Goal: Task Accomplishment & Management: Use online tool/utility

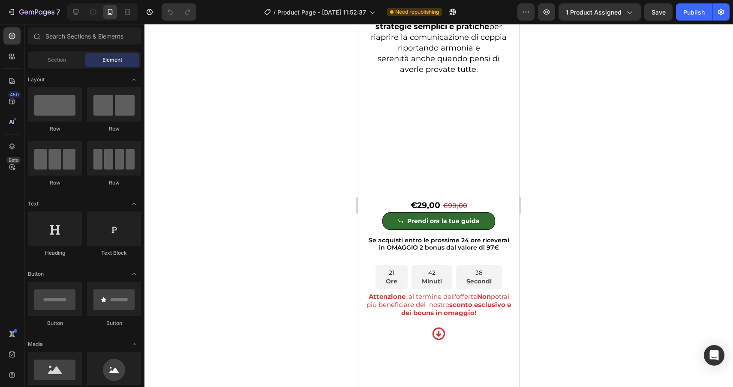
scroll to position [2699, 0]
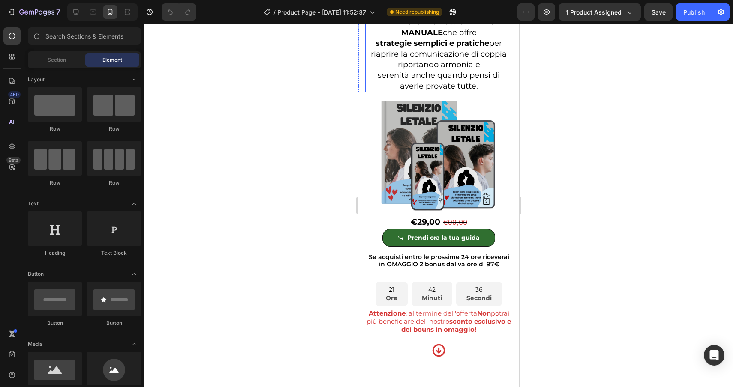
click at [376, 48] on strong "strategie semplici e pratiche" at bounding box center [432, 43] width 114 height 9
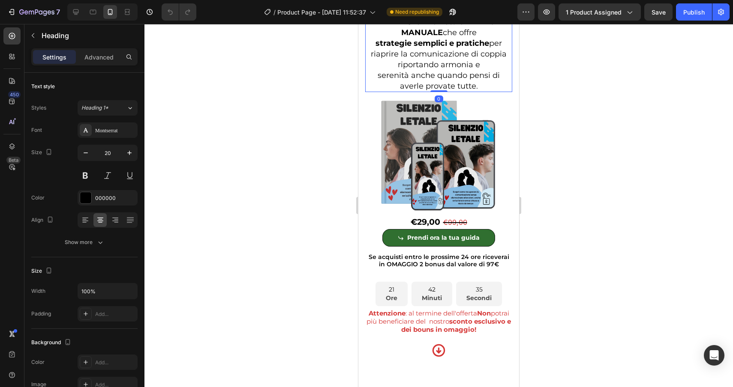
click at [372, 92] on h2 "Per poter aiutare tutte le persone ad abbattere quel muro di silenzio e a stabi…" at bounding box center [438, 33] width 147 height 120
click at [102, 62] on div "Advanced" at bounding box center [99, 57] width 43 height 14
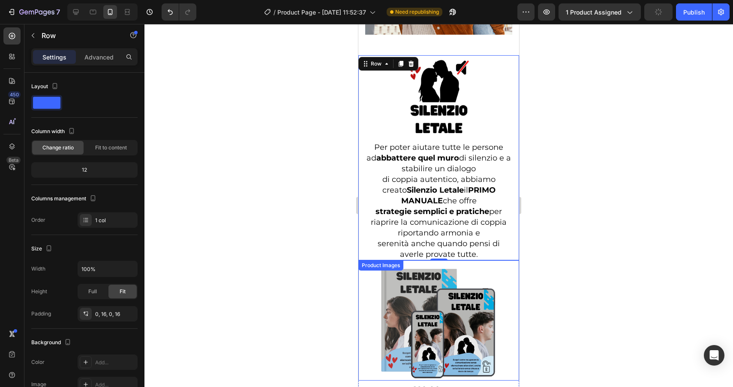
scroll to position [2445, 0]
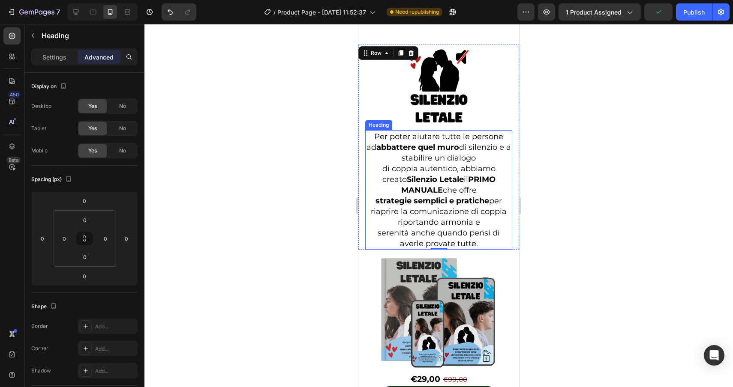
click at [373, 177] on p "⁠⁠⁠⁠⁠⁠⁠ Per poter aiutare tutte le persone ad abbattere quel muro di silenzio e…" at bounding box center [438, 190] width 145 height 118
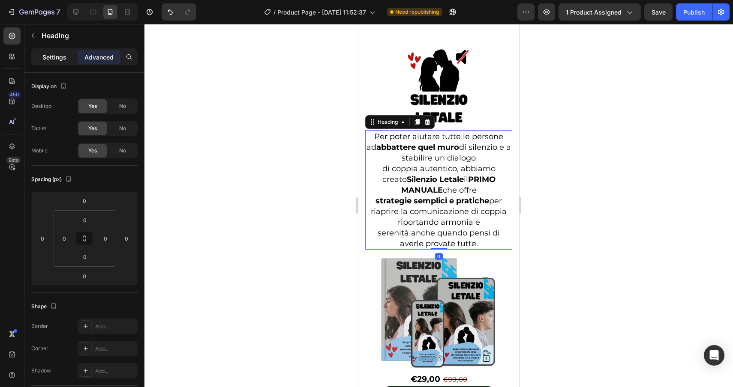
click at [53, 54] on p "Settings" at bounding box center [54, 57] width 24 height 9
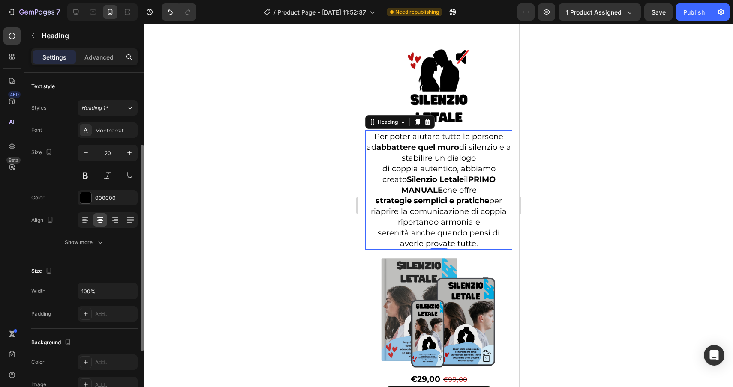
scroll to position [58, 0]
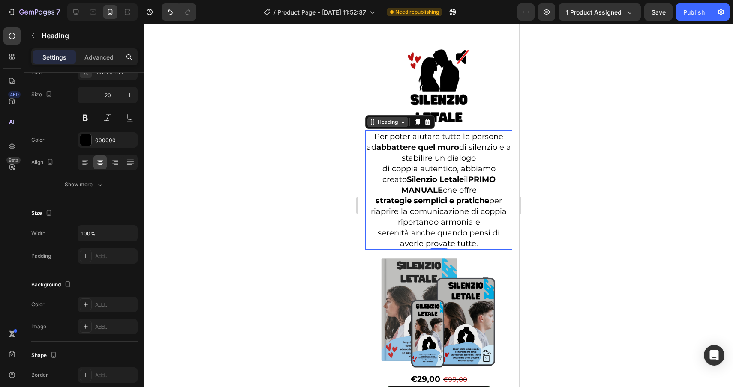
click at [378, 118] on div "Heading" at bounding box center [388, 122] width 24 height 8
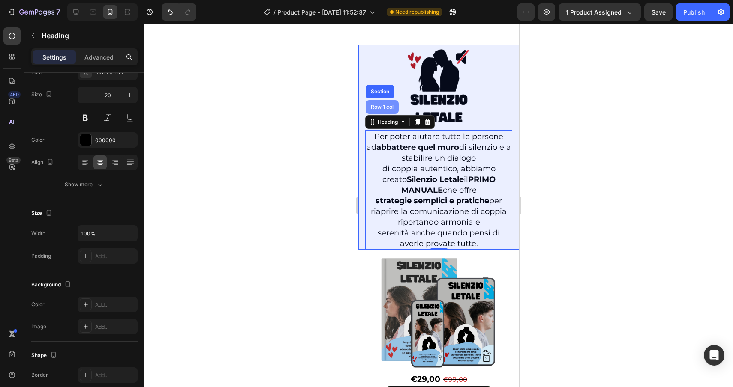
click at [380, 105] on div "Row 1 col" at bounding box center [382, 107] width 26 height 5
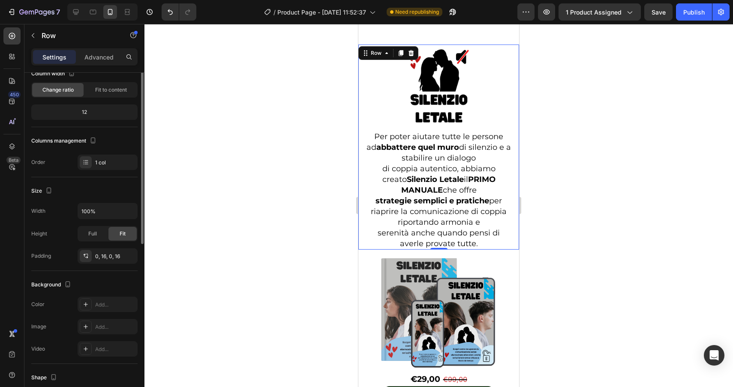
scroll to position [0, 0]
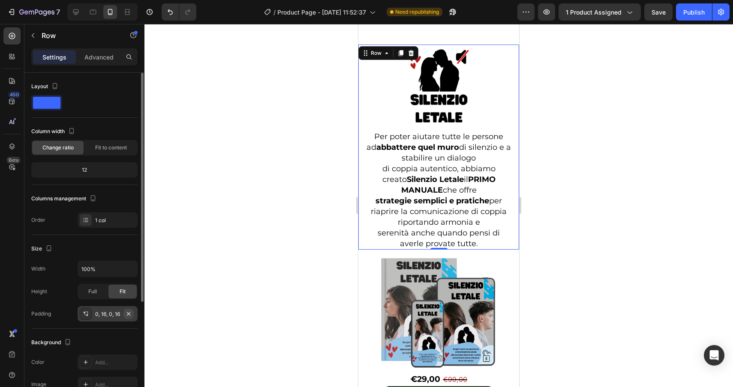
click at [131, 314] on icon "button" at bounding box center [128, 314] width 7 height 7
click at [130, 268] on icon "button" at bounding box center [129, 269] width 9 height 9
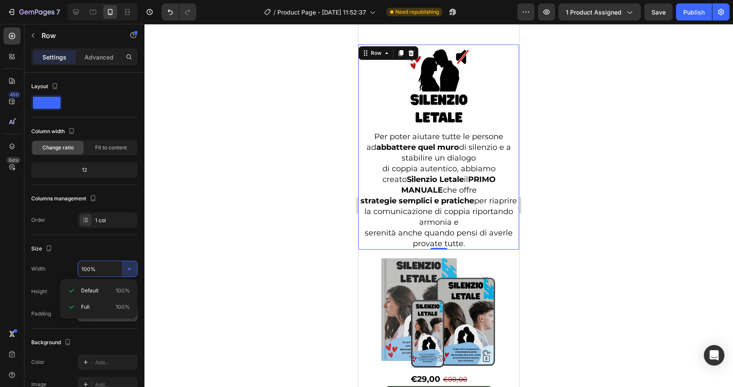
click at [205, 275] on div at bounding box center [438, 205] width 588 height 363
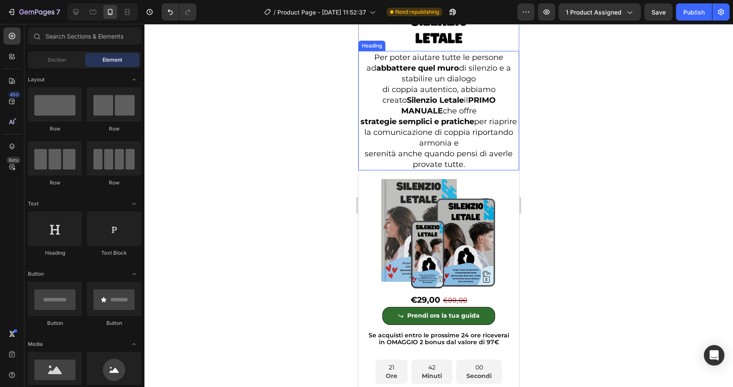
scroll to position [2647, 0]
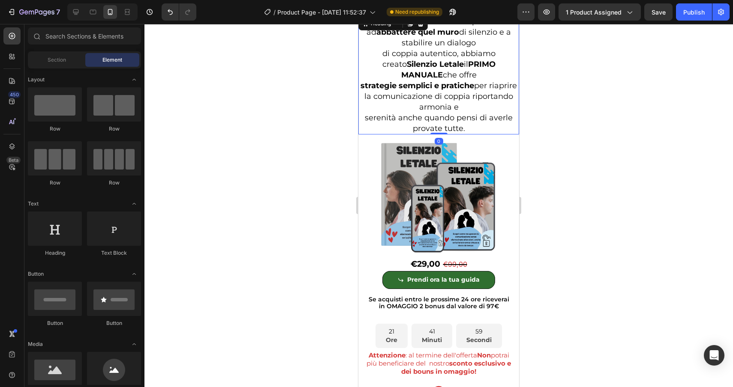
click at [376, 86] on strong "strategie semplici e pratiche" at bounding box center [417, 85] width 114 height 9
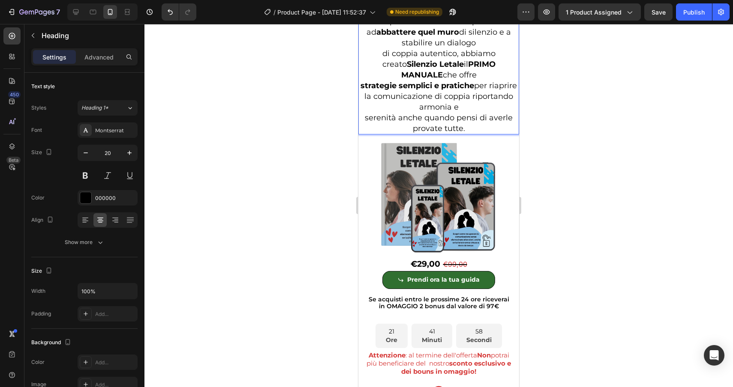
scroll to position [2639, 0]
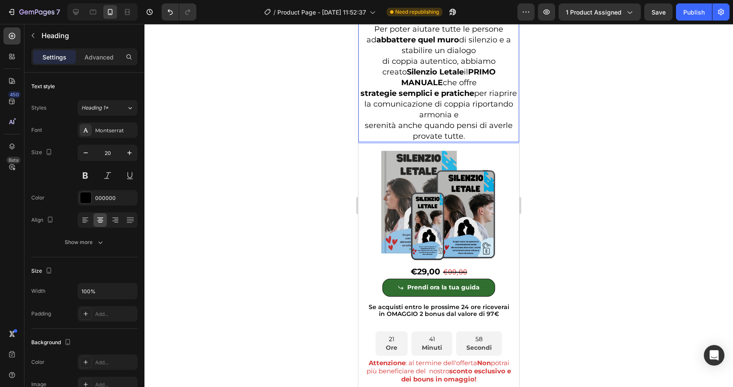
click at [377, 93] on strong "strategie semplici e pratiche" at bounding box center [417, 93] width 114 height 9
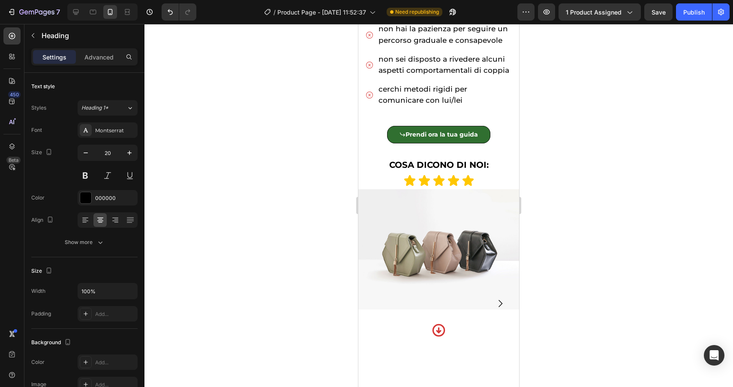
scroll to position [644, 0]
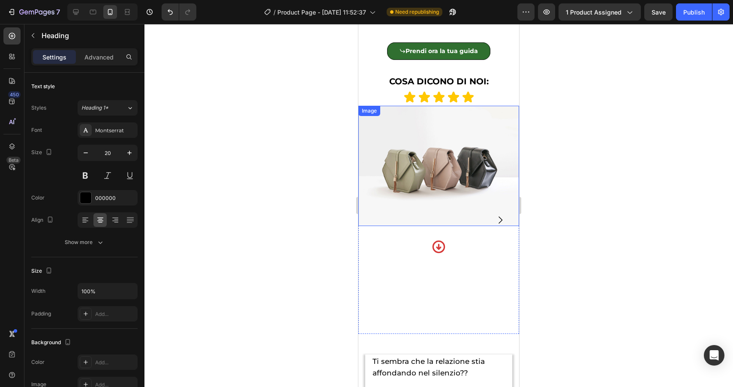
click at [487, 210] on img at bounding box center [438, 166] width 161 height 120
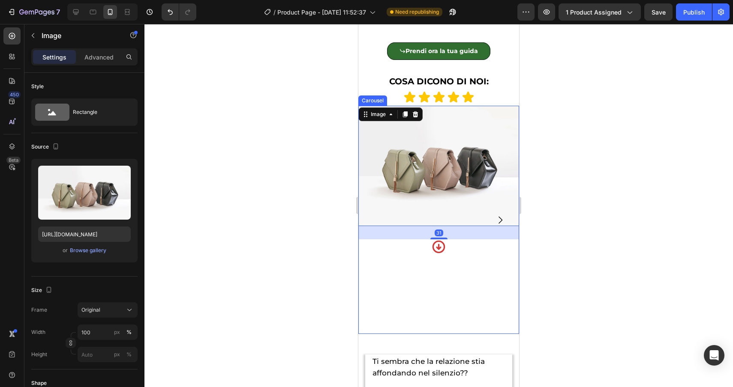
click at [500, 219] on icon "Carousel Next Arrow" at bounding box center [500, 220] width 10 height 10
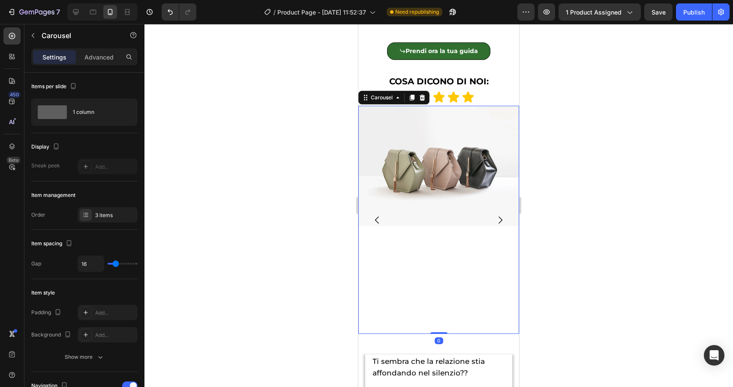
click at [500, 219] on icon "Carousel Next Arrow" at bounding box center [500, 220] width 10 height 10
click at [403, 278] on div "Image" at bounding box center [438, 220] width 161 height 228
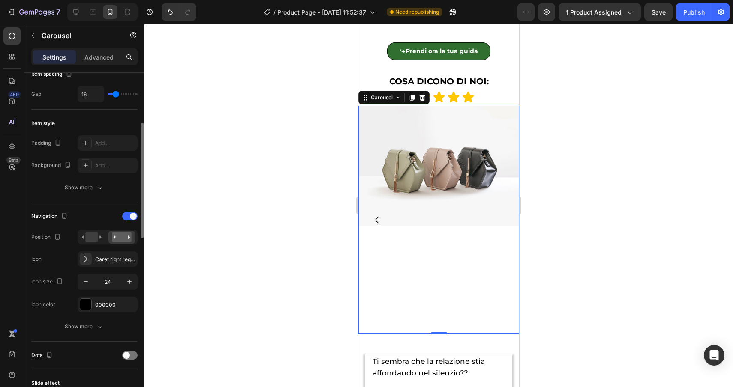
scroll to position [172, 0]
click at [86, 280] on icon "button" at bounding box center [85, 280] width 9 height 9
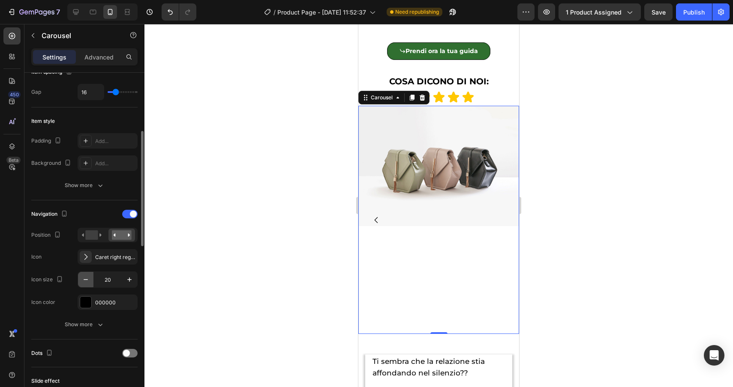
click at [86, 280] on icon "button" at bounding box center [85, 280] width 9 height 9
click at [127, 279] on icon "button" at bounding box center [129, 280] width 9 height 9
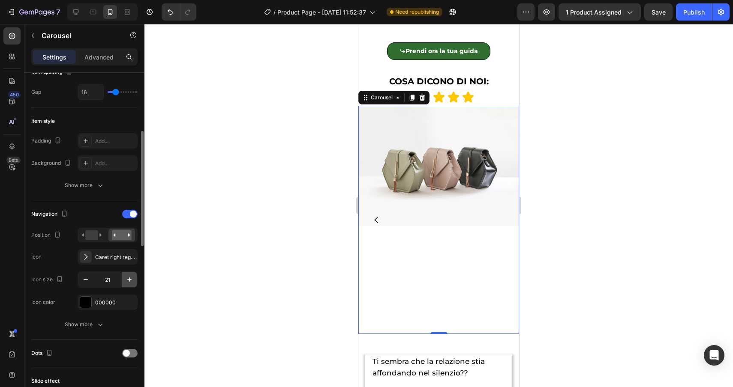
click at [127, 279] on icon "button" at bounding box center [129, 280] width 9 height 9
type input "24"
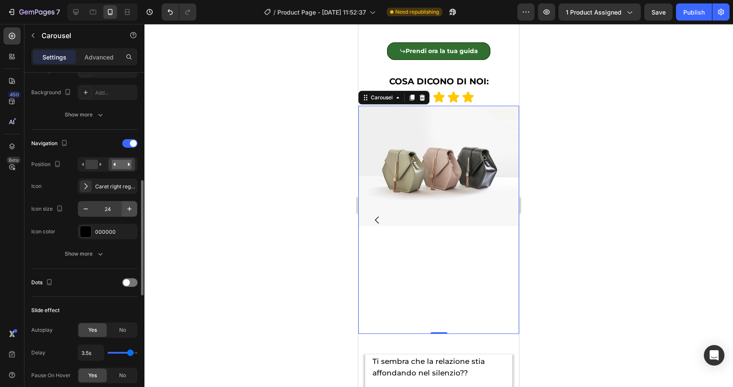
scroll to position [242, 0]
click at [132, 146] on span at bounding box center [133, 144] width 7 height 7
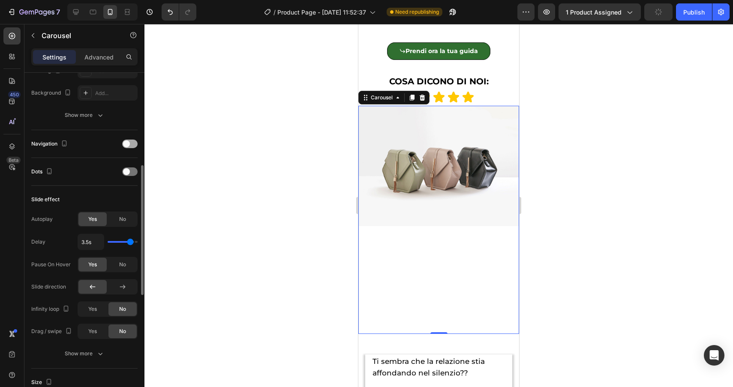
click at [132, 146] on div at bounding box center [129, 144] width 15 height 9
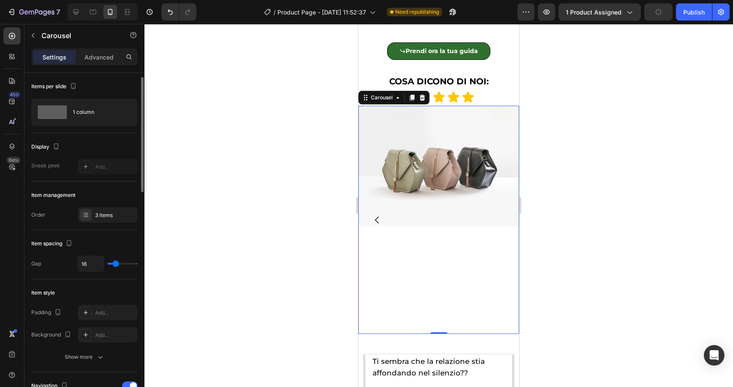
scroll to position [31, 0]
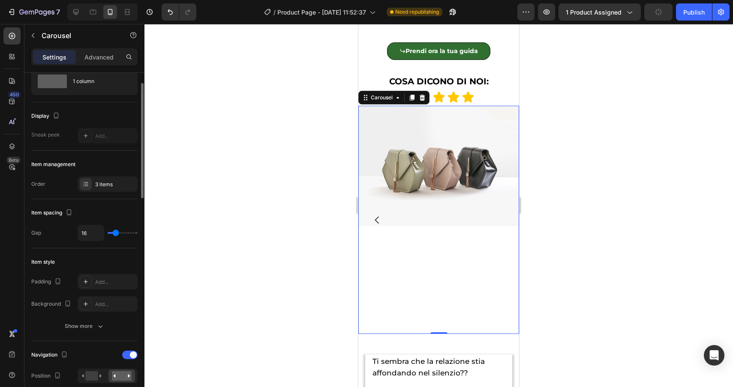
type input "10"
type input "0"
drag, startPoint x: 117, startPoint y: 232, endPoint x: 107, endPoint y: 233, distance: 10.3
type input "0"
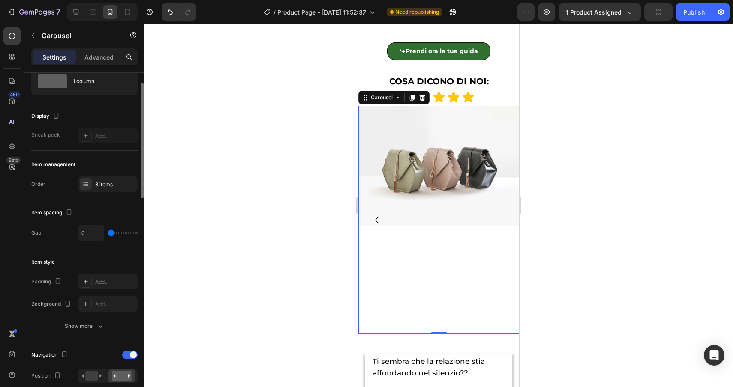
click at [108, 233] on input "range" at bounding box center [123, 233] width 30 height 2
type input "18"
type input "19"
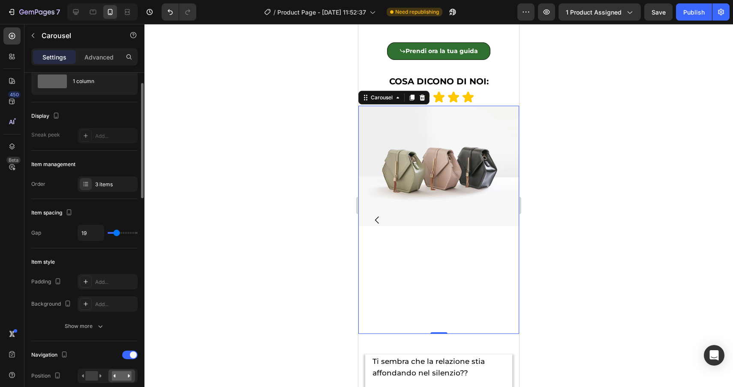
type input "20"
type input "21"
type input "22"
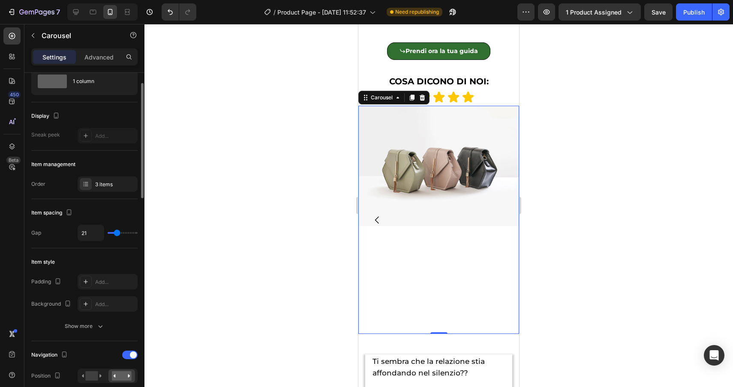
type input "22"
type input "23"
type input "19"
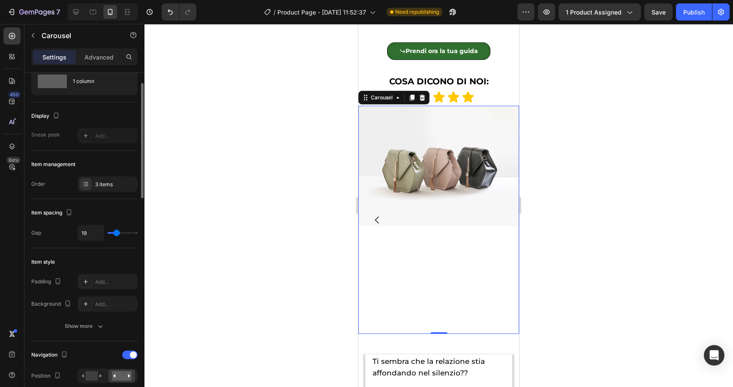
type input "14"
type input "13"
type input "12"
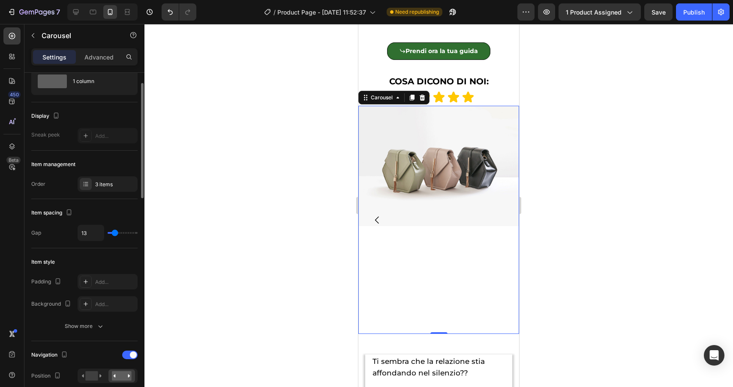
type input "12"
type input "11"
type input "10"
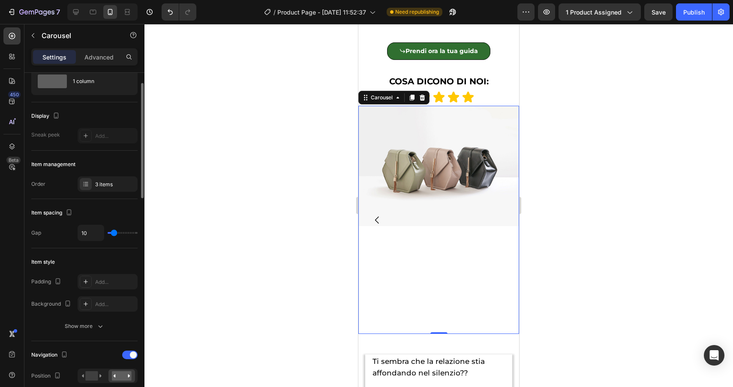
type input "11"
type input "12"
type input "13"
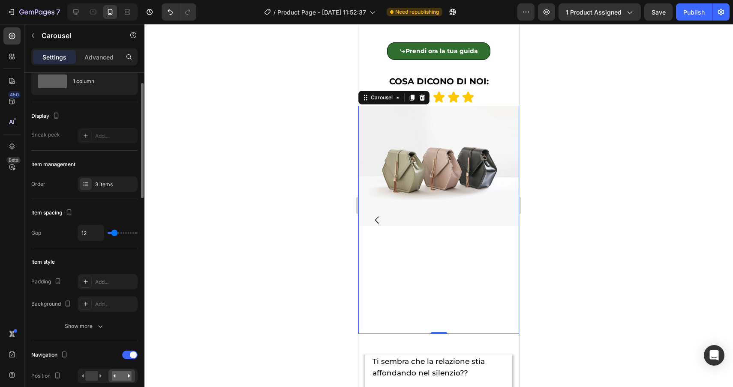
type input "13"
type input "16"
type input "15"
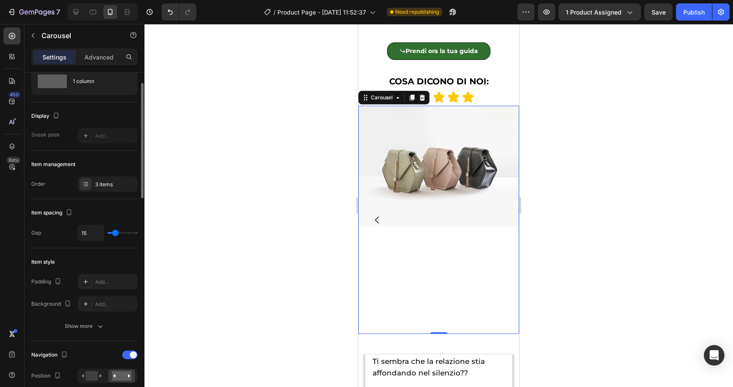
type input "14"
type input "15"
type input "16"
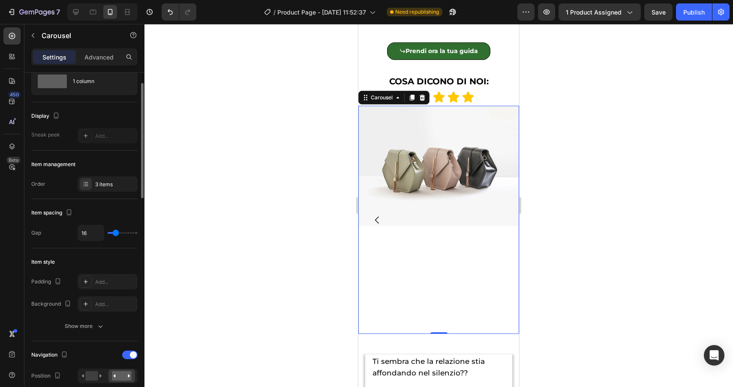
type input "16"
click at [115, 234] on input "range" at bounding box center [123, 233] width 30 height 2
click at [428, 170] on img at bounding box center [438, 166] width 161 height 120
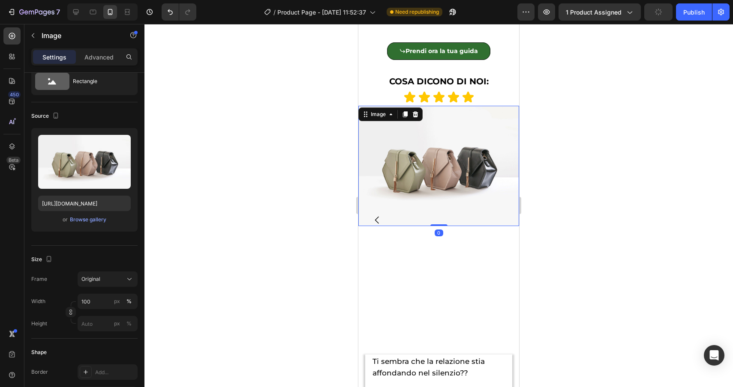
scroll to position [0, 0]
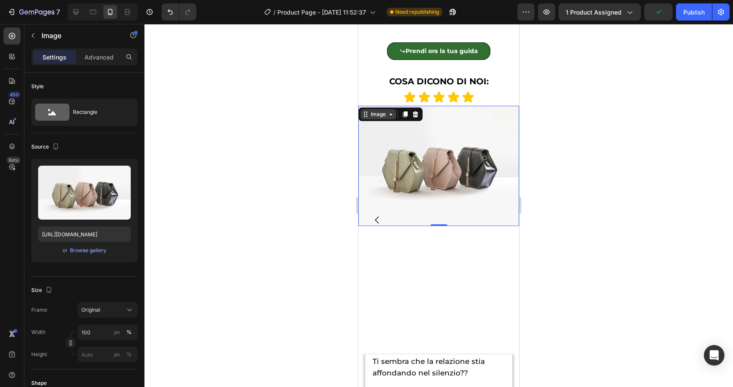
click at [377, 115] on div "Image" at bounding box center [378, 115] width 18 height 8
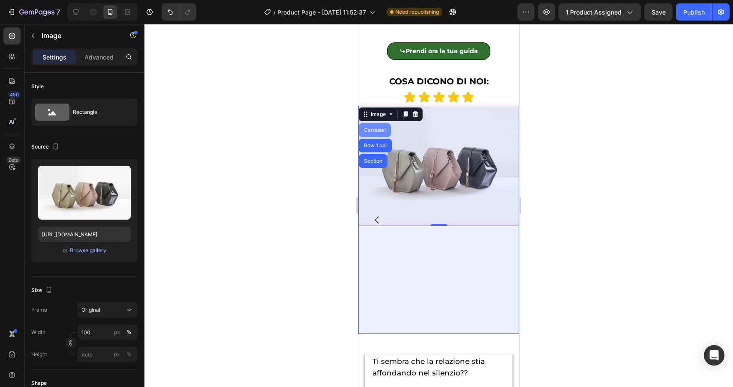
click at [377, 125] on div "Carousel" at bounding box center [375, 130] width 32 height 14
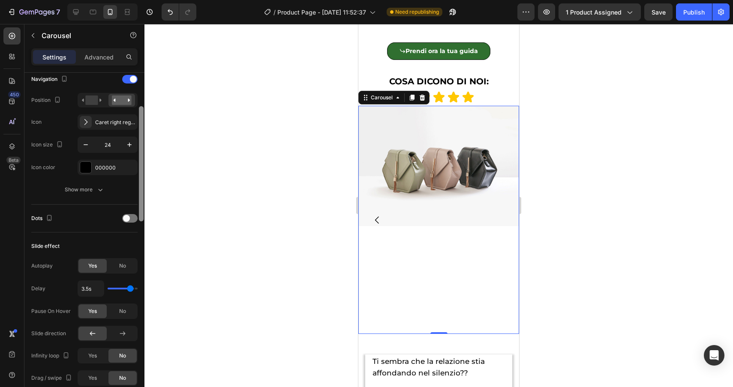
scroll to position [361, 0]
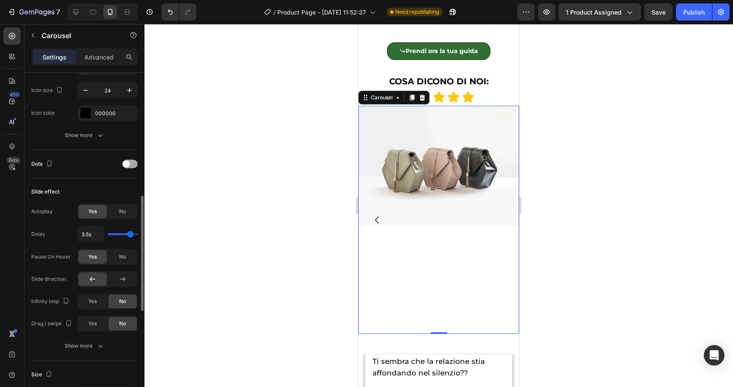
click at [125, 164] on span at bounding box center [126, 164] width 7 height 7
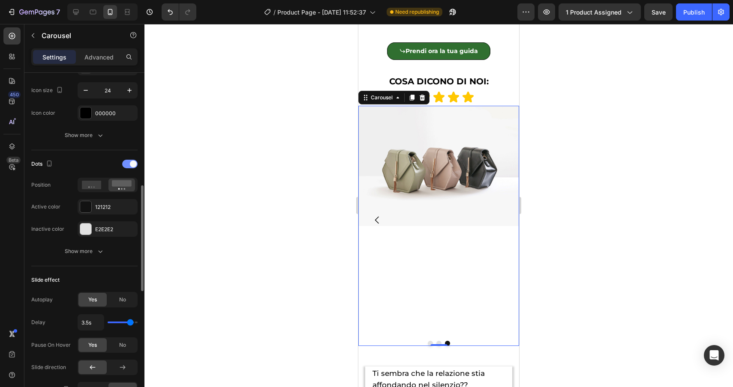
click at [127, 165] on div at bounding box center [129, 164] width 15 height 9
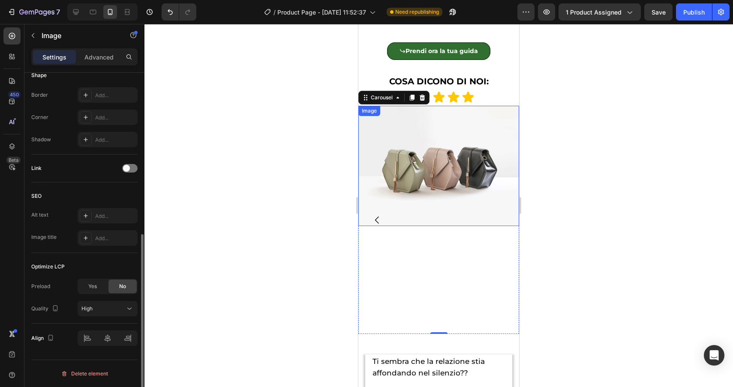
click at [428, 201] on img at bounding box center [438, 166] width 161 height 120
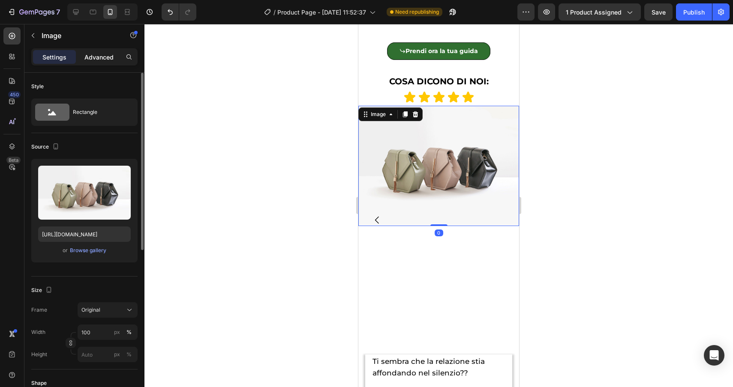
click at [93, 57] on p "Advanced" at bounding box center [98, 57] width 29 height 9
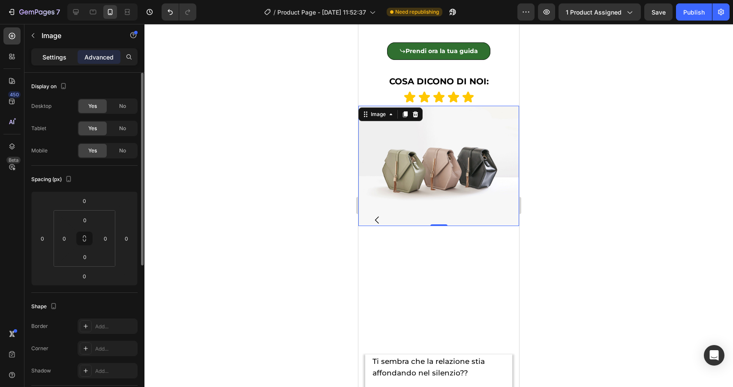
click at [45, 57] on p "Settings" at bounding box center [54, 57] width 24 height 9
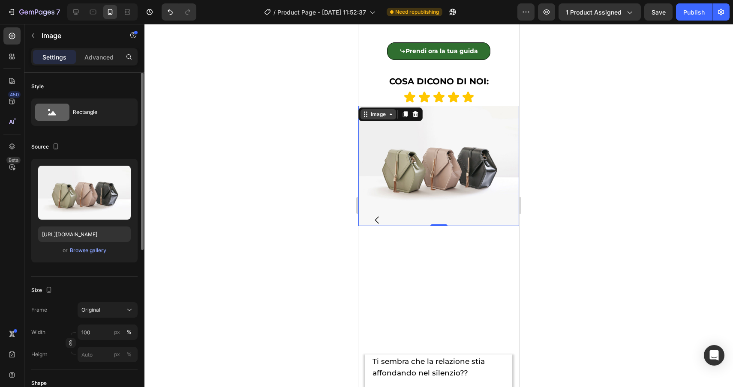
click at [372, 114] on div "Image" at bounding box center [378, 115] width 18 height 8
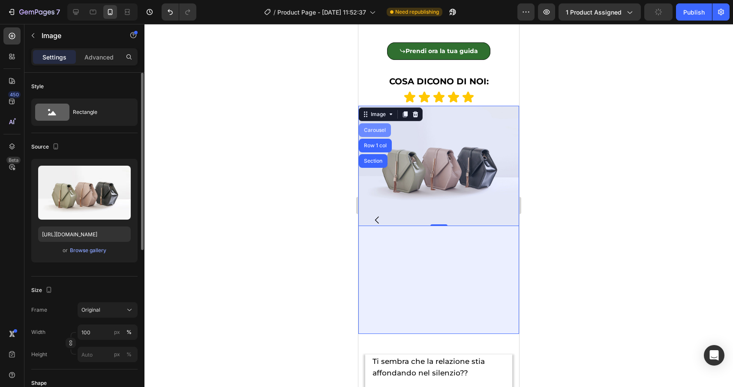
click at [373, 129] on div "Carousel" at bounding box center [374, 130] width 25 height 5
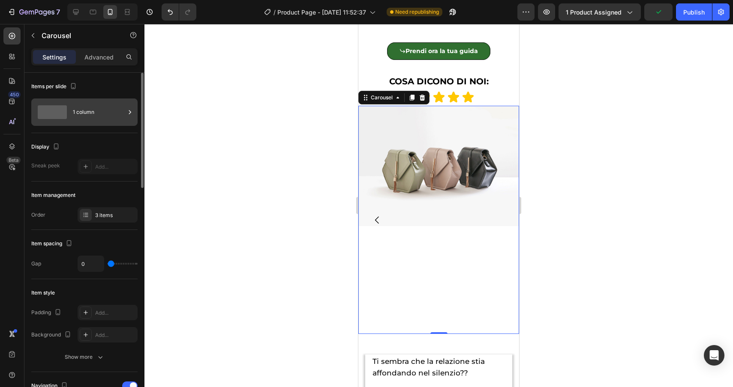
click at [81, 105] on div "1 column" at bounding box center [99, 112] width 52 height 20
click at [56, 146] on icon "button" at bounding box center [56, 146] width 9 height 9
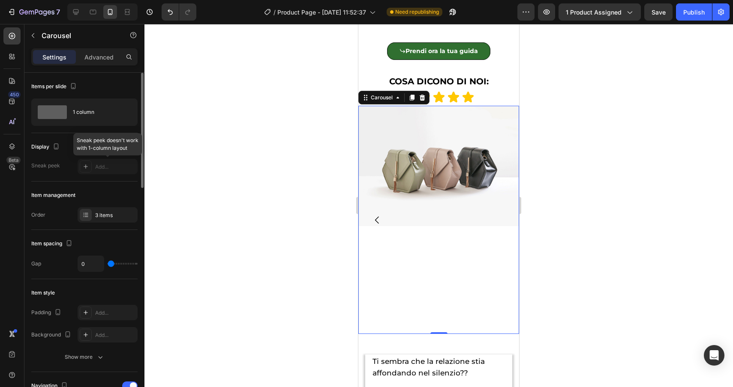
click at [82, 165] on div at bounding box center [108, 166] width 60 height 15
click at [89, 216] on icon at bounding box center [85, 215] width 7 height 7
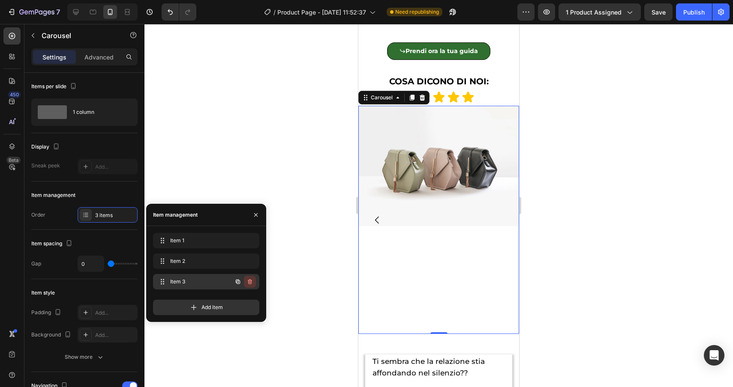
click at [251, 283] on icon "button" at bounding box center [250, 281] width 4 height 5
click at [248, 283] on div "Delete" at bounding box center [244, 282] width 16 height 8
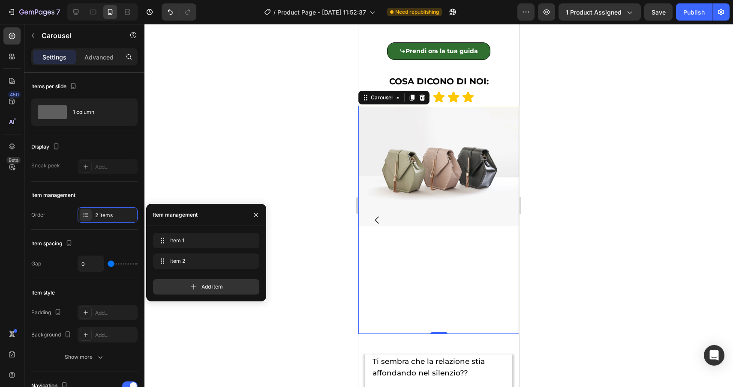
click at [375, 222] on icon "Carousel Back Arrow" at bounding box center [377, 220] width 10 height 10
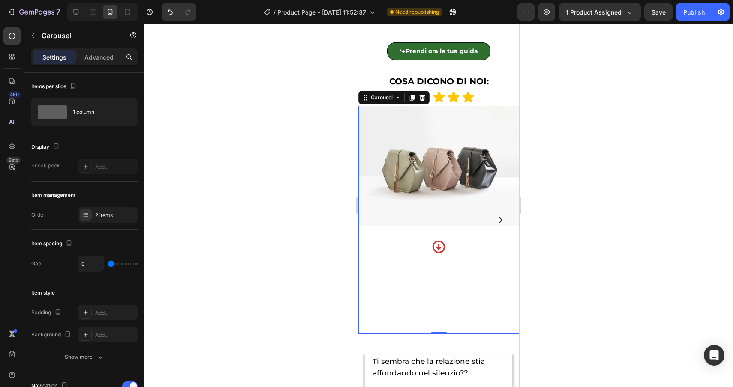
click at [375, 222] on img at bounding box center [438, 166] width 161 height 120
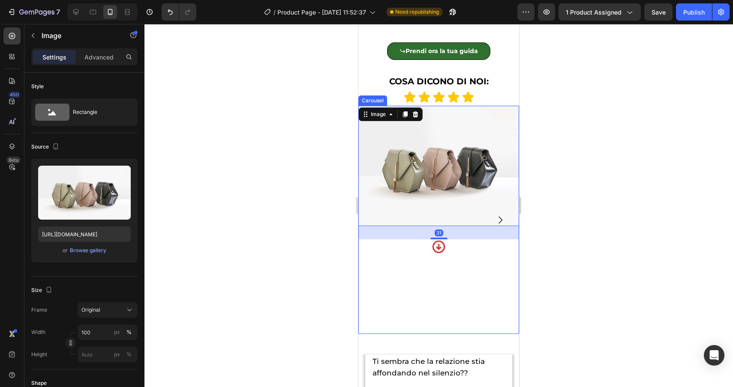
click at [499, 219] on icon "Carousel Next Arrow" at bounding box center [500, 220] width 10 height 10
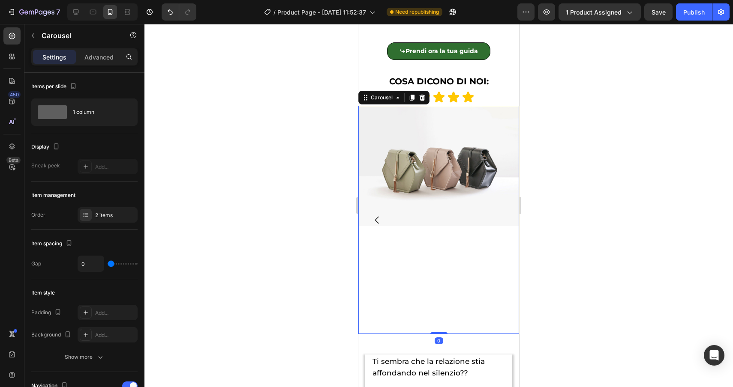
click at [376, 219] on icon "Carousel Back Arrow" at bounding box center [377, 219] width 4 height 7
click at [171, 15] on icon "Undo/Redo" at bounding box center [170, 12] width 9 height 9
click at [496, 216] on icon "Carousel Next Arrow" at bounding box center [500, 220] width 10 height 10
click at [375, 220] on icon "Carousel Back Arrow" at bounding box center [377, 219] width 4 height 7
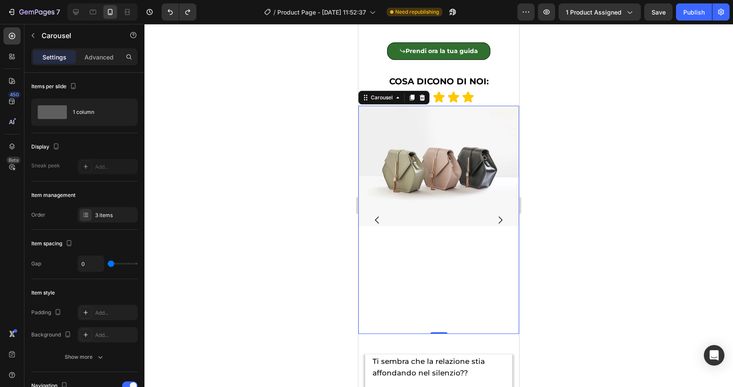
click at [375, 220] on icon "Carousel Back Arrow" at bounding box center [377, 219] width 4 height 7
click at [383, 289] on div "Image Icon" at bounding box center [438, 220] width 161 height 228
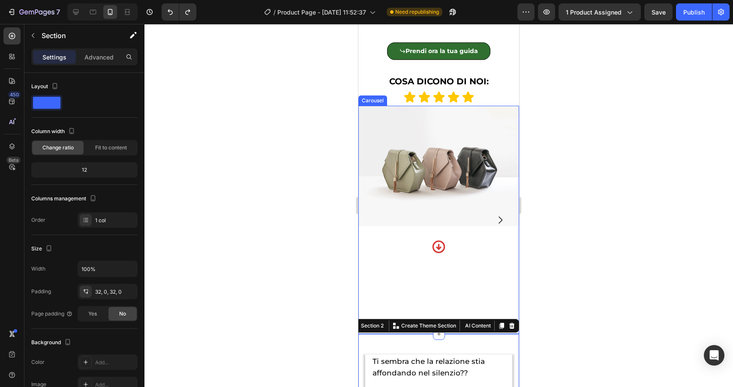
click at [392, 278] on div "Image Icon" at bounding box center [438, 220] width 161 height 228
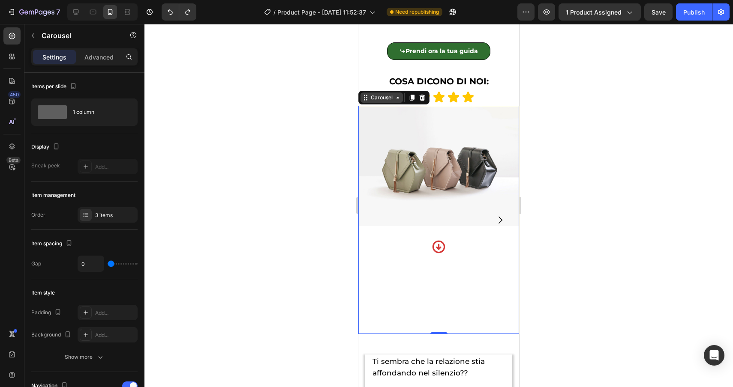
click at [380, 98] on div "Carousel" at bounding box center [381, 98] width 25 height 8
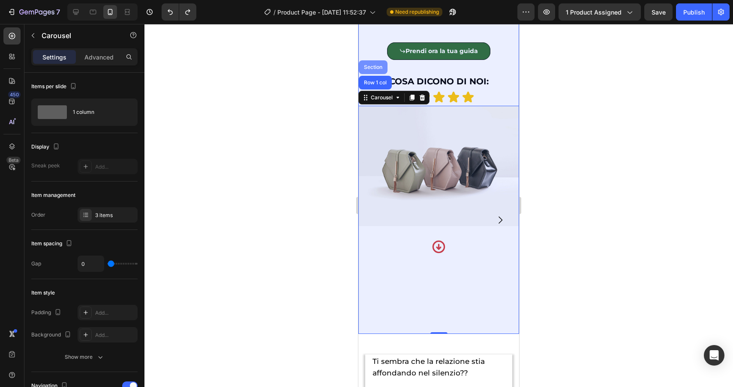
click at [375, 64] on div "Section" at bounding box center [373, 67] width 29 height 14
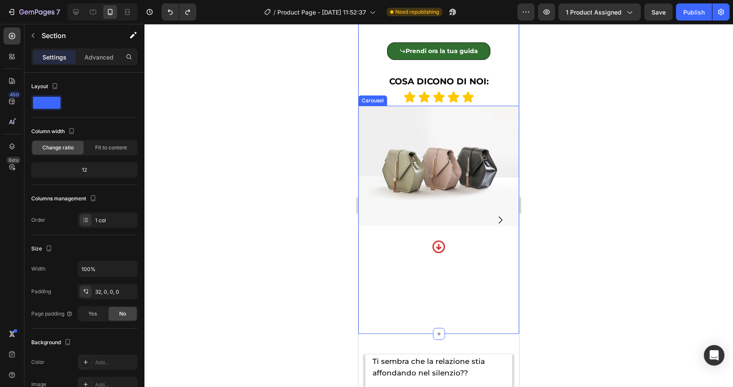
click at [396, 297] on div "Image Icon" at bounding box center [438, 220] width 161 height 228
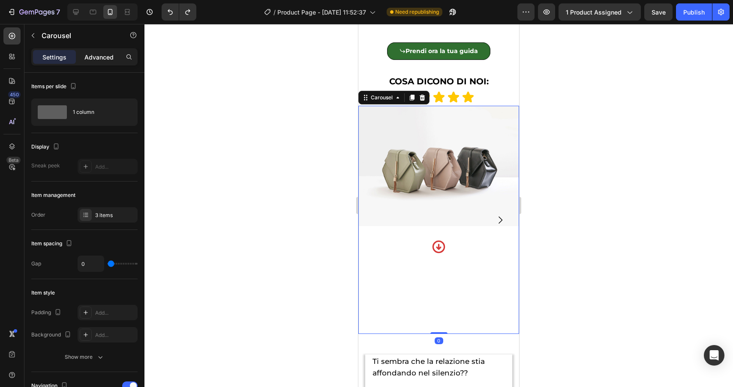
click at [92, 53] on p "Advanced" at bounding box center [98, 57] width 29 height 9
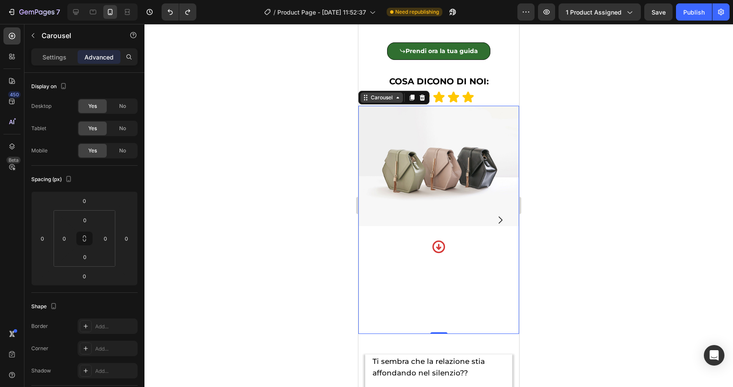
click at [378, 99] on div "Carousel" at bounding box center [381, 98] width 25 height 8
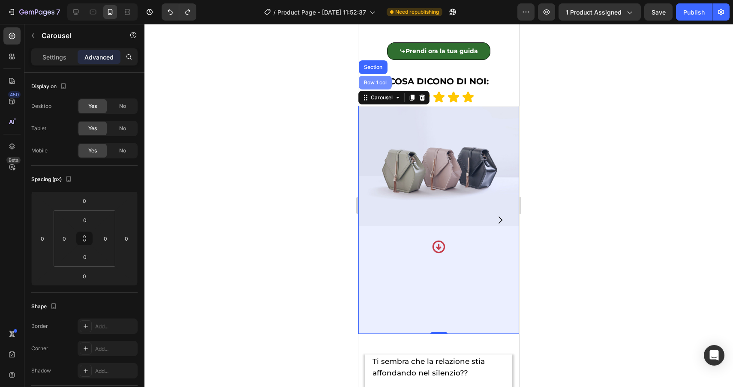
click at [377, 84] on div "Row 1 col" at bounding box center [375, 82] width 26 height 5
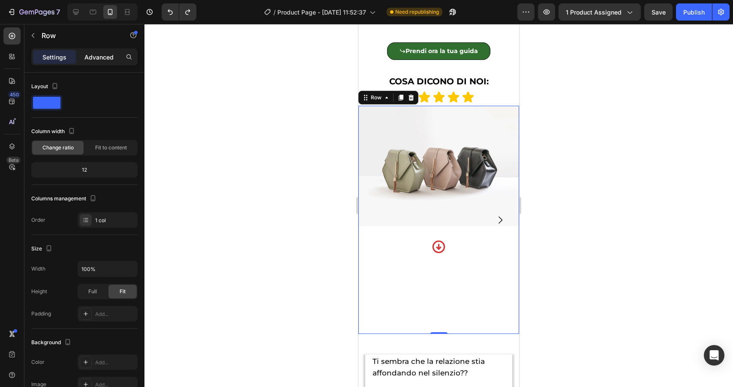
click at [102, 51] on div "Advanced" at bounding box center [99, 57] width 43 height 14
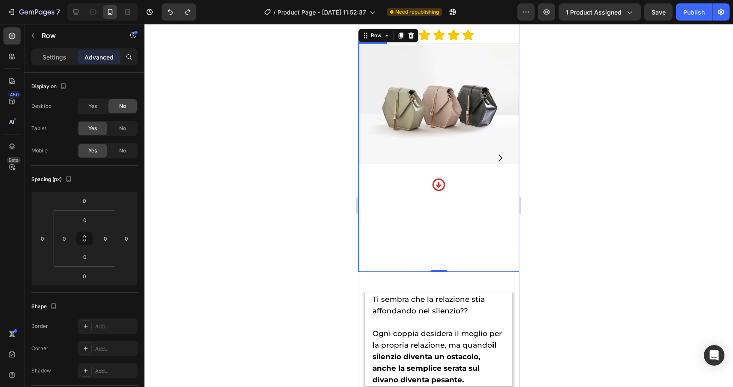
scroll to position [714, 0]
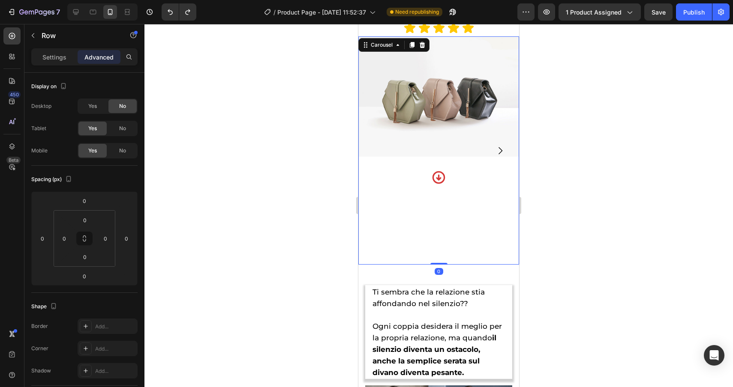
click at [415, 225] on div "Image Icon" at bounding box center [438, 150] width 161 height 228
click at [406, 96] on img at bounding box center [438, 96] width 161 height 120
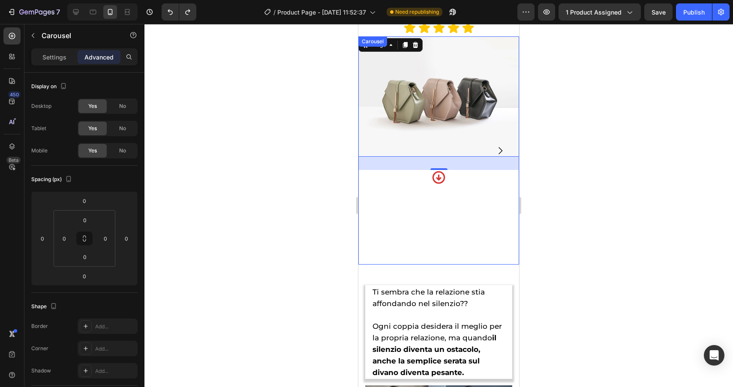
click at [418, 242] on div "Image 31 Icon" at bounding box center [438, 150] width 161 height 228
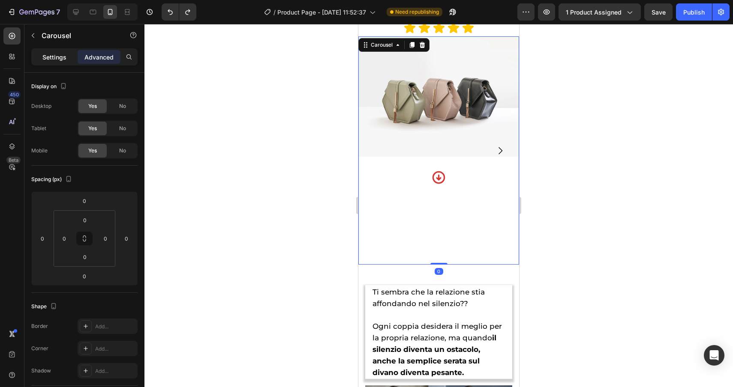
click at [43, 57] on p "Settings" at bounding box center [54, 57] width 24 height 9
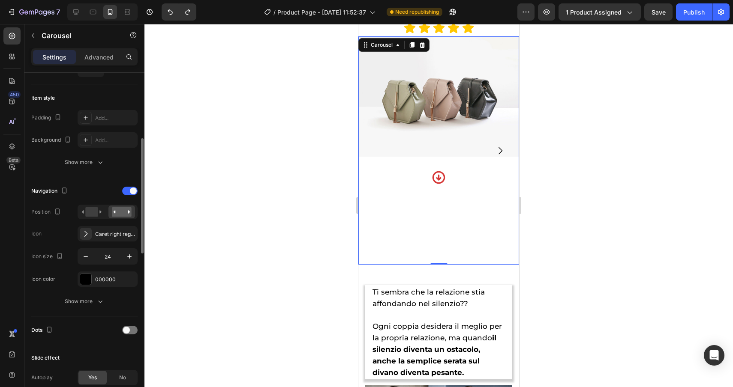
scroll to position [197, 0]
click at [380, 45] on div "Carousel" at bounding box center [381, 45] width 25 height 8
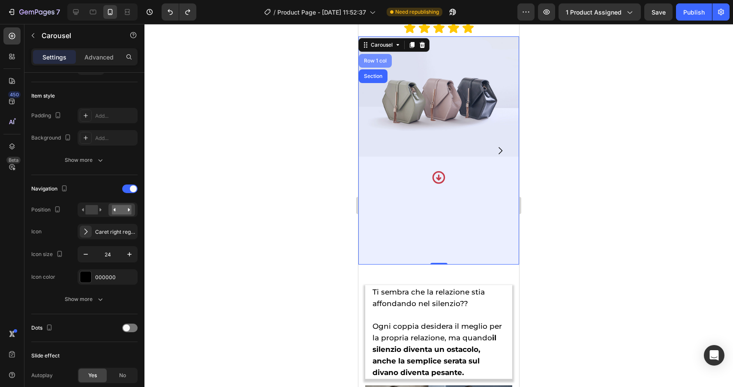
click at [374, 59] on div "Row 1 col" at bounding box center [375, 60] width 26 height 5
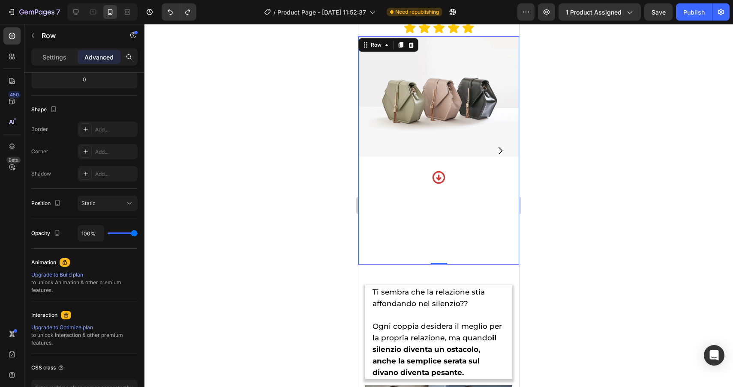
scroll to position [0, 0]
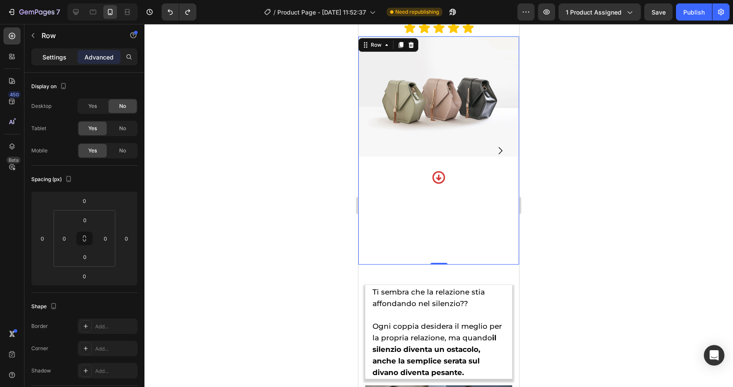
click at [59, 53] on p "Settings" at bounding box center [54, 57] width 24 height 9
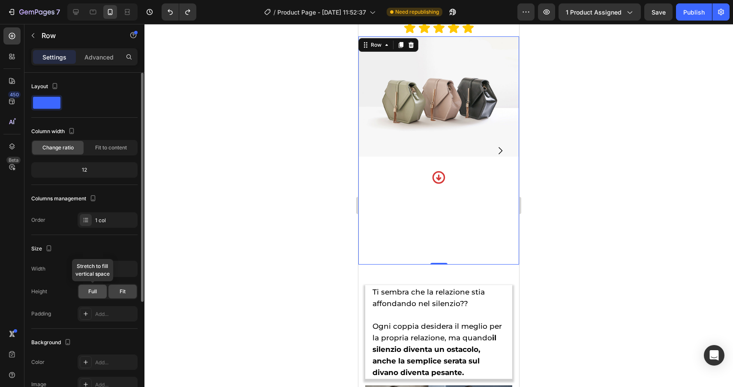
click at [96, 294] on span "Full" at bounding box center [92, 292] width 9 height 8
click at [128, 293] on div "Fit" at bounding box center [122, 292] width 28 height 14
click at [108, 148] on span "Fit to content" at bounding box center [111, 148] width 32 height 8
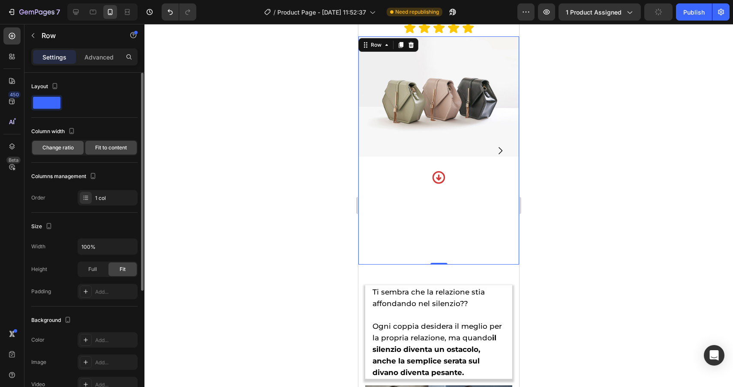
click at [63, 147] on span "Change ratio" at bounding box center [57, 148] width 31 height 8
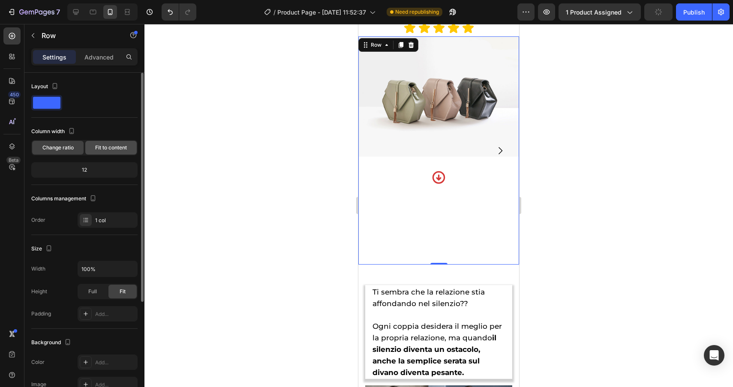
click at [111, 147] on span "Fit to content" at bounding box center [111, 148] width 32 height 8
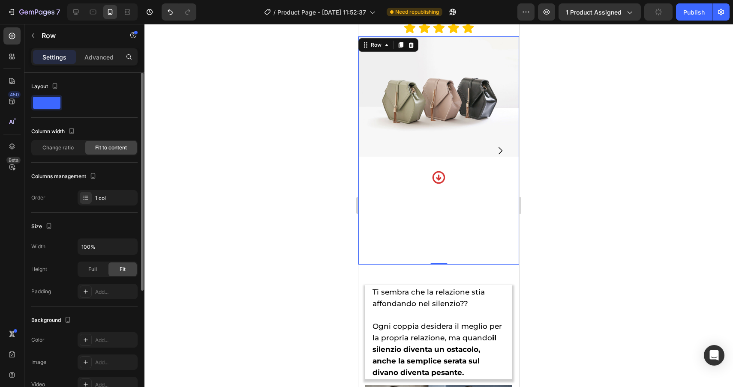
click at [66, 139] on div "Column width Change ratio Fit to content" at bounding box center [84, 140] width 106 height 31
click at [63, 150] on span "Change ratio" at bounding box center [57, 148] width 31 height 8
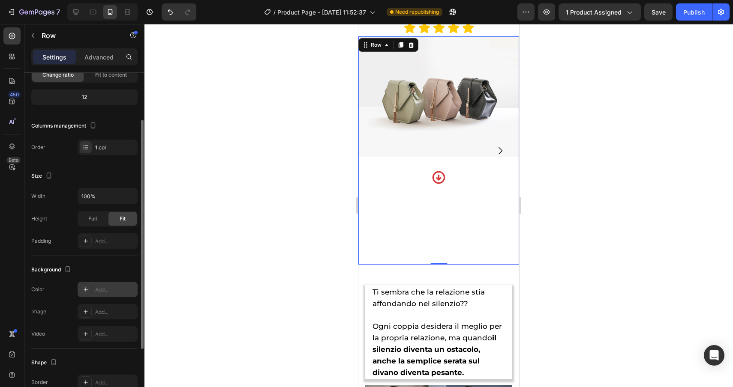
scroll to position [72, 0]
click at [96, 199] on input "100%" at bounding box center [107, 197] width 59 height 15
click at [131, 194] on icon "button" at bounding box center [129, 197] width 9 height 9
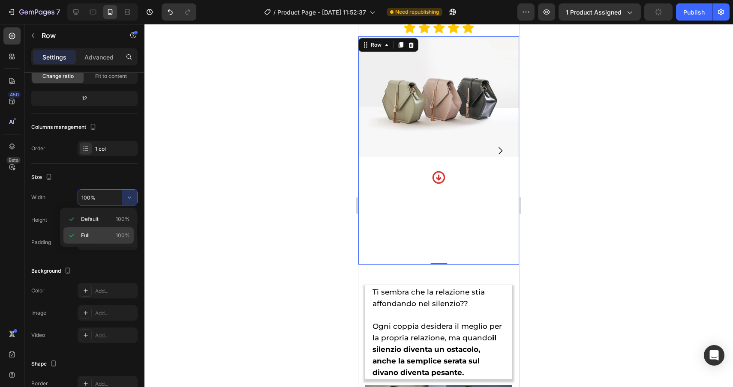
click at [87, 240] on div "Full 100%" at bounding box center [98, 236] width 70 height 16
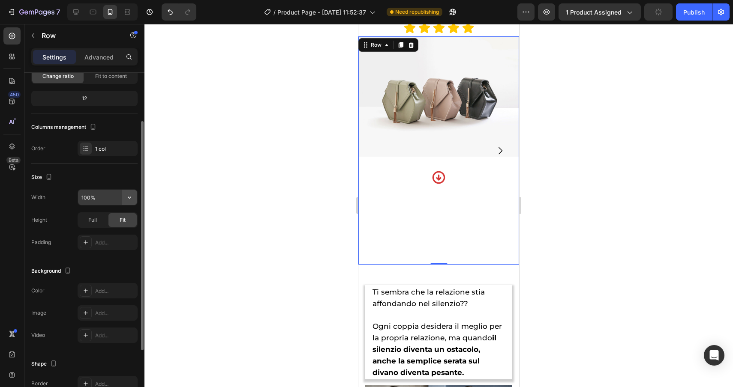
click at [132, 194] on icon "button" at bounding box center [129, 197] width 9 height 9
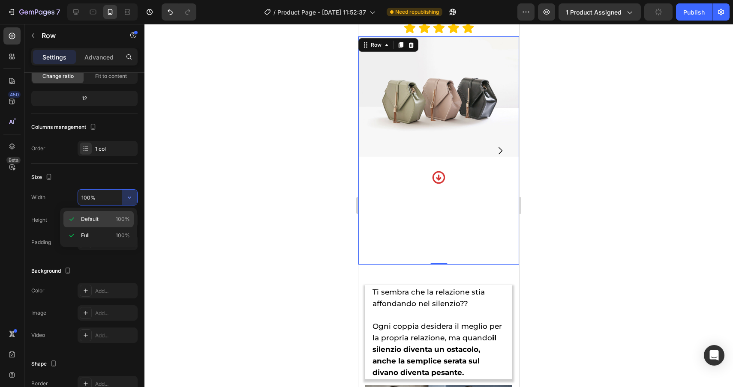
click at [70, 219] on icon at bounding box center [71, 219] width 9 height 9
click at [108, 200] on input "100%" at bounding box center [107, 197] width 59 height 15
click at [127, 199] on icon "button" at bounding box center [129, 197] width 9 height 9
click at [126, 220] on span "100%" at bounding box center [123, 220] width 14 height 8
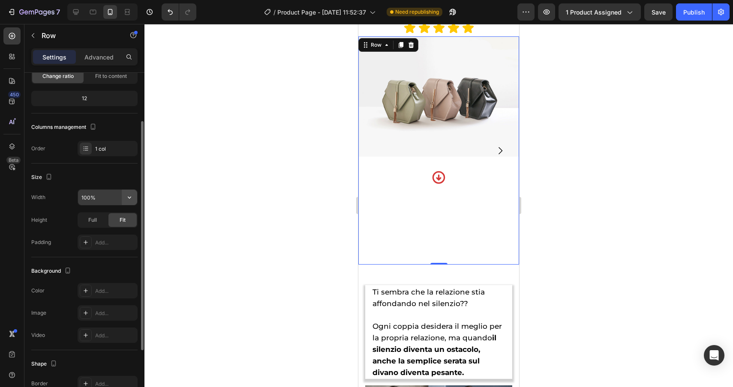
click at [132, 198] on icon "button" at bounding box center [129, 197] width 9 height 9
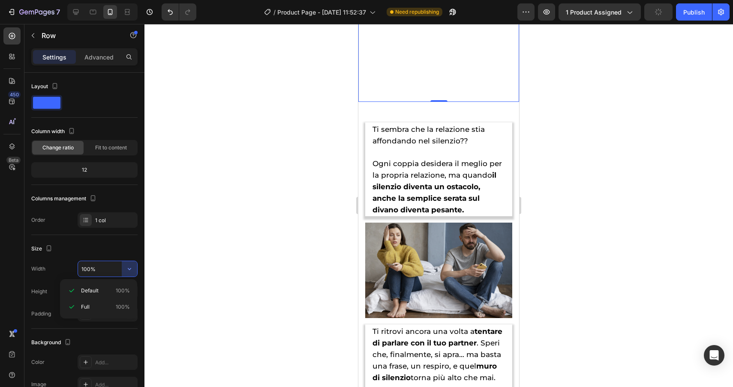
scroll to position [883, 0]
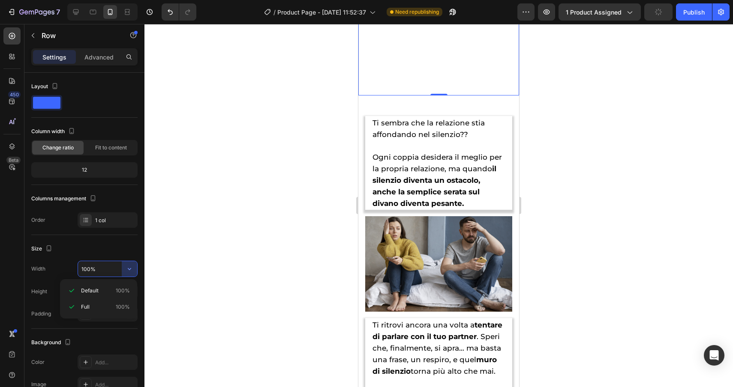
click at [661, 94] on div at bounding box center [438, 205] width 588 height 363
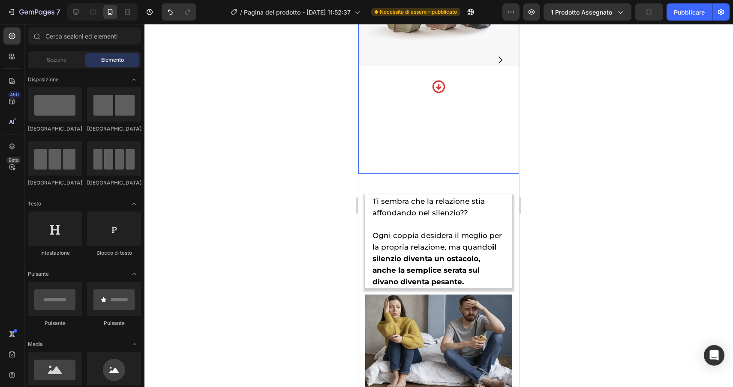
scroll to position [802, 0]
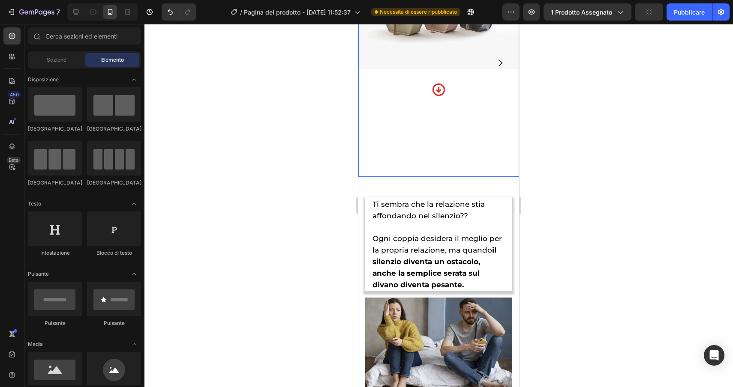
click at [456, 89] on div "Immagine Icon" at bounding box center [438, 63] width 161 height 228
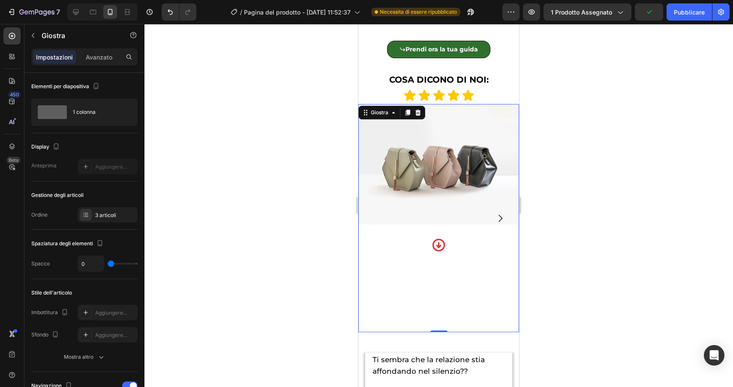
scroll to position [646, 0]
click at [501, 214] on icon "Carosello Freccia successiva" at bounding box center [500, 219] width 10 height 10
click at [372, 214] on icon "Freccia indietro del carosello" at bounding box center [377, 219] width 10 height 10
click at [377, 214] on icon "Freccia indietro del carosello" at bounding box center [377, 219] width 10 height 10
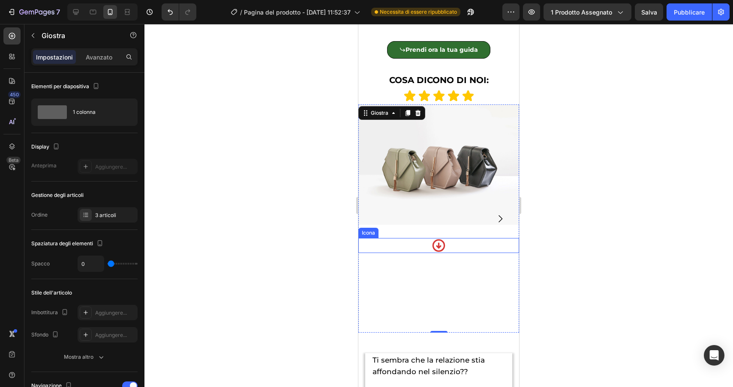
click at [407, 238] on div "Icona" at bounding box center [438, 245] width 161 height 15
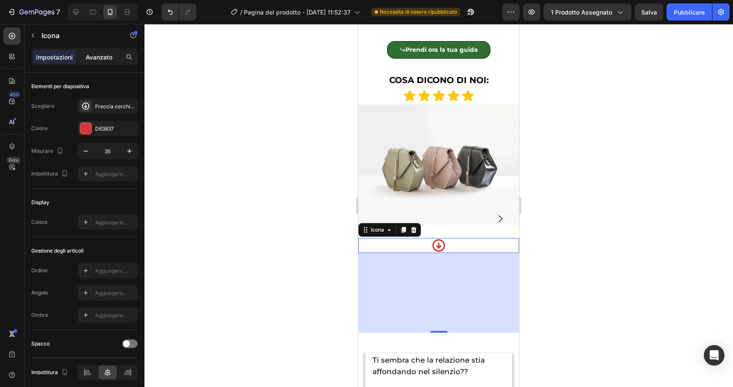
click at [101, 57] on font "Avanzato" at bounding box center [99, 57] width 27 height 7
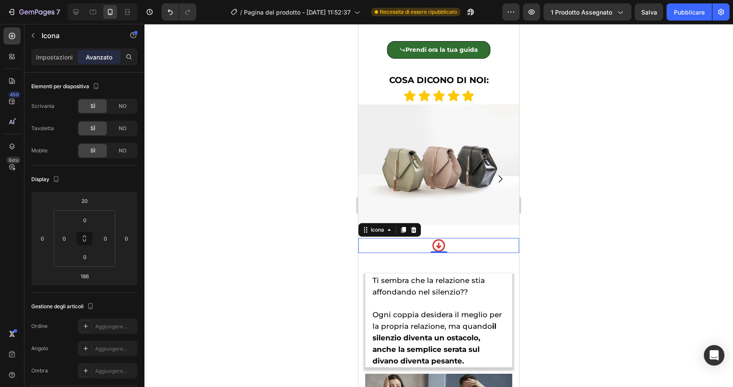
drag, startPoint x: 443, startPoint y: 320, endPoint x: 446, endPoint y: 227, distance: 93.0
click at [446, 225] on div "Immagine Icona 0" at bounding box center [438, 179] width 161 height 149
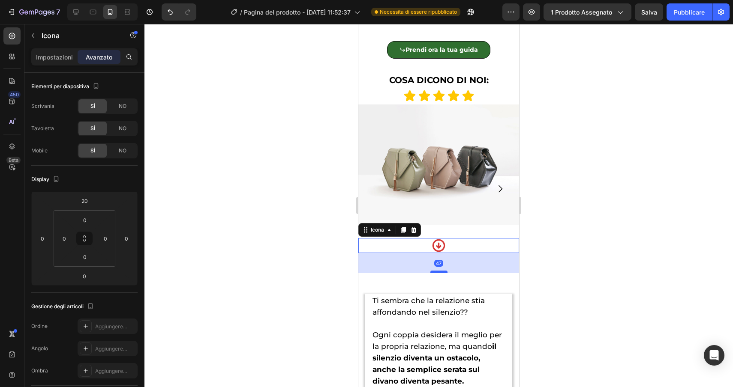
drag, startPoint x: 445, startPoint y: 241, endPoint x: 442, endPoint y: 261, distance: 19.9
click at [442, 271] on div at bounding box center [438, 272] width 17 height 3
type input "46"
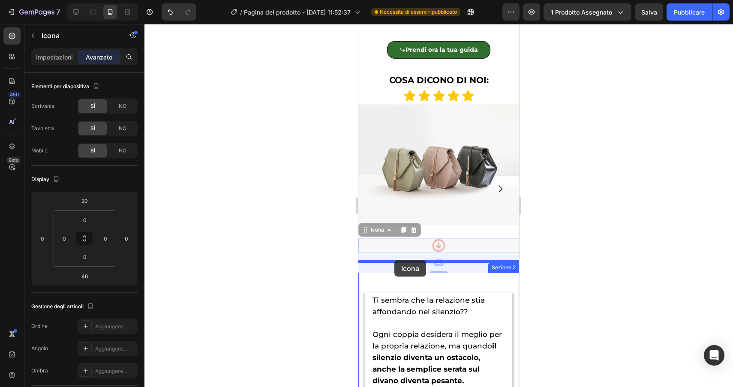
drag, startPoint x: 372, startPoint y: 221, endPoint x: 394, endPoint y: 260, distance: 45.1
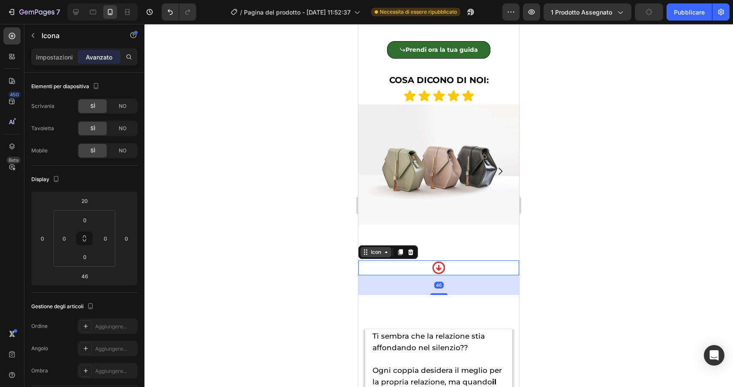
click at [374, 252] on div "Icon" at bounding box center [376, 252] width 14 height 0
click at [456, 220] on div "Immagine" at bounding box center [438, 172] width 161 height 134
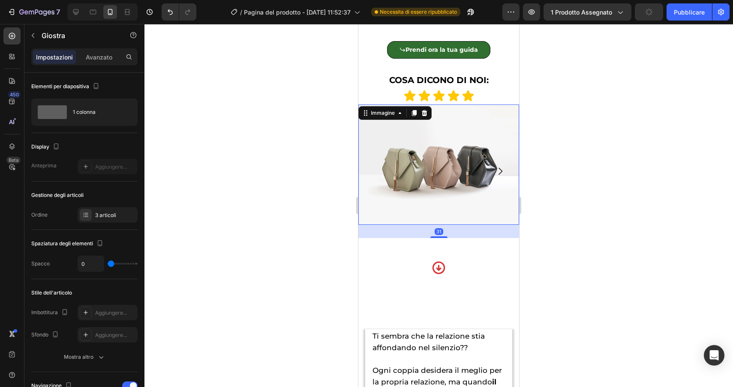
click at [459, 204] on img at bounding box center [438, 165] width 161 height 120
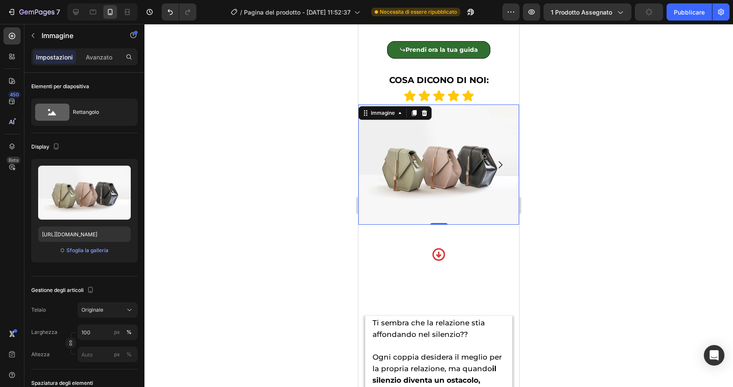
drag, startPoint x: 442, startPoint y: 225, endPoint x: 446, endPoint y: 202, distance: 23.5
click at [446, 202] on div "Immagine 0" at bounding box center [438, 165] width 161 height 120
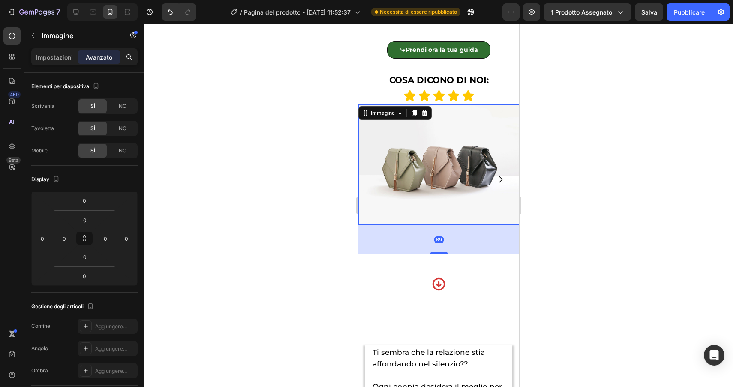
drag, startPoint x: 444, startPoint y: 212, endPoint x: 443, endPoint y: 242, distance: 29.6
click at [443, 252] on div at bounding box center [438, 253] width 17 height 3
type input "69"
click at [387, 277] on div "Icon" at bounding box center [438, 284] width 161 height 15
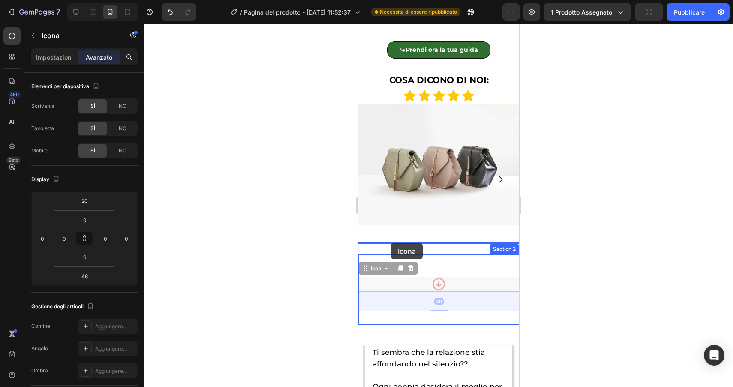
drag, startPoint x: 368, startPoint y: 258, endPoint x: 391, endPoint y: 243, distance: 27.2
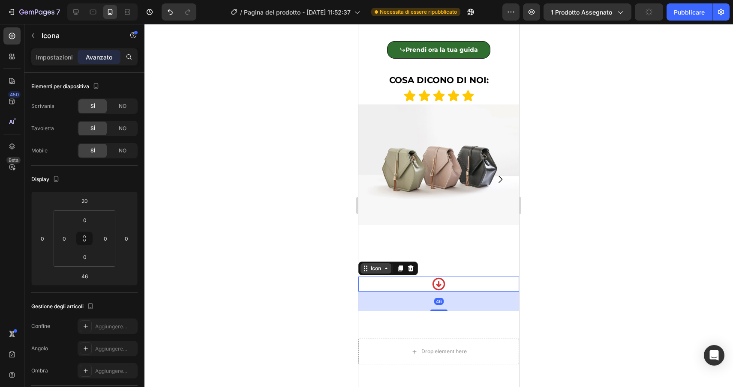
click at [378, 264] on div "Icon" at bounding box center [375, 269] width 31 height 10
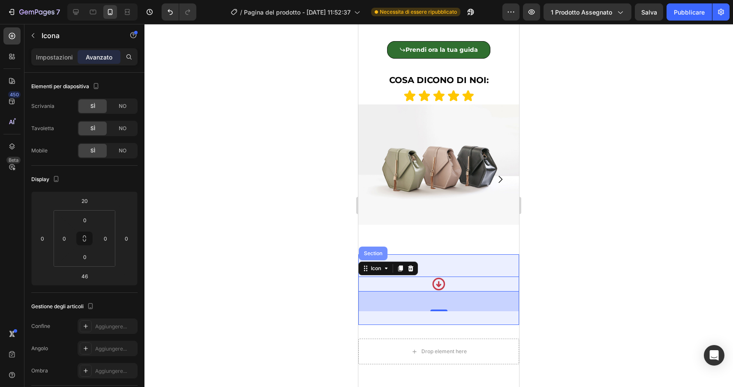
click at [377, 251] on div "Section" at bounding box center [373, 253] width 22 height 5
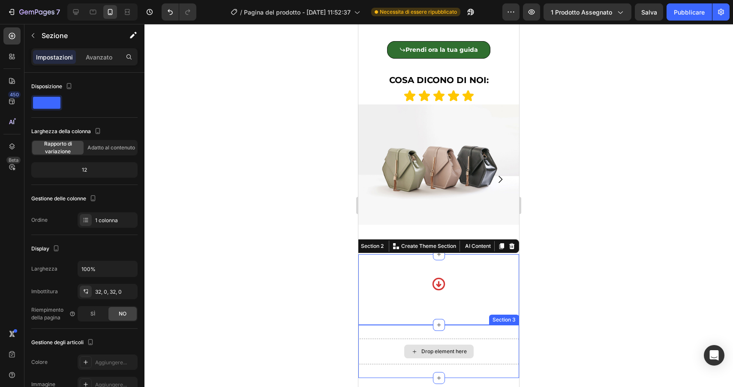
click at [470, 339] on div "Drop element here" at bounding box center [438, 352] width 161 height 26
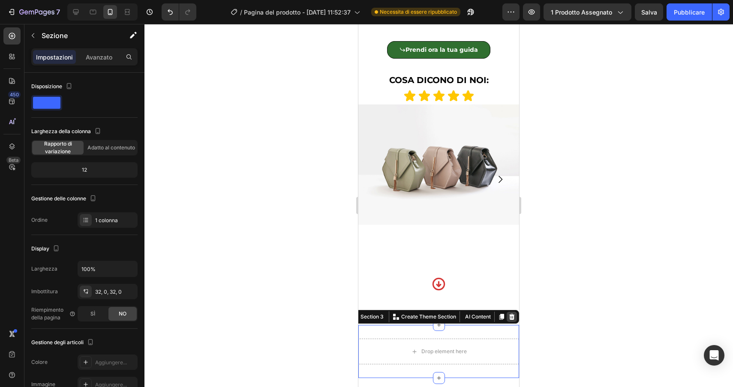
click at [513, 314] on icon at bounding box center [512, 317] width 6 height 6
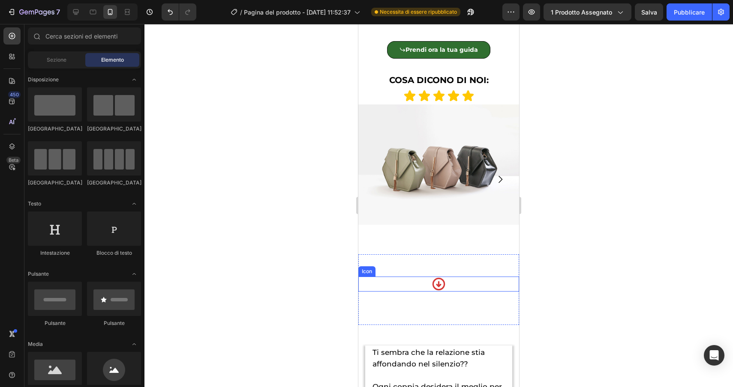
click at [416, 277] on div "Icon" at bounding box center [438, 284] width 161 height 15
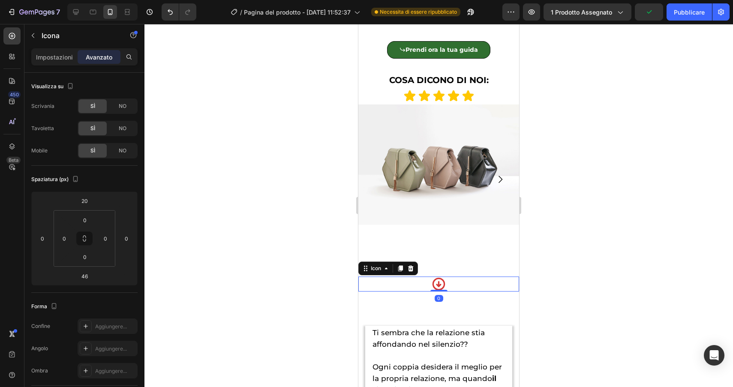
drag, startPoint x: 437, startPoint y: 299, endPoint x: 437, endPoint y: 267, distance: 32.1
click at [437, 277] on div "Icon 0" at bounding box center [438, 284] width 161 height 15
type input "0"
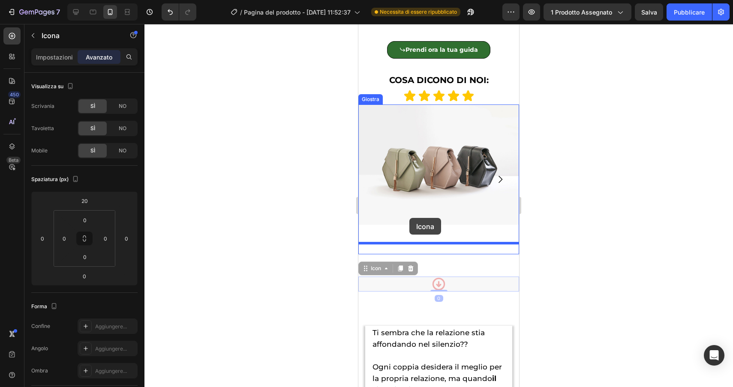
drag, startPoint x: 369, startPoint y: 258, endPoint x: 409, endPoint y: 218, distance: 56.7
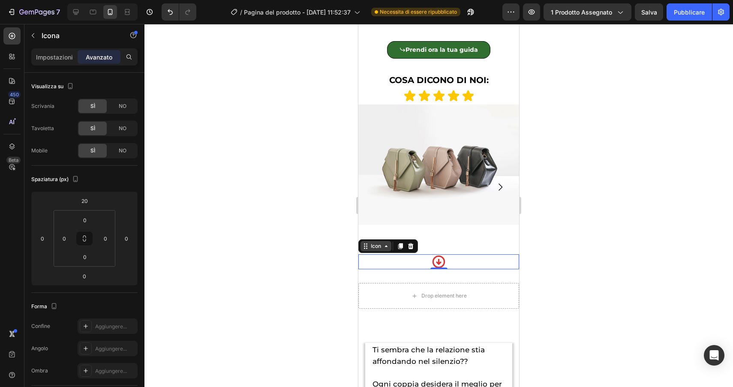
click at [371, 246] on div "Icon" at bounding box center [376, 246] width 14 height 0
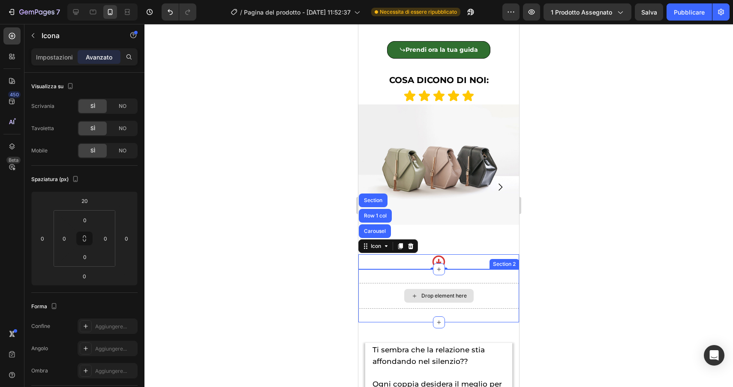
click at [399, 283] on div "Drop element here" at bounding box center [438, 296] width 161 height 26
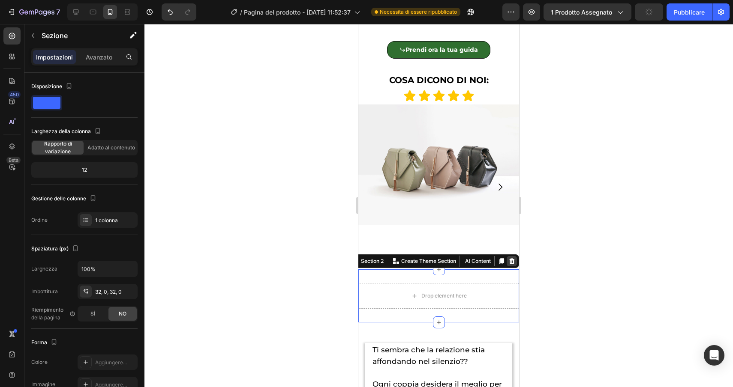
click at [512, 258] on icon at bounding box center [512, 261] width 6 height 6
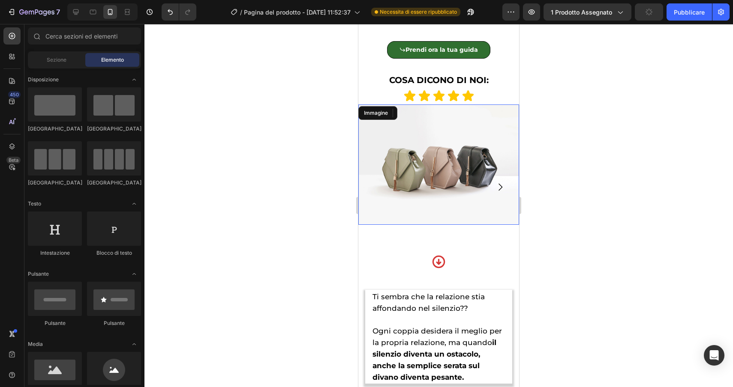
click at [405, 180] on img at bounding box center [438, 165] width 161 height 120
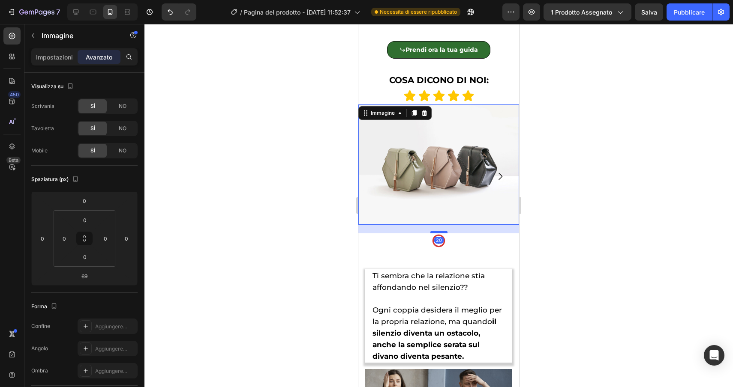
drag, startPoint x: 443, startPoint y: 241, endPoint x: 443, endPoint y: 221, distance: 20.6
click at [443, 231] on div at bounding box center [438, 232] width 17 height 3
type input "21"
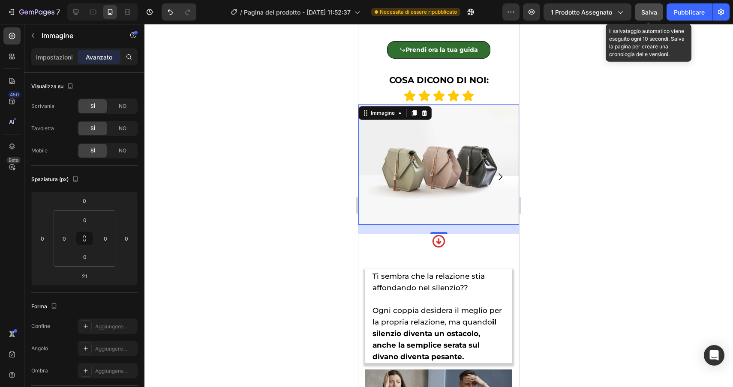
click at [657, 13] on button "Salva" at bounding box center [649, 11] width 28 height 17
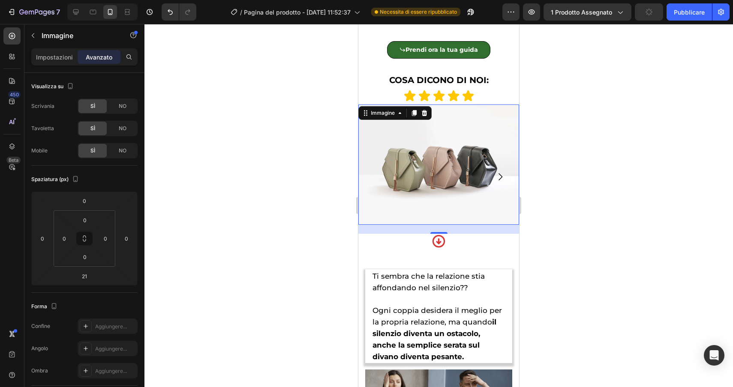
click at [634, 135] on div at bounding box center [438, 205] width 588 height 363
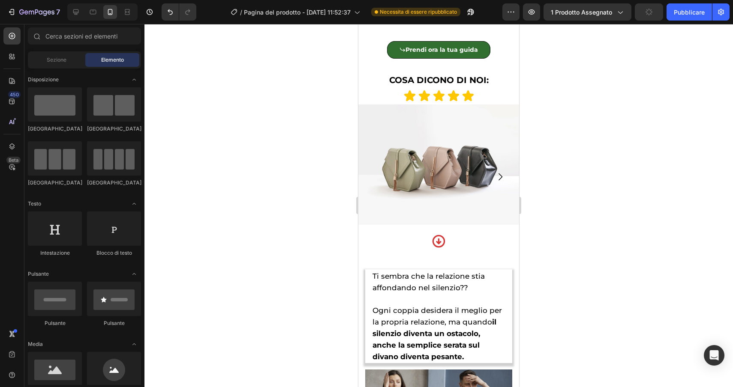
click at [693, 140] on div at bounding box center [438, 205] width 588 height 363
click at [452, 234] on div "Icon" at bounding box center [438, 241] width 161 height 15
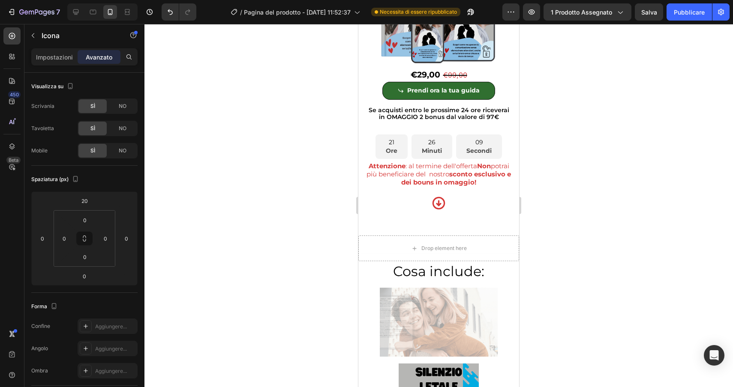
scroll to position [2816, 0]
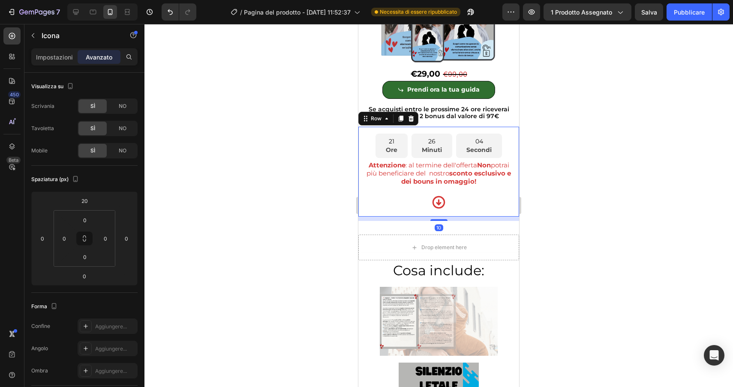
click at [362, 129] on div "21 Ore 26 Minuti 04 Secondi Countdown Timer Attenzione : al termine dell'offert…" at bounding box center [438, 172] width 161 height 90
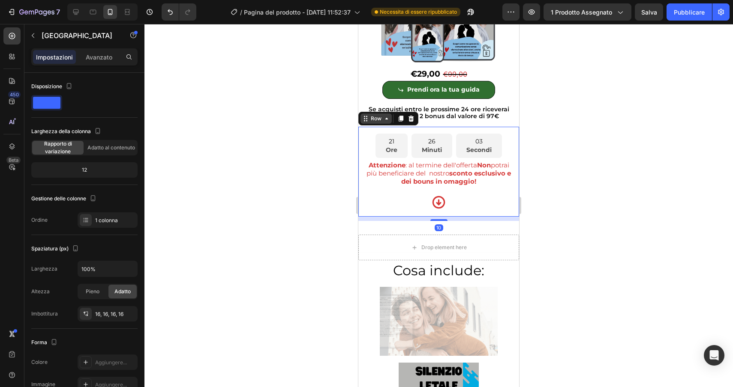
click at [369, 116] on div "Row" at bounding box center [376, 119] width 14 height 8
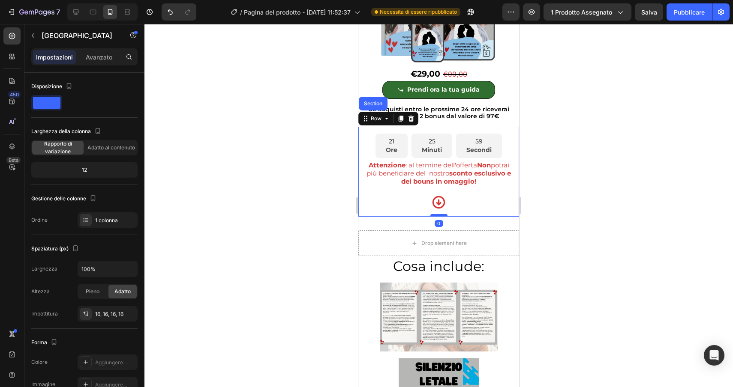
drag, startPoint x: 439, startPoint y: 219, endPoint x: 440, endPoint y: 214, distance: 5.2
click at [439, 214] on div at bounding box center [438, 215] width 17 height 3
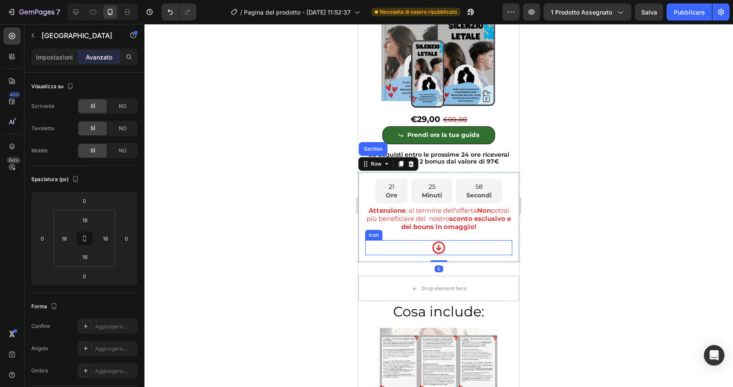
scroll to position [2770, 0]
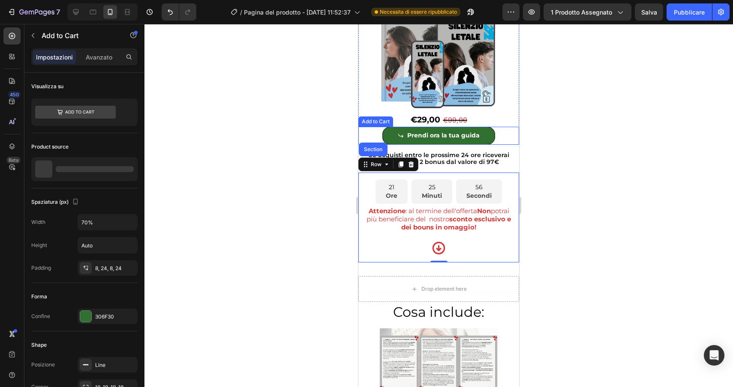
click at [498, 133] on div "Prendi ora la tua guida Add to Cart" at bounding box center [438, 136] width 161 height 18
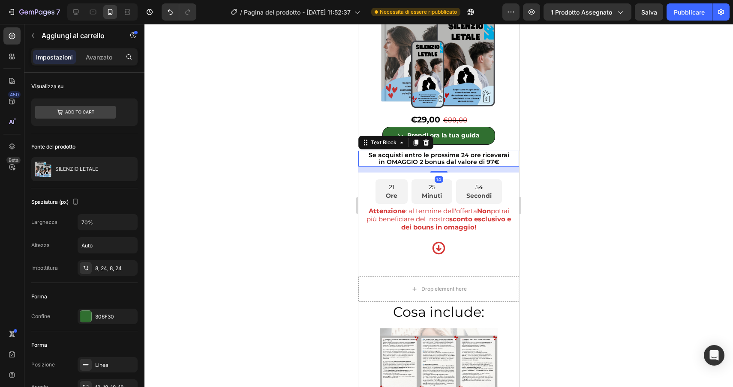
click at [414, 159] on p "in OMAGGIO 2 bonus dal valore di 97€" at bounding box center [438, 162] width 159 height 7
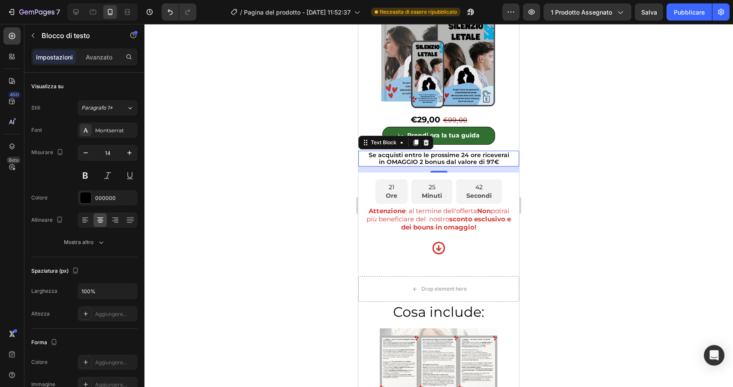
click at [569, 176] on div at bounding box center [438, 205] width 588 height 363
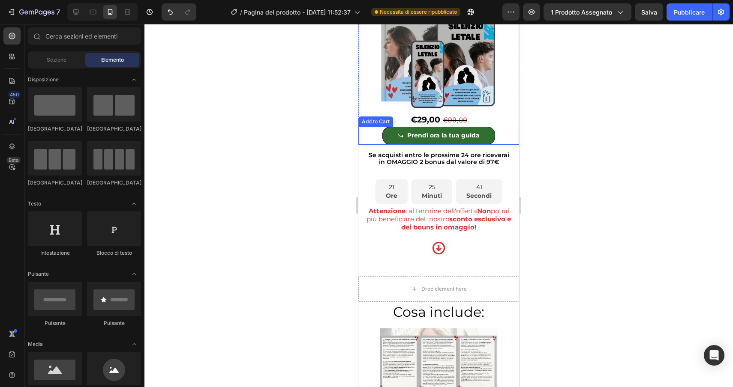
click at [502, 137] on div "Prendi ora la tua guida Add to Cart" at bounding box center [438, 136] width 161 height 18
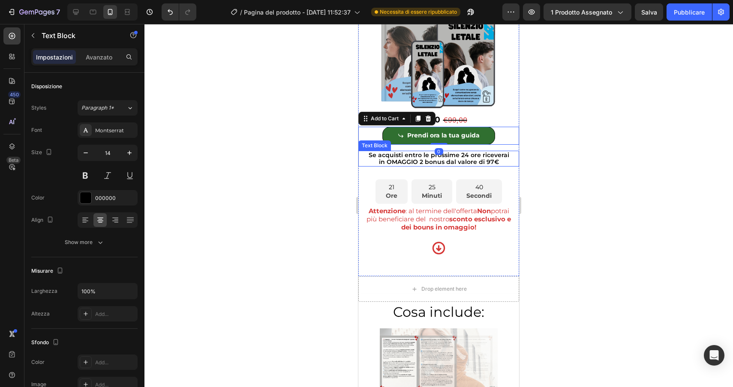
click at [501, 155] on p "Se acquisti entro le prossime 24 ore riceverai" at bounding box center [438, 155] width 159 height 7
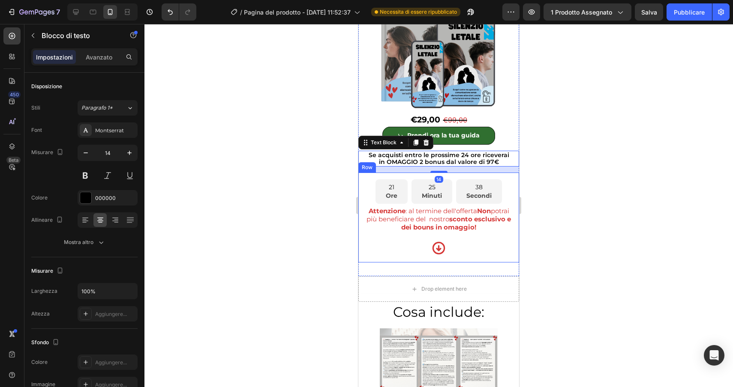
click at [462, 177] on div "21 Ore 25 Minuti 38 Secondi Countdown Timer Attenzione : al termine dell'offert…" at bounding box center [438, 218] width 161 height 90
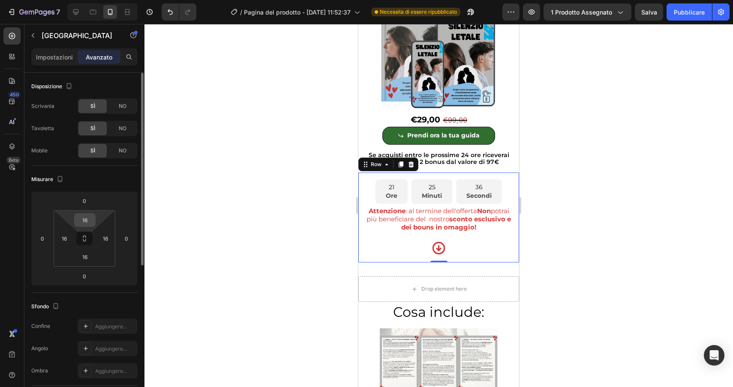
click at [86, 224] on input "16" at bounding box center [84, 220] width 17 height 13
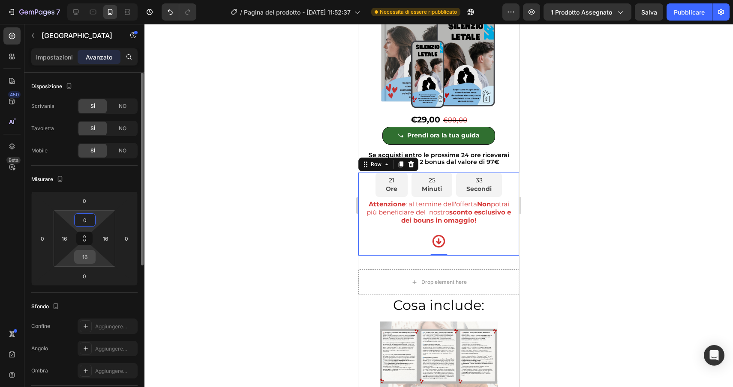
type input "0"
click at [82, 258] on input "16" at bounding box center [84, 257] width 17 height 13
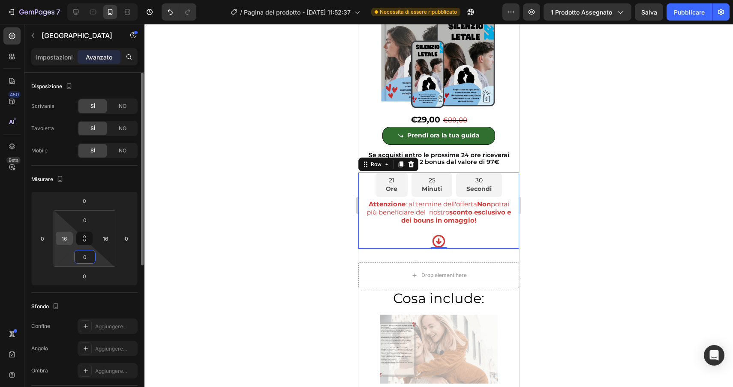
type input "0"
click at [66, 238] on input "16" at bounding box center [64, 238] width 13 height 13
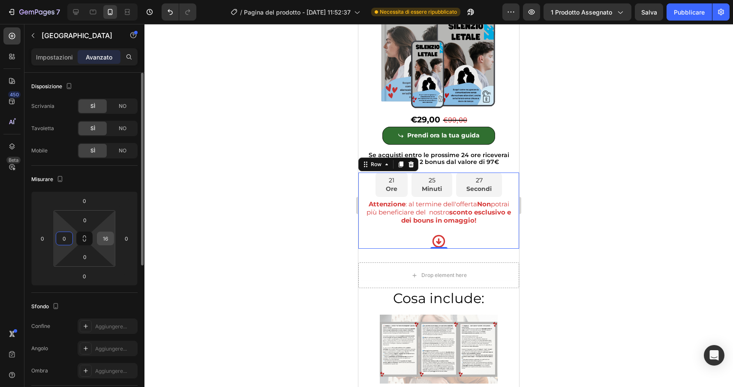
type input "0"
click at [104, 238] on input "16" at bounding box center [105, 238] width 13 height 13
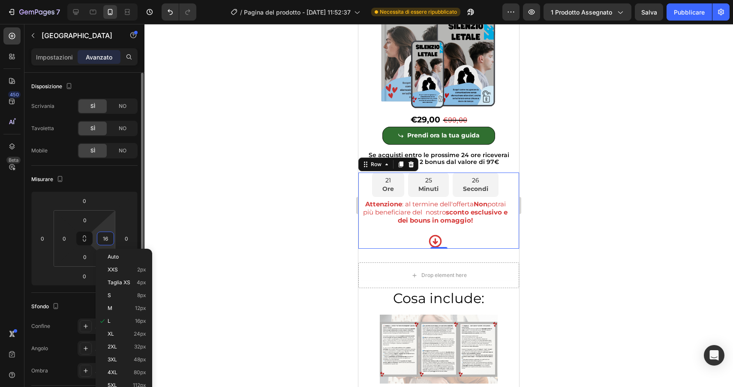
type input "0"
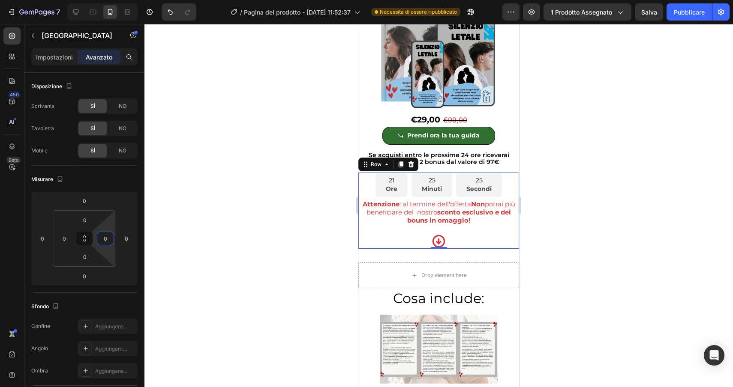
click at [682, 223] on div at bounding box center [438, 205] width 588 height 363
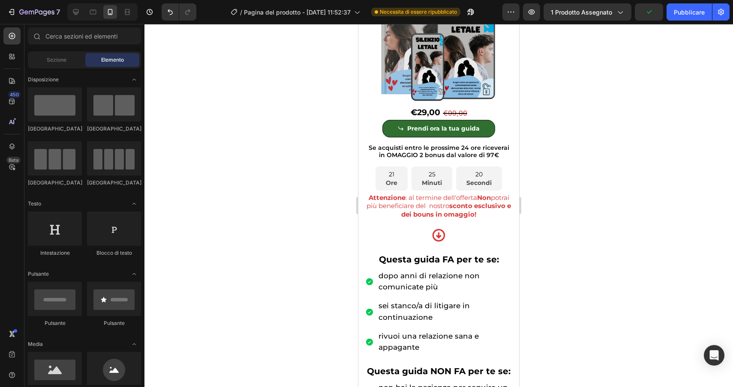
scroll to position [207, 0]
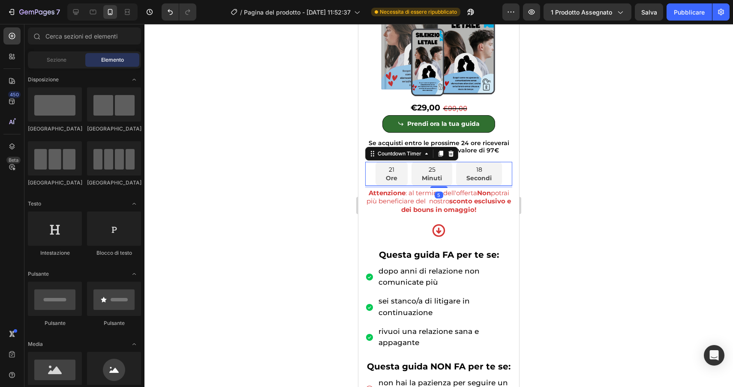
click at [504, 176] on div "21 Ore 25 Minuti 18 Secondi" at bounding box center [438, 174] width 147 height 24
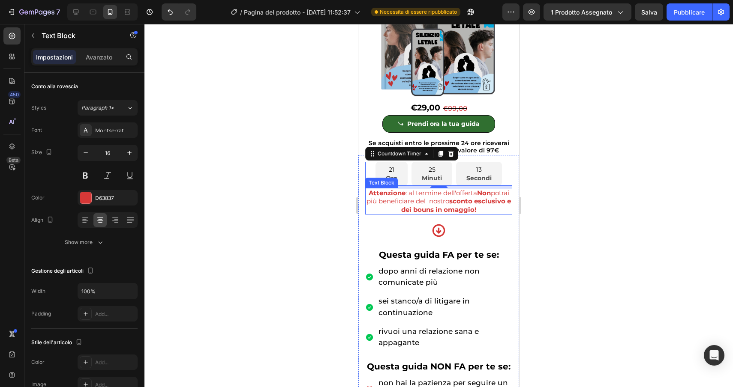
click at [407, 204] on span "Attenzione : al termine dell'offerta Non potrai più beneficiare del nostro scon…" at bounding box center [438, 201] width 144 height 24
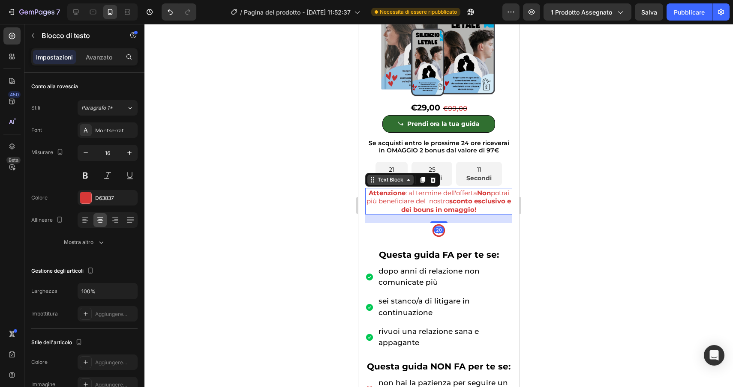
click at [385, 179] on div "Text Block" at bounding box center [390, 180] width 29 height 8
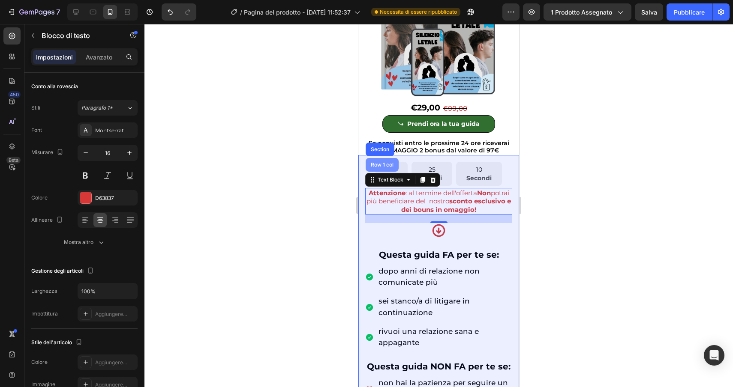
click at [379, 165] on div "Row 1 col" at bounding box center [382, 164] width 26 height 5
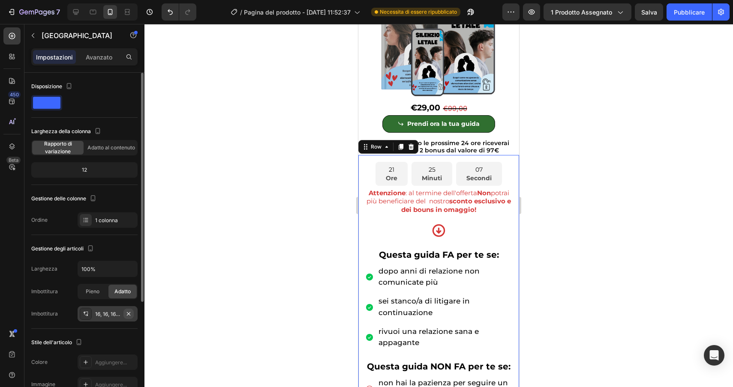
click at [128, 312] on icon "button" at bounding box center [128, 314] width 7 height 7
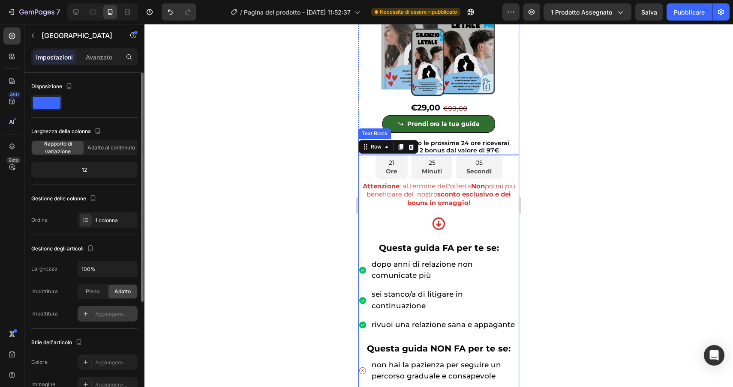
click at [513, 146] on p "Se acquisti entro le prossime 24 ore riceverai" at bounding box center [438, 143] width 159 height 7
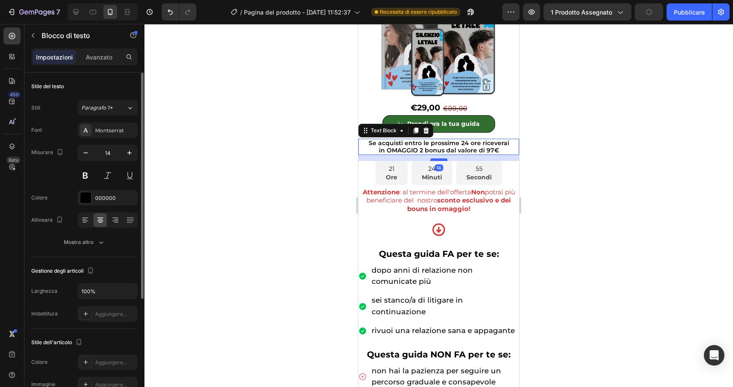
drag, startPoint x: 440, startPoint y: 153, endPoint x: 440, endPoint y: 159, distance: 6.1
click at [440, 159] on div at bounding box center [438, 160] width 17 height 3
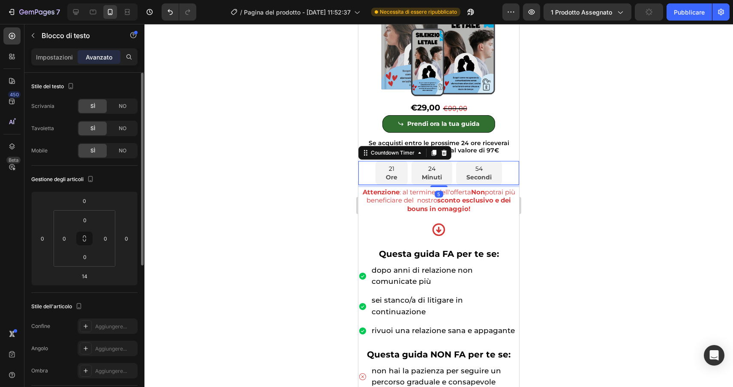
click at [505, 178] on div "21 Ore 24 Minuti 54 Secondi" at bounding box center [438, 173] width 161 height 24
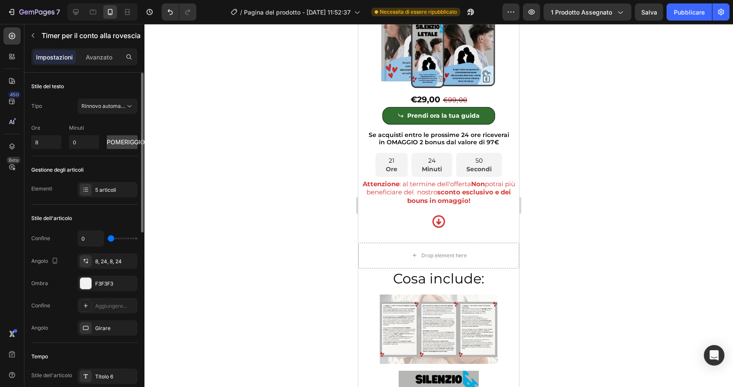
scroll to position [2768, 0]
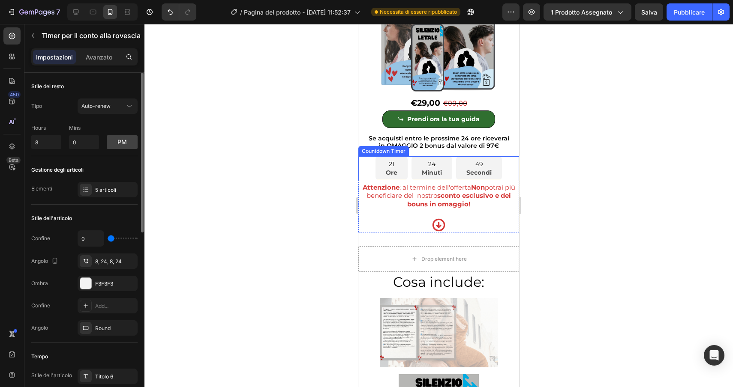
click at [506, 165] on div "21 Ore 24 Minuti 49 Secondi" at bounding box center [438, 168] width 161 height 24
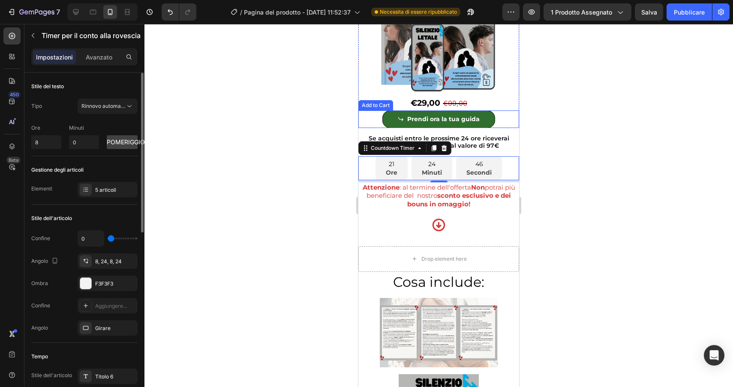
click at [506, 117] on div "Prendi ora la tua guida Add to Cart" at bounding box center [438, 120] width 161 height 18
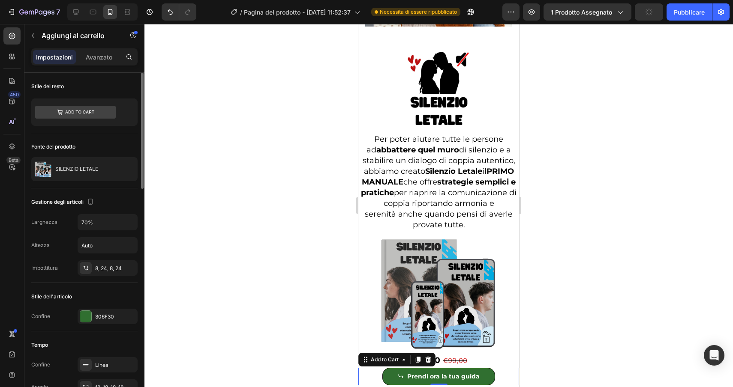
scroll to position [2521, 0]
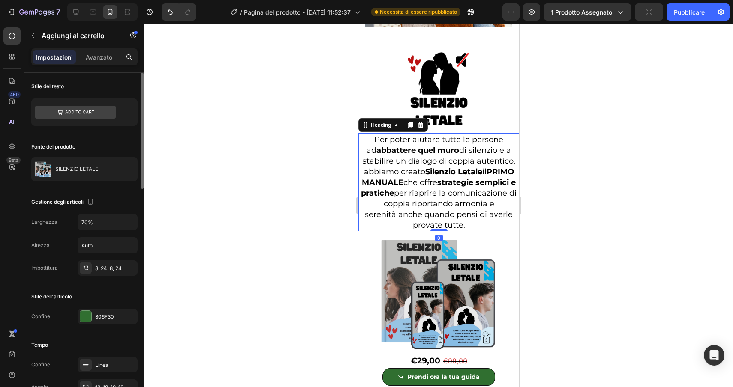
click at [487, 178] on strong "strategie semplici e pratiche" at bounding box center [438, 188] width 155 height 20
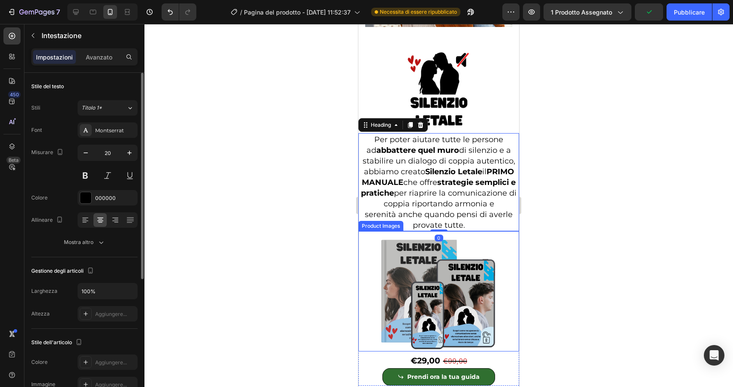
click at [497, 261] on img at bounding box center [438, 291] width 161 height 120
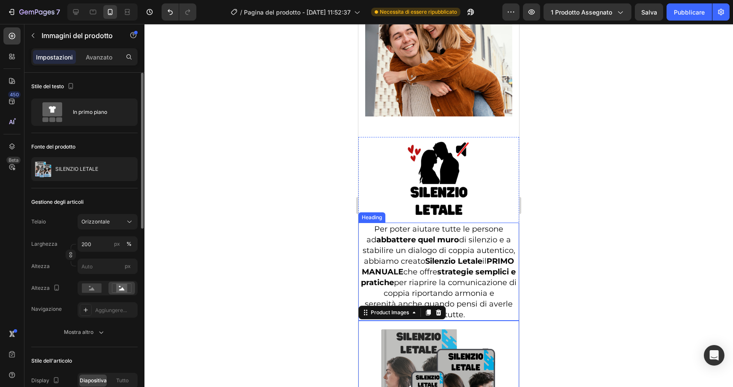
scroll to position [2425, 0]
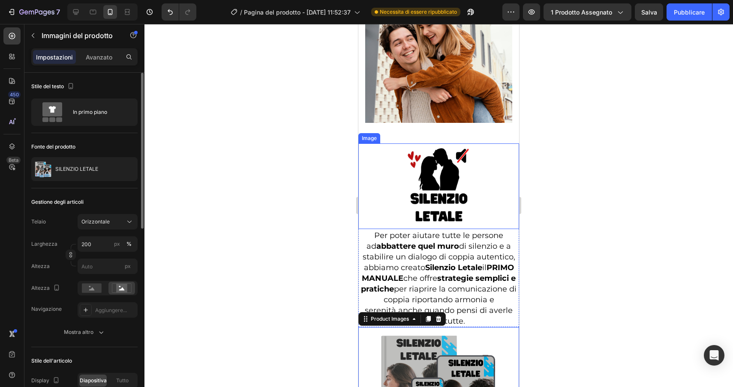
click at [483, 165] on div at bounding box center [438, 187] width 161 height 86
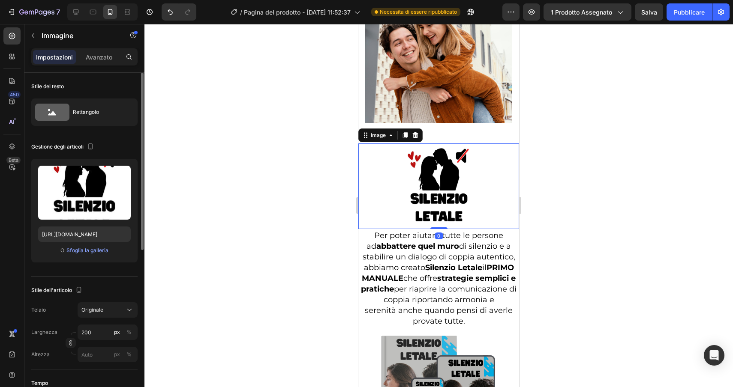
click at [381, 130] on div "Image" at bounding box center [390, 136] width 64 height 14
click at [380, 132] on div "Image" at bounding box center [378, 136] width 18 height 8
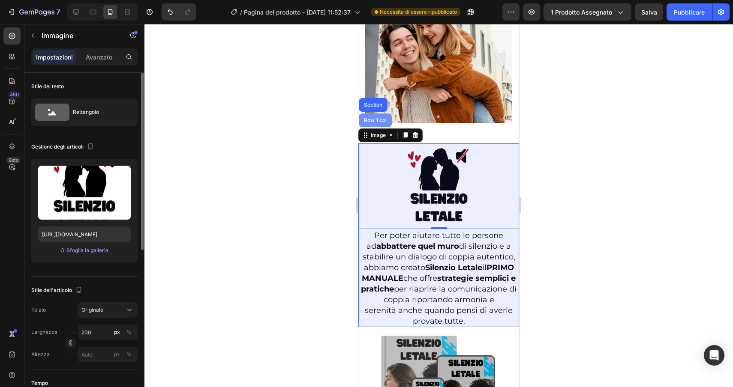
click at [378, 118] on div "Row 1 col" at bounding box center [375, 120] width 26 height 5
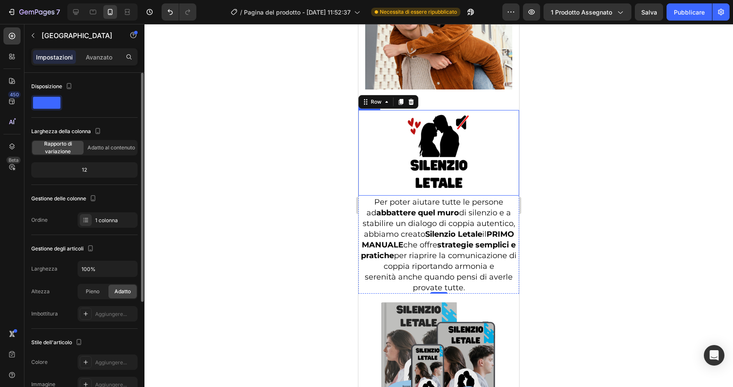
scroll to position [2459, 0]
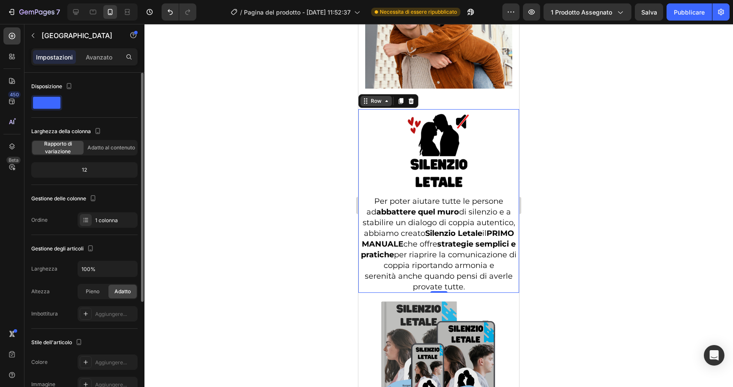
click at [375, 97] on div "Row" at bounding box center [376, 101] width 14 height 8
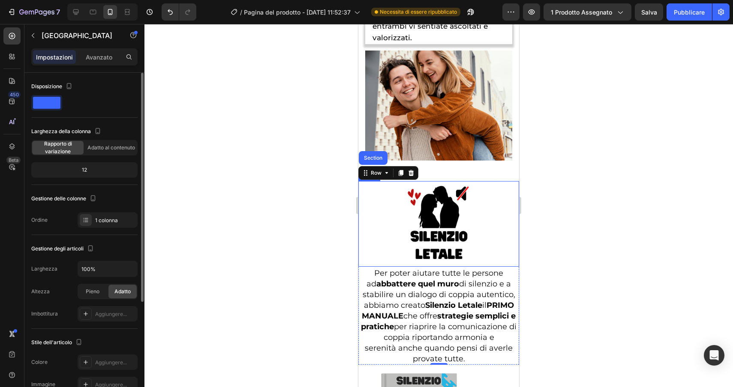
scroll to position [2386, 0]
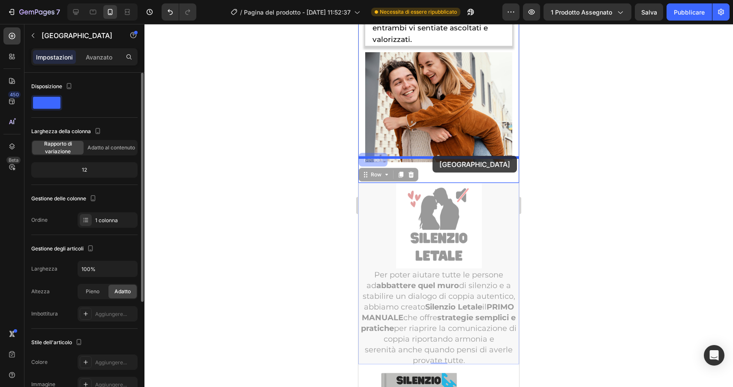
drag, startPoint x: 377, startPoint y: 167, endPoint x: 432, endPoint y: 156, distance: 56.3
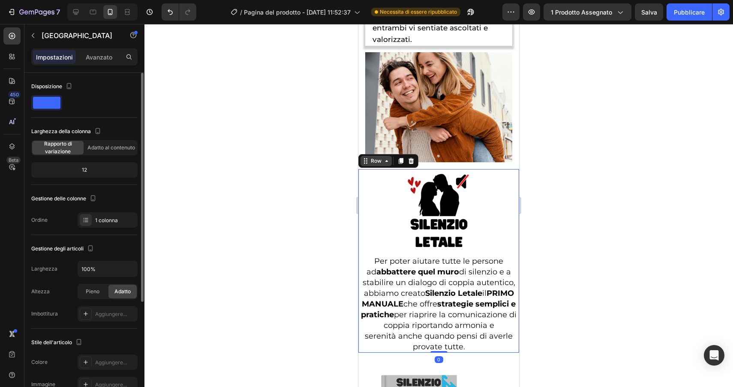
click at [369, 157] on div "Row" at bounding box center [376, 161] width 14 height 8
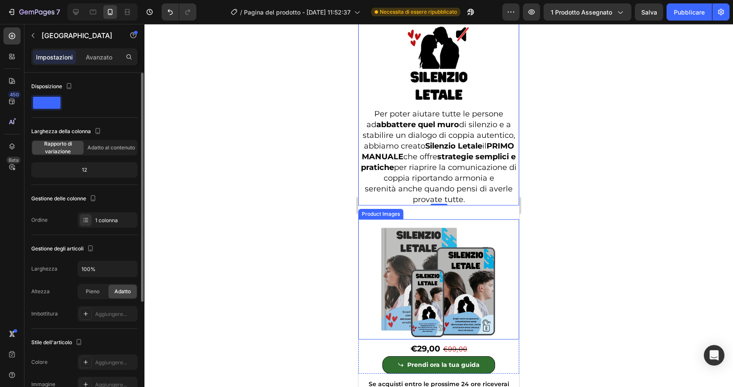
scroll to position [2535, 0]
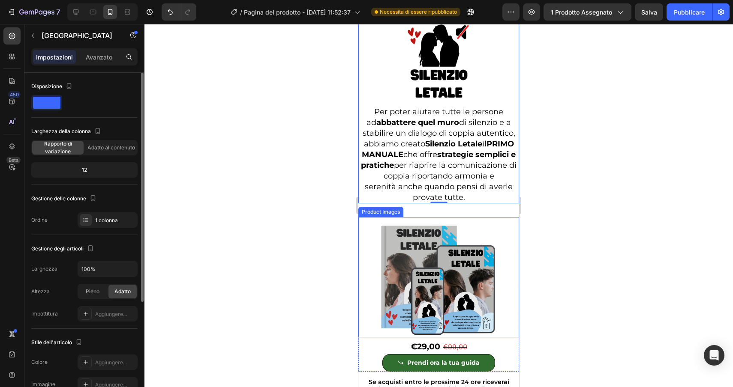
click at [378, 208] on div "Product Images" at bounding box center [381, 212] width 42 height 8
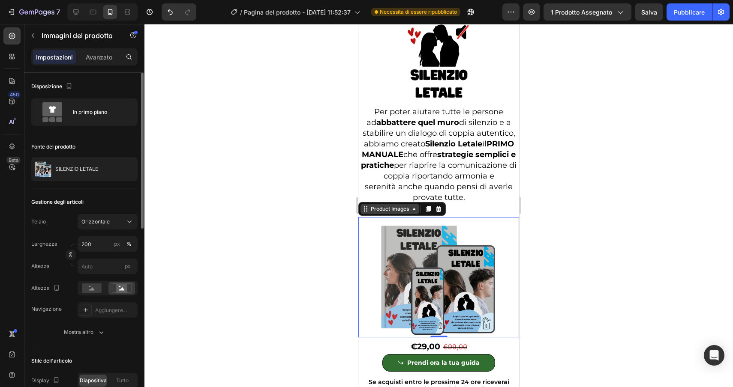
click at [379, 205] on div "Product Images" at bounding box center [390, 209] width 42 height 8
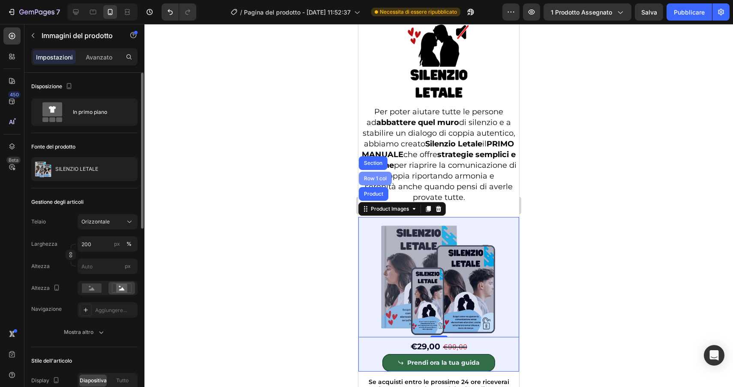
click at [377, 176] on div "Row 1 col" at bounding box center [375, 178] width 26 height 5
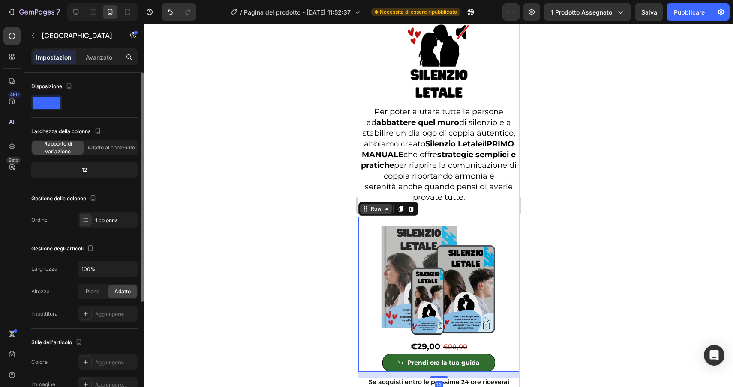
click at [374, 205] on div "Row" at bounding box center [376, 209] width 14 height 8
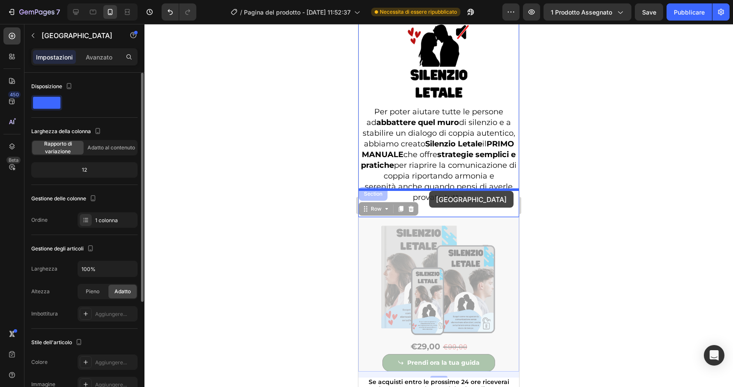
drag, startPoint x: 374, startPoint y: 196, endPoint x: 429, endPoint y: 191, distance: 55.1
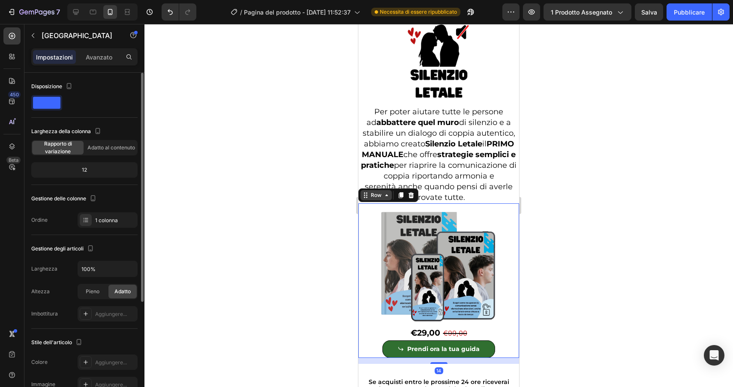
click at [370, 192] on div "Row" at bounding box center [376, 196] width 14 height 8
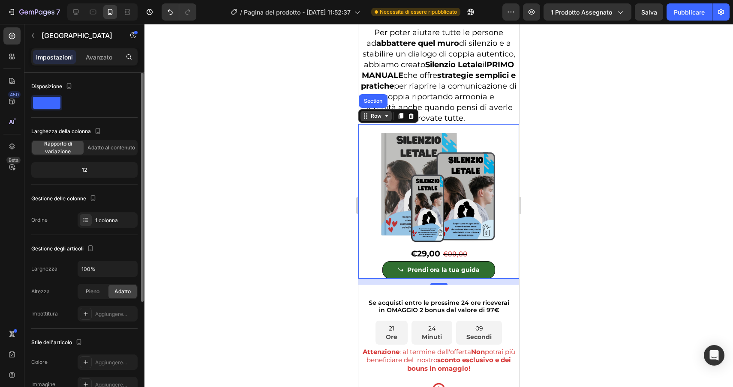
scroll to position [2615, 0]
click at [374, 112] on div "Row" at bounding box center [376, 116] width 14 height 8
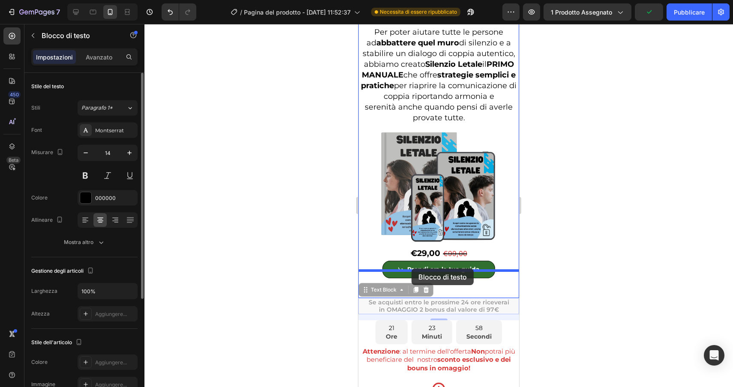
drag, startPoint x: 370, startPoint y: 281, endPoint x: 411, endPoint y: 269, distance: 43.0
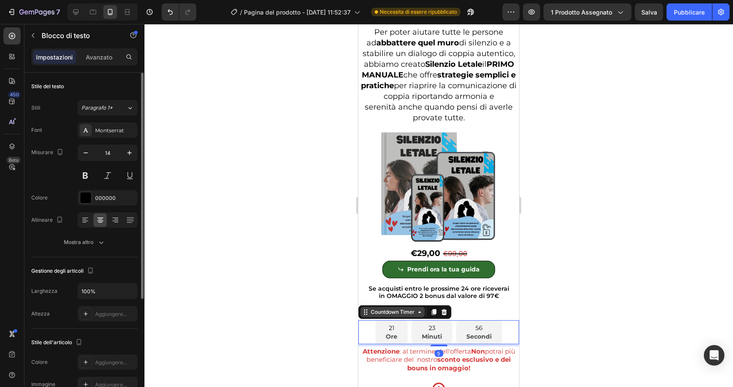
click at [375, 309] on div "Countdown Timer" at bounding box center [392, 313] width 47 height 8
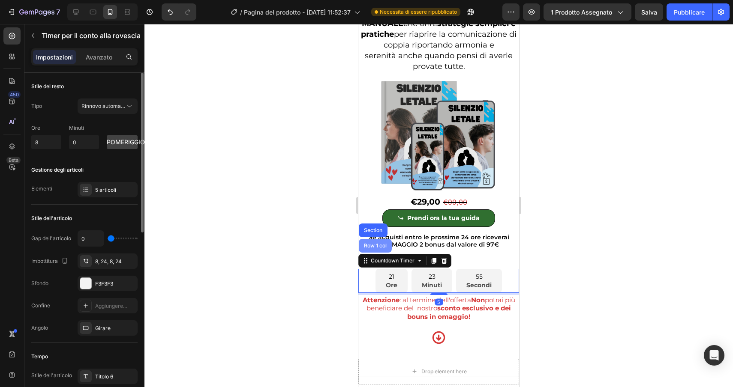
scroll to position [2667, 0]
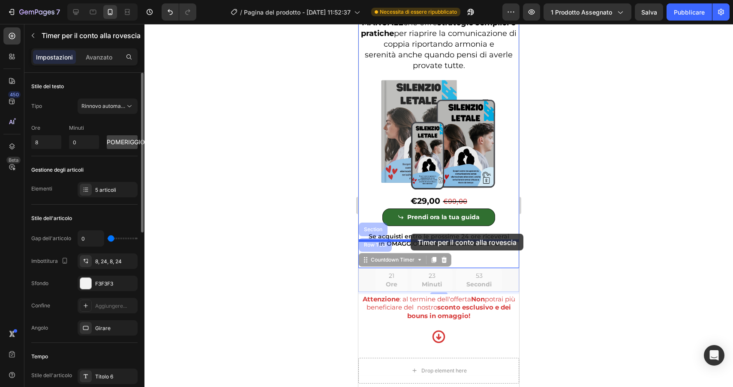
drag, startPoint x: 376, startPoint y: 230, endPoint x: 410, endPoint y: 234, distance: 35.0
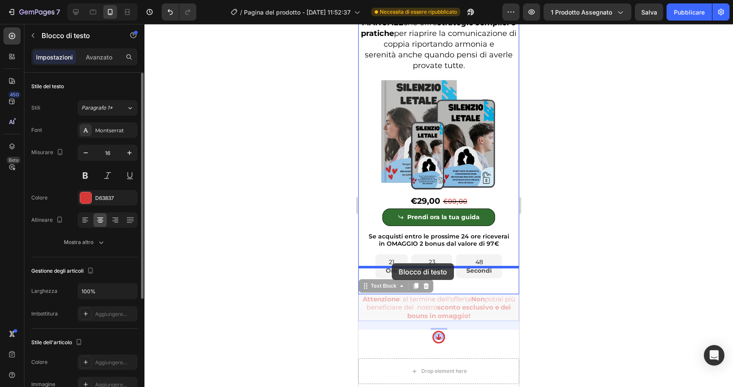
drag, startPoint x: 374, startPoint y: 277, endPoint x: 392, endPoint y: 264, distance: 22.3
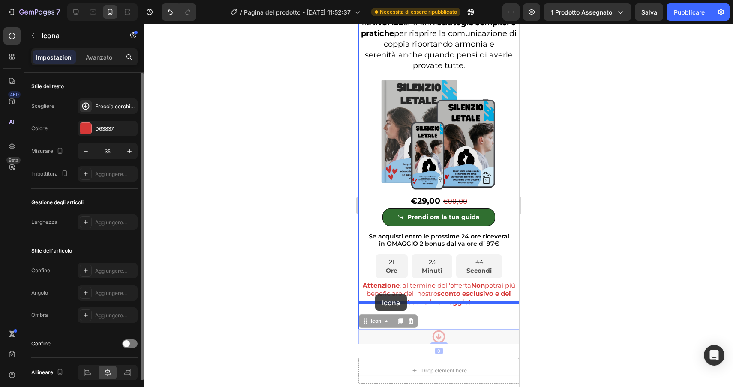
drag, startPoint x: 365, startPoint y: 313, endPoint x: 375, endPoint y: 294, distance: 21.3
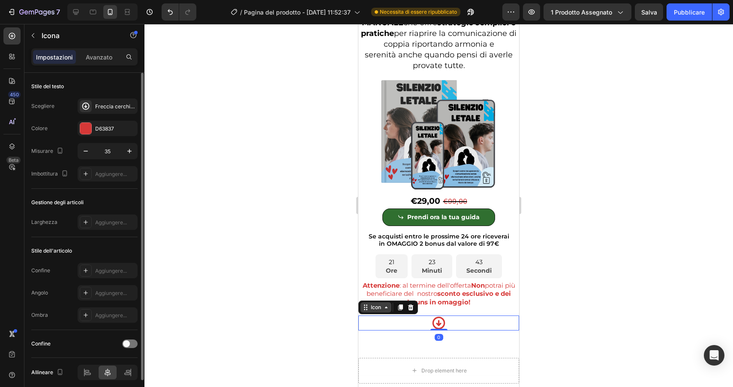
click at [373, 303] on div "Icon" at bounding box center [375, 308] width 31 height 10
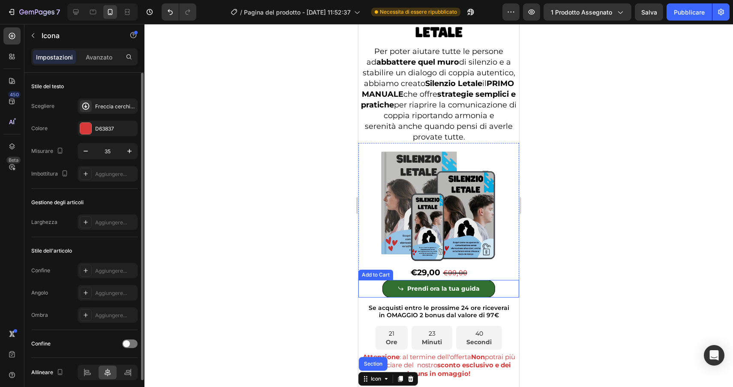
scroll to position [2594, 0]
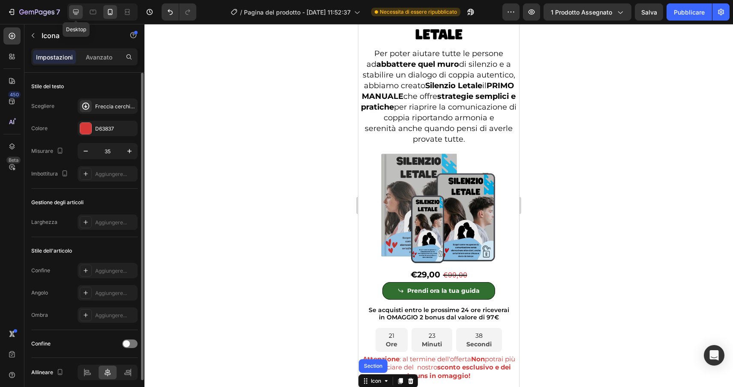
click at [74, 14] on icon at bounding box center [76, 12] width 9 height 9
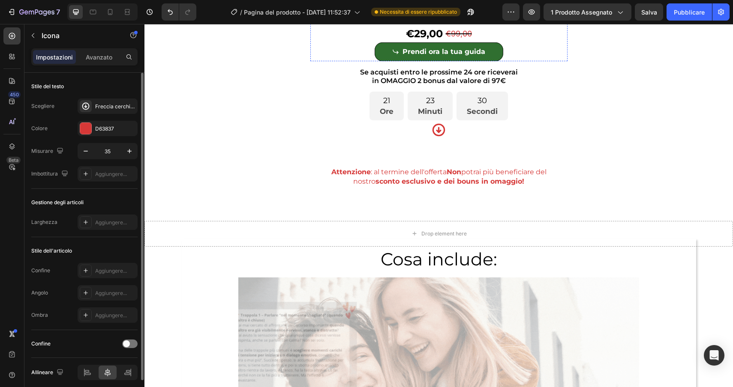
scroll to position [1185, 0]
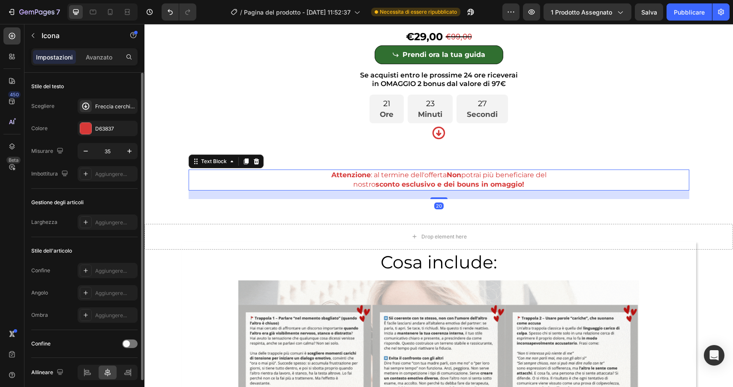
click at [199, 170] on div "Attenzione : al termine dell'offerta Non potrai più beneficiare del nostro scon…" at bounding box center [439, 180] width 500 height 21
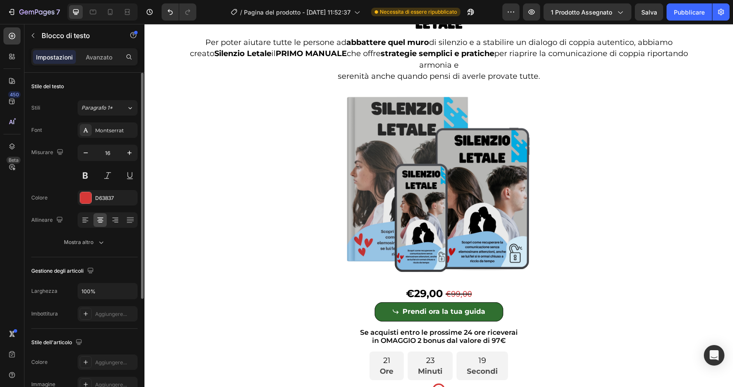
scroll to position [2053, 0]
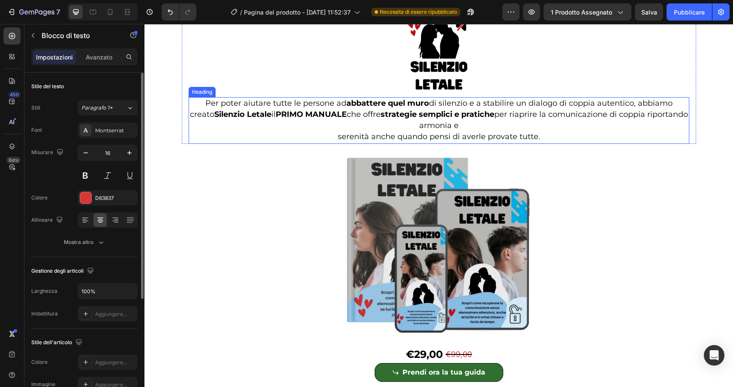
click at [351, 126] on h2 "Per poter aiutare tutte le persone ad abbattere quel muro di silenzio e a stabi…" at bounding box center [439, 120] width 500 height 47
click at [338, 140] on h2 "Per poter aiutare tutte le persone ad abbattere quel muro di silenzio e a stabi…" at bounding box center [439, 120] width 500 height 47
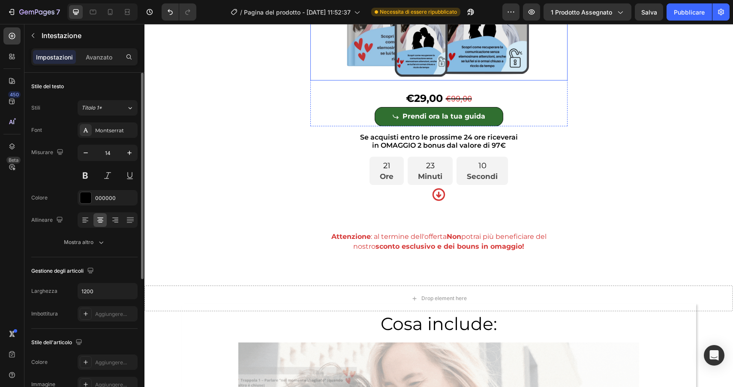
scroll to position [2299, 0]
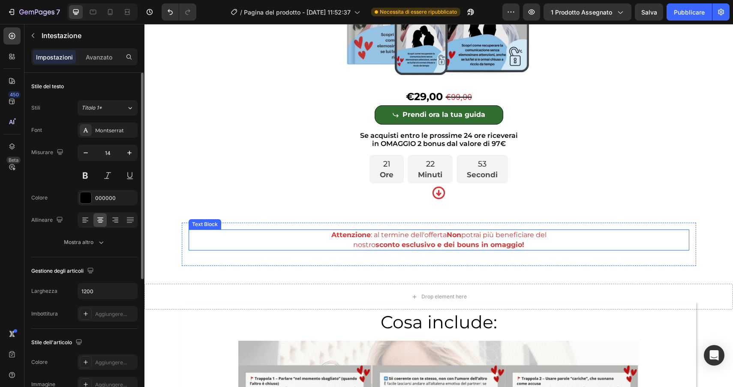
click at [322, 240] on p "Attenzione : al termine dell'offerta Non potrai più beneficiare del" at bounding box center [438, 235] width 499 height 9
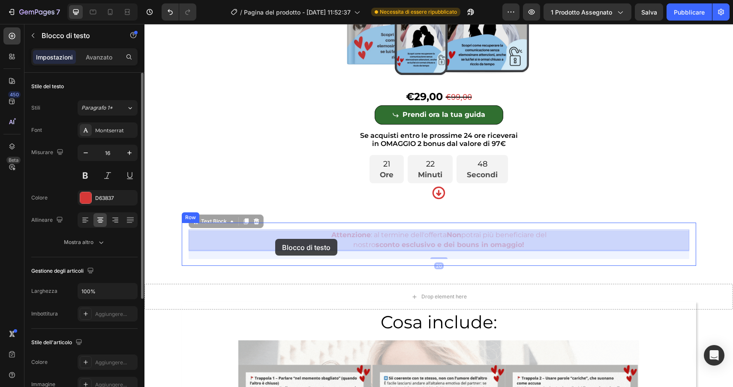
drag, startPoint x: 211, startPoint y: 222, endPoint x: 275, endPoint y: 239, distance: 66.6
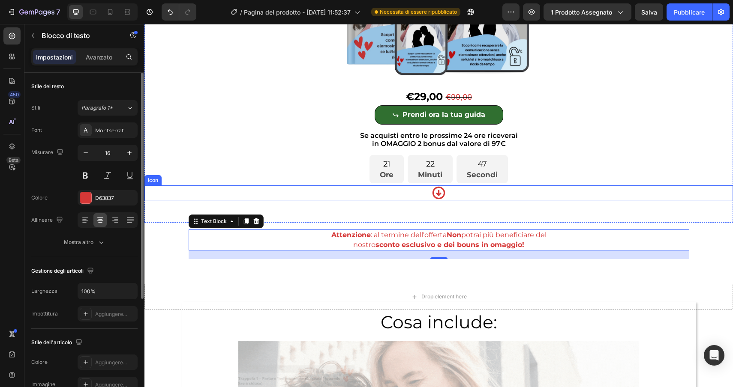
click at [428, 196] on div "Icon" at bounding box center [438, 193] width 588 height 15
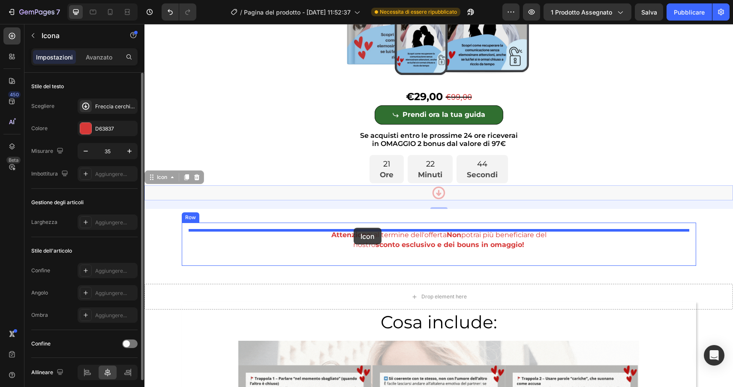
scroll to position [2299, 0]
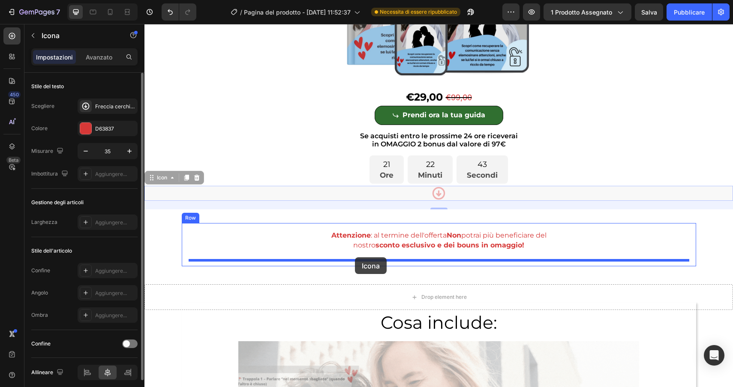
drag, startPoint x: 165, startPoint y: 181, endPoint x: 355, endPoint y: 258, distance: 204.7
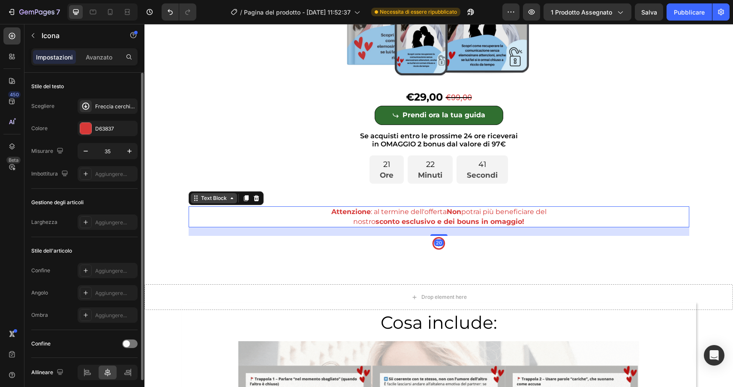
click at [206, 201] on div "Text Block" at bounding box center [213, 199] width 29 height 8
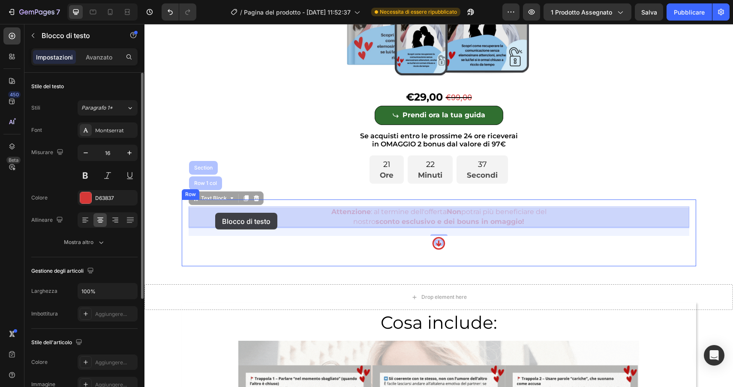
drag, startPoint x: 205, startPoint y: 183, endPoint x: 215, endPoint y: 213, distance: 31.2
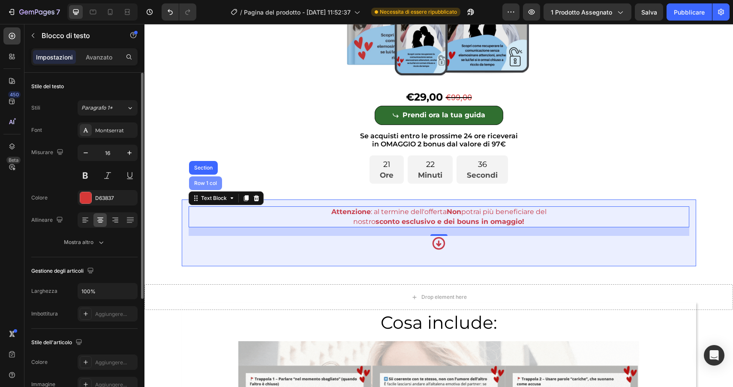
click at [206, 186] on div "Row 1 col" at bounding box center [205, 183] width 26 height 5
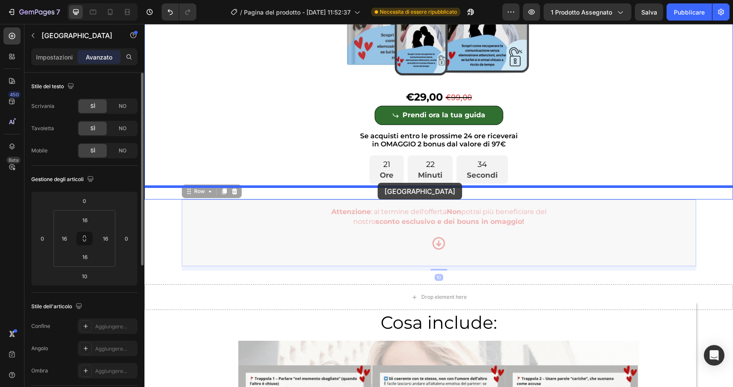
drag, startPoint x: 206, startPoint y: 189, endPoint x: 377, endPoint y: 183, distance: 171.5
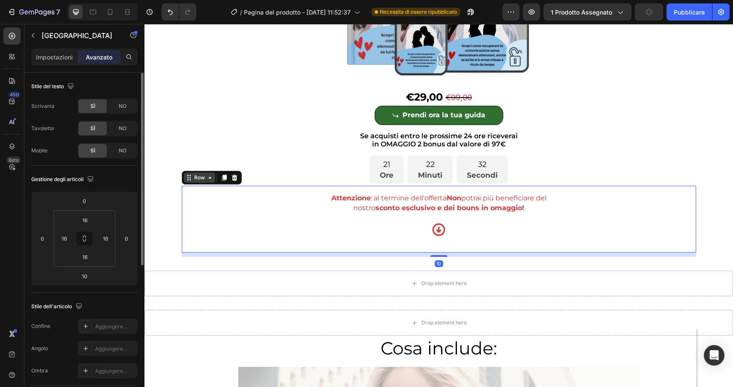
click at [198, 183] on div "Row" at bounding box center [199, 178] width 31 height 10
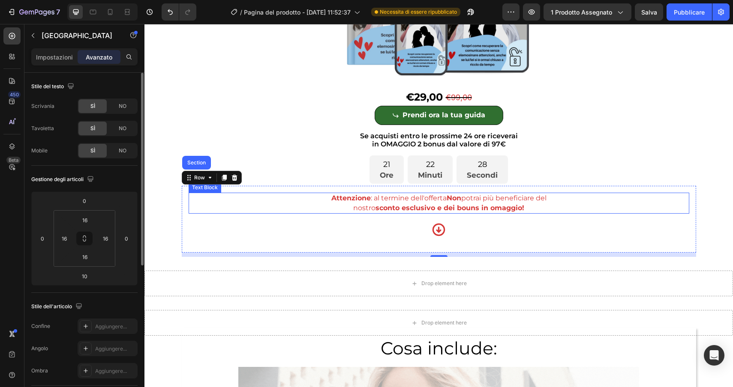
click at [309, 204] on p "nostro sconto esclusivo e dei bouns in omaggio!" at bounding box center [438, 208] width 499 height 9
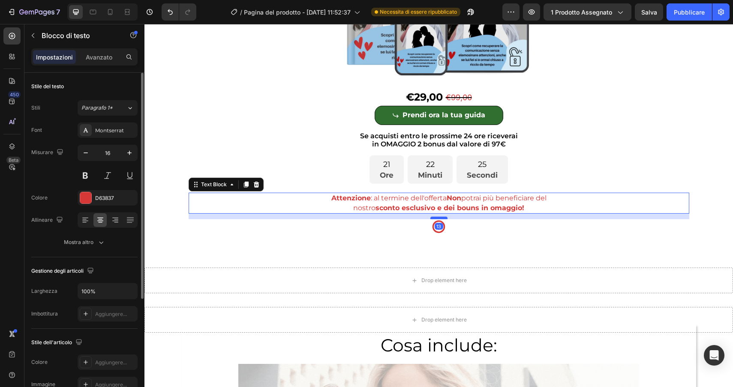
click at [439, 218] on div at bounding box center [438, 218] width 17 height 3
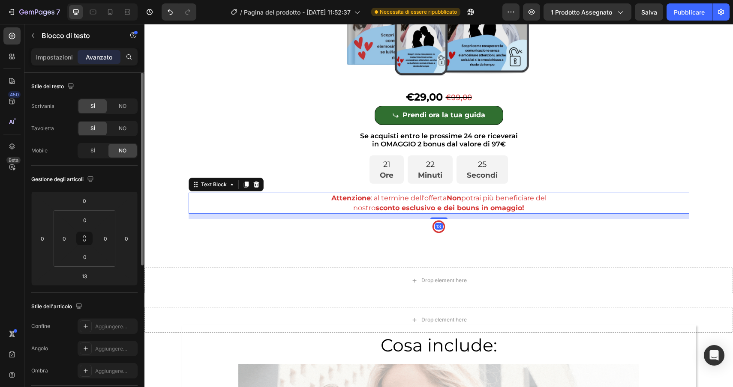
click at [439, 217] on div "13" at bounding box center [439, 217] width 500 height 6
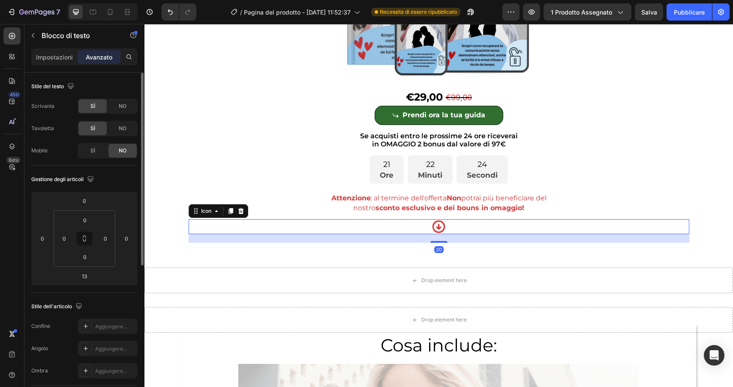
click at [479, 225] on div "Icon 20" at bounding box center [439, 226] width 500 height 15
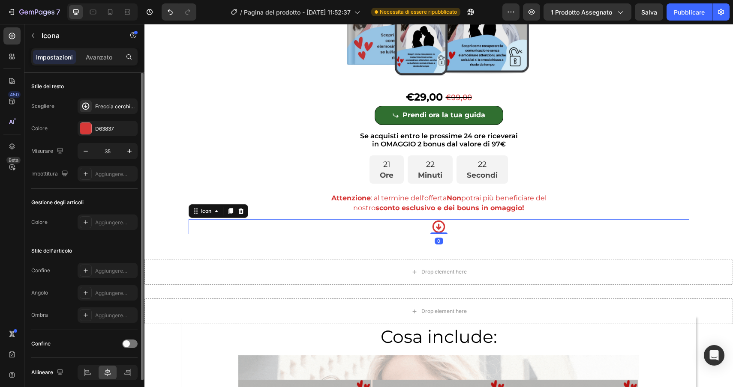
drag, startPoint x: 442, startPoint y: 242, endPoint x: 442, endPoint y: 228, distance: 13.3
click at [442, 228] on div "Icon 0" at bounding box center [439, 226] width 500 height 15
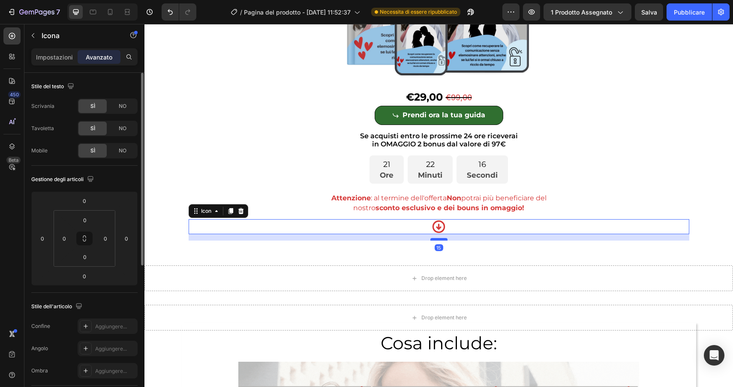
drag, startPoint x: 442, startPoint y: 234, endPoint x: 442, endPoint y: 241, distance: 6.4
click at [442, 241] on div at bounding box center [438, 239] width 17 height 3
type input "15"
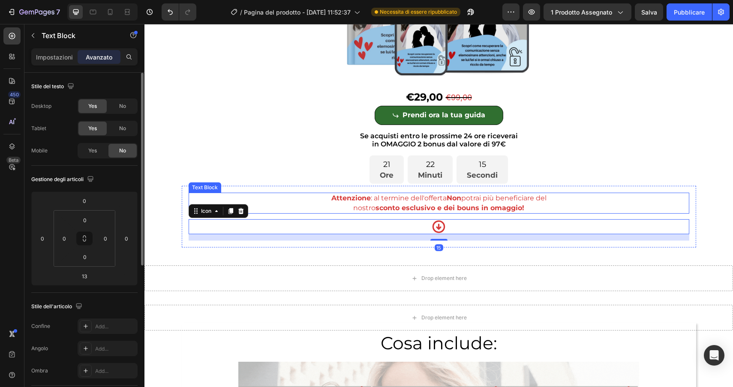
click at [542, 208] on p "nostro sconto esclusivo e dei bouns in omaggio!" at bounding box center [438, 208] width 499 height 9
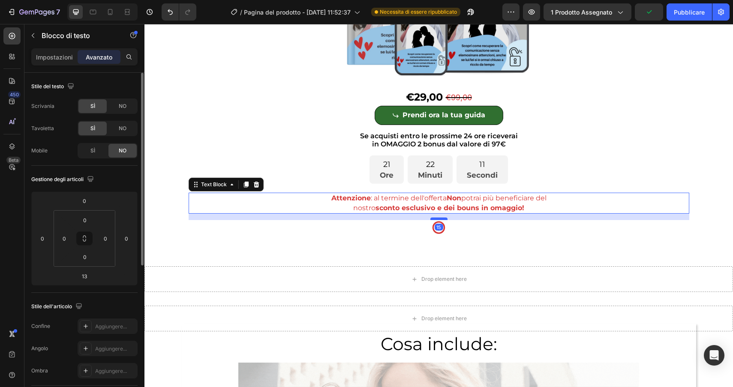
click at [443, 219] on div at bounding box center [438, 219] width 17 height 3
type input "15"
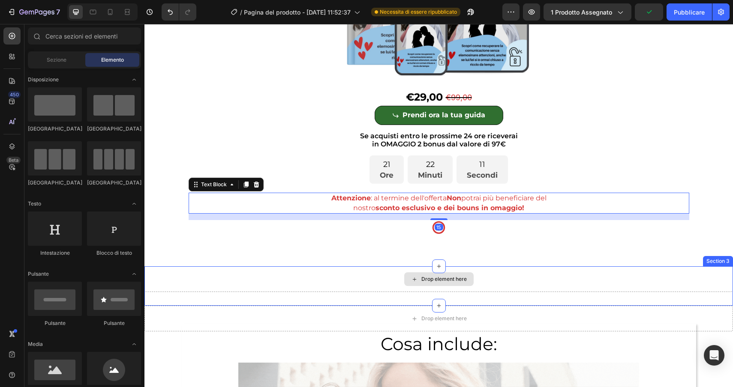
click at [460, 282] on div "Drop element here" at bounding box center [443, 279] width 45 height 7
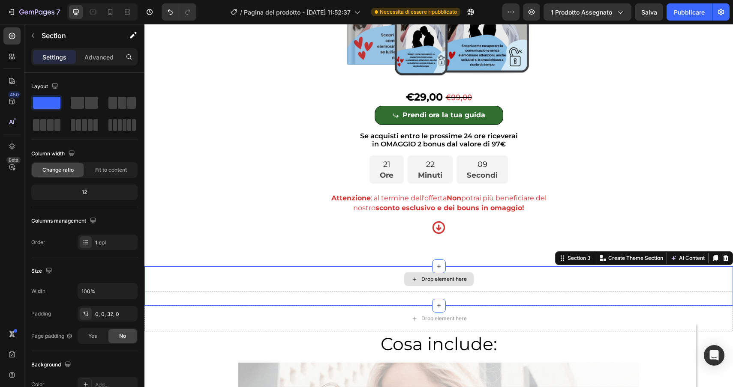
click at [721, 277] on div "Drop element here" at bounding box center [438, 280] width 588 height 26
click at [728, 260] on icon at bounding box center [725, 258] width 7 height 7
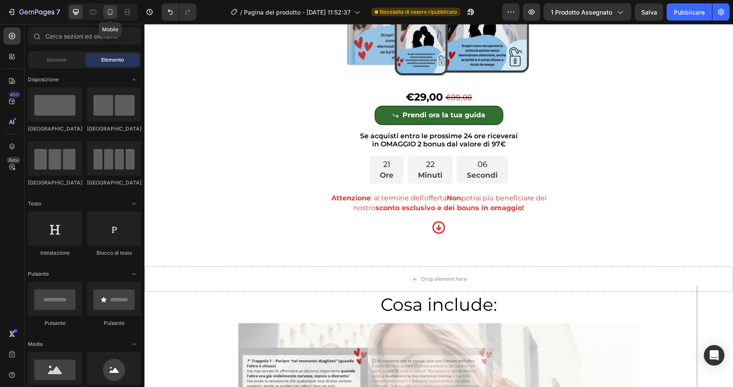
click at [105, 12] on div at bounding box center [110, 12] width 14 height 14
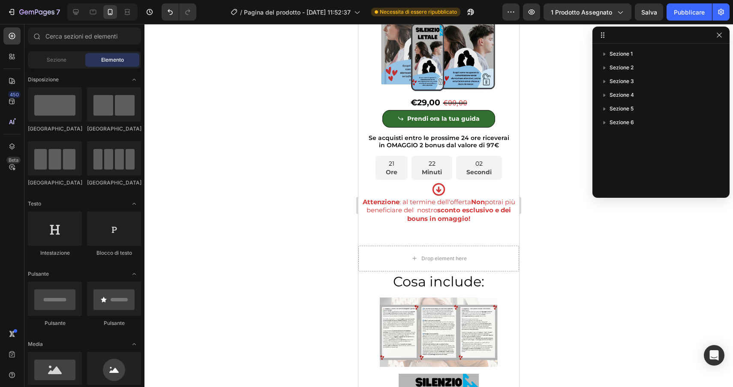
scroll to position [3953, 0]
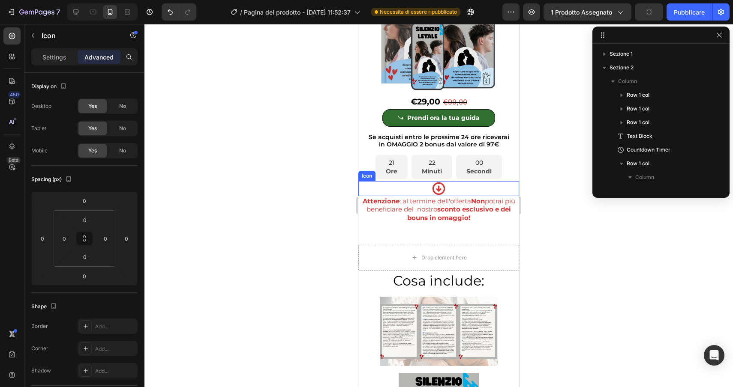
click at [410, 181] on div "Icon" at bounding box center [438, 188] width 161 height 15
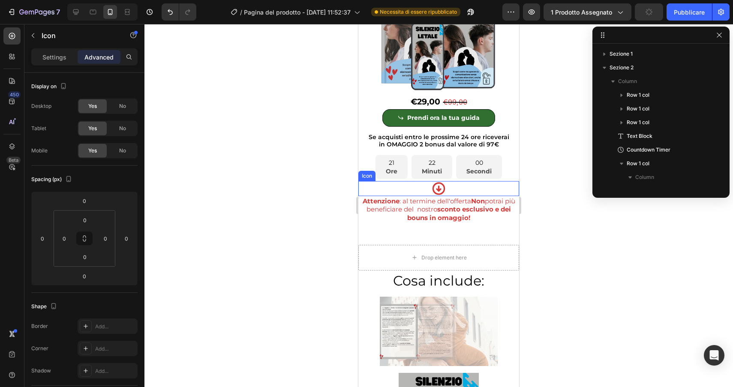
scroll to position [92, 0]
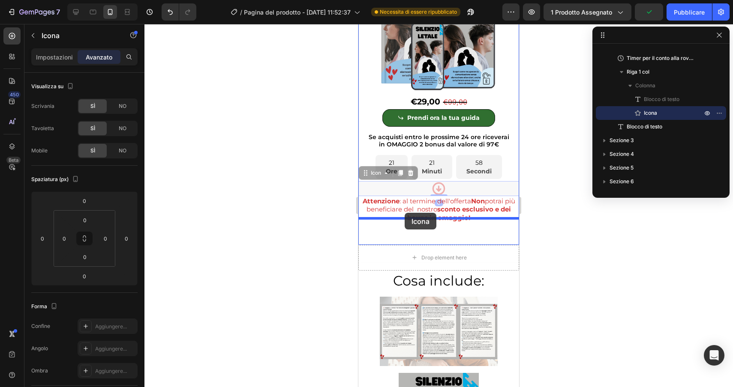
drag, startPoint x: 371, startPoint y: 161, endPoint x: 404, endPoint y: 213, distance: 61.9
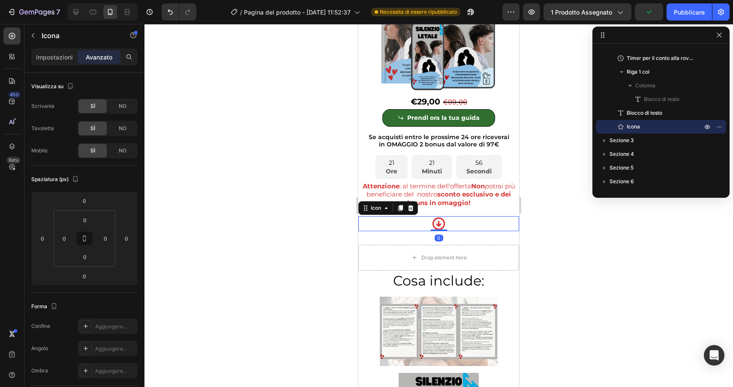
click at [573, 204] on div at bounding box center [438, 205] width 588 height 363
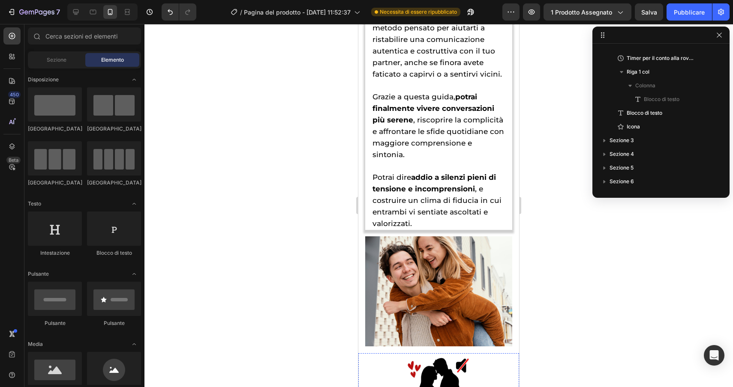
scroll to position [3387, 0]
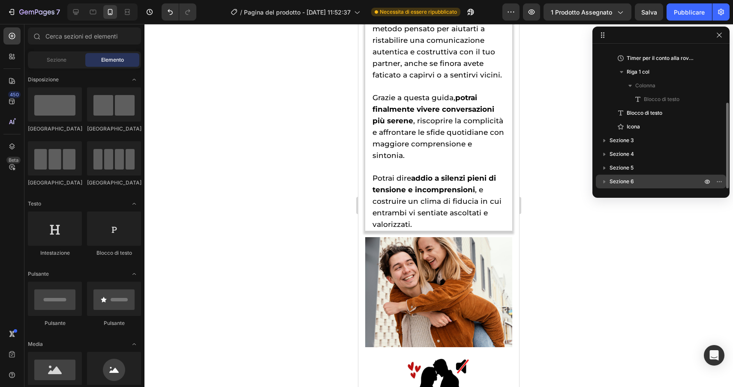
click at [626, 183] on font "Sezione 6" at bounding box center [621, 181] width 24 height 6
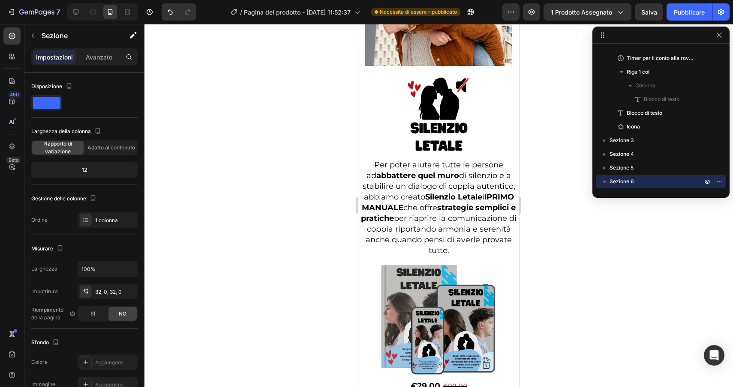
scroll to position [3665, 0]
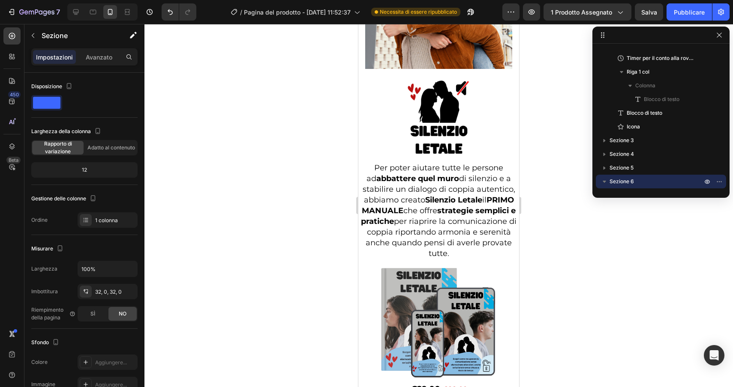
click at [565, 333] on div at bounding box center [438, 205] width 588 height 363
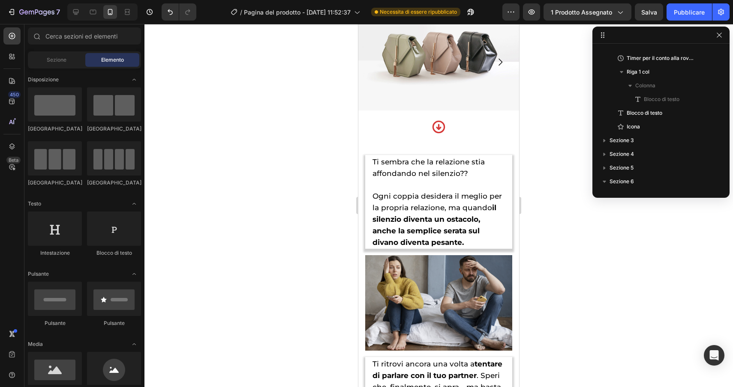
scroll to position [730, 0]
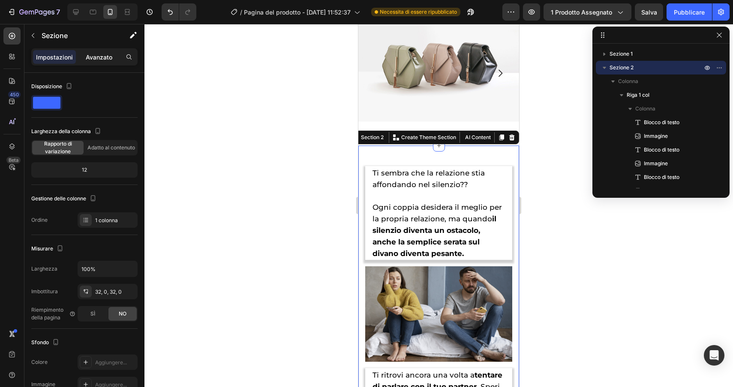
click at [95, 58] on font "Avanzato" at bounding box center [99, 57] width 27 height 7
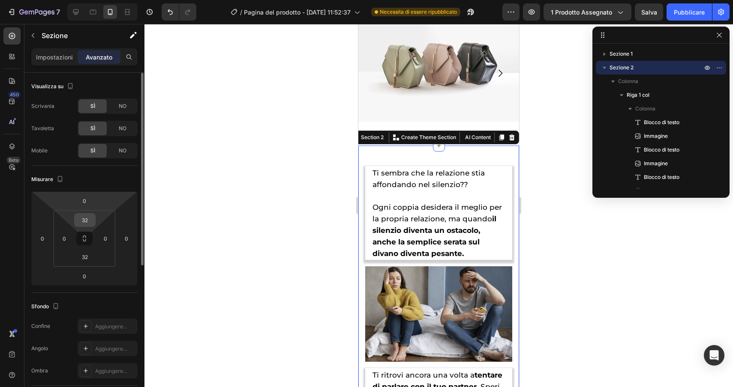
click at [82, 226] on input "32" at bounding box center [84, 220] width 17 height 13
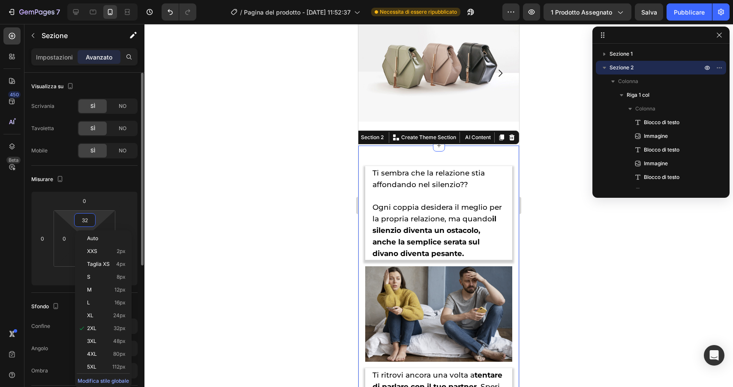
type input "0"
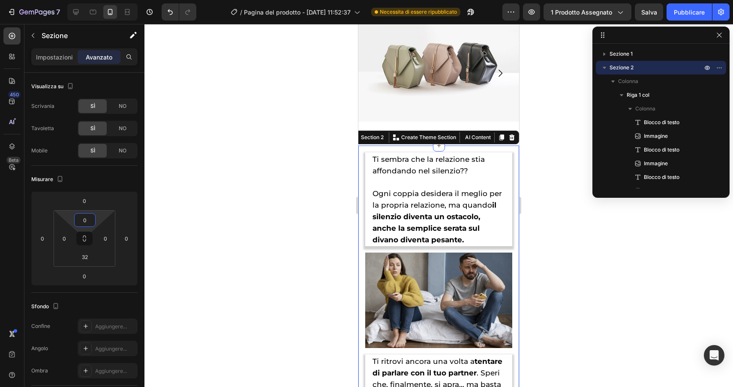
click at [663, 292] on div at bounding box center [438, 205] width 588 height 363
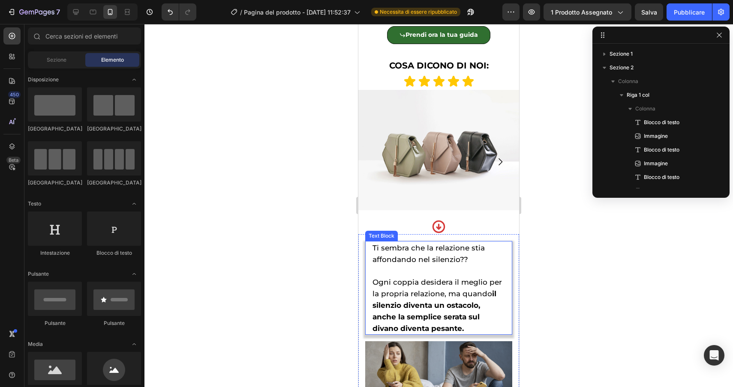
scroll to position [638, 0]
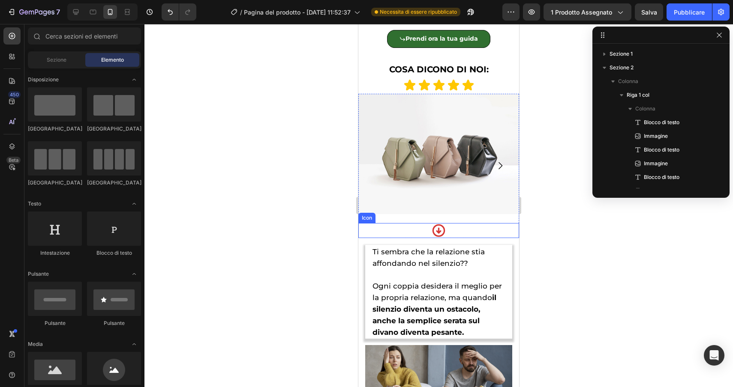
click at [464, 223] on div "Icon" at bounding box center [438, 230] width 161 height 15
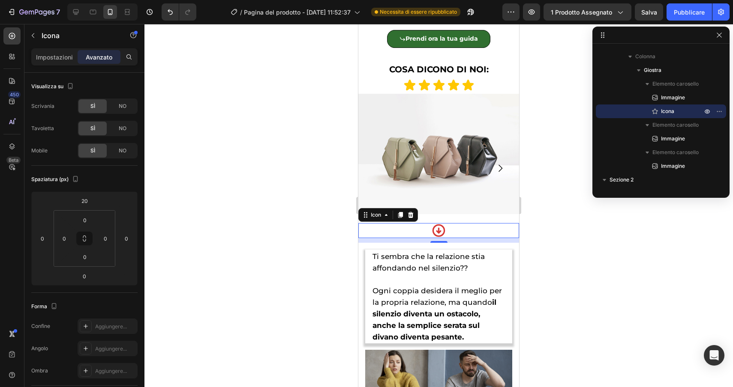
drag, startPoint x: 443, startPoint y: 226, endPoint x: 443, endPoint y: 231, distance: 4.7
click at [443, 241] on div at bounding box center [438, 242] width 17 height 2
type input "11"
click at [537, 263] on div at bounding box center [438, 205] width 588 height 363
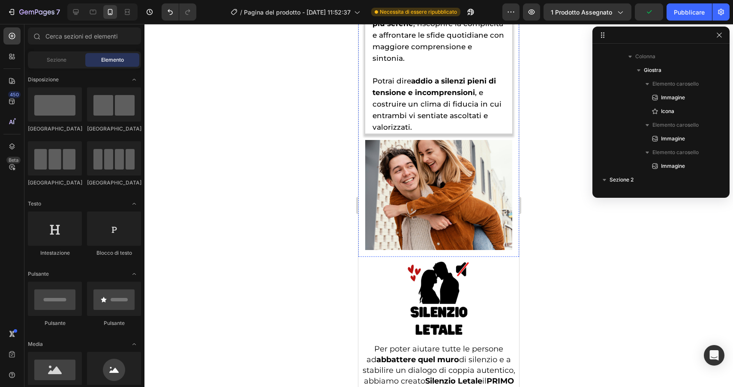
scroll to position [2288, 0]
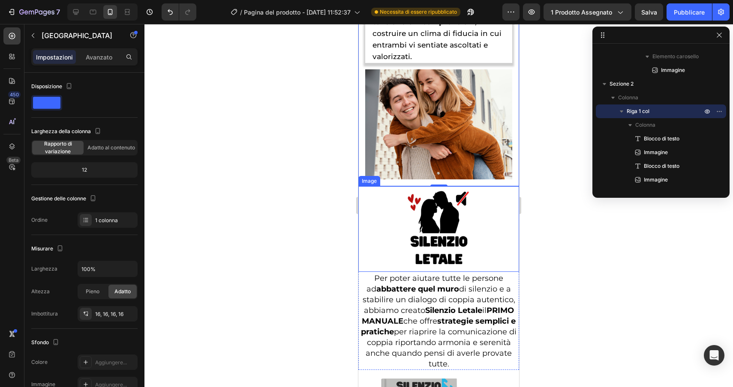
scroll to position [2361, 0]
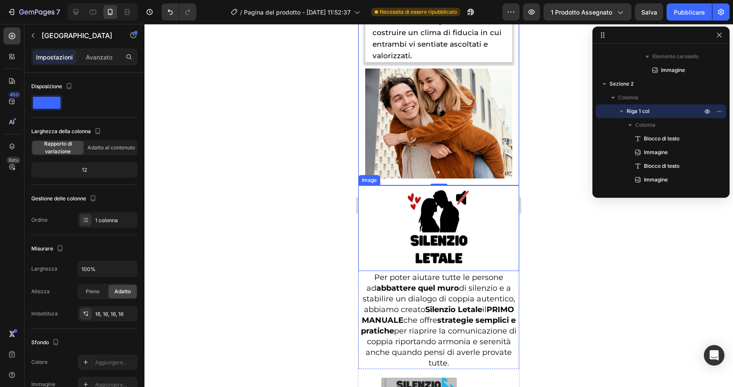
click at [471, 232] on img at bounding box center [439, 229] width 86 height 86
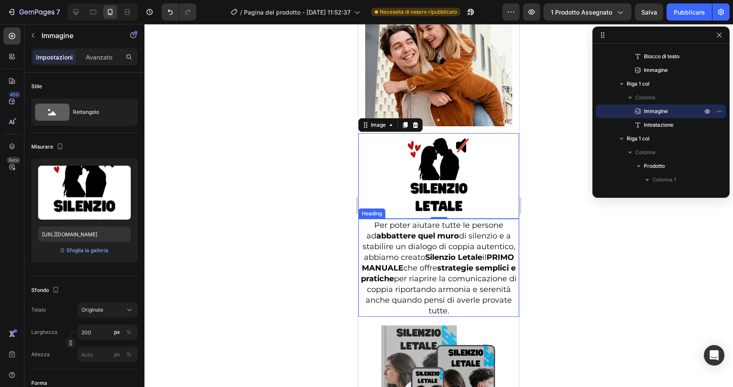
scroll to position [2411, 0]
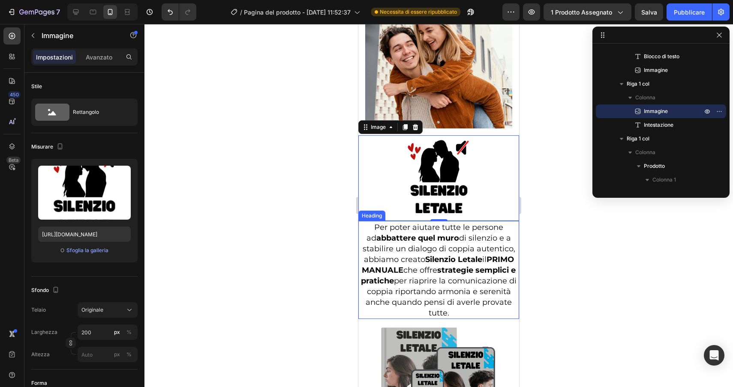
click at [474, 292] on span "Per poter aiutare tutte le persone ad abbattere quel muro di silenzio e a stabi…" at bounding box center [439, 270] width 156 height 95
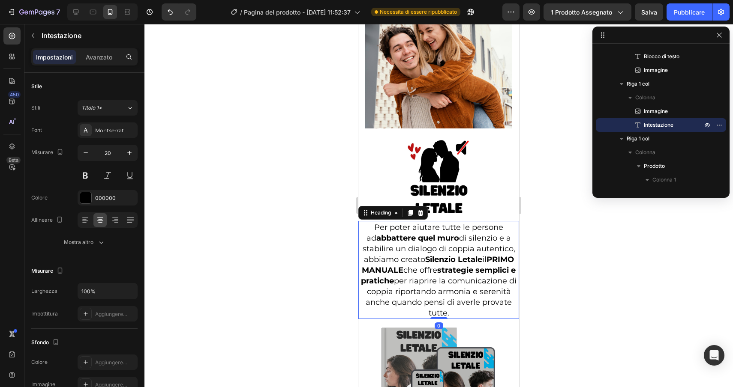
click at [460, 295] on h2 "Per poter aiutare tutte le persone ad abbattere quel muro di silenzio e a stabi…" at bounding box center [438, 270] width 161 height 98
drag, startPoint x: 460, startPoint y: 295, endPoint x: 428, endPoint y: 285, distance: 33.2
click at [428, 285] on p "Per poter aiutare tutte le persone ad abbattere quel muro di silenzio e a stabi…" at bounding box center [438, 270] width 159 height 96
click at [476, 236] on span "Per poter aiutare tutte le persone ad abbattere quel muro di silenzio e a stabi…" at bounding box center [439, 270] width 156 height 95
click at [602, 248] on div at bounding box center [438, 205] width 588 height 363
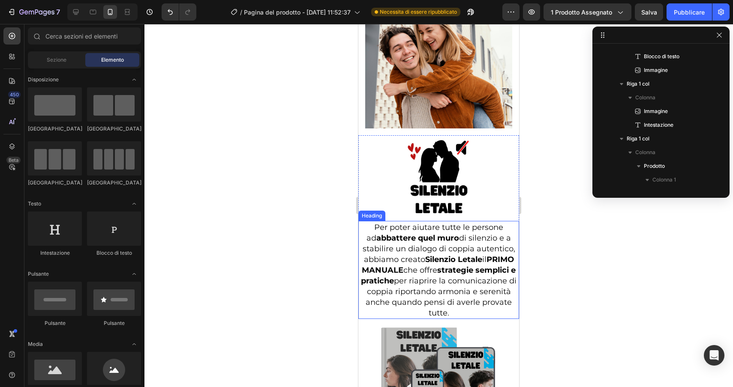
click at [508, 223] on span "Per poter aiutare tutte le persone ad abbattere quel muro di silenzio e a stabi…" at bounding box center [439, 270] width 156 height 95
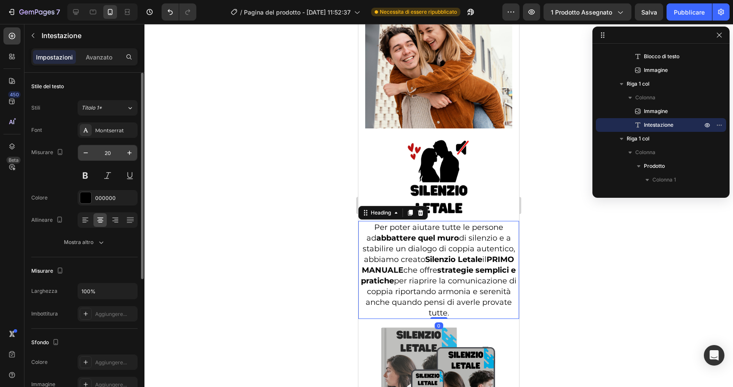
click at [115, 154] on input "20" at bounding box center [107, 152] width 28 height 15
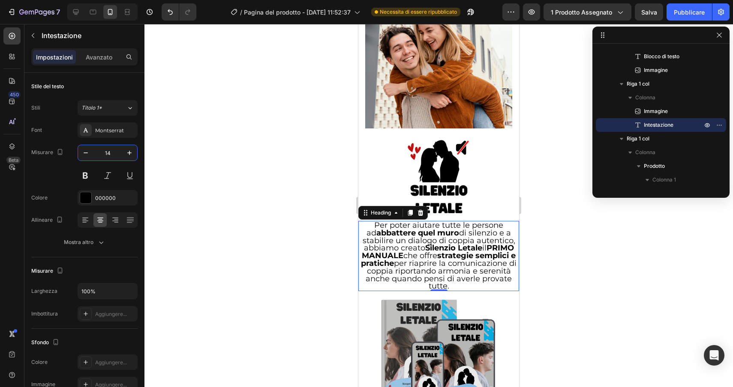
type input "14"
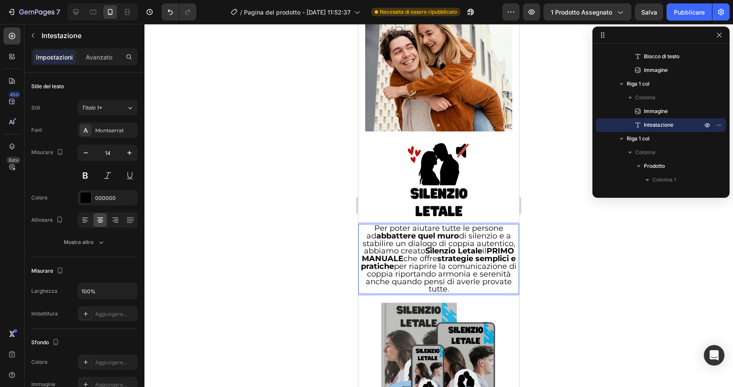
scroll to position [2406, 0]
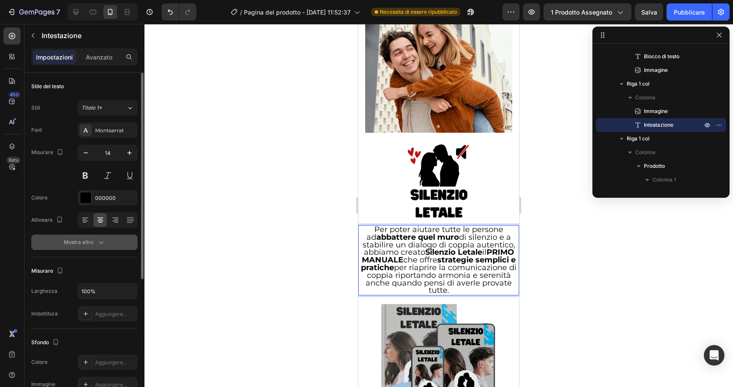
click at [101, 244] on icon "button" at bounding box center [101, 243] width 4 height 3
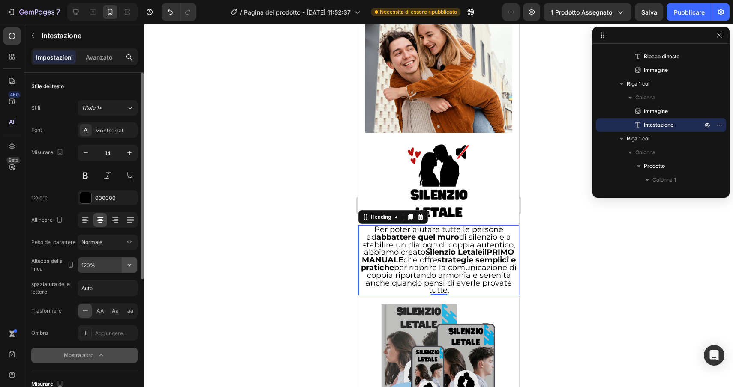
click at [129, 266] on icon "button" at bounding box center [129, 265] width 3 height 2
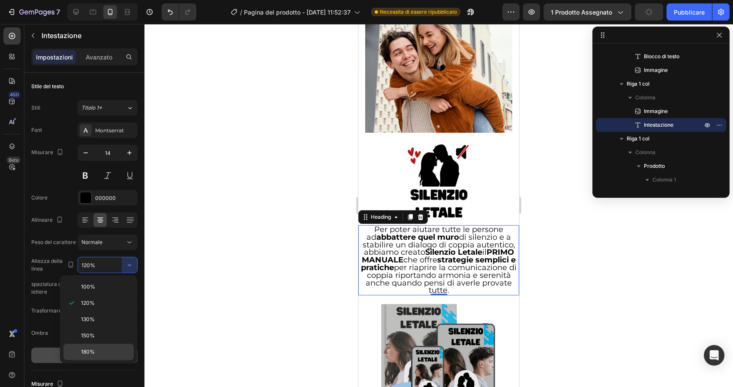
click at [96, 354] on p "180%" at bounding box center [105, 352] width 49 height 8
type input "180%"
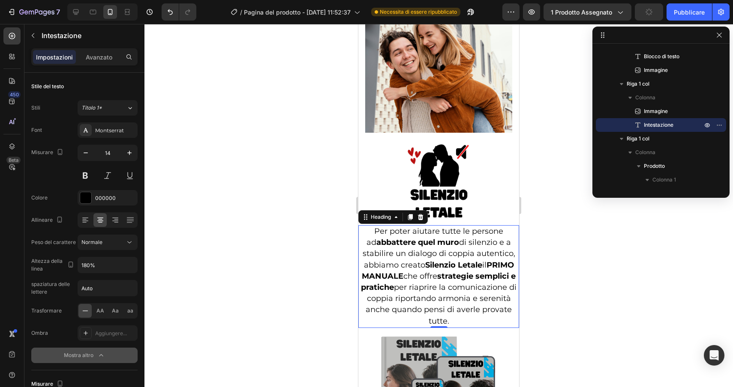
click at [271, 269] on div at bounding box center [438, 205] width 588 height 363
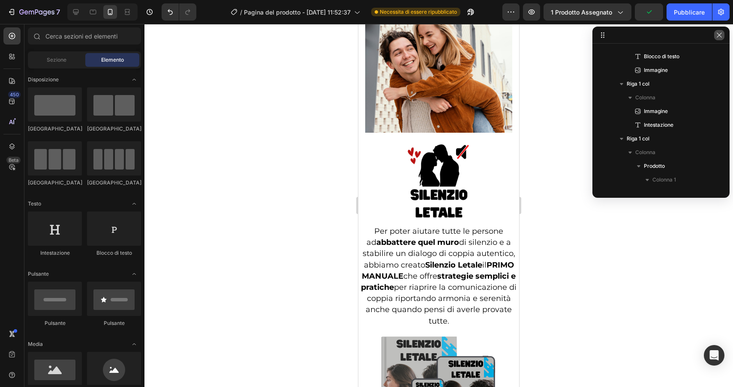
click at [721, 35] on icon "button" at bounding box center [719, 35] width 7 height 7
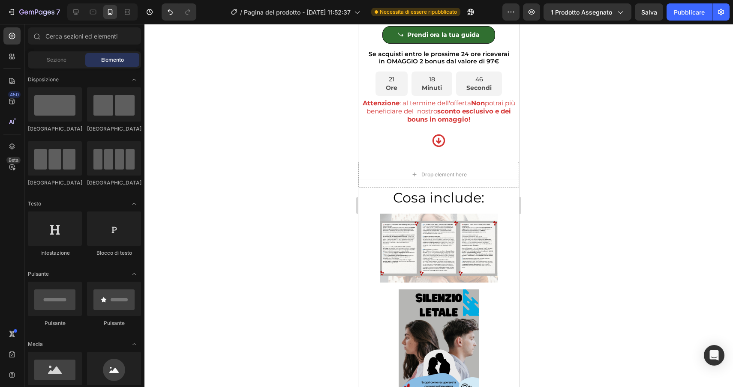
scroll to position [2851, 0]
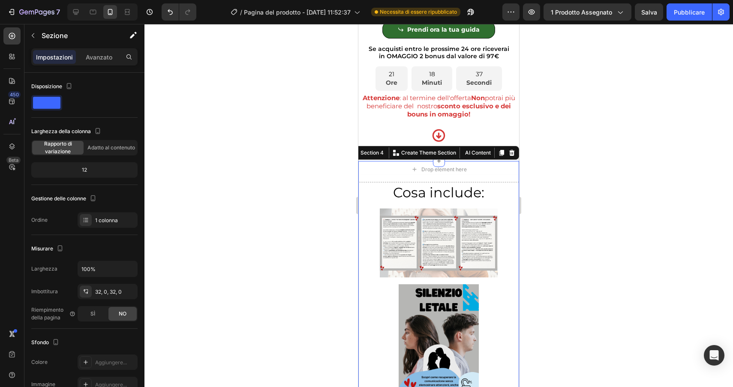
click at [495, 184] on h2 "Cosa include:" at bounding box center [438, 193] width 161 height 18
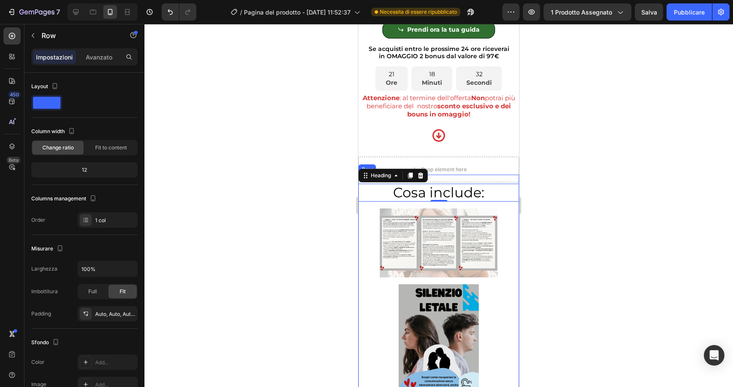
click at [479, 175] on div "Cosa include: Heading 0 Image Row Image E-Book Silenzio letale Heading Il primo…" at bounding box center [438, 340] width 161 height 331
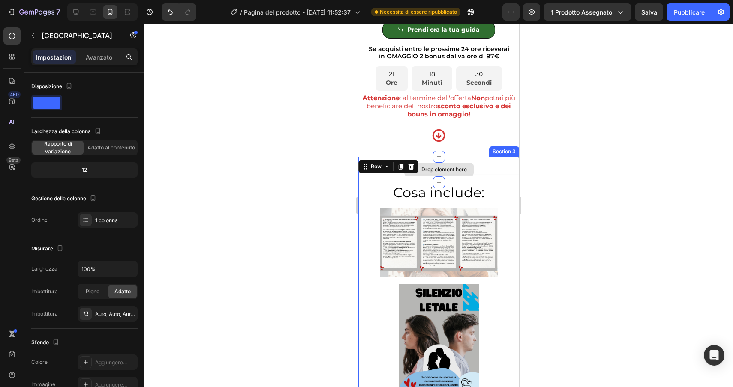
click at [476, 157] on div "Drop element here" at bounding box center [438, 170] width 161 height 26
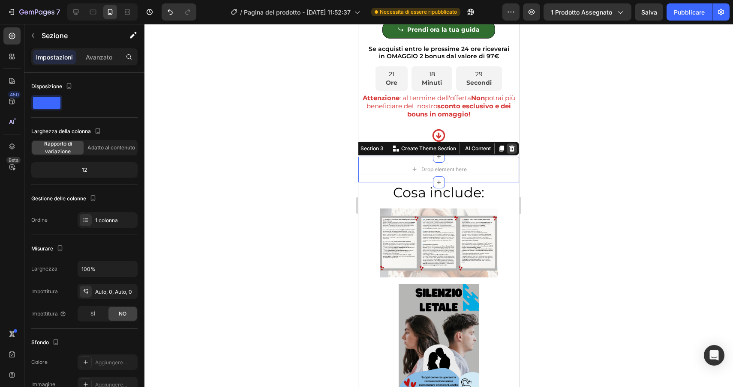
click at [513, 145] on icon at bounding box center [512, 148] width 6 height 6
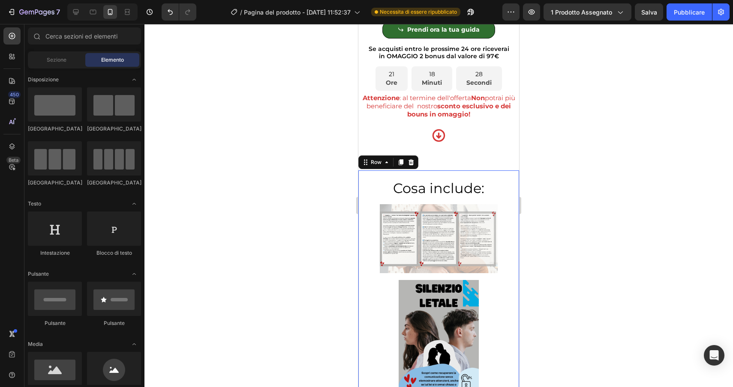
click at [454, 171] on div "Cosa include: Heading Image Row Image E-Book Silenzio letale Heading Il primo m…" at bounding box center [438, 336] width 161 height 331
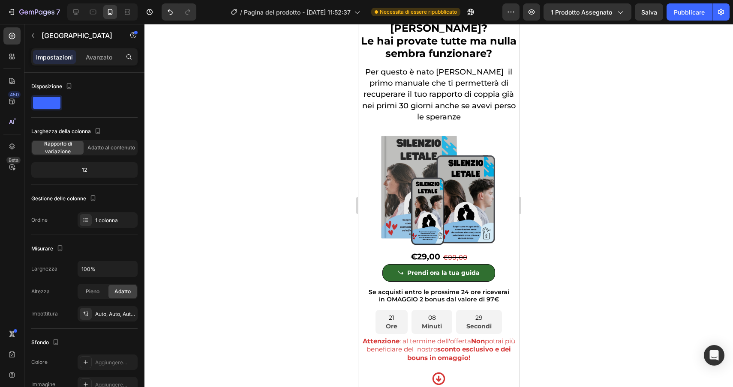
scroll to position [0, 0]
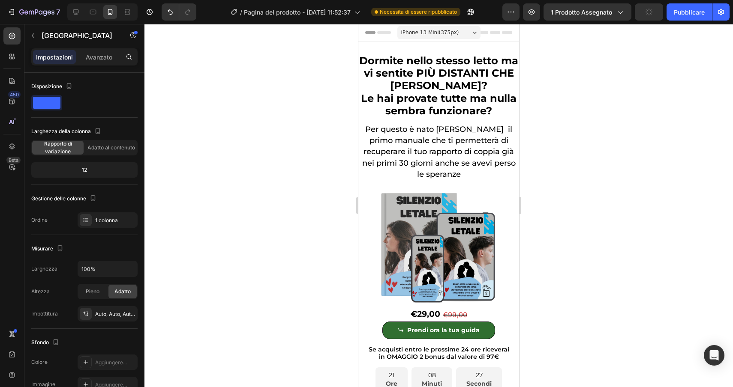
click at [421, 144] on span "Per questo è nato [PERSON_NAME] il primo manuale che ti permetterà di recuperar…" at bounding box center [438, 152] width 153 height 54
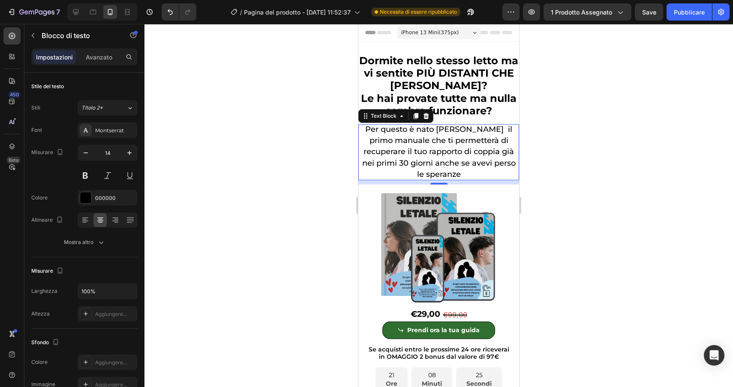
click at [458, 175] on span "Per questo è nato [PERSON_NAME] il primo manuale che ti permetterà di recuperar…" at bounding box center [438, 152] width 153 height 54
click at [99, 245] on icon "button" at bounding box center [101, 242] width 9 height 9
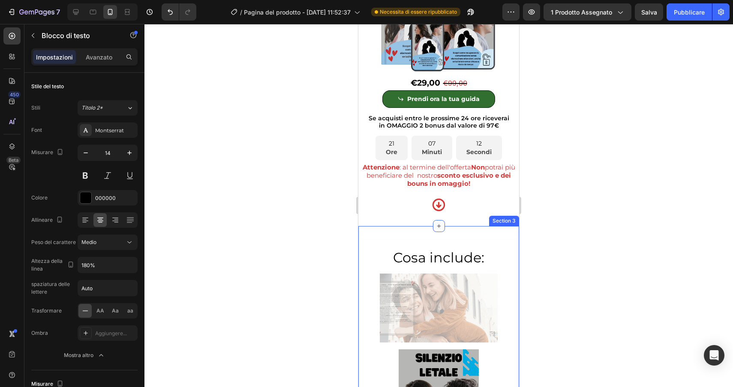
scroll to position [2717, 0]
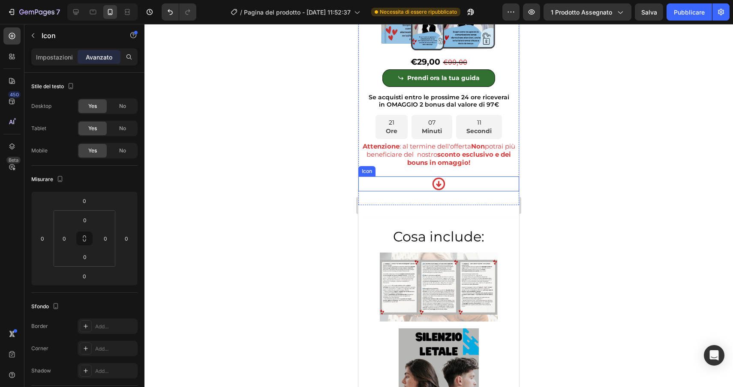
click at [452, 192] on div "Icon" at bounding box center [438, 184] width 161 height 15
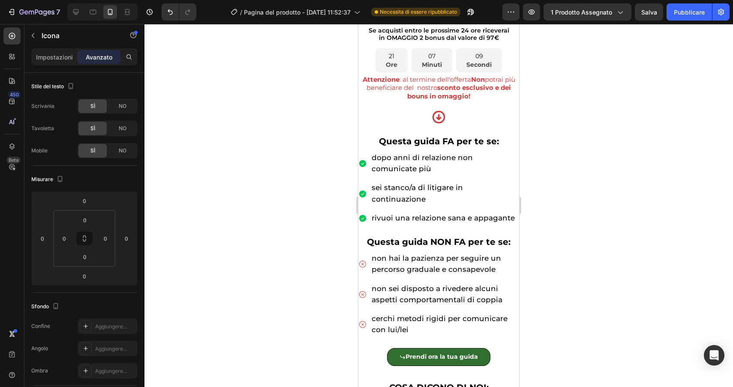
scroll to position [313, 0]
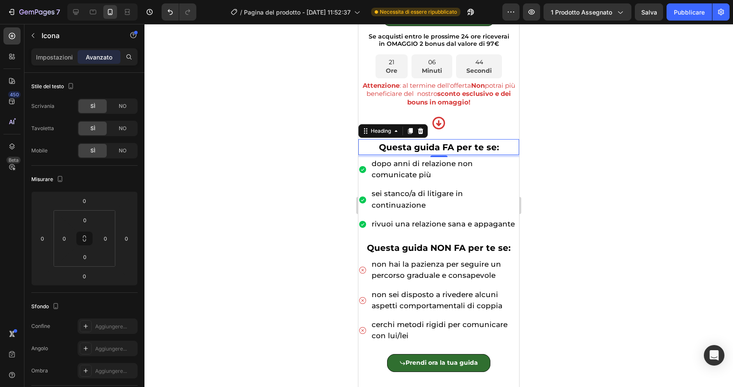
click at [368, 142] on h2 "Questa guida FA per te se:" at bounding box center [438, 147] width 161 height 16
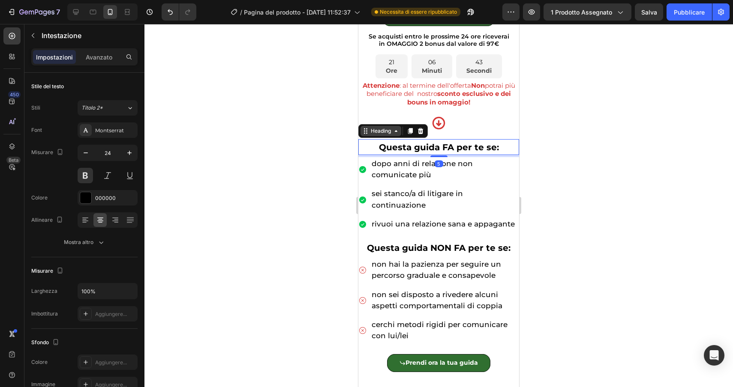
click at [368, 128] on icon at bounding box center [365, 131] width 7 height 7
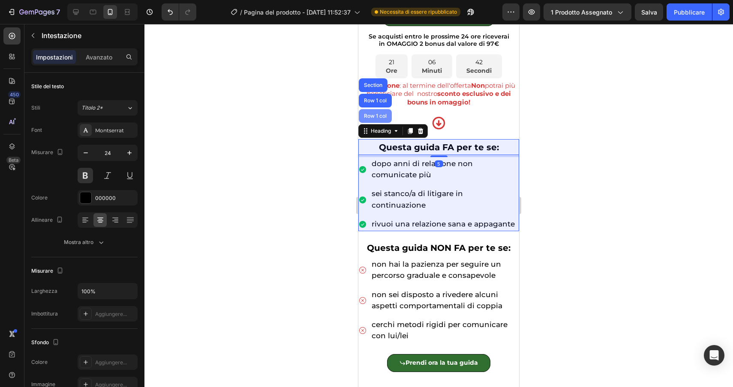
click at [368, 115] on div "Row 1 col" at bounding box center [375, 116] width 26 height 5
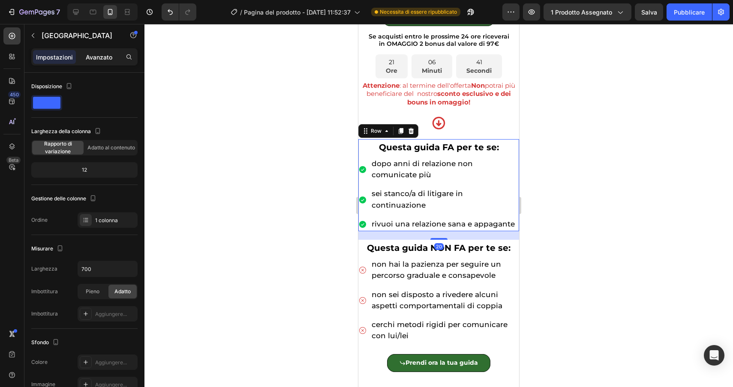
click at [101, 60] on p "Avanzato" at bounding box center [99, 57] width 27 height 9
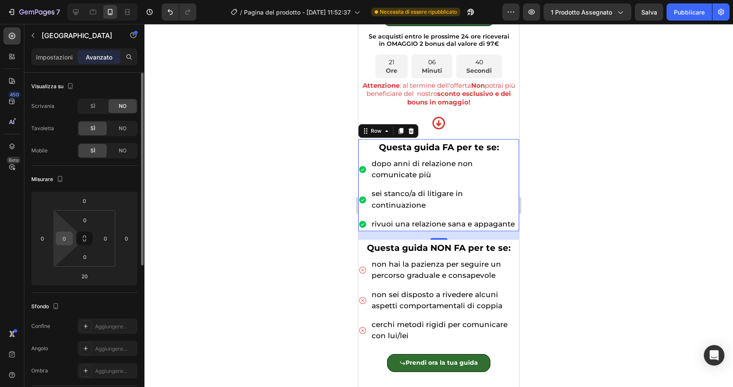
click at [64, 239] on input "0" at bounding box center [64, 238] width 13 height 13
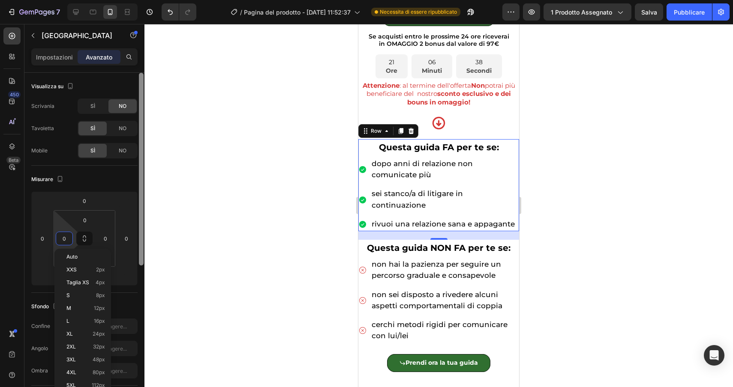
type input "5"
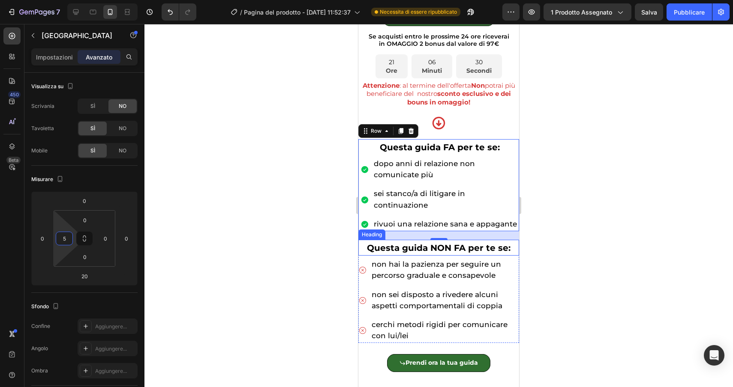
click at [364, 231] on div "Heading" at bounding box center [372, 235] width 24 height 8
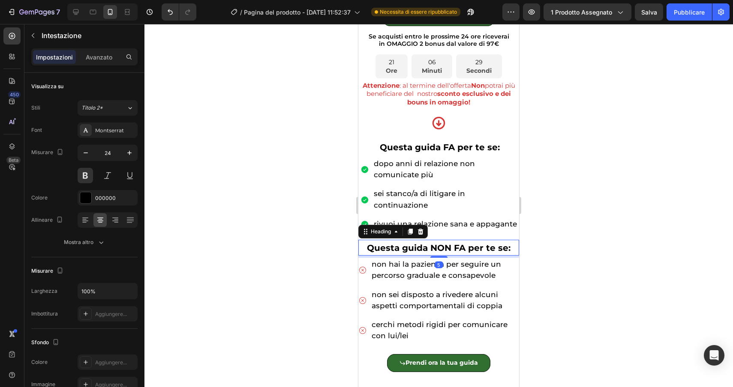
click at [371, 227] on div "Heading" at bounding box center [392, 232] width 69 height 14
click at [371, 228] on div "Heading" at bounding box center [381, 232] width 24 height 8
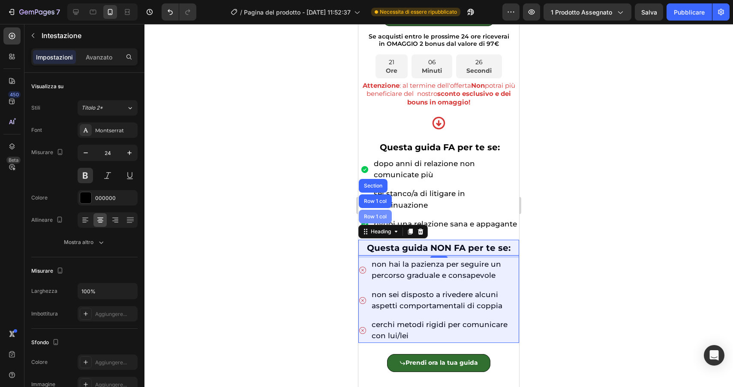
click at [372, 212] on div "Row 1 col" at bounding box center [375, 217] width 33 height 14
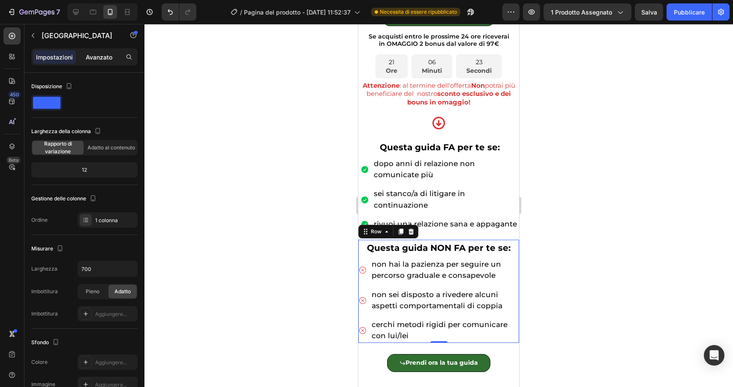
click at [90, 52] on div "Avanzato" at bounding box center [99, 57] width 43 height 14
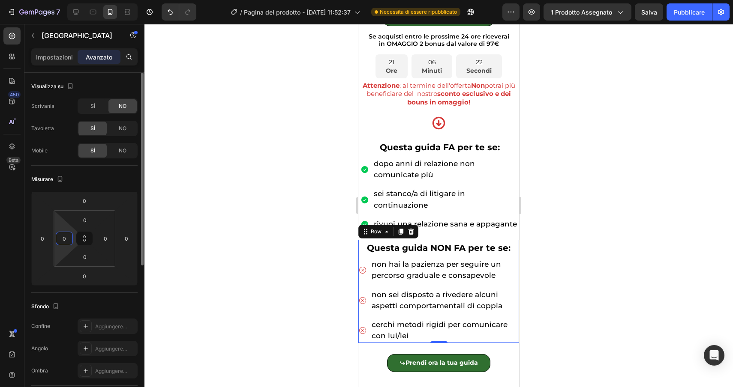
click at [61, 242] on input "0" at bounding box center [64, 238] width 13 height 13
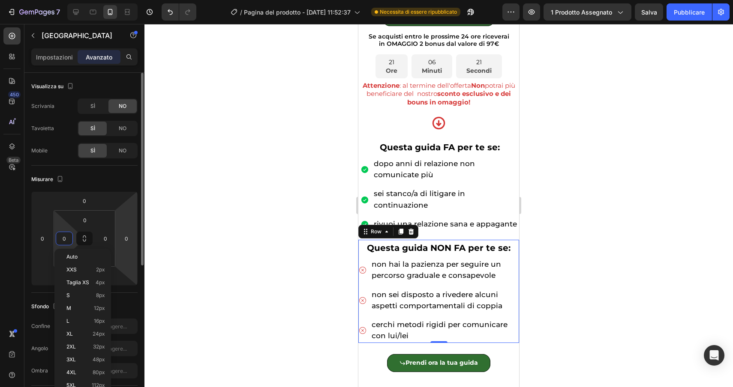
type input "5"
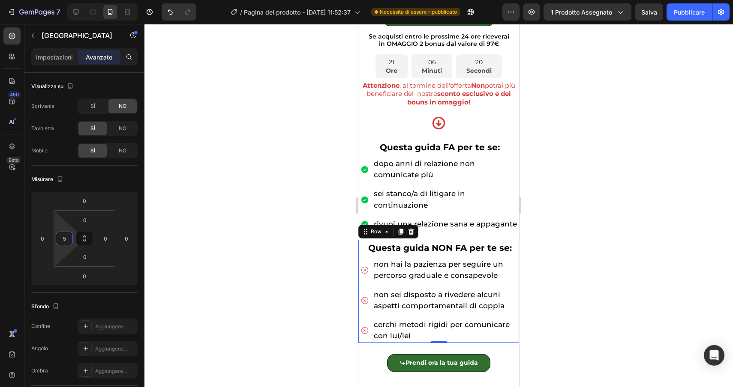
click at [608, 267] on div at bounding box center [438, 205] width 588 height 363
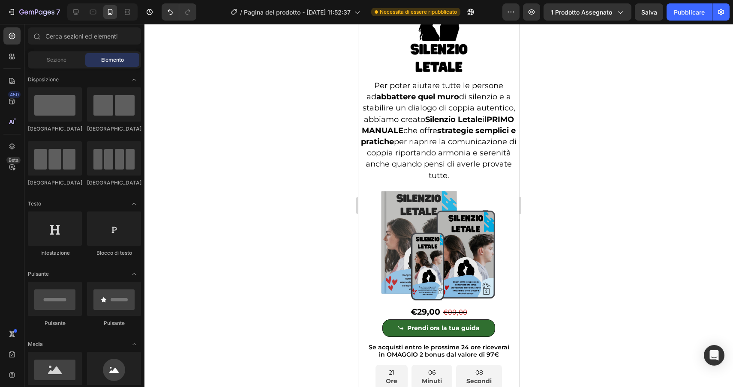
scroll to position [2553, 0]
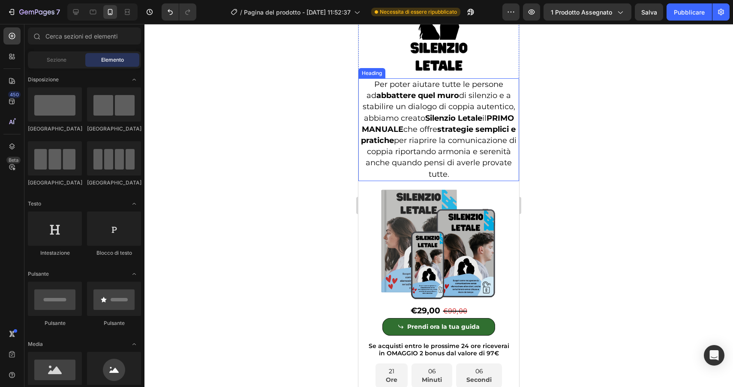
click at [489, 84] on span "Per poter aiutare tutte le persone ad abbattere quel muro di silenzio e a stabi…" at bounding box center [439, 129] width 156 height 99
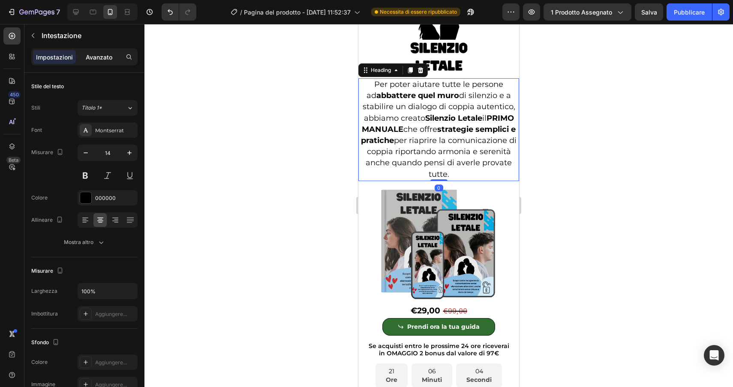
click at [93, 50] on div "Avanzato" at bounding box center [99, 57] width 43 height 14
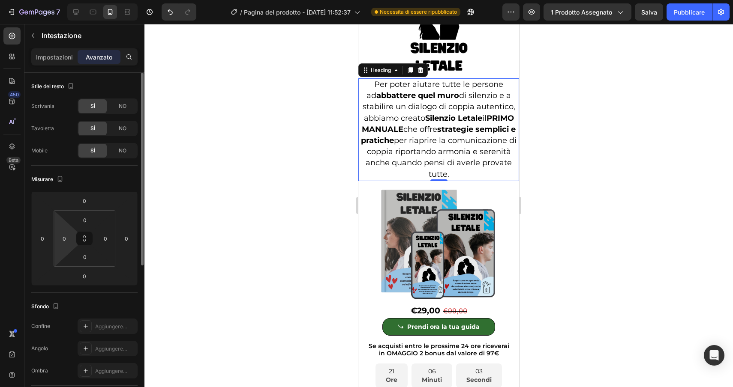
click at [65, 0] on html "7 / Pagina del prodotto - [DATE] 11:52:37 Necessita di essere ripubblicato Ante…" at bounding box center [366, 0] width 733 height 0
type input "5"
click at [106, 241] on input "0" at bounding box center [105, 238] width 13 height 13
type input "5"
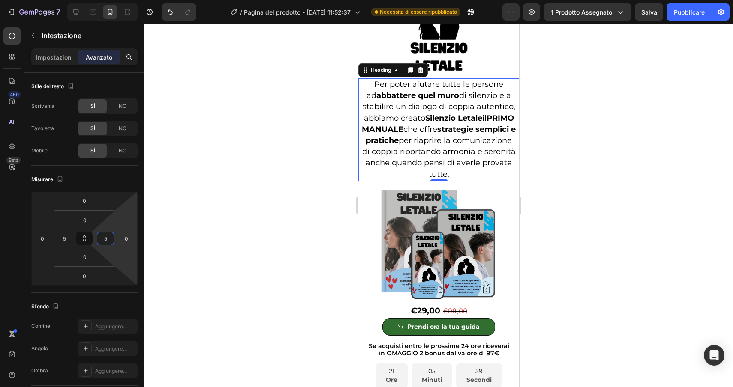
click at [240, 268] on div at bounding box center [438, 205] width 588 height 363
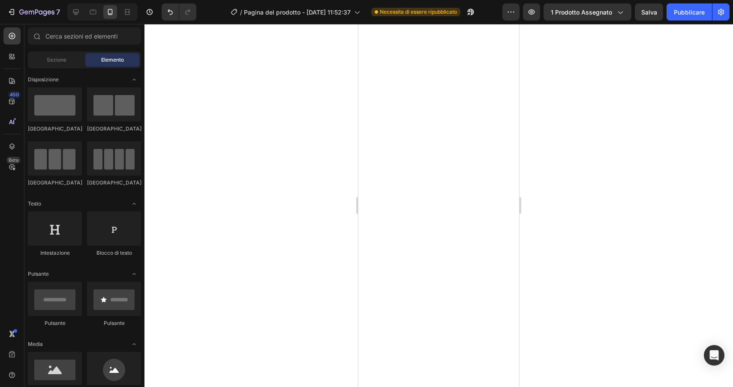
scroll to position [0, 0]
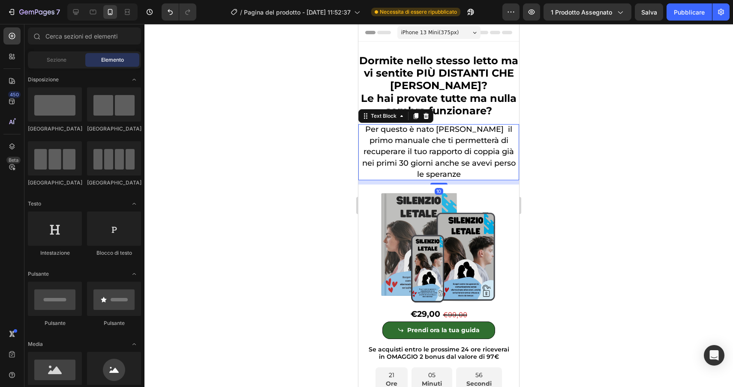
click at [414, 149] on span "Per questo è nato [PERSON_NAME] il primo manuale che ti permetterà di recuperar…" at bounding box center [438, 152] width 153 height 54
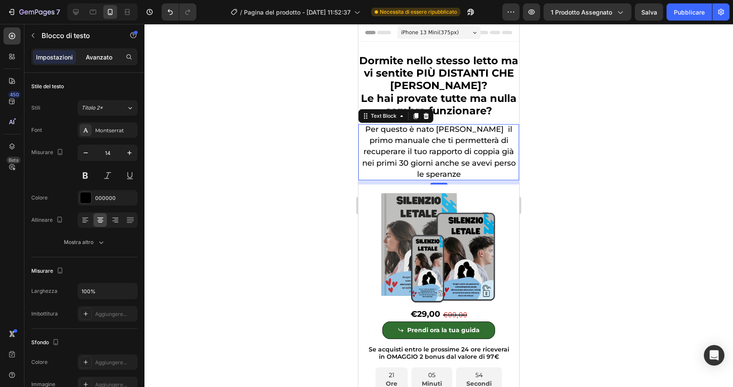
click at [99, 56] on font "Avanzato" at bounding box center [99, 57] width 27 height 7
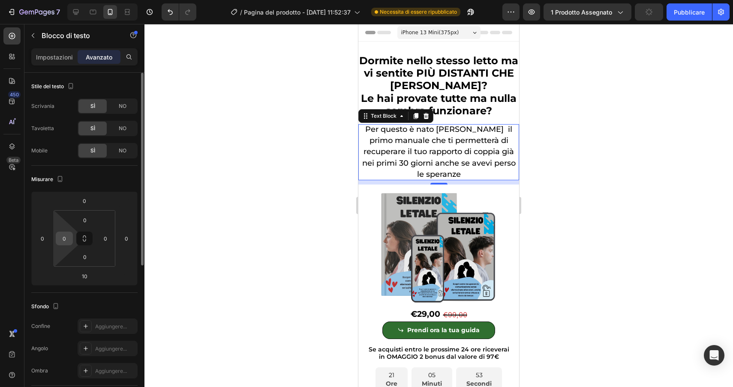
click at [62, 240] on input "0" at bounding box center [64, 238] width 13 height 13
type input "5"
click at [102, 240] on input "0" at bounding box center [105, 238] width 13 height 13
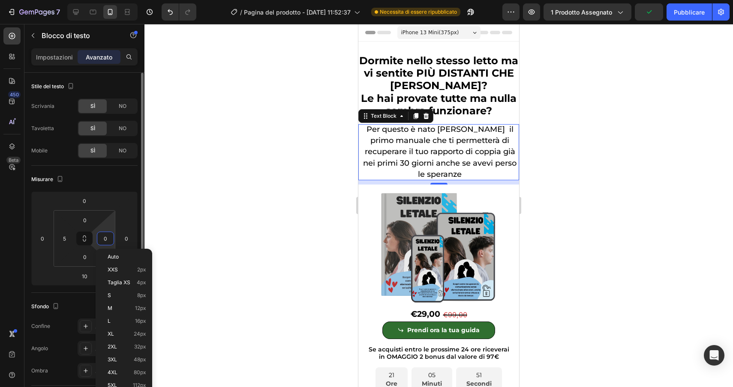
type input "5"
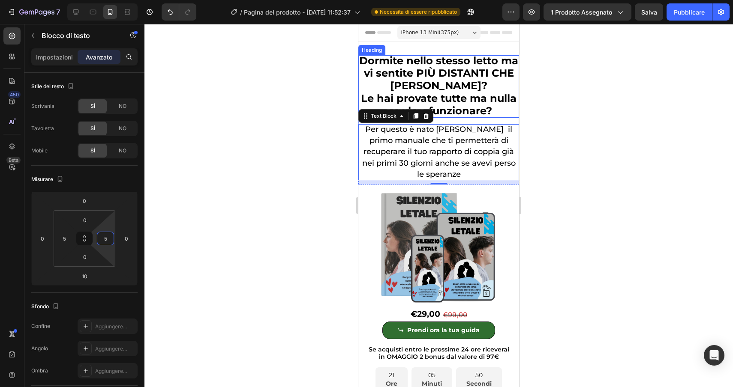
click at [462, 76] on span "Dormite nello stesso letto ma vi sentite PIÙ DISTANTI CHE [PERSON_NAME]?" at bounding box center [438, 72] width 159 height 37
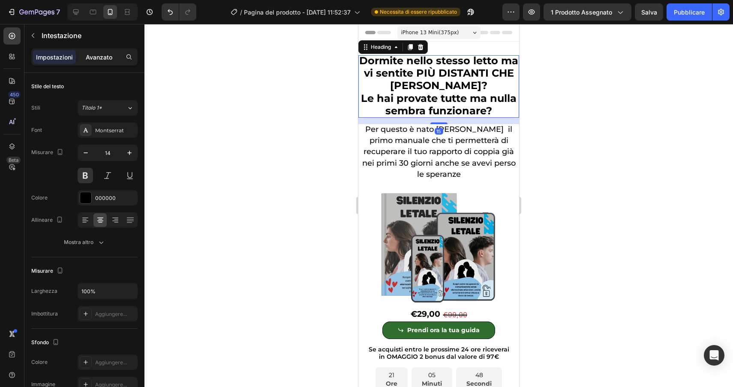
click at [100, 57] on font "Avanzato" at bounding box center [99, 57] width 27 height 7
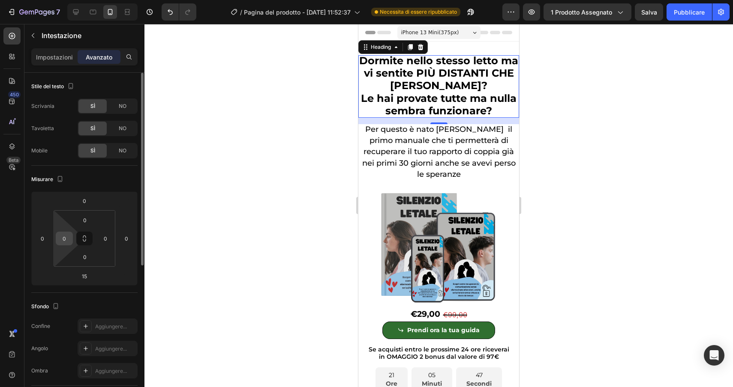
click at [63, 239] on input "0" at bounding box center [64, 238] width 13 height 13
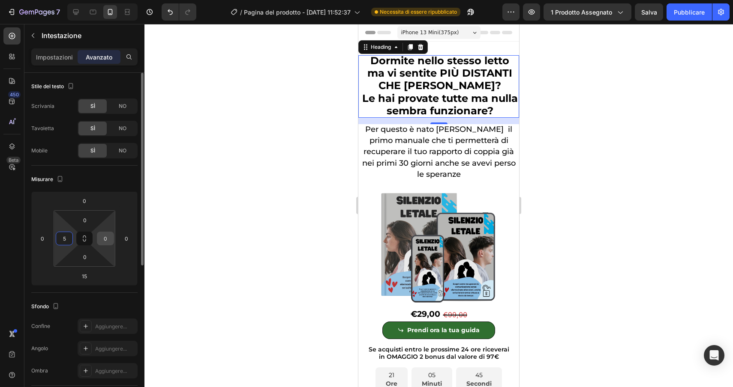
type input "5"
click at [105, 241] on input "0" at bounding box center [105, 238] width 13 height 13
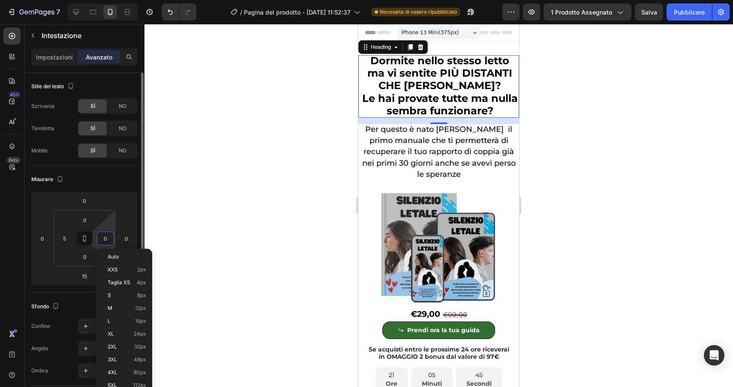
type input "5"
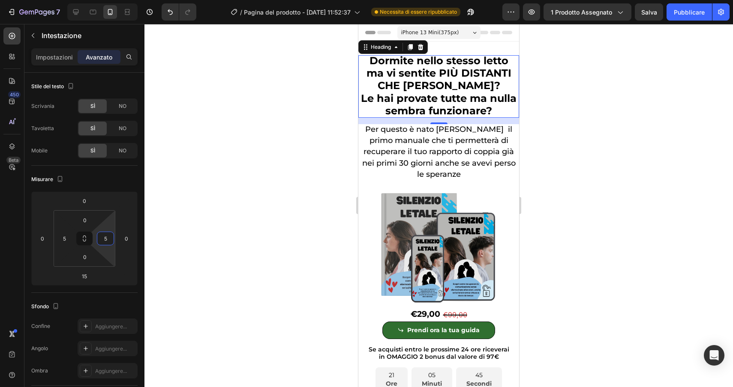
click at [237, 217] on div at bounding box center [438, 205] width 588 height 363
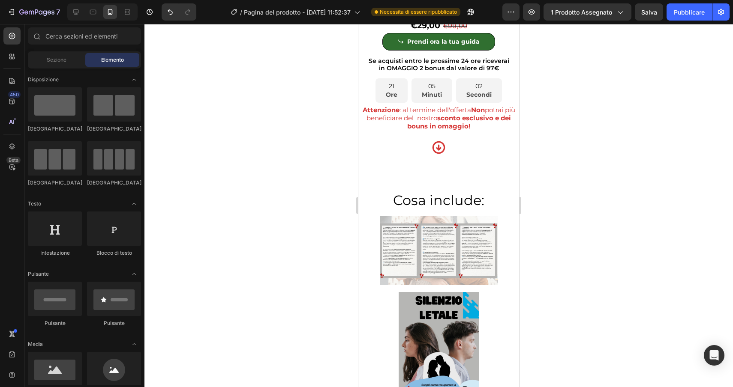
scroll to position [2828, 0]
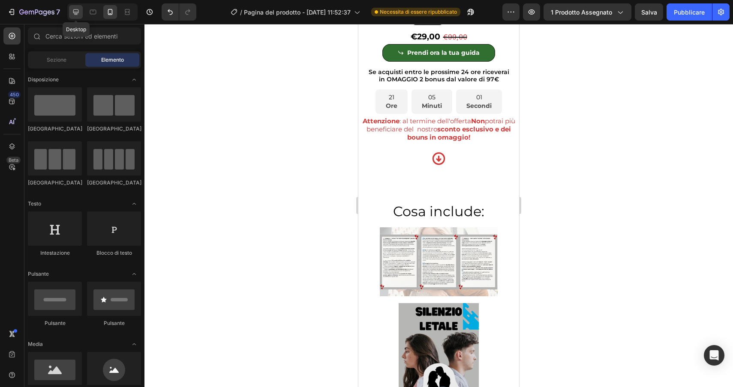
click at [75, 10] on icon at bounding box center [76, 12] width 9 height 9
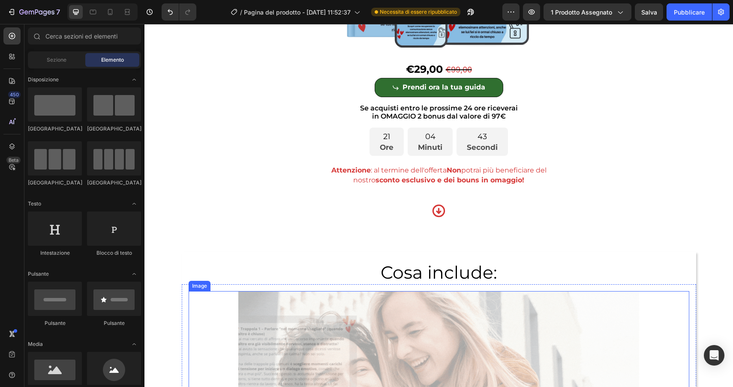
scroll to position [1144, 0]
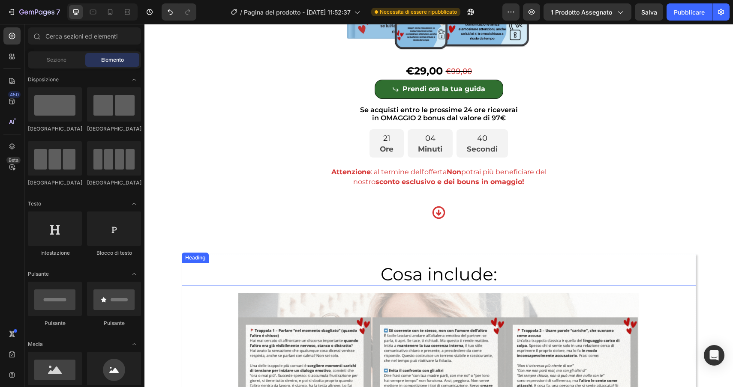
click at [195, 258] on div "Heading" at bounding box center [195, 258] width 24 height 8
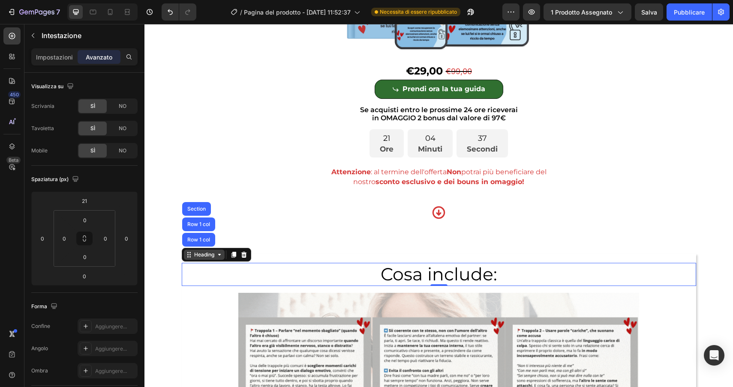
scroll to position [1175, 0]
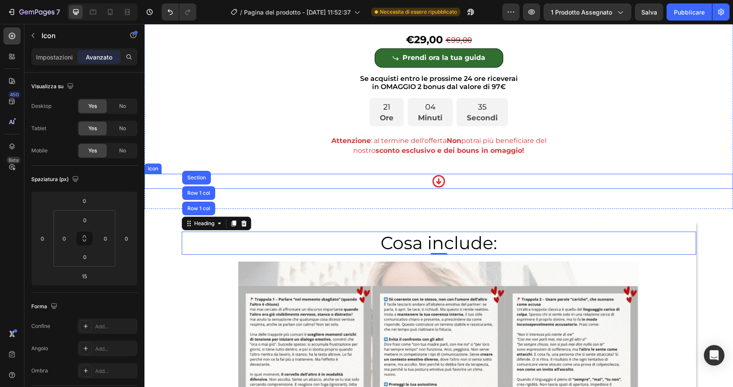
click at [336, 182] on div "Icon" at bounding box center [438, 181] width 588 height 15
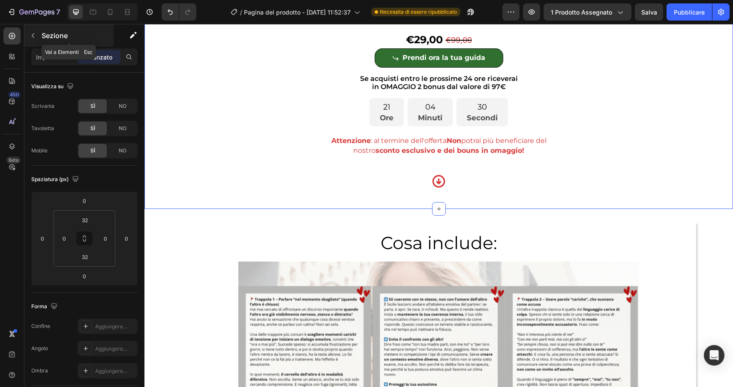
click at [32, 36] on icon "button" at bounding box center [33, 35] width 3 height 5
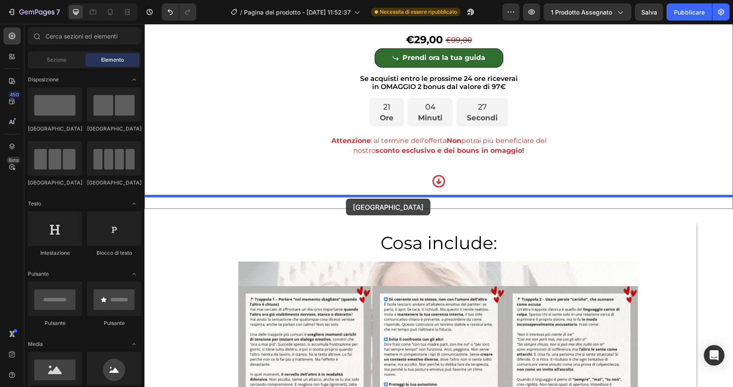
drag, startPoint x: 191, startPoint y: 137, endPoint x: 346, endPoint y: 199, distance: 166.7
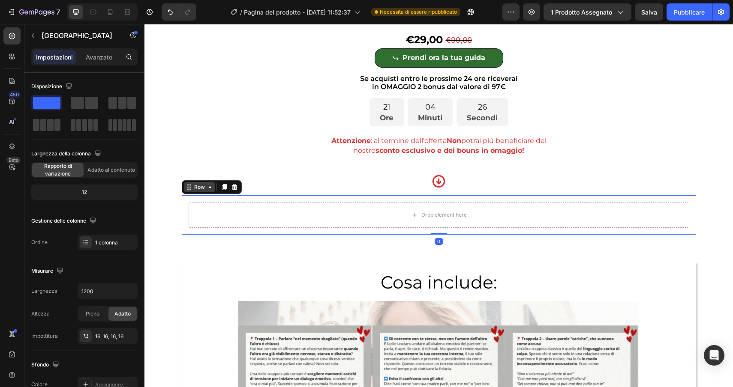
click at [201, 188] on div "Row" at bounding box center [199, 187] width 14 height 8
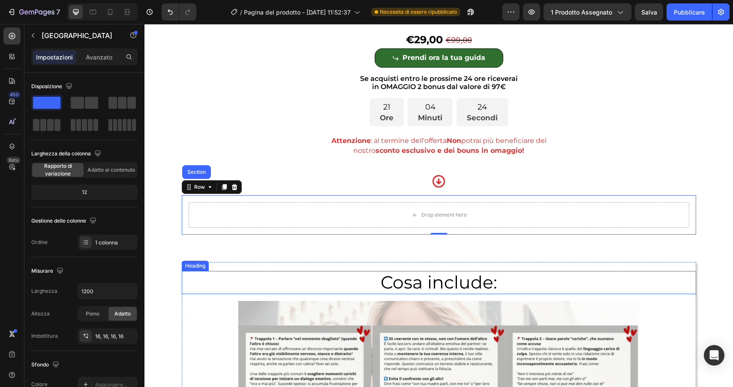
click at [352, 284] on h2 "Cosa include:" at bounding box center [439, 282] width 514 height 23
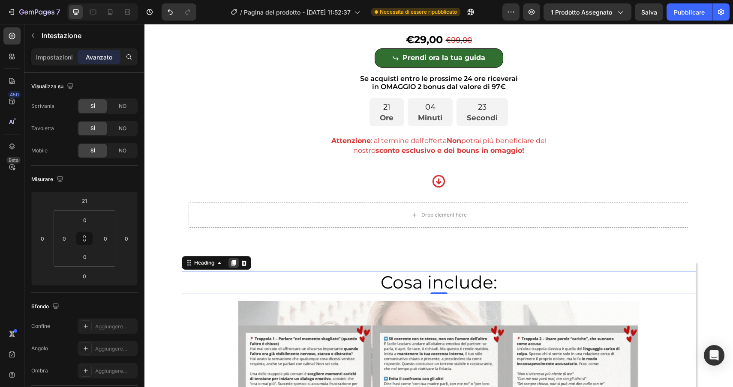
click at [232, 260] on icon at bounding box center [233, 263] width 7 height 7
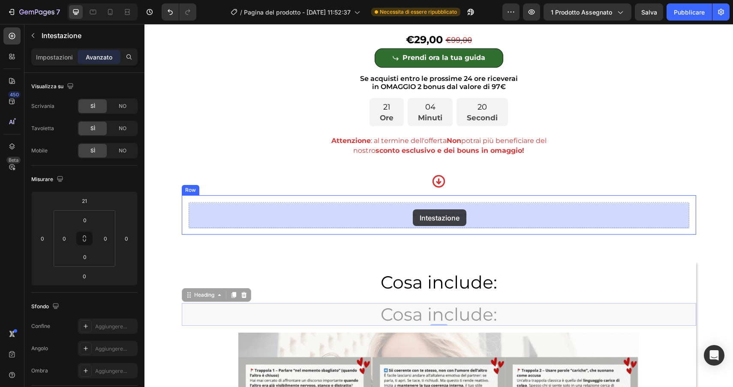
drag, startPoint x: 208, startPoint y: 299, endPoint x: 412, endPoint y: 210, distance: 223.0
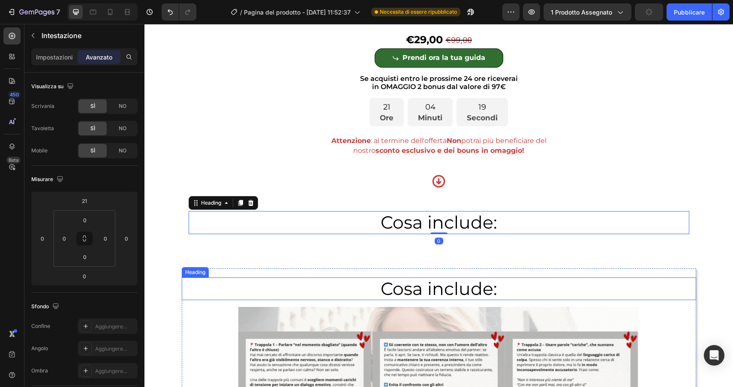
click at [534, 288] on h2 "Cosa include:" at bounding box center [439, 289] width 514 height 23
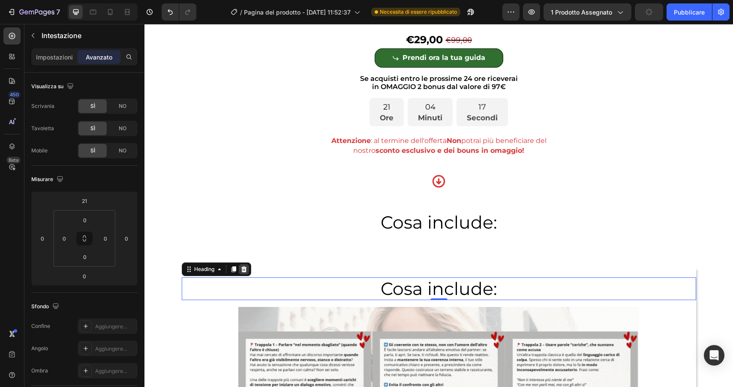
click at [246, 270] on icon at bounding box center [243, 269] width 7 height 7
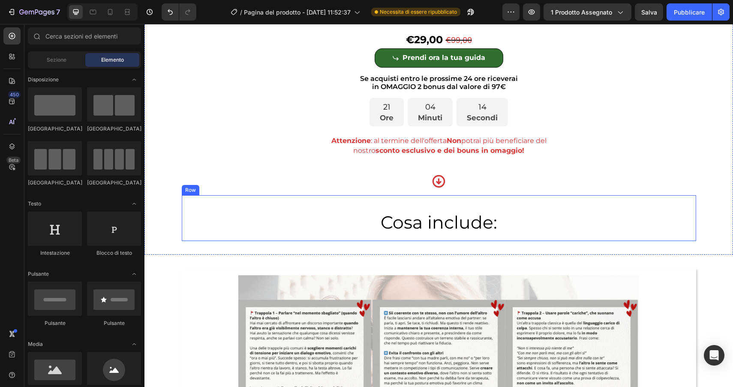
click at [382, 203] on div "Cosa include: Heading" at bounding box center [439, 218] width 500 height 32
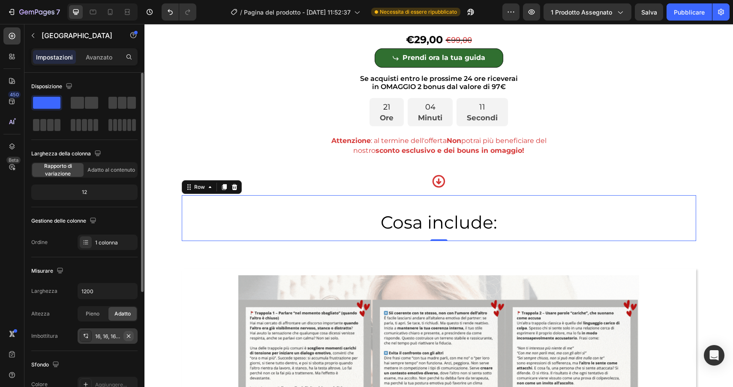
click at [126, 335] on icon "button" at bounding box center [128, 336] width 7 height 7
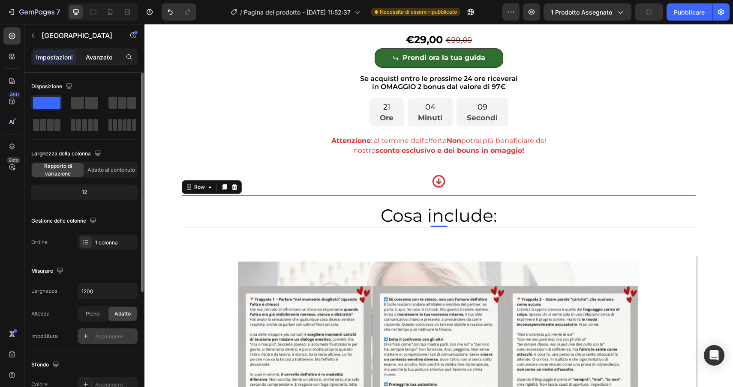
click at [96, 54] on font "Avanzato" at bounding box center [99, 57] width 27 height 7
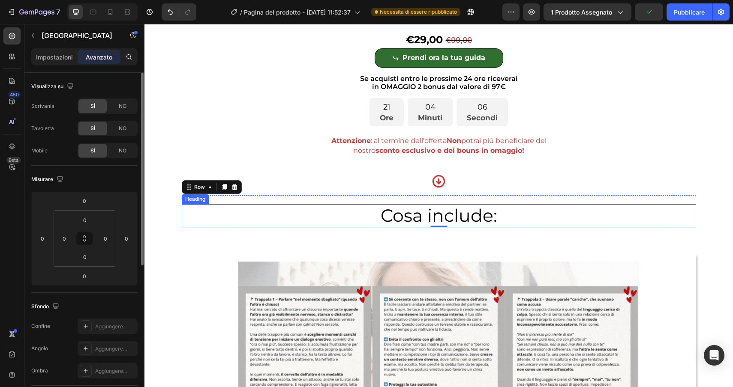
click at [240, 216] on h2 "Cosa include:" at bounding box center [439, 215] width 514 height 23
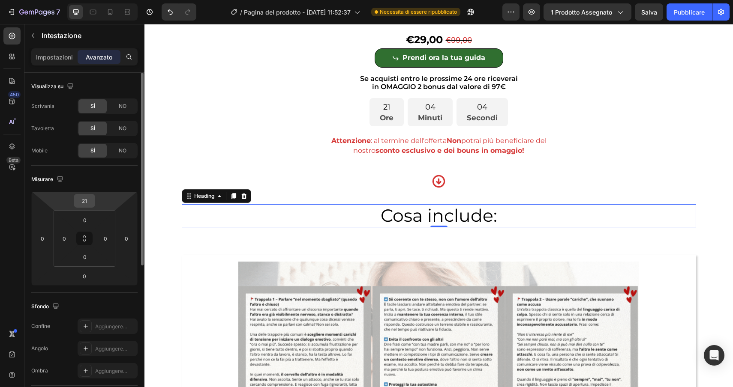
click at [88, 204] on input "21" at bounding box center [84, 201] width 17 height 13
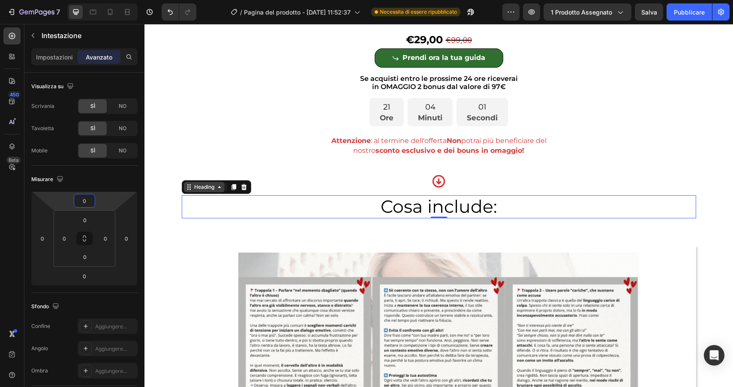
type input "0"
click at [202, 189] on div "Heading" at bounding box center [204, 187] width 24 height 8
click at [371, 183] on div "Icon" at bounding box center [438, 181] width 588 height 15
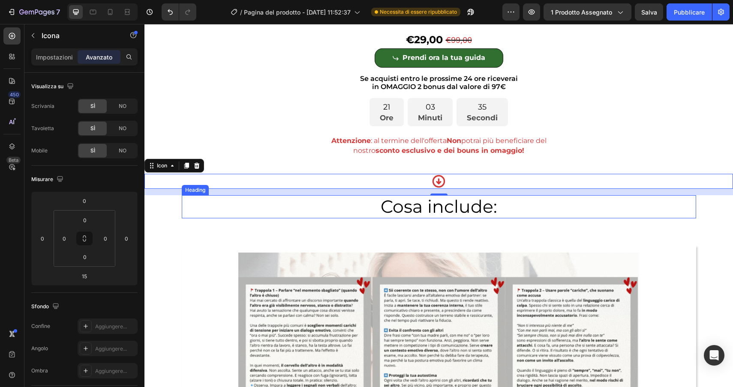
click at [532, 213] on h2 "Cosa include:" at bounding box center [439, 206] width 514 height 23
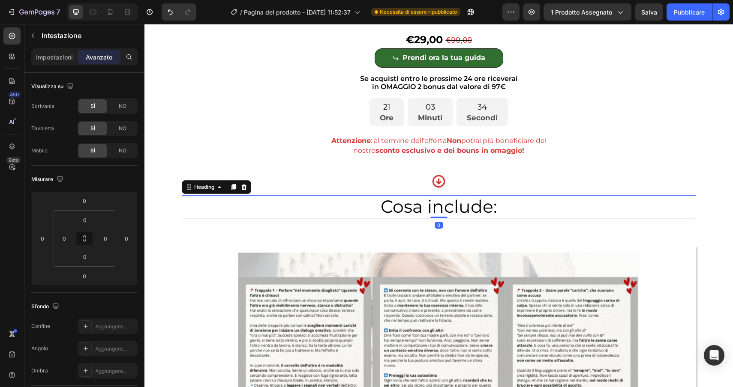
click at [532, 213] on h2 "Cosa include:" at bounding box center [439, 206] width 514 height 23
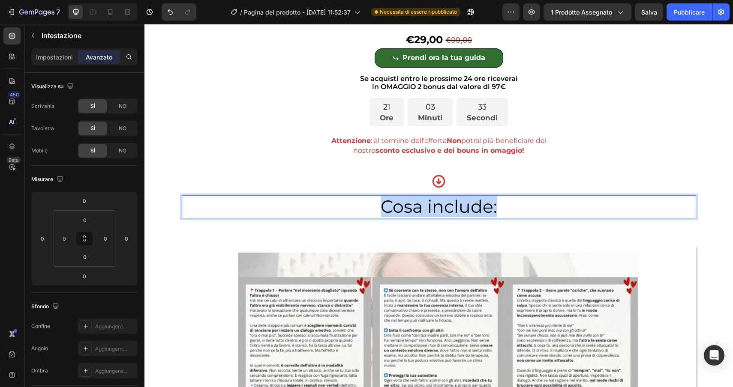
drag, startPoint x: 532, startPoint y: 213, endPoint x: 337, endPoint y: 204, distance: 195.1
click at [337, 205] on p "Cosa include:" at bounding box center [439, 206] width 512 height 21
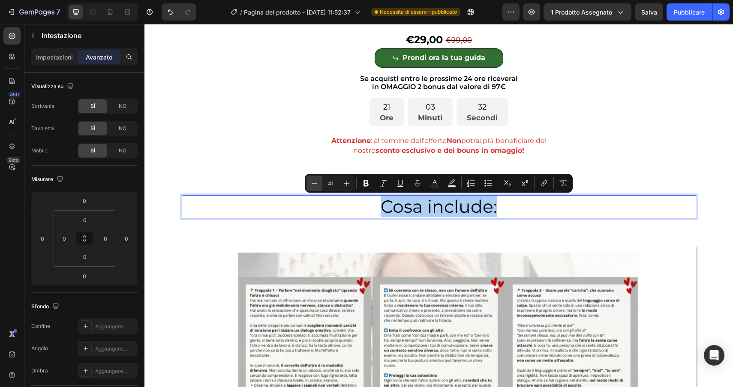
click at [317, 180] on icon "Editor contextual toolbar" at bounding box center [314, 183] width 9 height 9
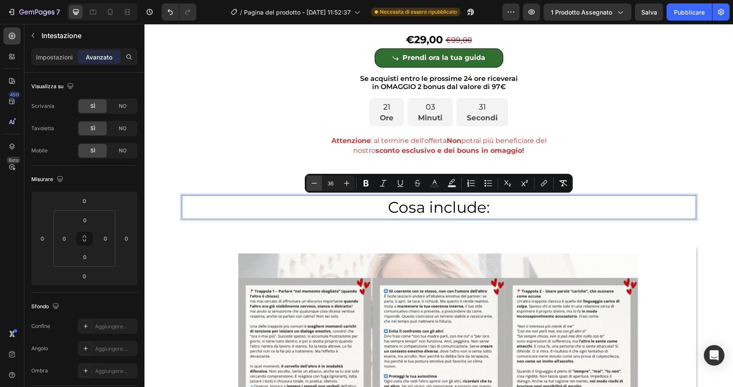
click at [317, 180] on icon "Editor contextual toolbar" at bounding box center [314, 183] width 9 height 9
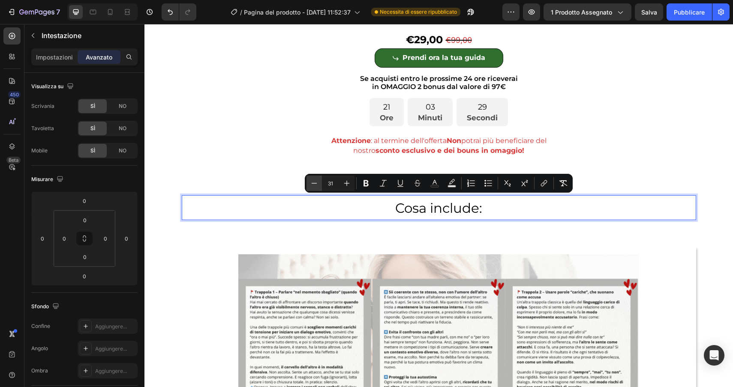
click at [317, 180] on icon "Editor contextual toolbar" at bounding box center [314, 183] width 9 height 9
type input "30"
click at [44, 54] on font "Impostazioni" at bounding box center [54, 57] width 37 height 7
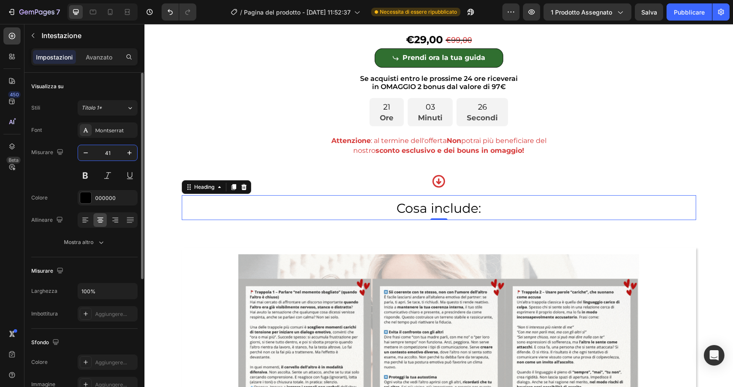
click at [112, 152] on input "41" at bounding box center [107, 152] width 28 height 15
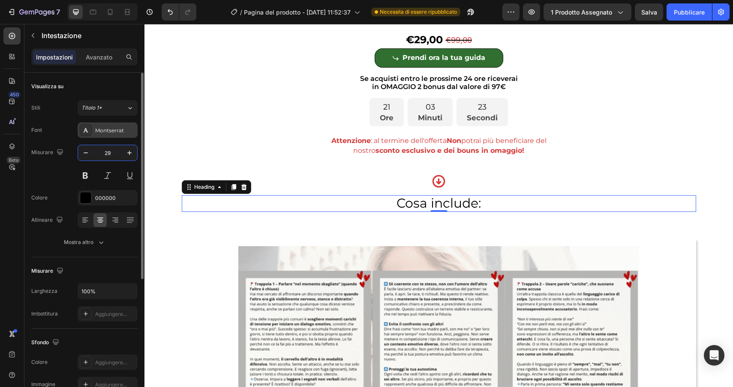
type input "29"
click at [116, 129] on font "Montserrat" at bounding box center [109, 130] width 29 height 6
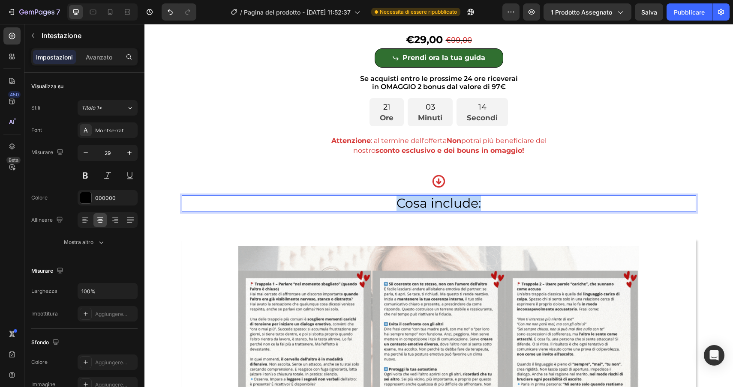
drag, startPoint x: 502, startPoint y: 207, endPoint x: 353, endPoint y: 207, distance: 148.7
click at [353, 207] on p "Cosa include:" at bounding box center [439, 203] width 512 height 15
click at [199, 203] on p "COSA INCLUDE" at bounding box center [439, 203] width 512 height 15
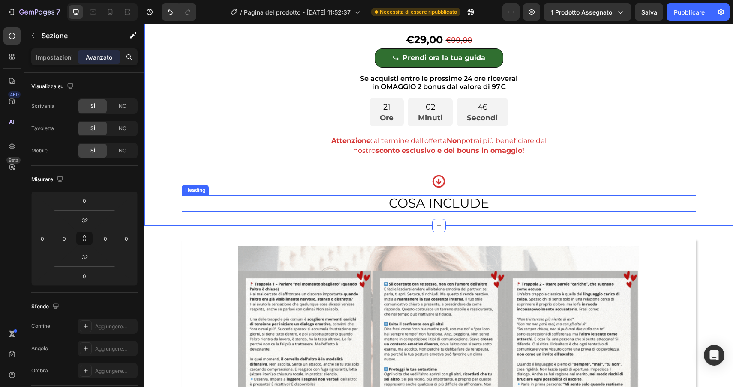
click at [464, 207] on span "COSA INCLUDE" at bounding box center [439, 203] width 100 height 16
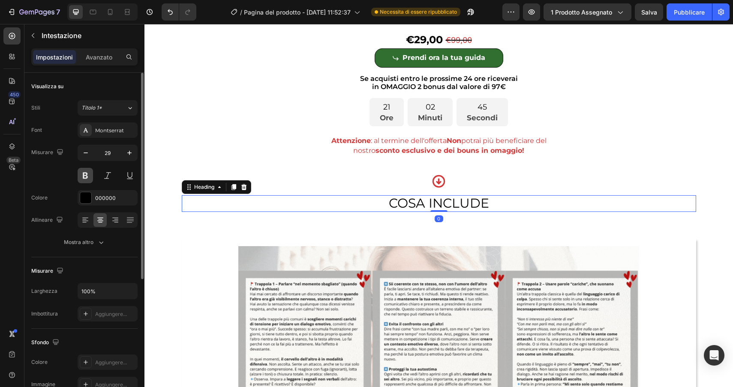
click at [81, 178] on button at bounding box center [85, 175] width 15 height 15
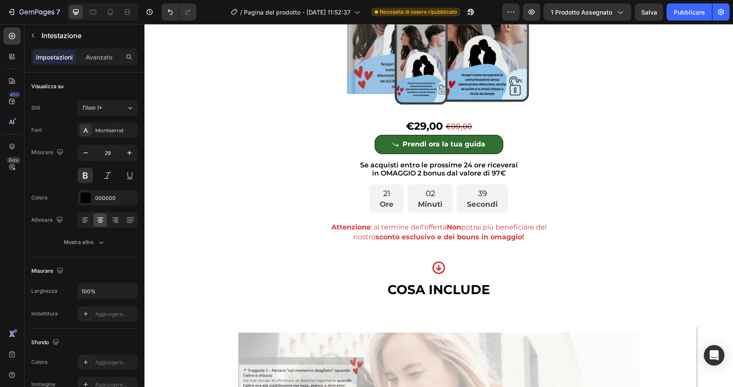
scroll to position [2271, 0]
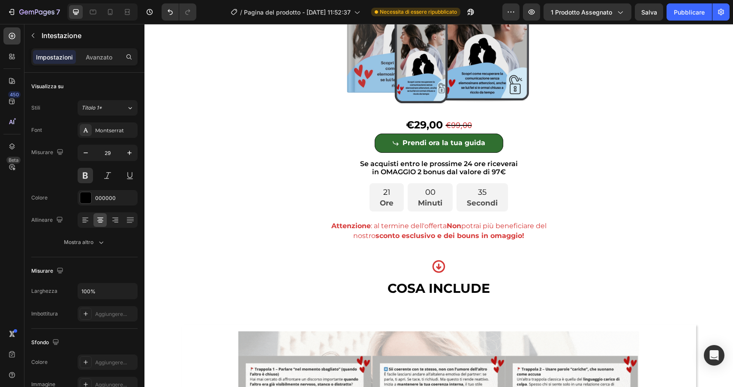
click at [78, 168] on button at bounding box center [85, 175] width 15 height 15
click at [347, 294] on p "COSA INCLUDE" at bounding box center [439, 289] width 512 height 15
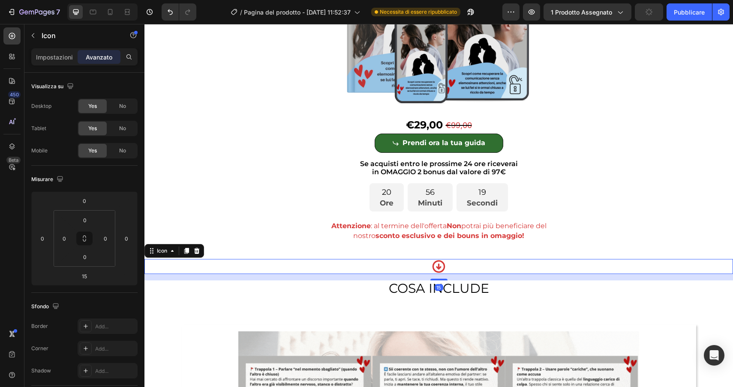
click at [426, 267] on div "Icon 15" at bounding box center [438, 266] width 588 height 15
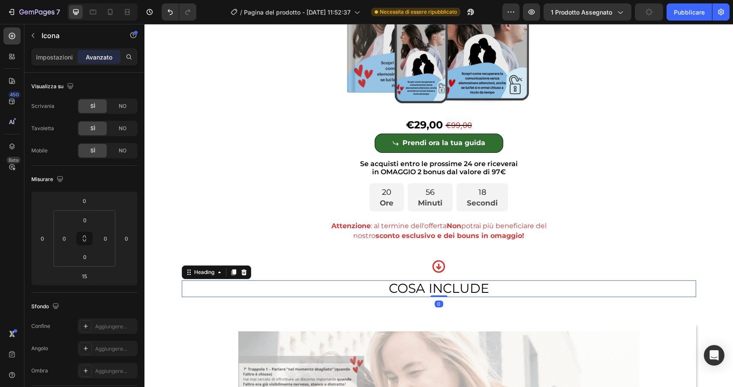
click at [377, 291] on p "⁠⁠⁠⁠⁠⁠⁠ COSA INCLUDE" at bounding box center [439, 289] width 512 height 15
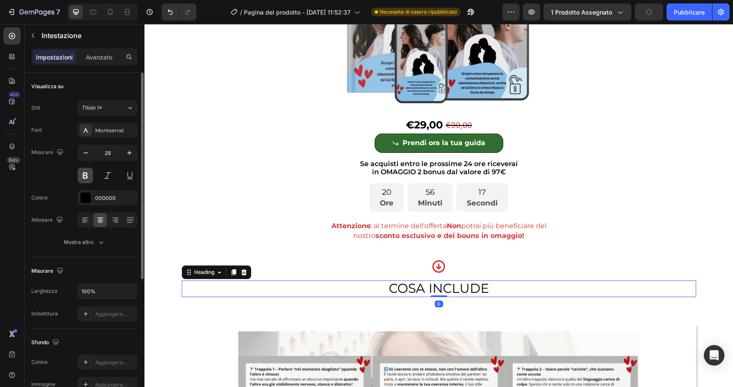
click at [82, 177] on button at bounding box center [85, 175] width 15 height 15
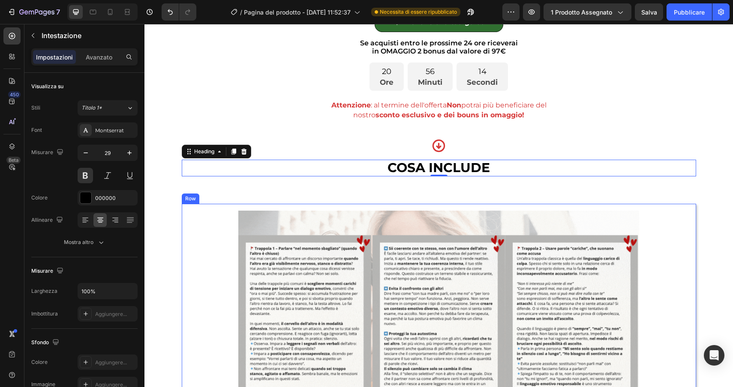
scroll to position [2393, 0]
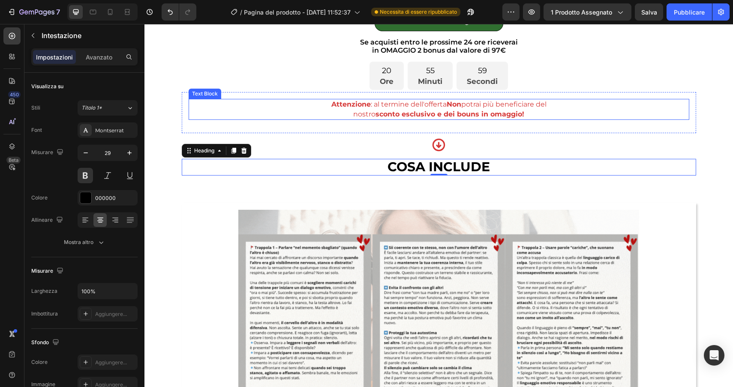
click at [407, 118] on strong "sconto esclusivo e dei bouns in omaggio!" at bounding box center [449, 114] width 149 height 8
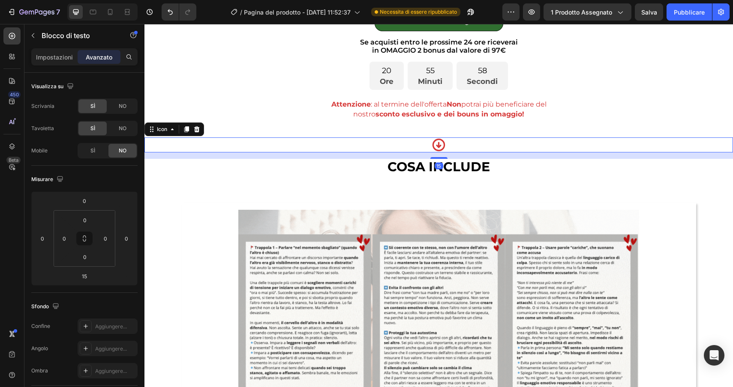
click at [410, 146] on div "Icon 15" at bounding box center [438, 145] width 588 height 15
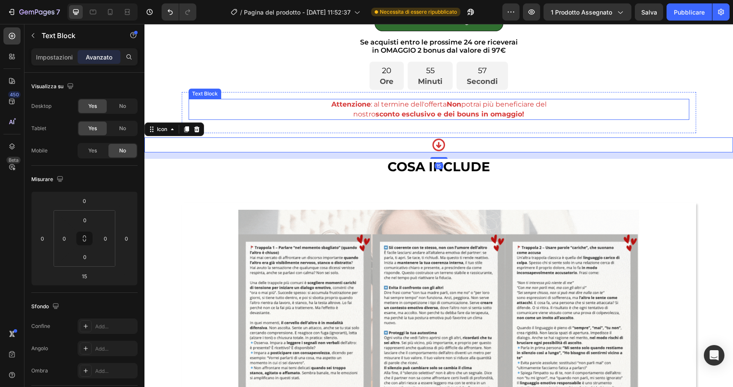
click at [433, 114] on strong "sconto esclusivo e dei bouns in omaggio!" at bounding box center [449, 114] width 149 height 8
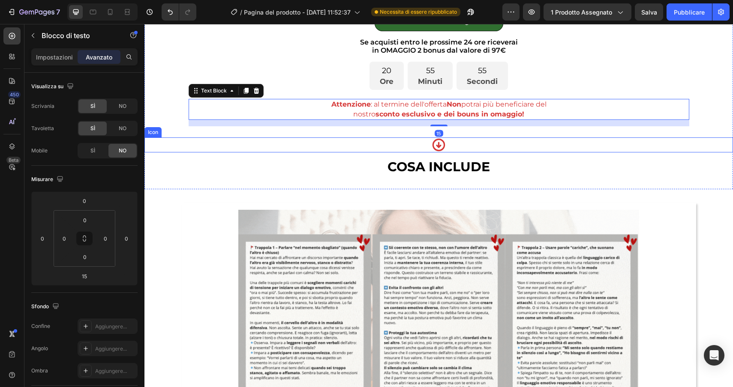
click at [419, 143] on div "Icon" at bounding box center [438, 145] width 588 height 15
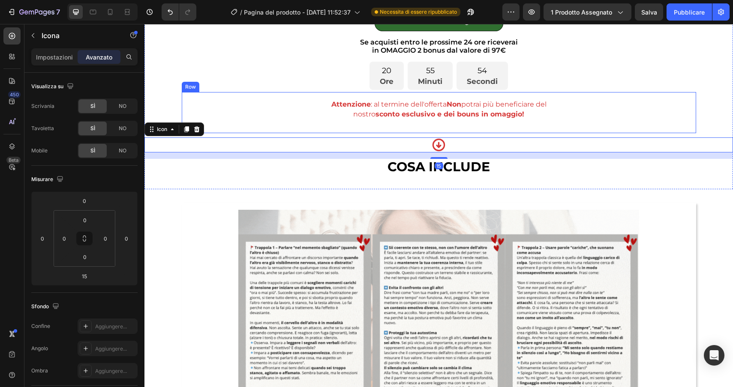
click at [413, 132] on div "Attenzione : al termine dell'offerta Non potrai più beneficiare del nostro scon…" at bounding box center [439, 112] width 514 height 41
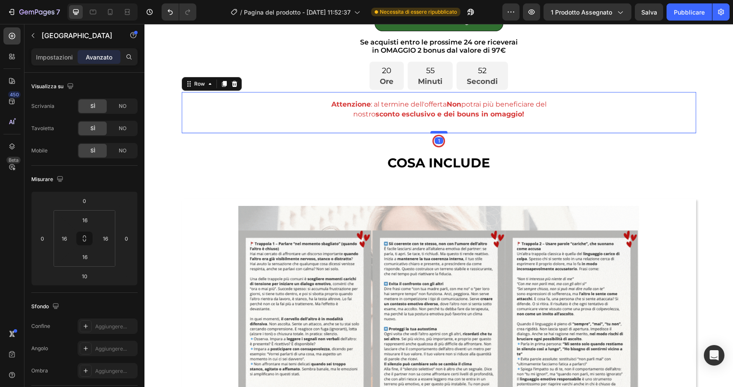
click at [439, 133] on div at bounding box center [438, 132] width 17 height 3
type input "1"
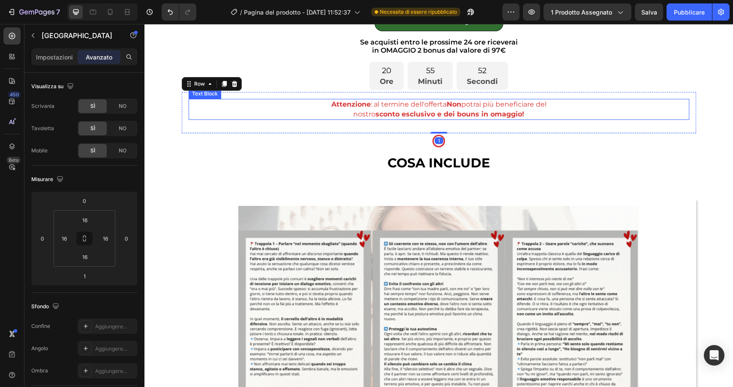
click at [434, 116] on strong "sconto esclusivo e dei bouns in omaggio!" at bounding box center [449, 114] width 149 height 8
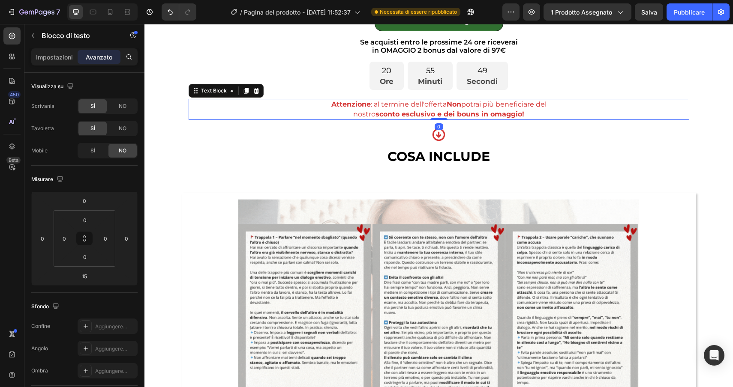
drag, startPoint x: 440, startPoint y: 125, endPoint x: 439, endPoint y: 112, distance: 12.5
click at [439, 112] on div "Attenzione : al termine dell'offerta Non potrai più beneficiare del nostro scon…" at bounding box center [439, 109] width 500 height 21
type input "0"
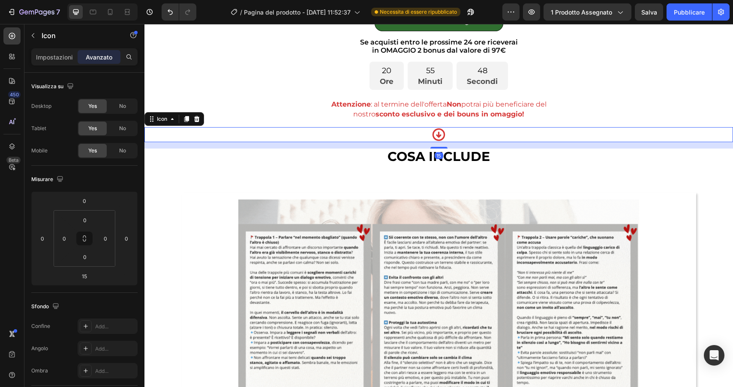
click at [458, 132] on div "Icon 15" at bounding box center [438, 134] width 588 height 15
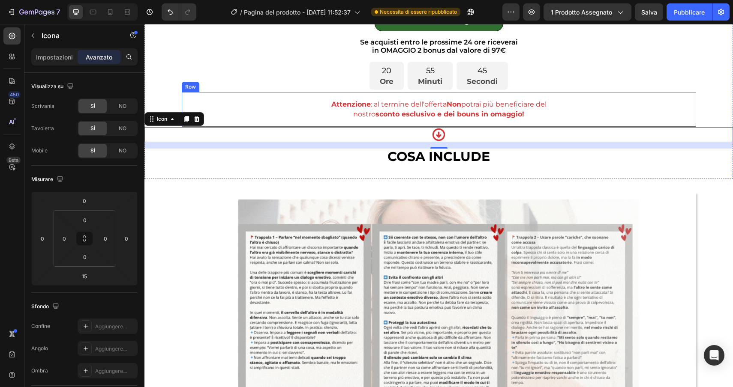
click at [455, 121] on div "Attenzione : al termine dell'offerta Non potrai più beneficiare del nostro scon…" at bounding box center [439, 109] width 514 height 35
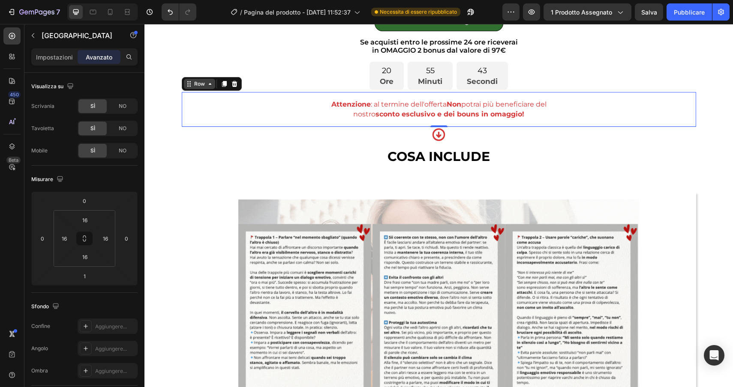
click at [204, 87] on div "Row" at bounding box center [199, 84] width 14 height 8
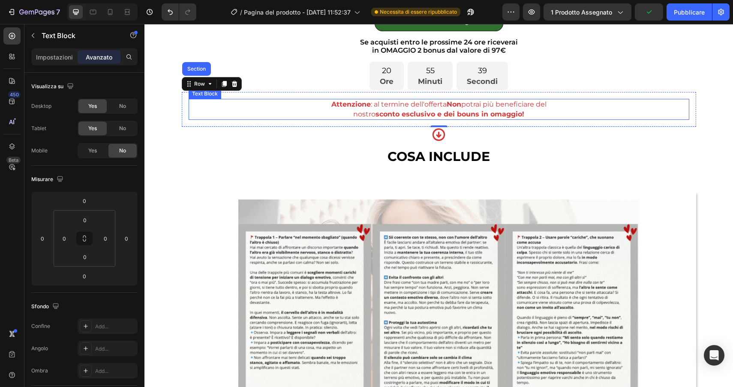
click at [242, 109] on p "Attenzione : al termine dell'offerta Non potrai più beneficiare del" at bounding box center [438, 104] width 499 height 9
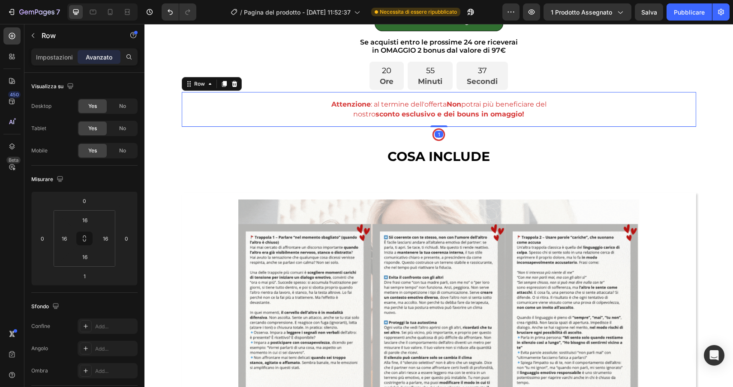
click at [186, 113] on div "Attenzione : al termine dell'offerta Non potrai più beneficiare del nostro scon…" at bounding box center [439, 109] width 514 height 35
click at [88, 217] on input "16" at bounding box center [84, 220] width 17 height 13
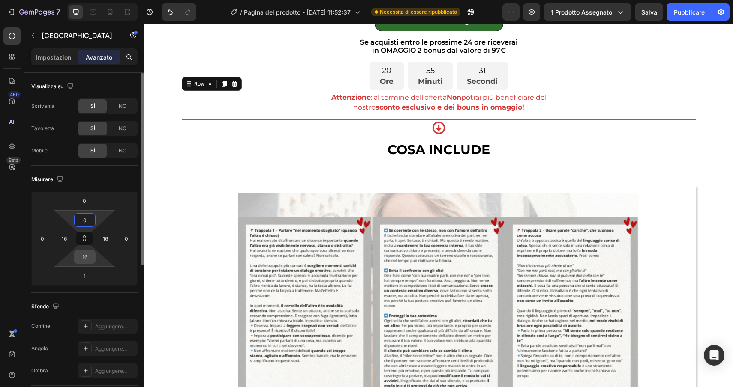
type input "0"
click at [89, 257] on input "16" at bounding box center [84, 257] width 17 height 13
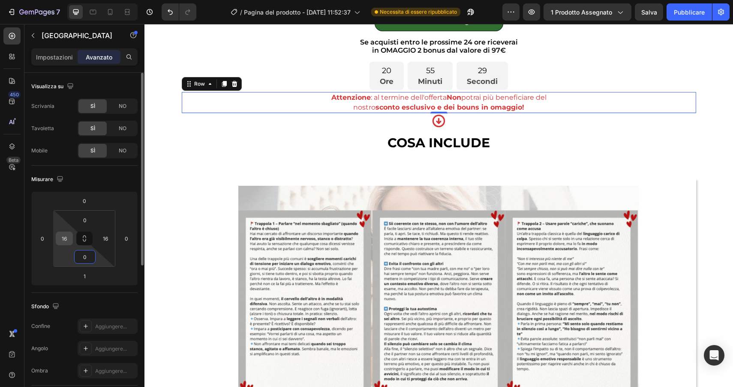
type input "0"
click at [68, 235] on input "16" at bounding box center [64, 238] width 13 height 13
type input "0"
click at [106, 242] on input "16" at bounding box center [105, 238] width 13 height 13
type input "0"
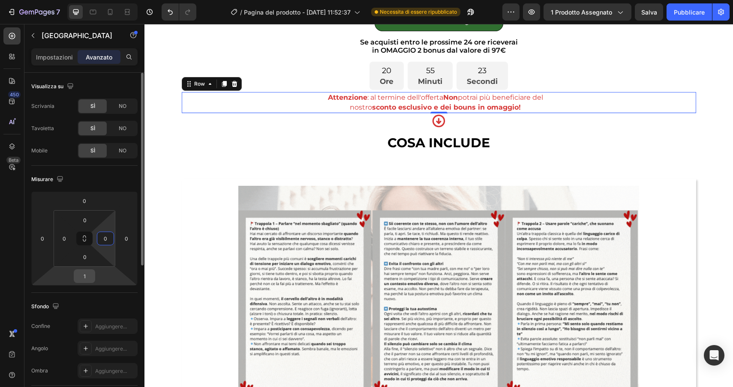
click at [87, 276] on input "1" at bounding box center [84, 276] width 17 height 13
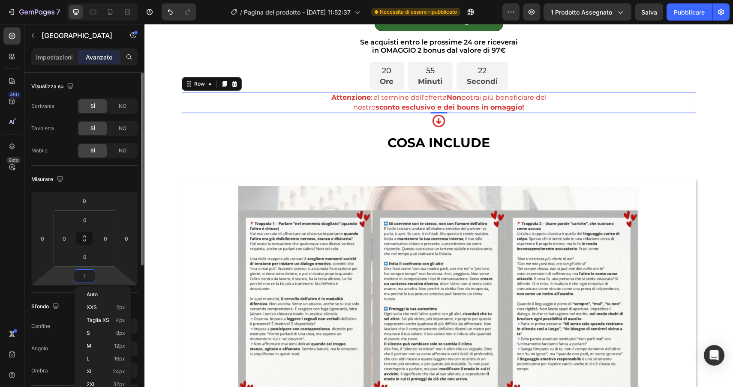
type input "0"
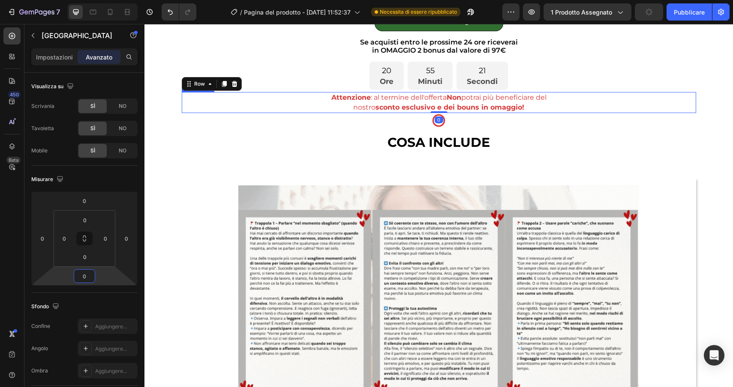
click at [589, 108] on p "nostro sconto esclusivo e dei bouns in omaggio!" at bounding box center [439, 107] width 512 height 9
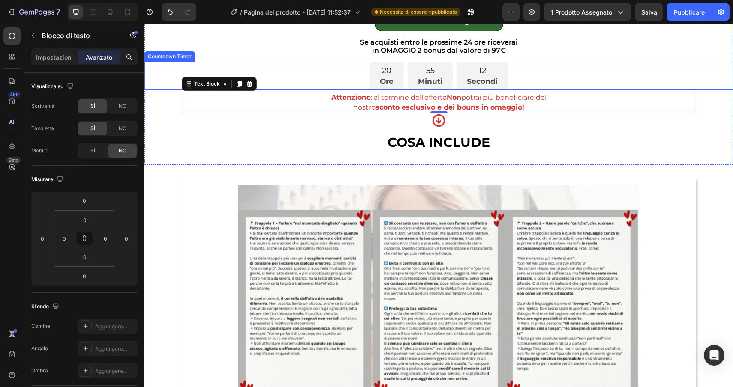
click at [528, 87] on div "20 Ore 55 Minuti 12 Secondi" at bounding box center [438, 76] width 588 height 29
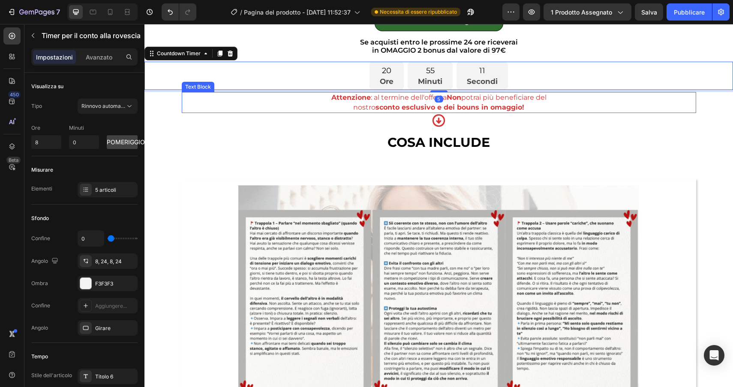
click at [462, 105] on strong "sconto esclusivo e dei bouns in omaggio!" at bounding box center [449, 107] width 149 height 8
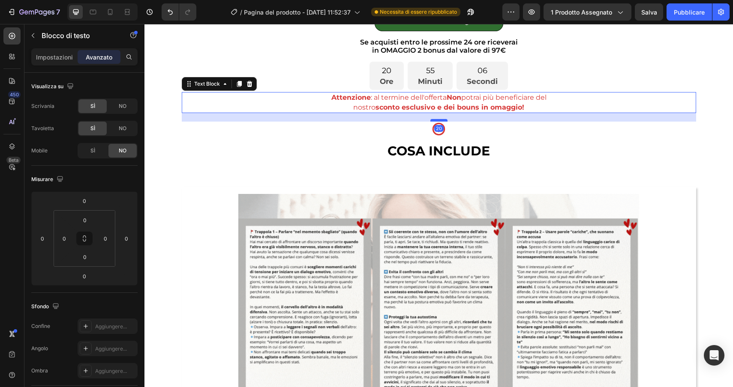
drag, startPoint x: 441, startPoint y: 113, endPoint x: 443, endPoint y: 121, distance: 8.7
click at [443, 121] on div at bounding box center [438, 120] width 17 height 3
type input "20"
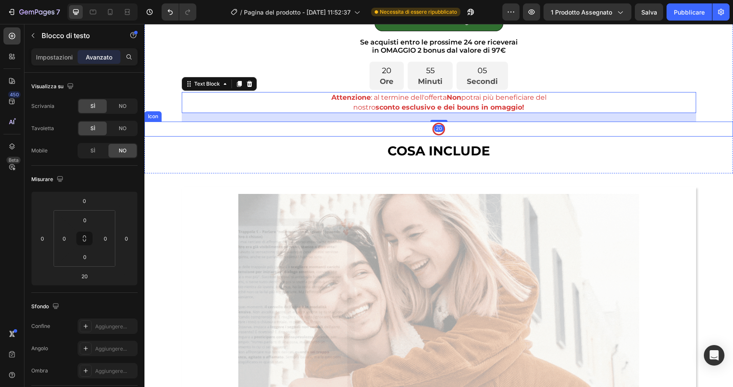
click at [456, 128] on div "Icon" at bounding box center [438, 129] width 588 height 15
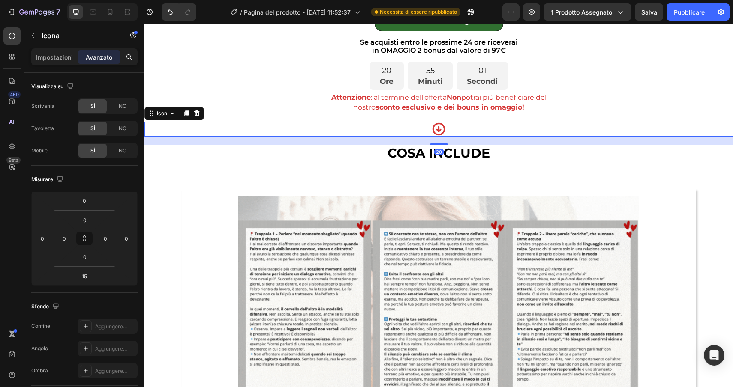
click at [440, 144] on div at bounding box center [438, 144] width 17 height 3
type input "20"
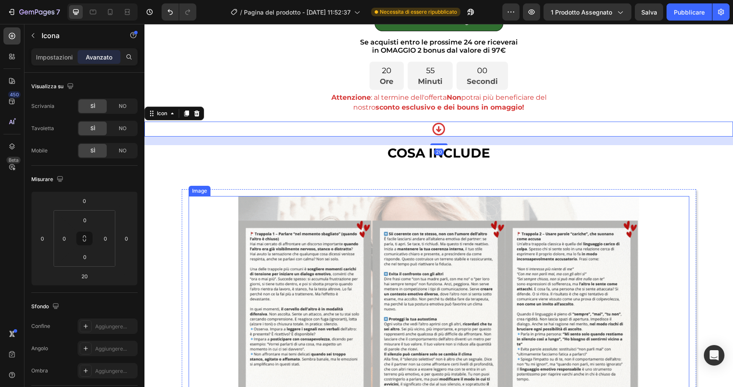
click at [243, 201] on img at bounding box center [438, 314] width 400 height 236
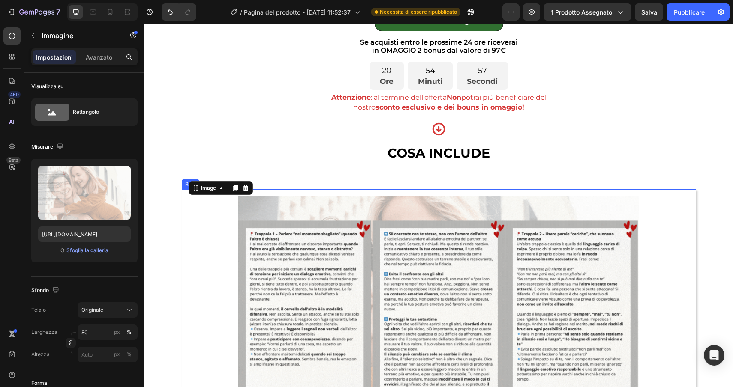
click at [186, 210] on div "Image 0 Row" at bounding box center [439, 313] width 514 height 249
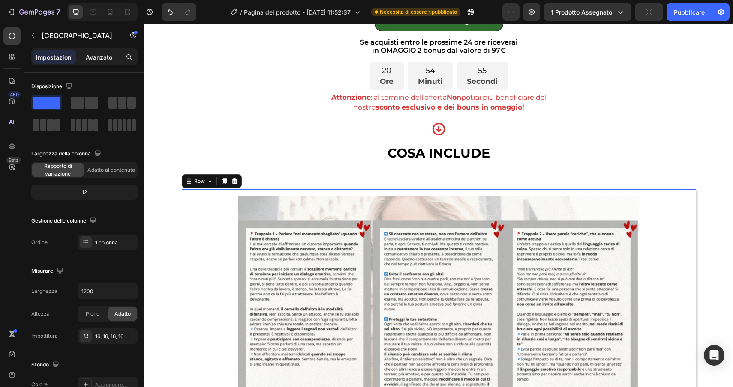
click at [99, 55] on font "Avanzato" at bounding box center [99, 57] width 27 height 7
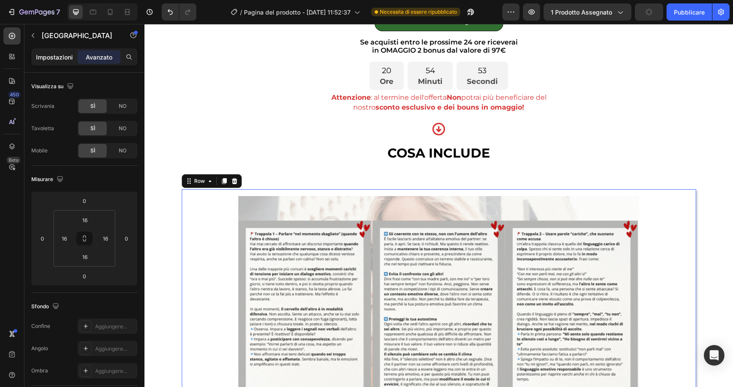
click at [44, 60] on p "Impostazioni" at bounding box center [54, 57] width 37 height 9
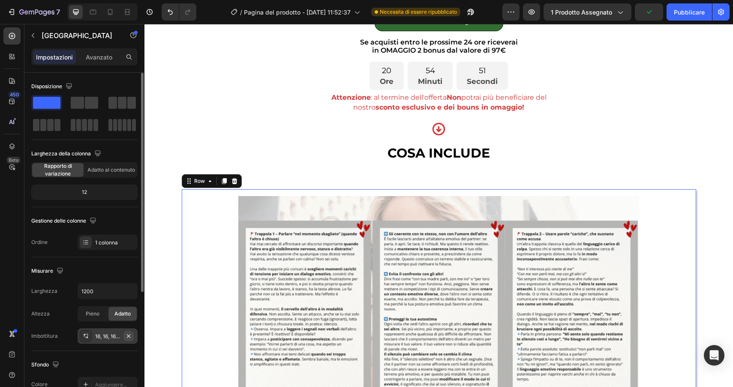
click at [129, 337] on icon "button" at bounding box center [128, 336] width 7 height 7
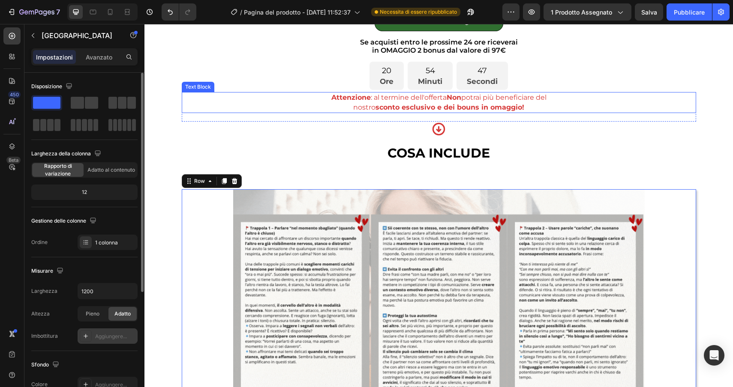
click at [334, 104] on p "nostro sconto esclusivo e dei bouns in omaggio!" at bounding box center [439, 107] width 512 height 9
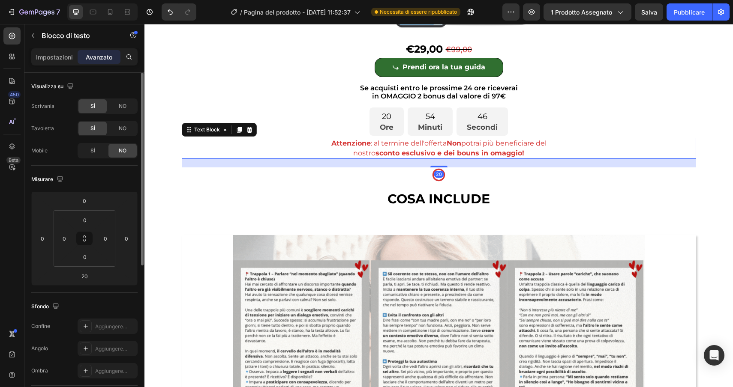
scroll to position [2339, 0]
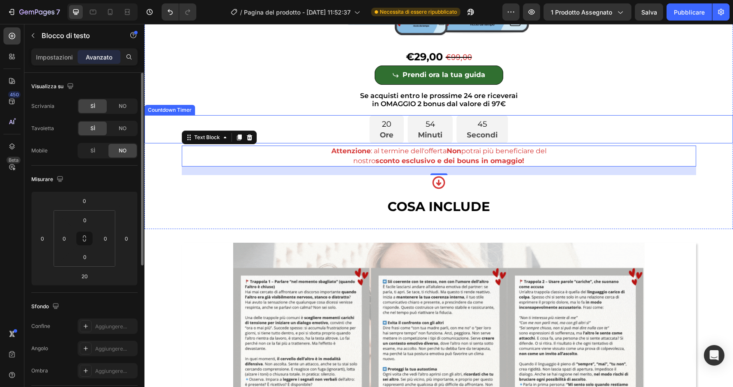
click at [303, 126] on div "20 Ore 54 Minuti 45 Secondi" at bounding box center [438, 129] width 588 height 29
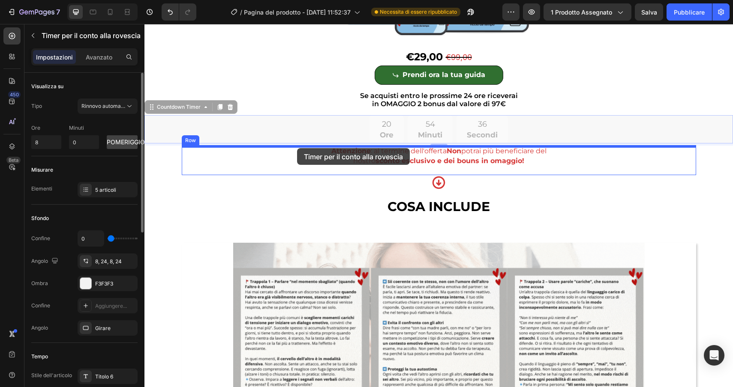
drag, startPoint x: 173, startPoint y: 111, endPoint x: 297, endPoint y: 148, distance: 129.4
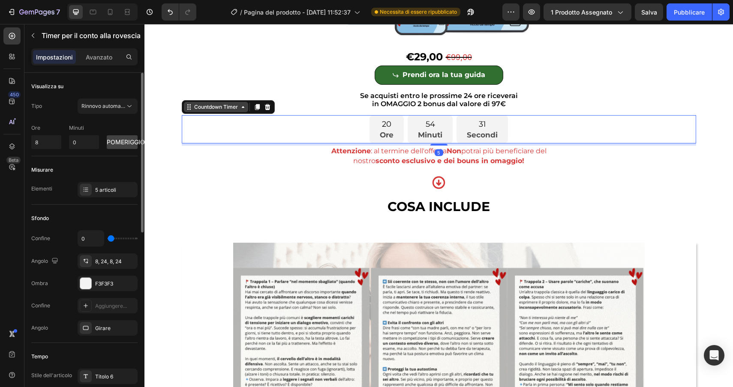
click at [202, 108] on div "Countdown Timer" at bounding box center [215, 107] width 47 height 8
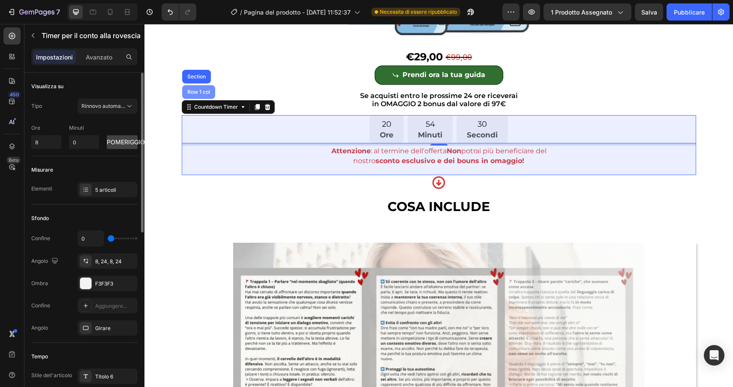
click at [196, 88] on div "Row 1 col" at bounding box center [198, 92] width 33 height 14
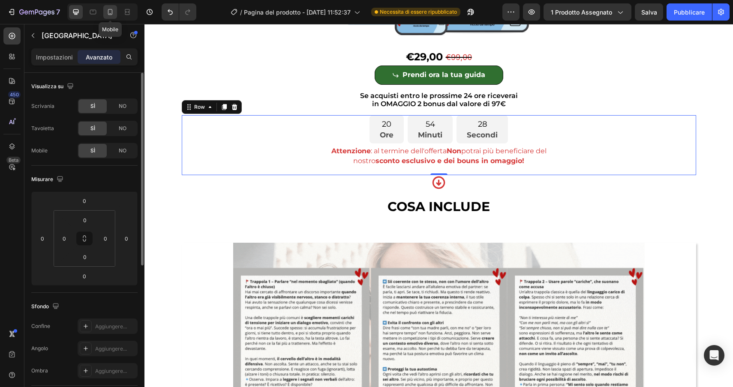
click at [108, 11] on icon at bounding box center [110, 12] width 5 height 6
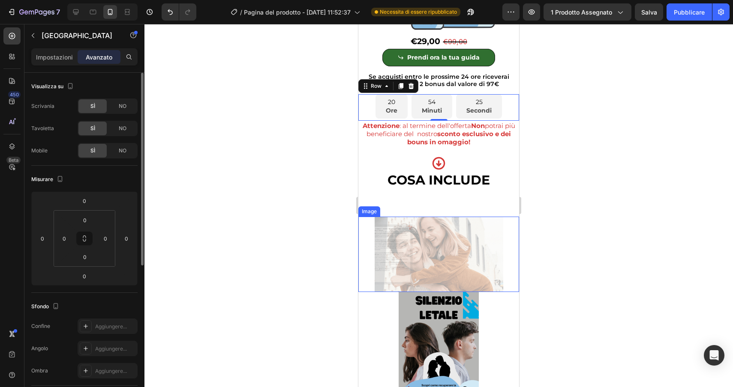
scroll to position [3994, 0]
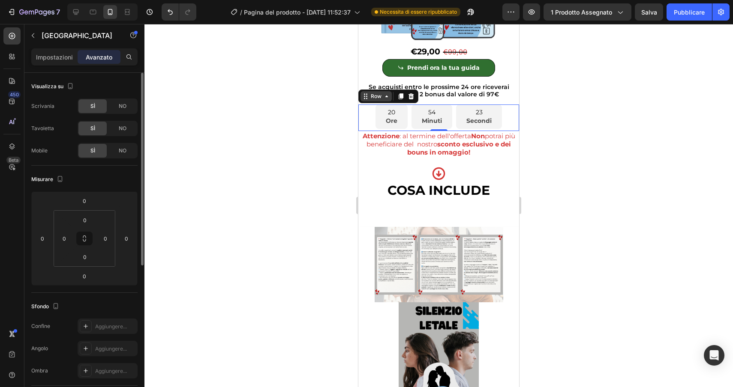
click at [374, 93] on div "Row" at bounding box center [376, 97] width 14 height 8
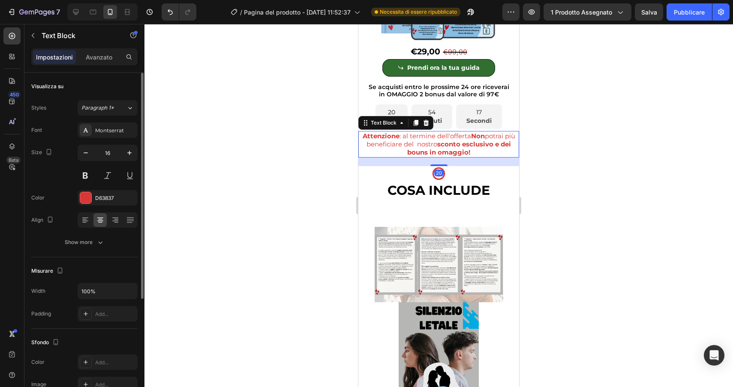
click at [423, 132] on span "Attenzione : al termine dell'offerta Non potrai più beneficiare del nostro scon…" at bounding box center [438, 144] width 153 height 24
click at [462, 166] on div "Icon" at bounding box center [438, 173] width 161 height 15
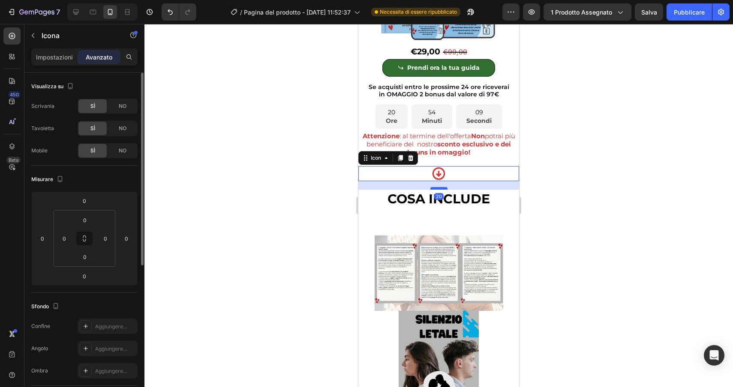
drag, startPoint x: 443, startPoint y: 171, endPoint x: 442, endPoint y: 179, distance: 8.6
click at [442, 187] on div at bounding box center [438, 188] width 17 height 3
type input "20"
click at [610, 226] on div at bounding box center [438, 205] width 588 height 363
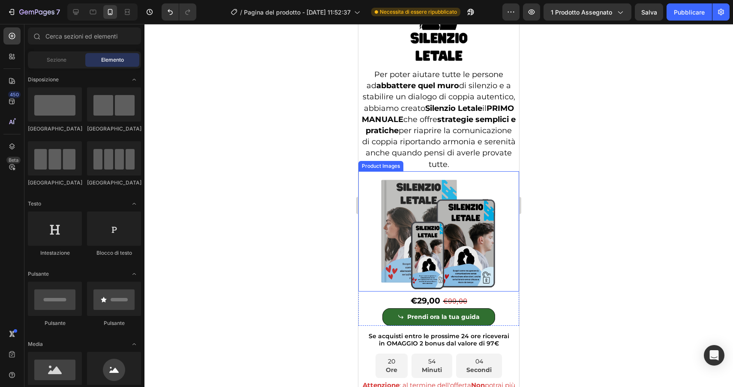
scroll to position [3734, 0]
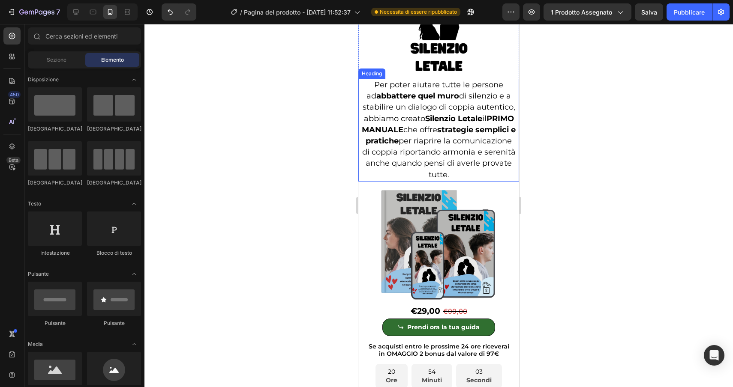
click at [416, 113] on h2 "Per poter aiutare tutte le persone ad abbattere quel muro di silenzio e a stabi…" at bounding box center [438, 130] width 156 height 103
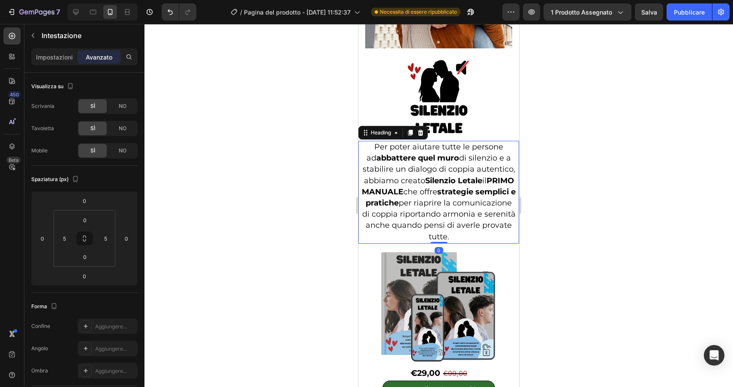
scroll to position [3633, 0]
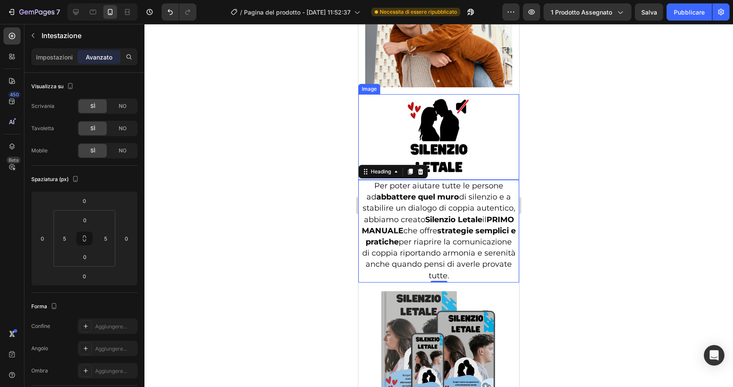
click at [375, 107] on div at bounding box center [438, 137] width 161 height 86
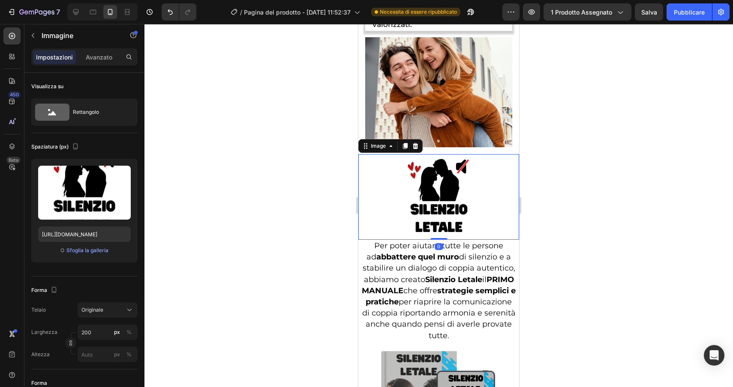
scroll to position [3566, 0]
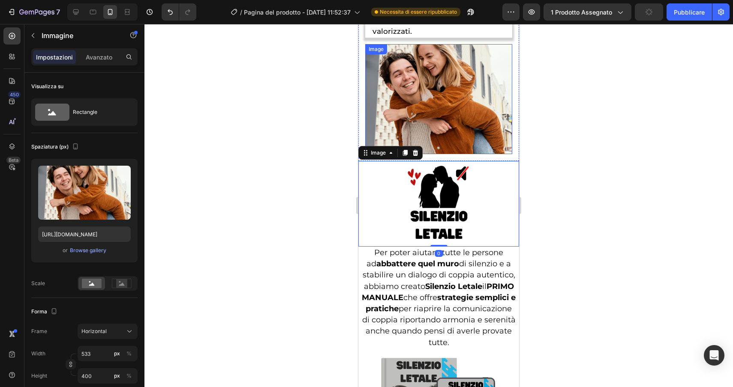
click at [409, 57] on img at bounding box center [438, 99] width 147 height 110
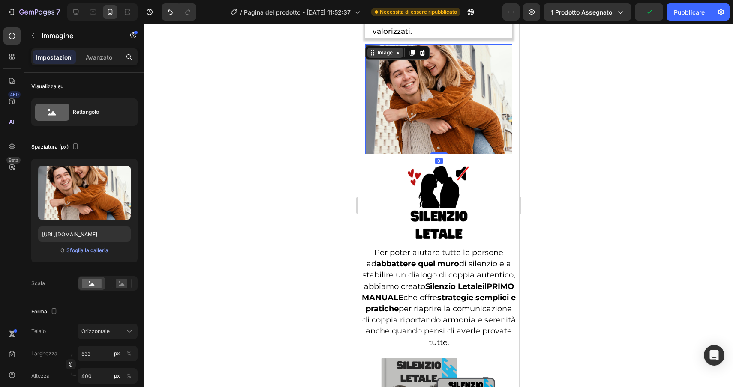
click at [380, 49] on div "Image" at bounding box center [385, 53] width 18 height 8
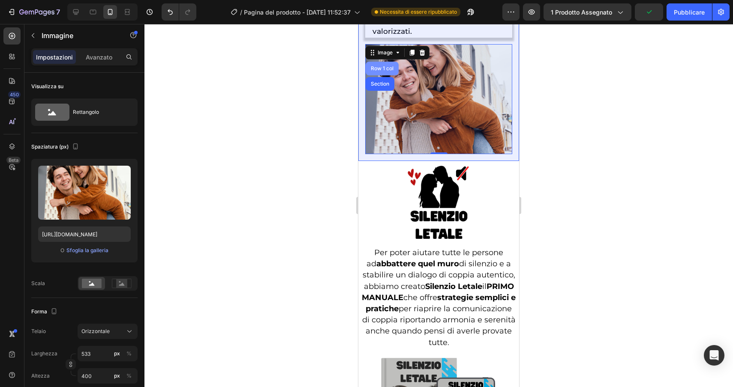
click at [378, 66] on div "Row 1 col" at bounding box center [382, 68] width 26 height 5
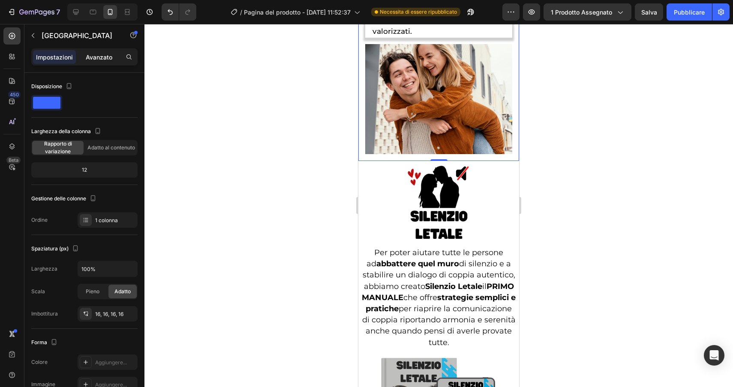
click at [102, 51] on div "Avanzato" at bounding box center [99, 57] width 43 height 14
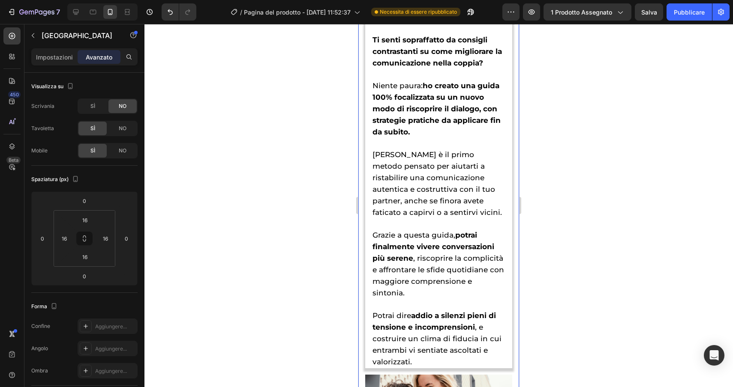
scroll to position [3232, 0]
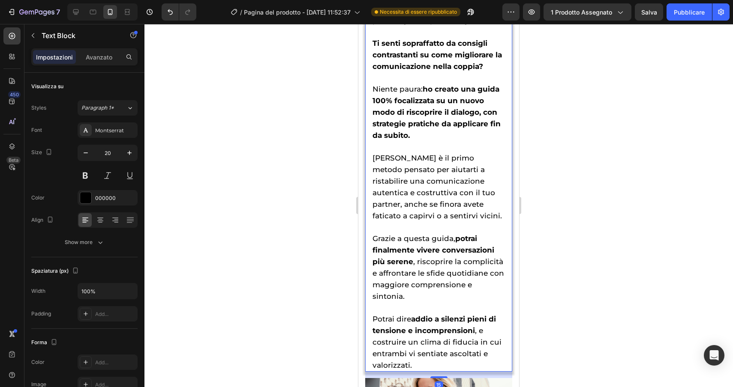
click at [407, 159] on span "[PERSON_NAME] è il primo metodo pensato per aiutarti a ristabilire una comunica…" at bounding box center [436, 187] width 129 height 66
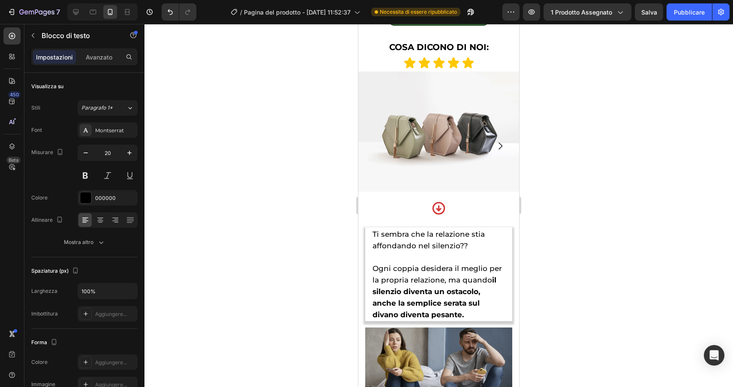
scroll to position [653, 0]
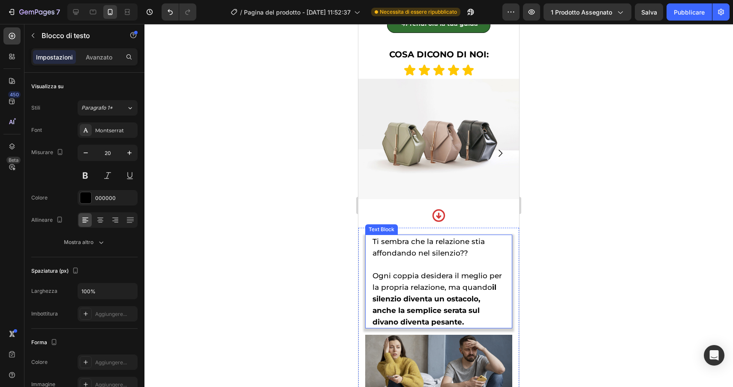
click at [388, 237] on span "Ti sembra che la relazione stia affondando nel silenzio??" at bounding box center [428, 247] width 112 height 20
click at [383, 223] on div "Text Block" at bounding box center [390, 227] width 29 height 8
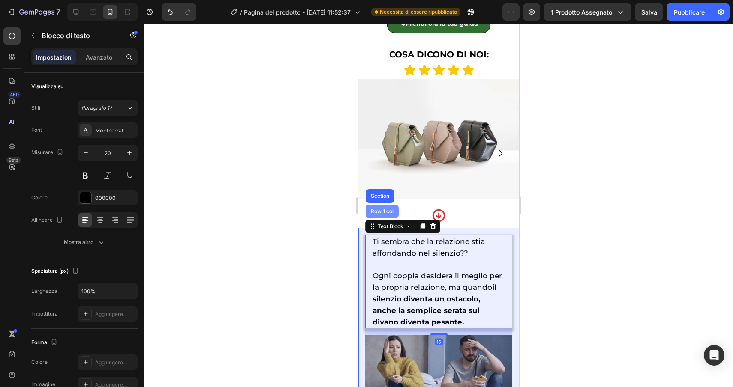
click at [377, 209] on div "Row 1 col" at bounding box center [382, 211] width 26 height 5
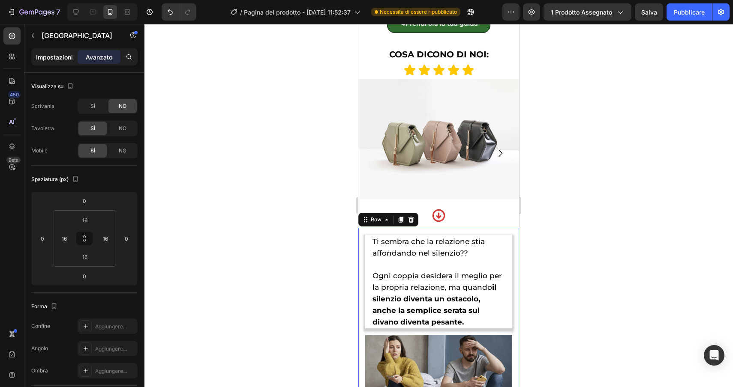
click at [54, 54] on font "Impostazioni" at bounding box center [54, 57] width 37 height 7
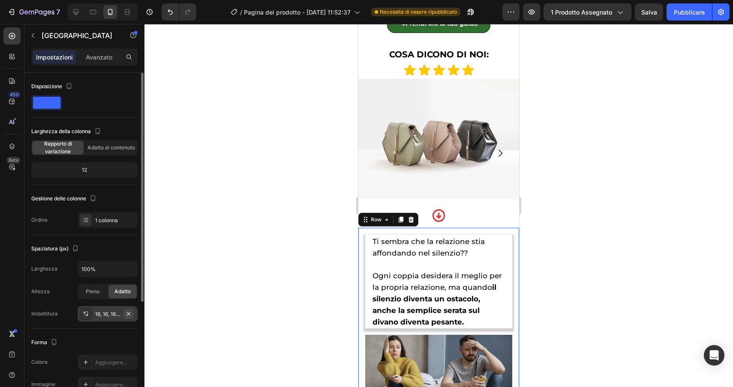
click at [129, 312] on icon "button" at bounding box center [128, 314] width 7 height 7
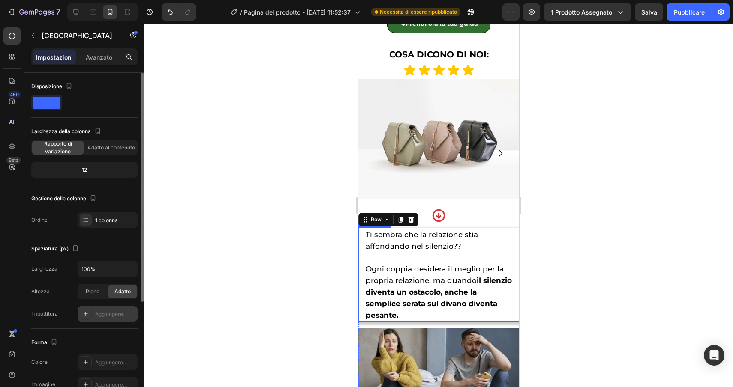
click at [402, 231] on span "Ti sembra che la relazione stia affondando nel silenzio??" at bounding box center [421, 241] width 112 height 20
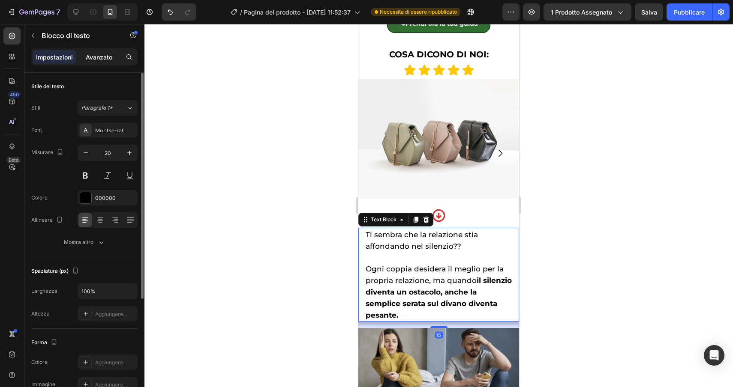
click at [95, 54] on font "Avanzato" at bounding box center [99, 57] width 27 height 7
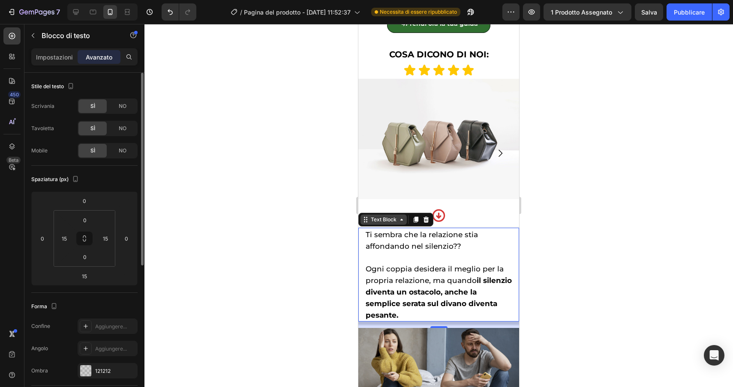
click at [378, 216] on div "Text Block" at bounding box center [383, 220] width 29 height 8
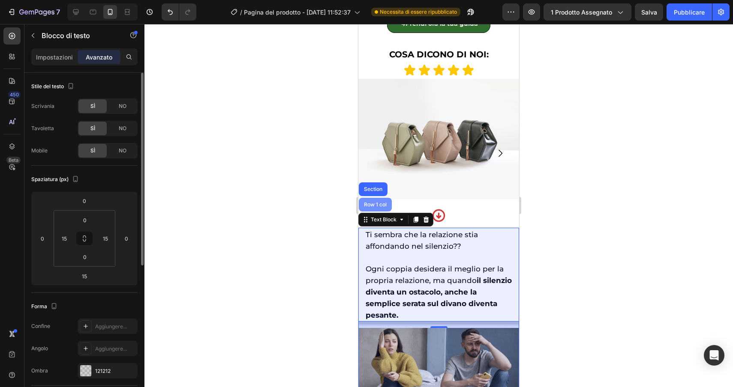
click at [373, 202] on div "Row 1 col" at bounding box center [375, 204] width 26 height 5
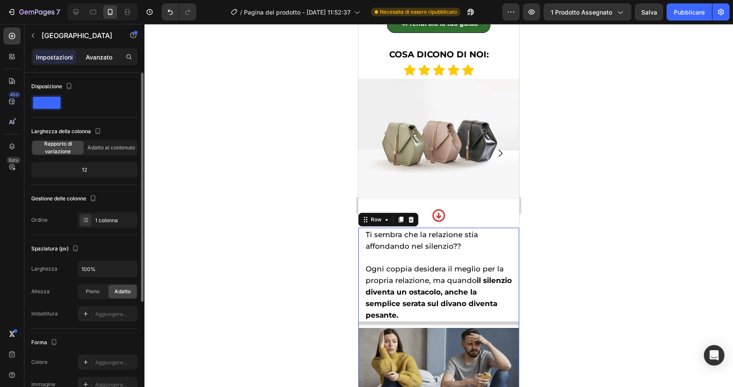
click at [92, 54] on font "Avanzato" at bounding box center [99, 57] width 27 height 7
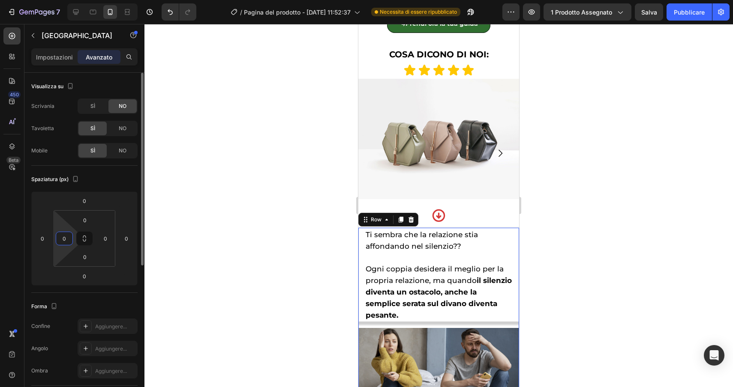
click at [61, 240] on input "0" at bounding box center [64, 238] width 13 height 13
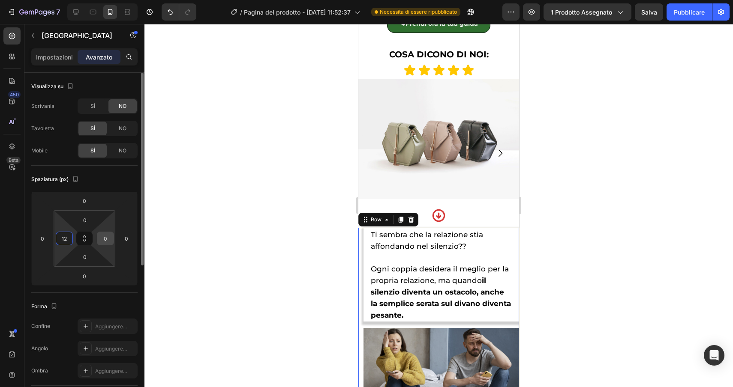
type input "12"
click at [101, 240] on input "0" at bounding box center [105, 238] width 13 height 13
type input "12"
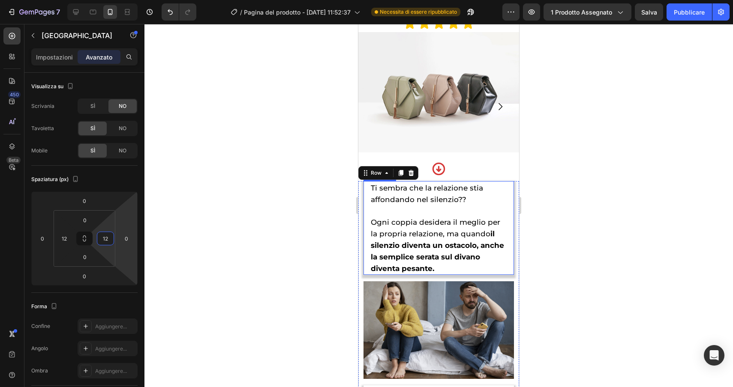
scroll to position [692, 0]
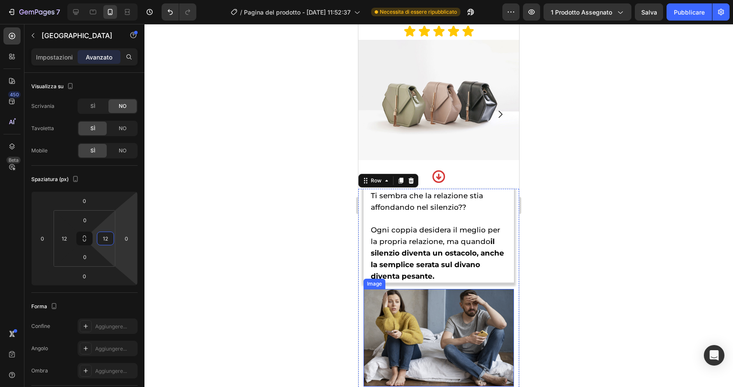
click at [408, 326] on img at bounding box center [438, 338] width 150 height 98
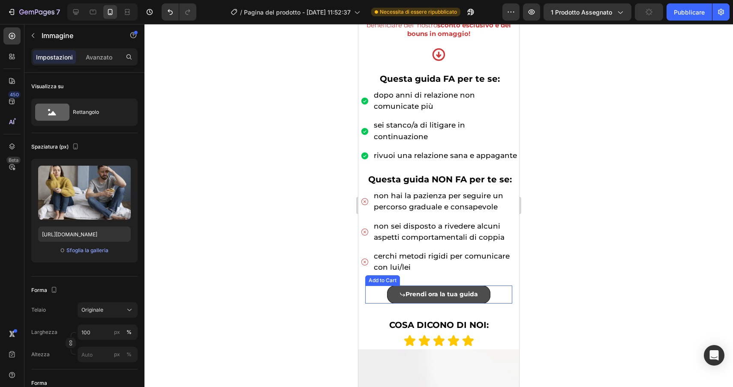
scroll to position [371, 0]
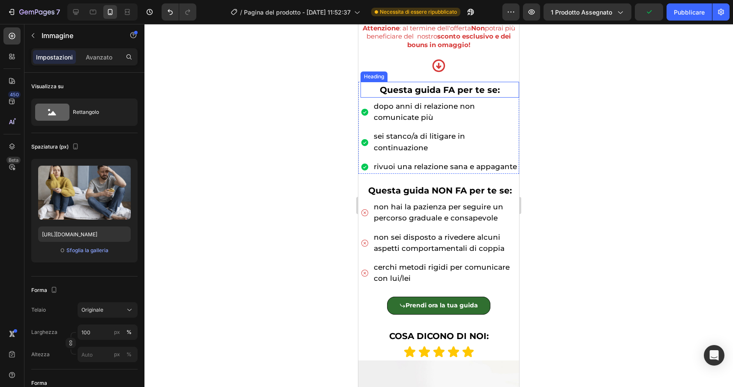
click at [369, 79] on div "Heading" at bounding box center [374, 77] width 24 height 8
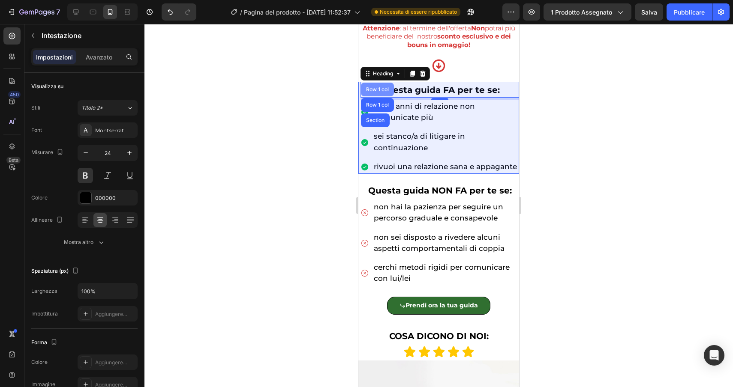
click at [372, 92] on div "Row 1 col" at bounding box center [377, 89] width 26 height 5
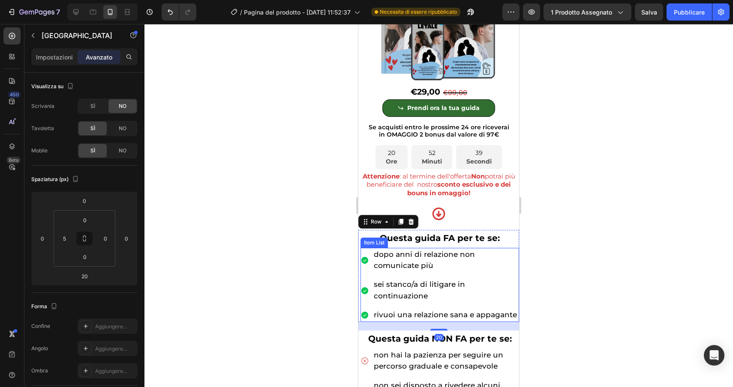
scroll to position [142, 0]
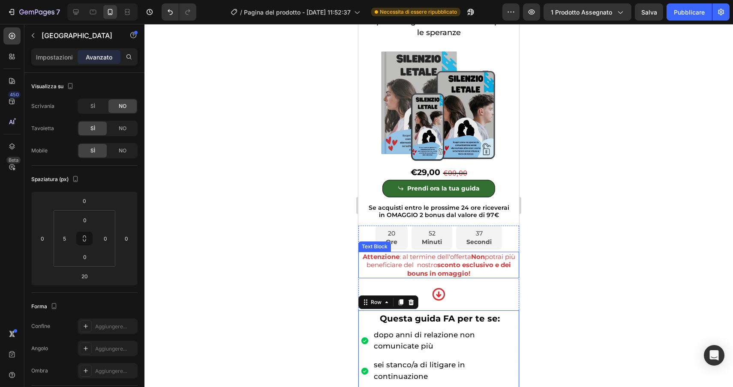
click at [369, 261] on strong "Attenzione" at bounding box center [380, 257] width 37 height 8
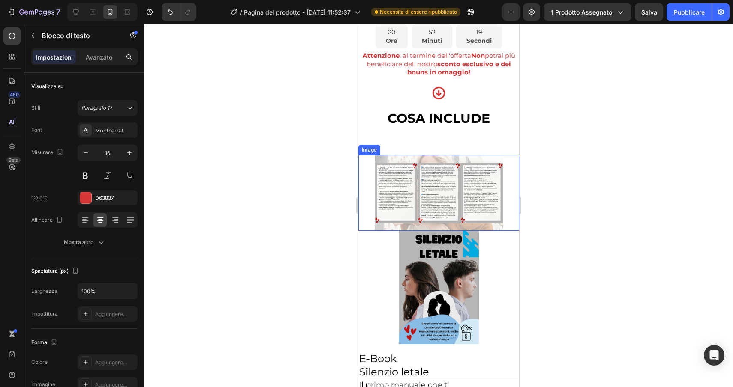
scroll to position [2839, 0]
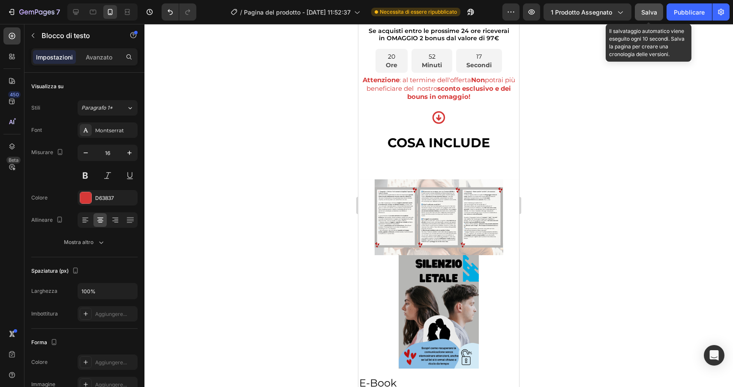
click at [645, 10] on font "Salva" at bounding box center [649, 12] width 16 height 7
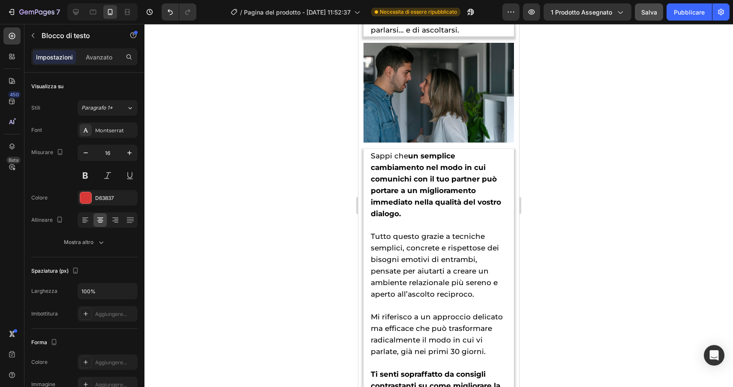
scroll to position [1718, 0]
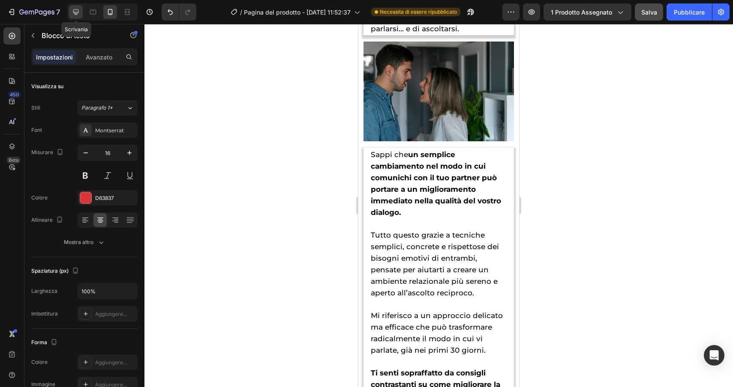
click at [75, 16] on icon at bounding box center [76, 12] width 9 height 9
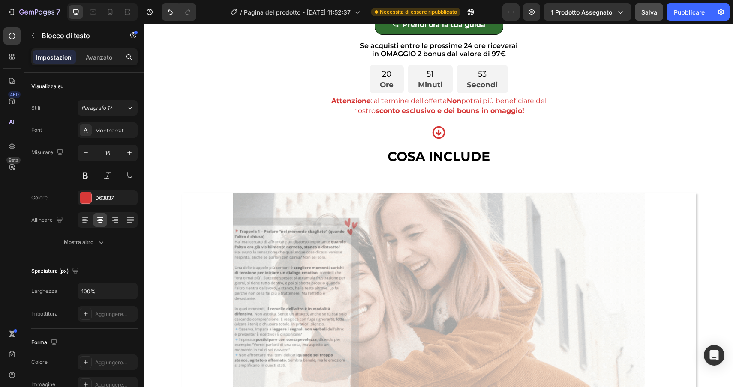
scroll to position [1207, 0]
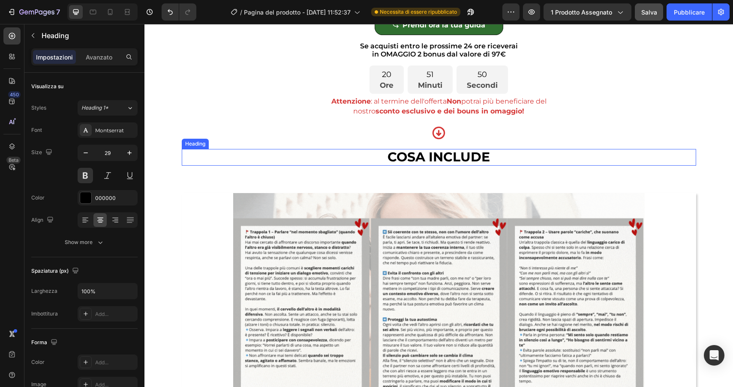
click at [300, 159] on h2 "COSA INCLUDE" at bounding box center [439, 157] width 514 height 17
click at [203, 143] on div "Heading" at bounding box center [204, 141] width 24 height 8
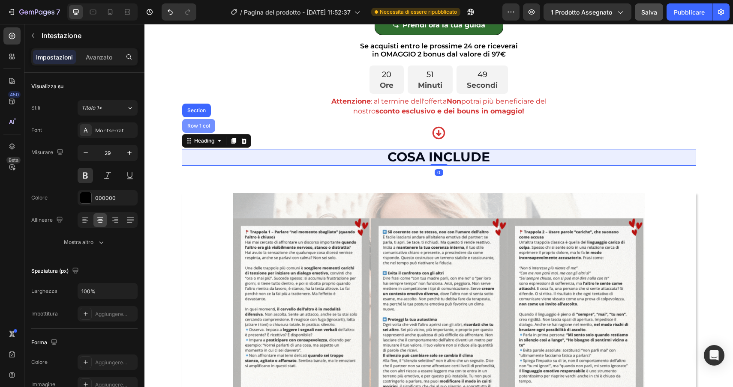
click at [197, 130] on div "Row 1 col" at bounding box center [198, 126] width 33 height 14
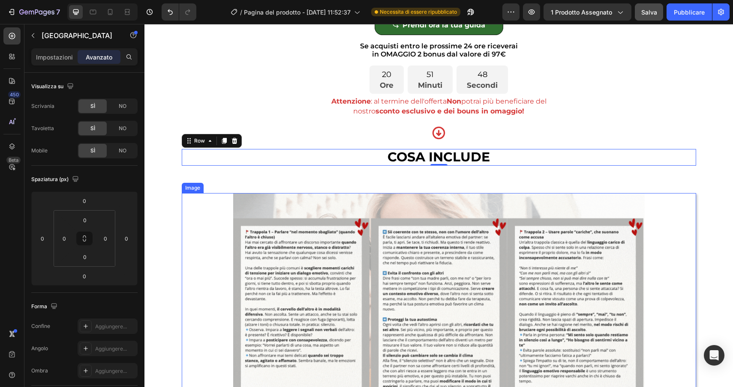
click at [237, 234] on img at bounding box center [438, 314] width 411 height 242
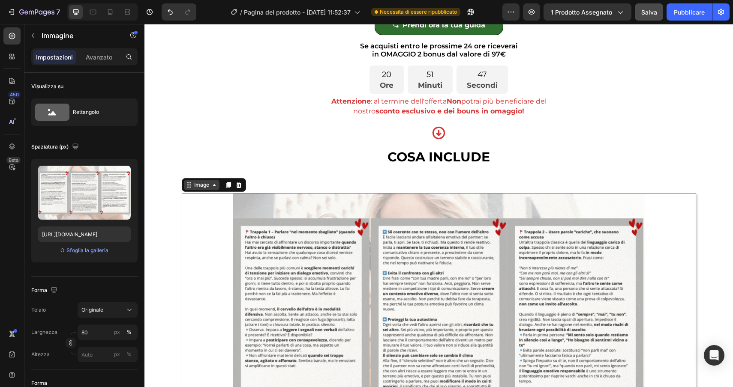
click at [194, 189] on div "Image" at bounding box center [201, 185] width 18 height 8
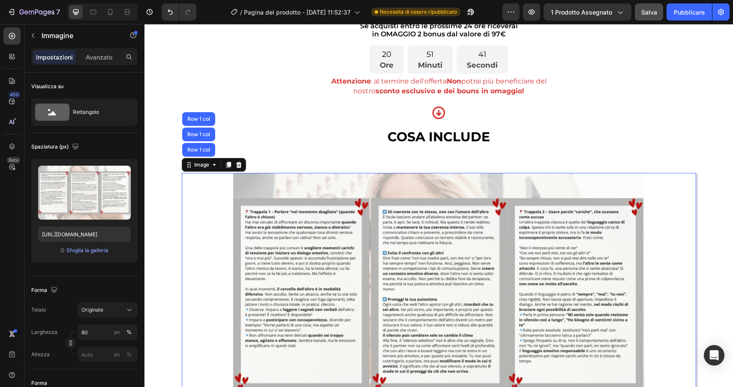
scroll to position [1131, 0]
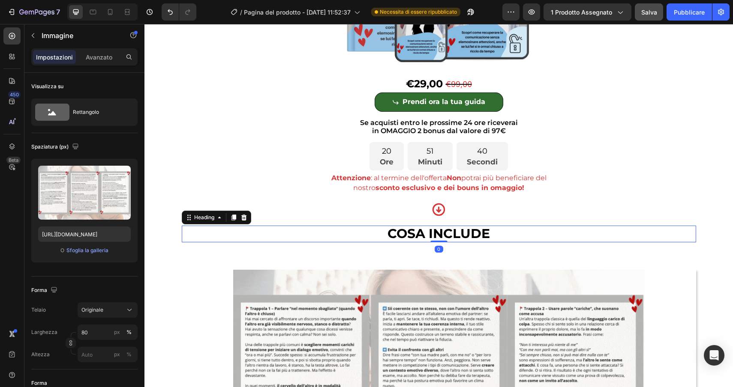
click at [319, 234] on h2 "COSA INCLUDE" at bounding box center [439, 234] width 514 height 17
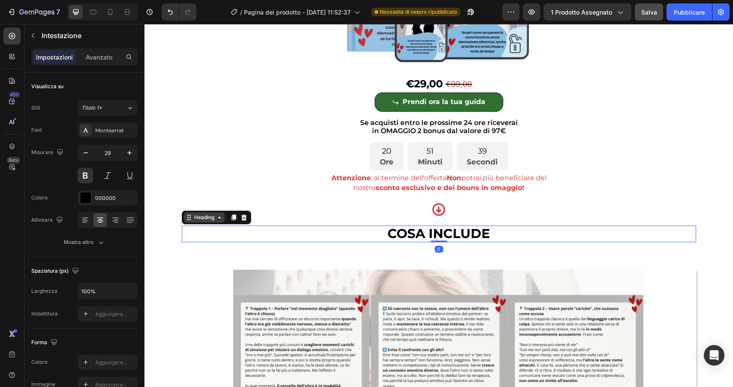
click at [201, 216] on div "Heading" at bounding box center [204, 218] width 24 height 8
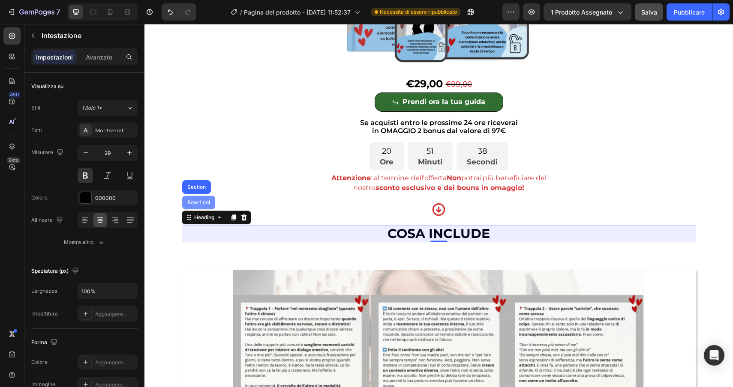
click at [197, 209] on div "Row 1 col" at bounding box center [198, 203] width 33 height 14
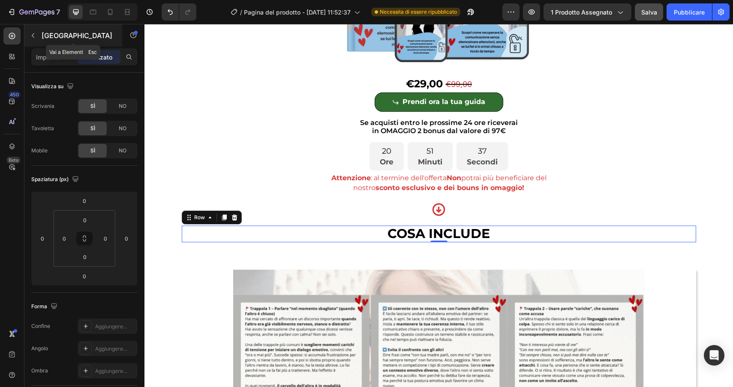
click at [32, 33] on icon "button" at bounding box center [33, 35] width 7 height 7
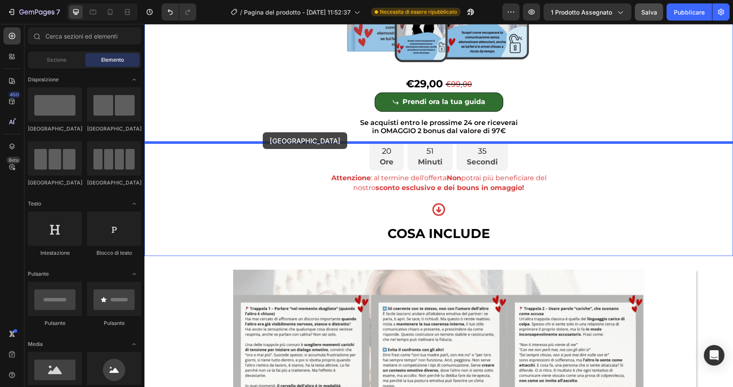
scroll to position [1130, 0]
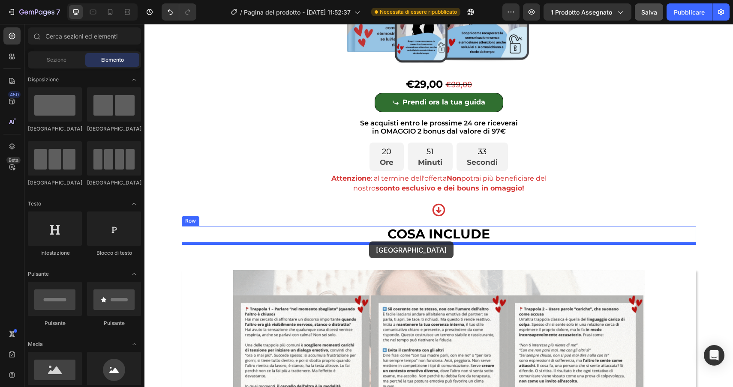
drag, startPoint x: 208, startPoint y: 132, endPoint x: 369, endPoint y: 242, distance: 194.3
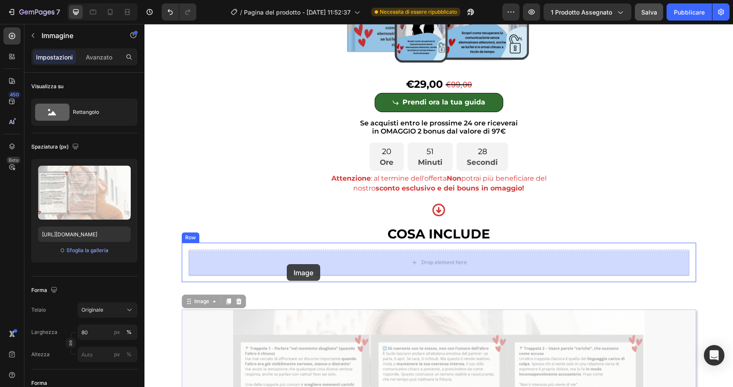
drag, startPoint x: 193, startPoint y: 302, endPoint x: 287, endPoint y: 264, distance: 101.0
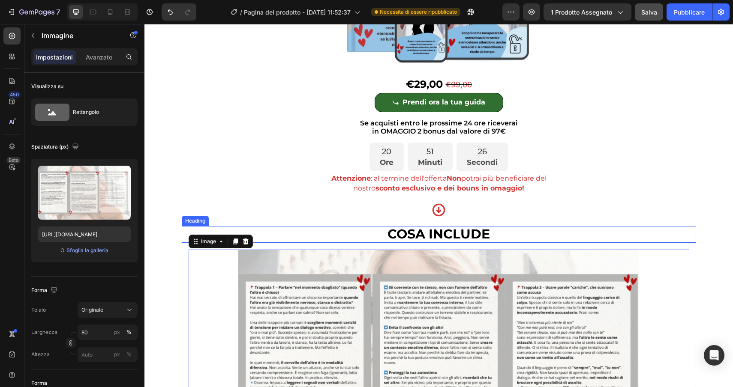
click at [401, 235] on span "COSA INCLUDE" at bounding box center [438, 234] width 102 height 16
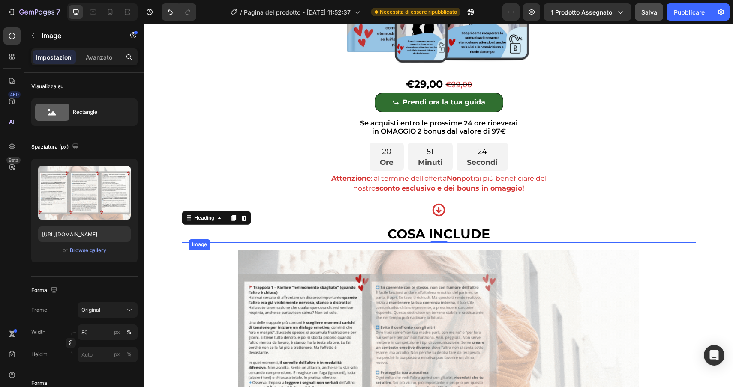
click at [360, 258] on img at bounding box center [438, 368] width 400 height 236
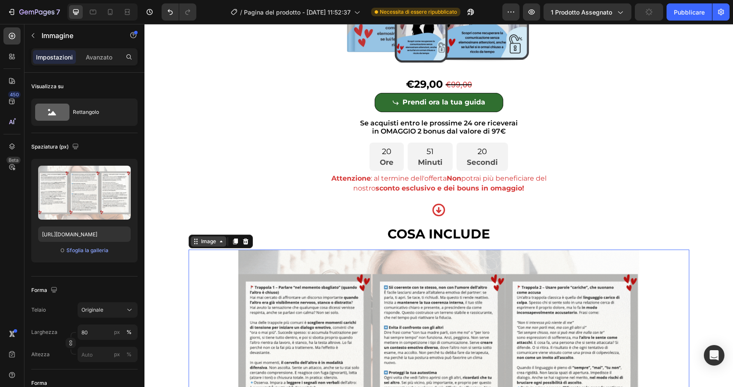
click at [207, 243] on div "Image" at bounding box center [208, 242] width 18 height 8
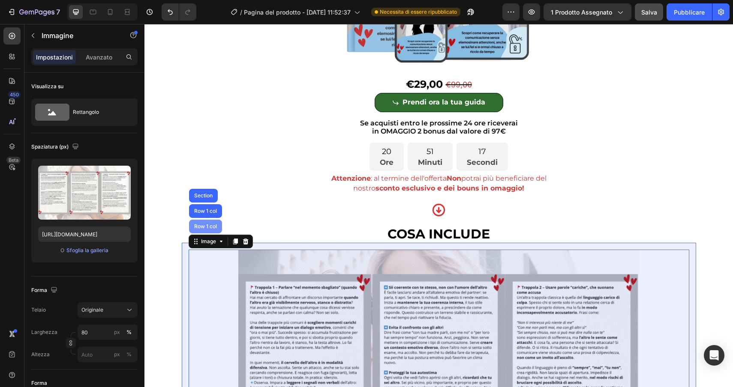
click at [205, 228] on div "Row 1 col" at bounding box center [205, 226] width 26 height 5
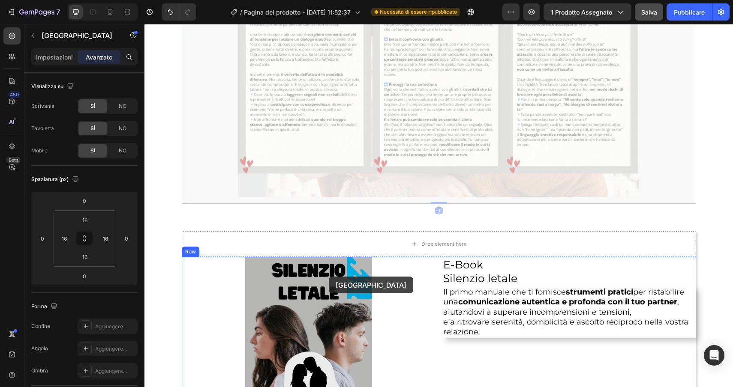
scroll to position [1518, 0]
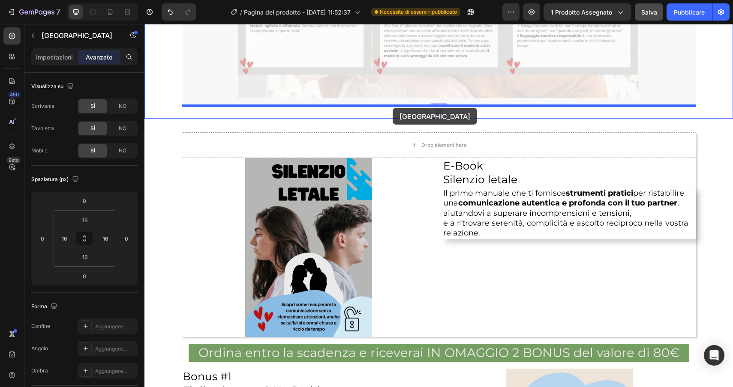
drag, startPoint x: 202, startPoint y: 239, endPoint x: 392, endPoint y: 108, distance: 231.2
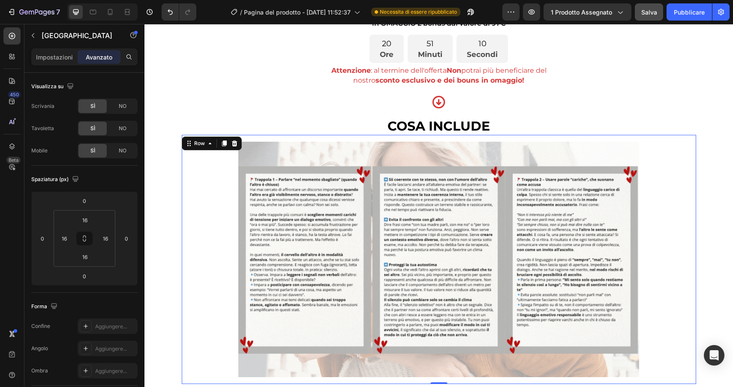
scroll to position [1234, 0]
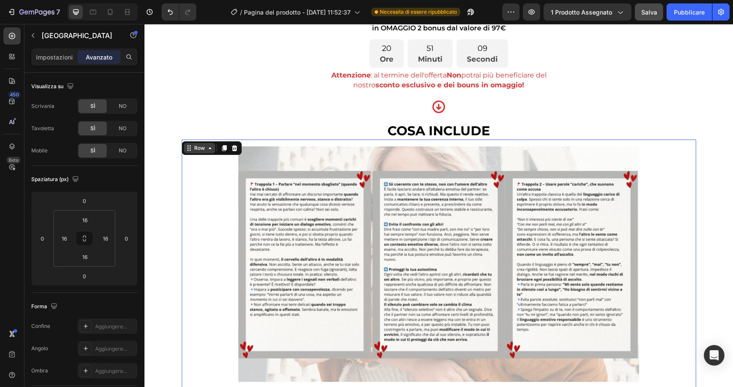
click at [192, 150] on icon at bounding box center [189, 148] width 7 height 7
click at [55, 55] on font "Impostazioni" at bounding box center [54, 57] width 37 height 7
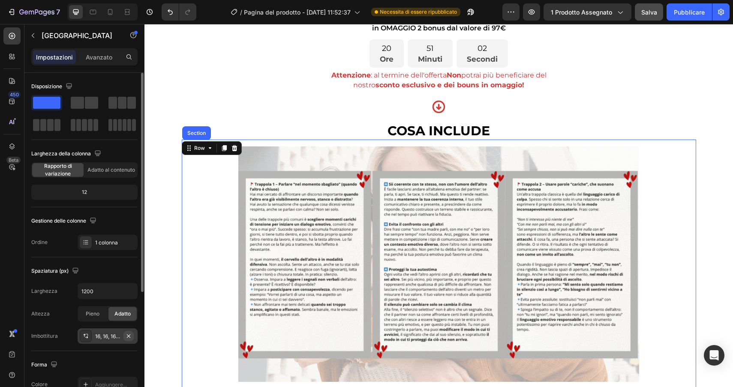
click at [129, 335] on icon "button" at bounding box center [128, 335] width 3 height 3
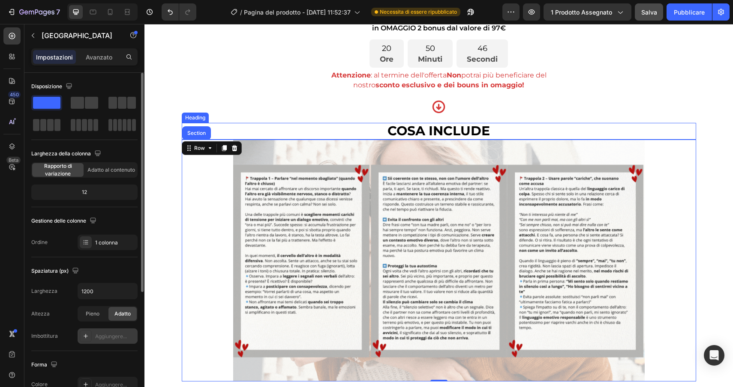
click at [360, 128] on h2 "COSA INCLUDE" at bounding box center [439, 131] width 514 height 17
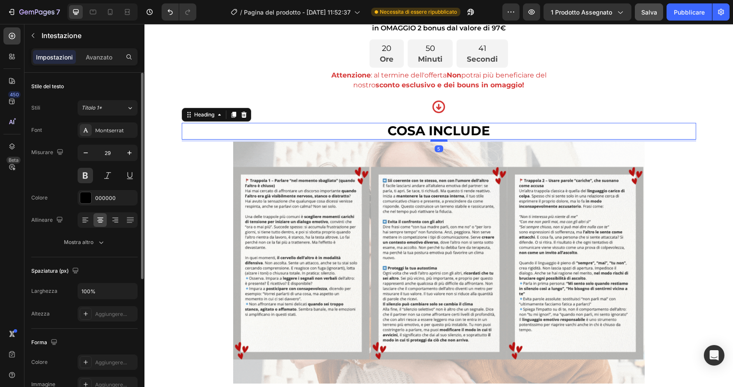
click at [442, 141] on div at bounding box center [438, 140] width 17 height 3
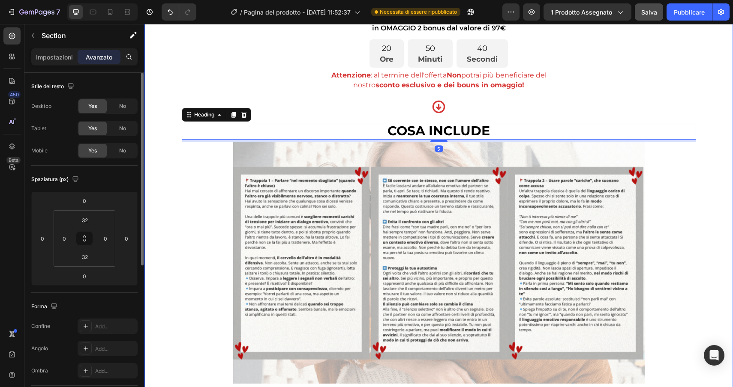
click at [715, 159] on div "Ti sembra che la relazione stia affondando nel silenzio?? Ogni coppia desidera …" at bounding box center [438, 17] width 588 height 734
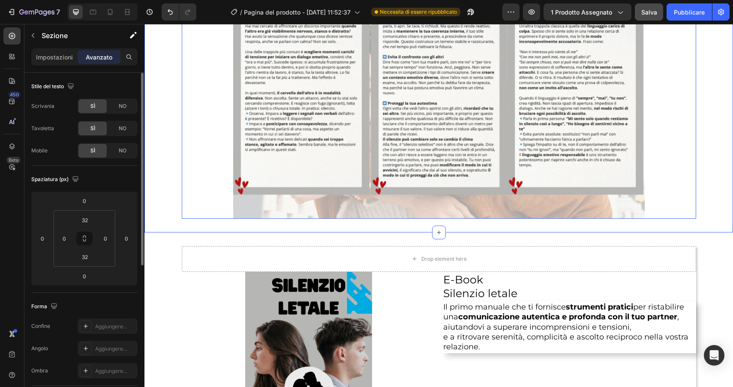
scroll to position [1422, 0]
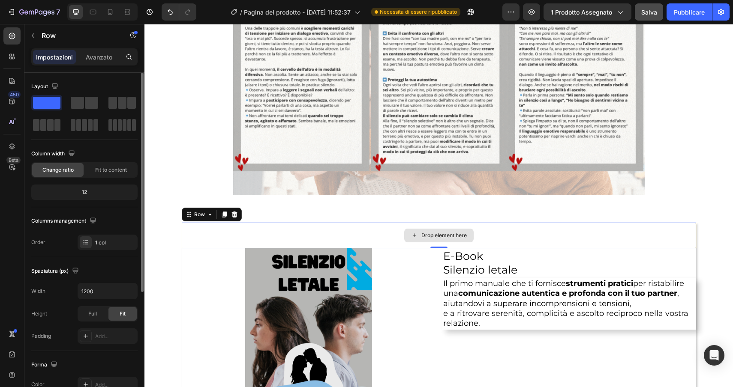
click at [573, 238] on div "Drop element here" at bounding box center [439, 236] width 514 height 26
click at [233, 216] on icon at bounding box center [234, 215] width 6 height 6
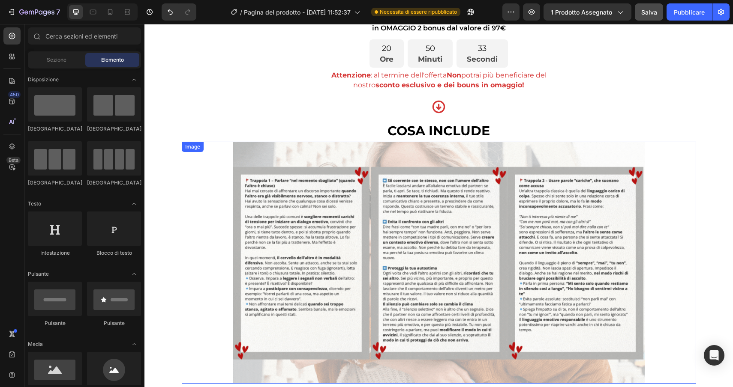
scroll to position [1232, 0]
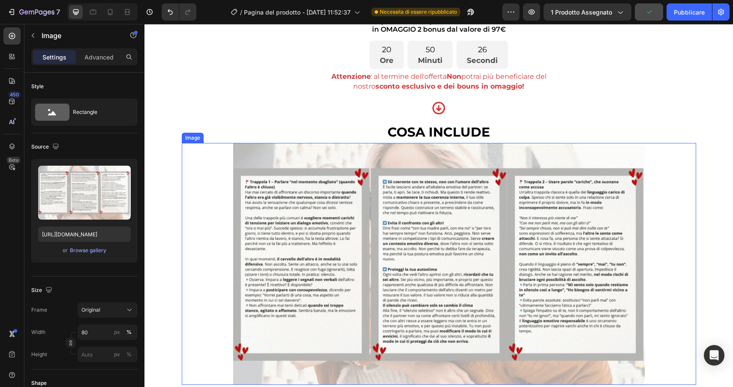
click at [277, 198] on img at bounding box center [438, 264] width 411 height 242
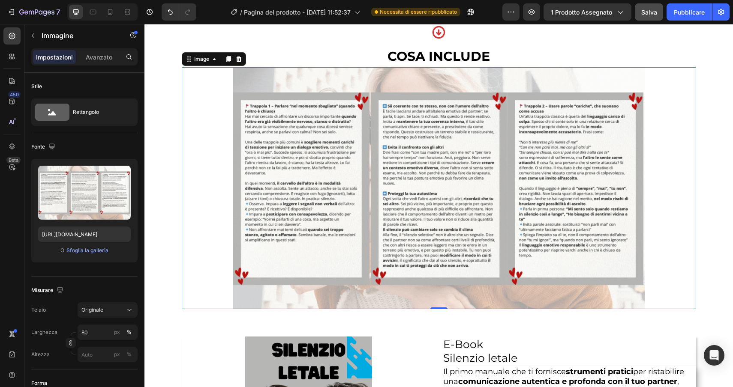
scroll to position [1309, 0]
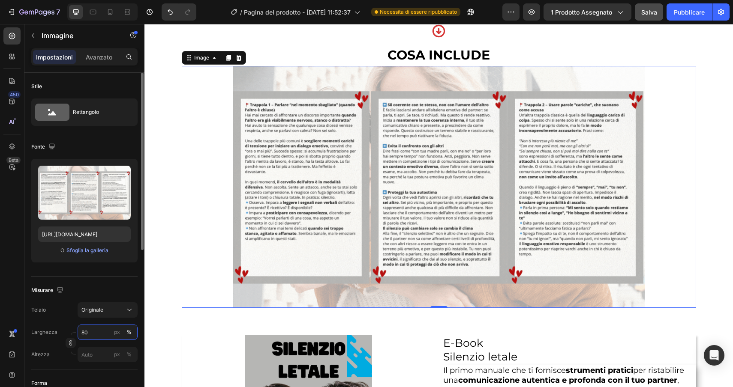
click at [93, 332] on input "80" at bounding box center [108, 332] width 60 height 15
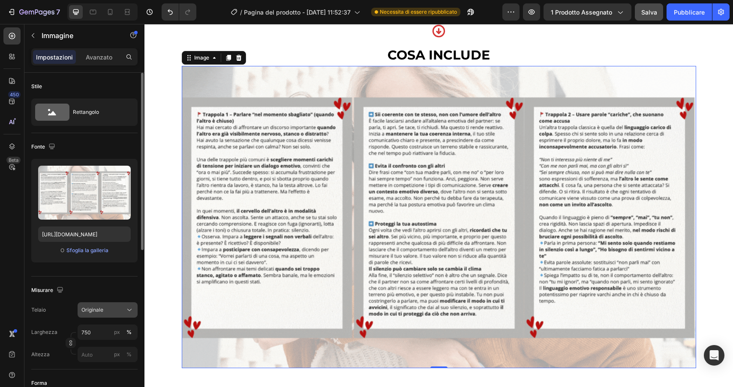
click at [115, 315] on button "Originale" at bounding box center [108, 310] width 60 height 15
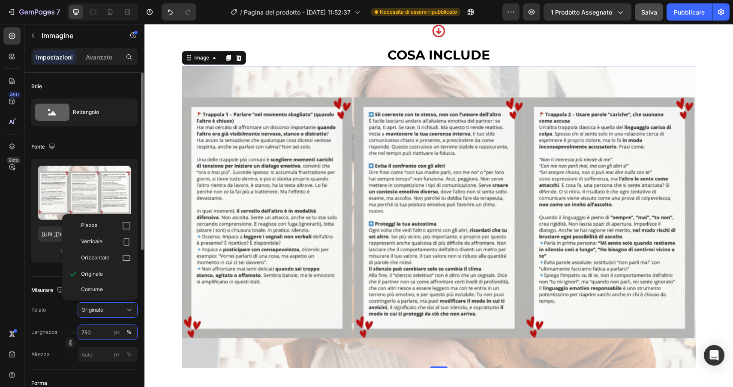
click at [96, 337] on input "750" at bounding box center [108, 332] width 60 height 15
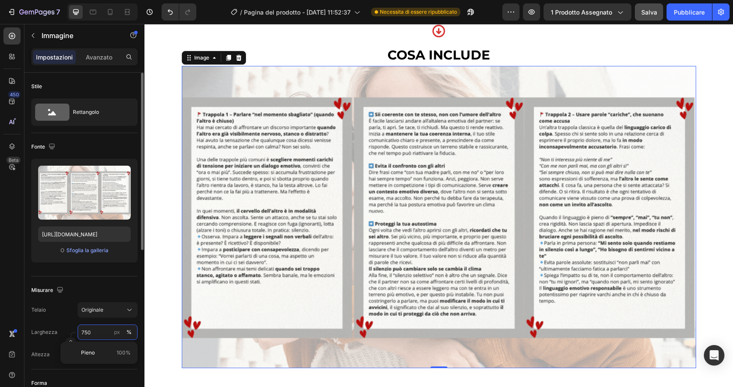
type input "75"
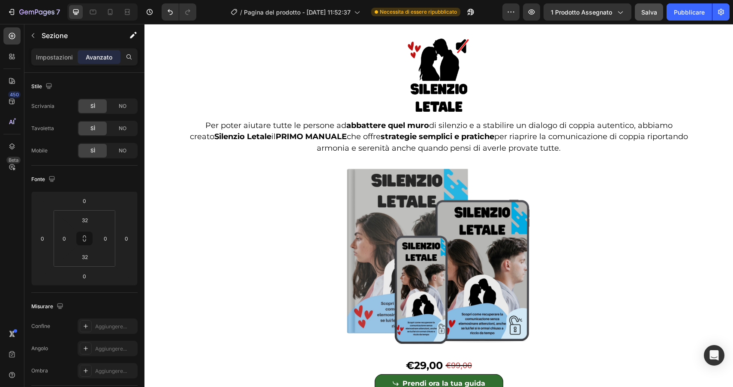
scroll to position [1934, 0]
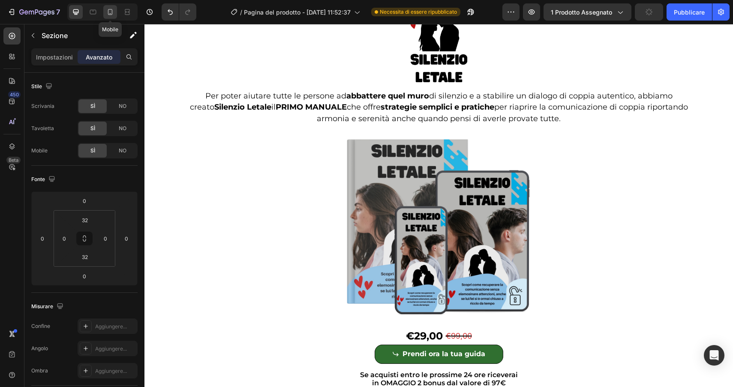
click at [109, 15] on icon at bounding box center [110, 12] width 5 height 6
type input "0"
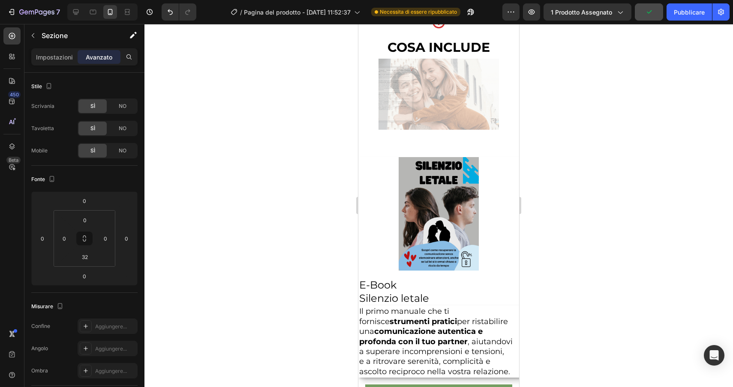
scroll to position [2878, 0]
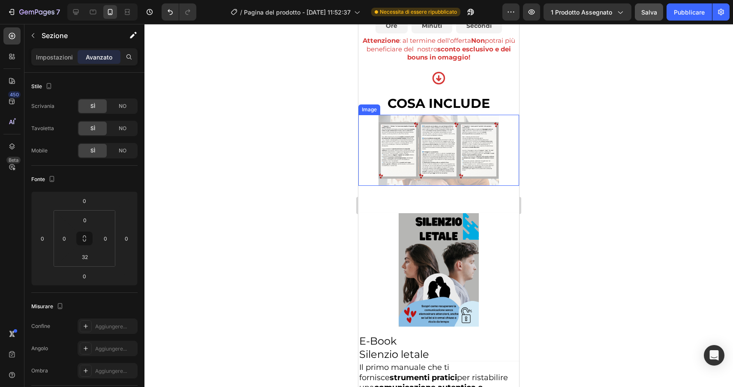
click at [389, 176] on img at bounding box center [438, 150] width 120 height 71
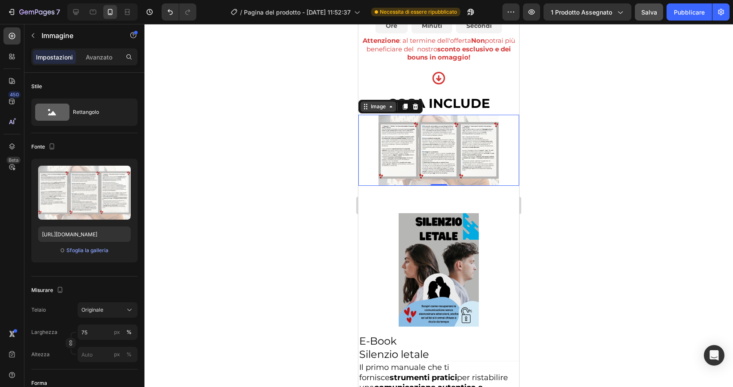
click at [379, 111] on div "Image" at bounding box center [378, 107] width 18 height 8
click at [79, 7] on div at bounding box center [76, 12] width 14 height 14
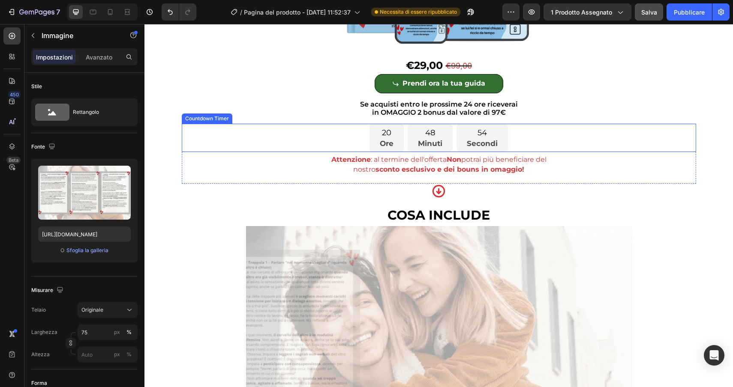
scroll to position [2339, 0]
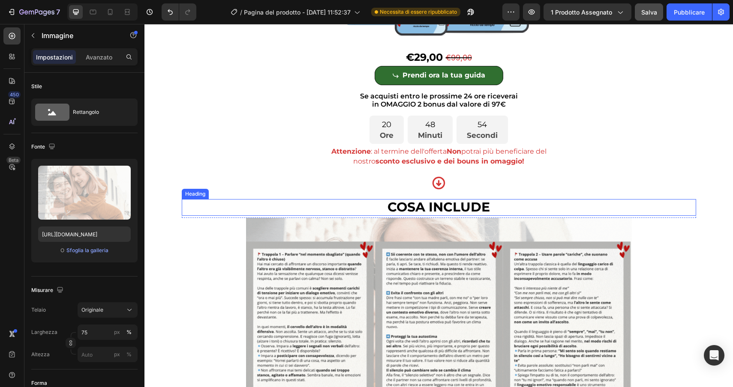
click at [490, 209] on h2 "COSA INCLUDE" at bounding box center [439, 207] width 514 height 17
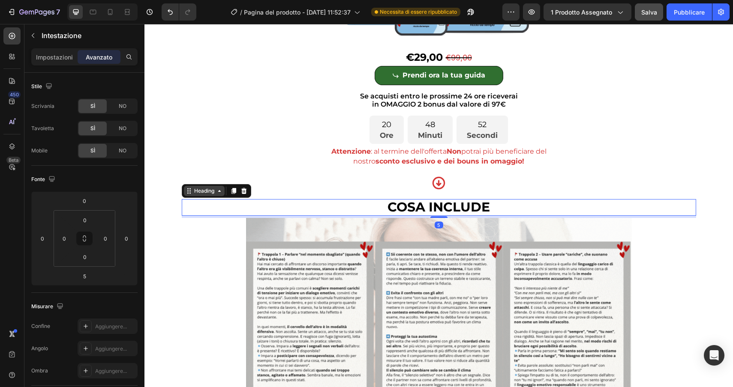
click at [209, 194] on div "Heading" at bounding box center [204, 191] width 24 height 8
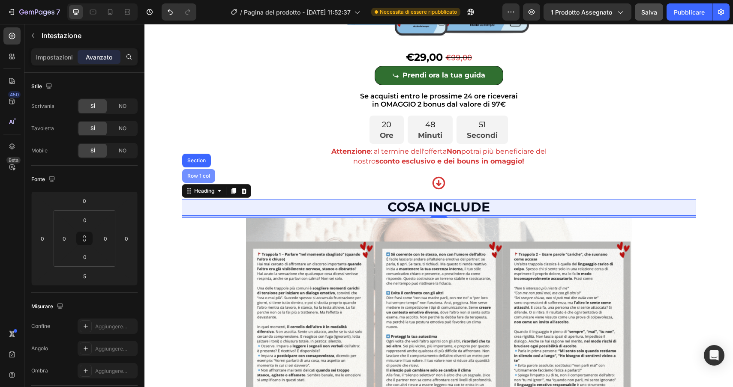
click at [193, 180] on div "Row 1 col" at bounding box center [198, 176] width 33 height 14
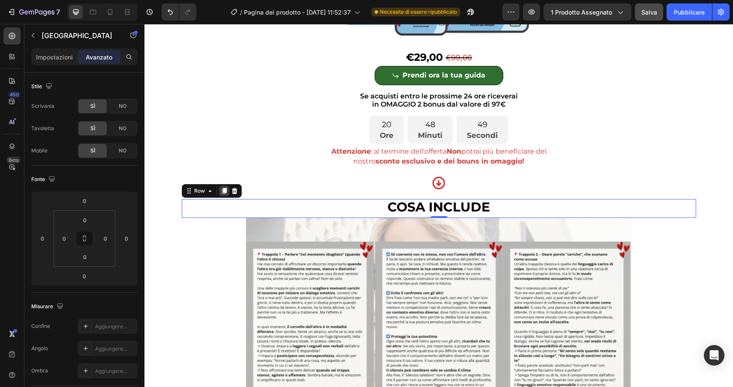
click at [225, 192] on icon at bounding box center [224, 192] width 5 height 6
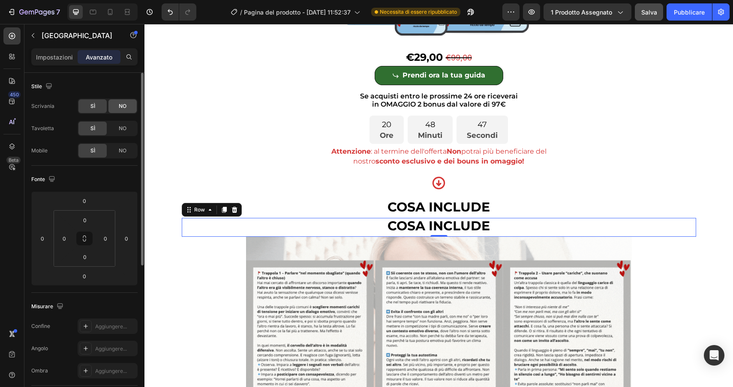
click at [124, 103] on font "NO" at bounding box center [123, 106] width 8 height 6
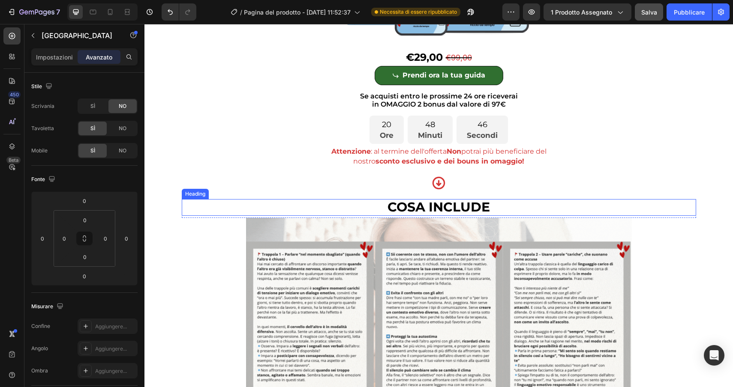
click at [301, 202] on h2 "COSA INCLUDE" at bounding box center [439, 207] width 514 height 17
click at [216, 195] on icon at bounding box center [219, 191] width 7 height 7
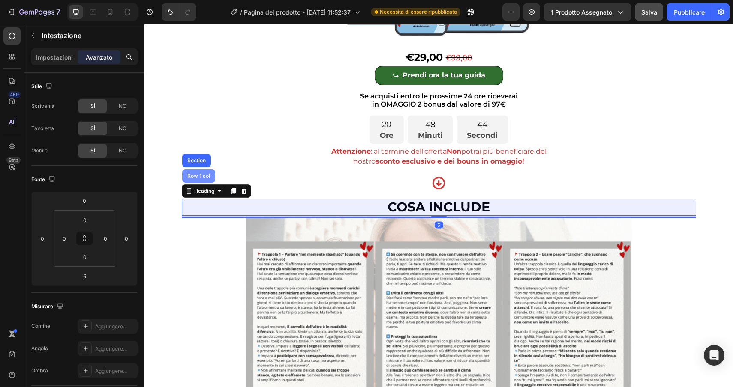
click at [201, 180] on div "Row 1 col" at bounding box center [198, 176] width 33 height 14
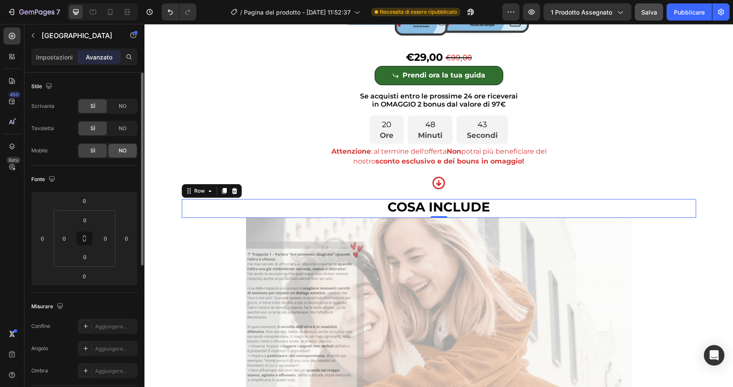
click at [119, 152] on font "NO" at bounding box center [123, 150] width 8 height 6
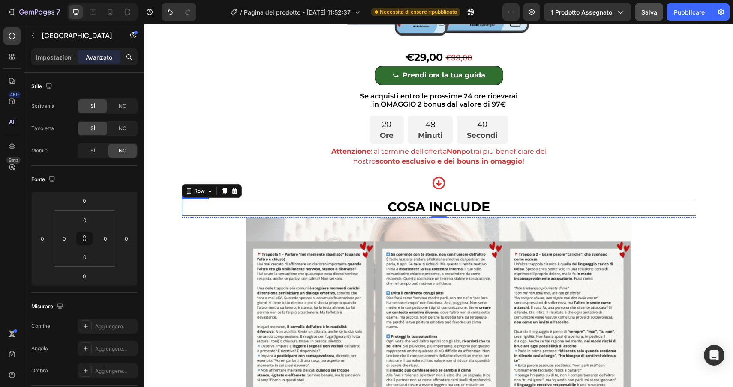
click at [544, 207] on h2 "COSA INCLUDE" at bounding box center [439, 207] width 514 height 17
click at [111, 13] on icon at bounding box center [110, 12] width 9 height 9
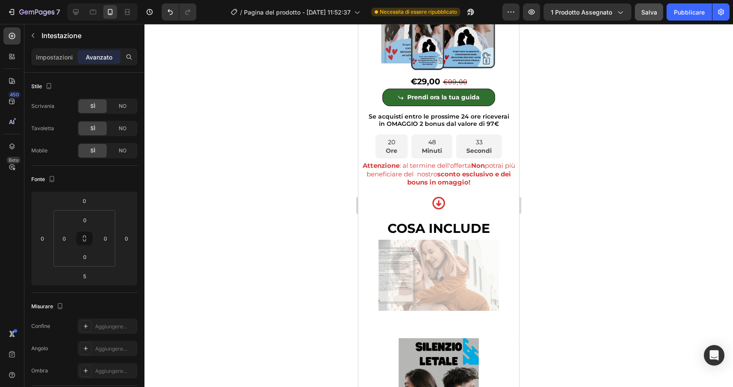
scroll to position [3968, 0]
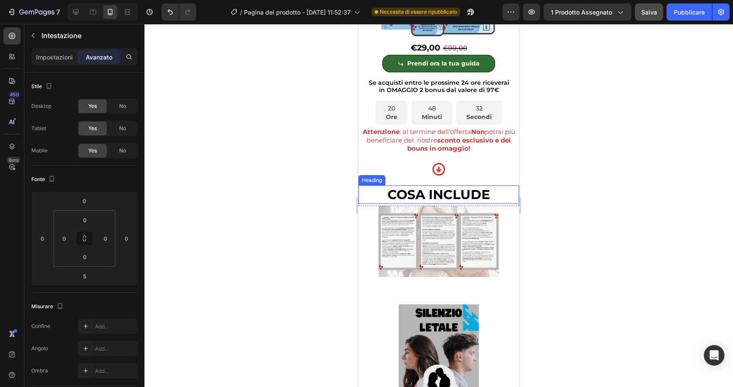
click at [434, 203] on span "COSA INCLUDE" at bounding box center [438, 195] width 102 height 16
drag, startPoint x: 494, startPoint y: 212, endPoint x: 378, endPoint y: 212, distance: 116.1
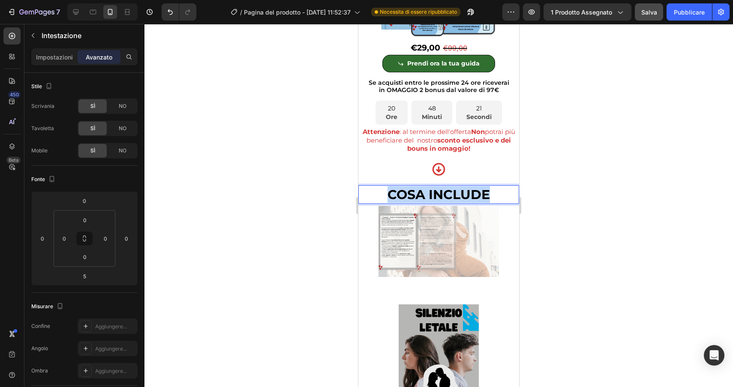
click at [378, 203] on p "COSA INCLUDE" at bounding box center [438, 194] width 159 height 17
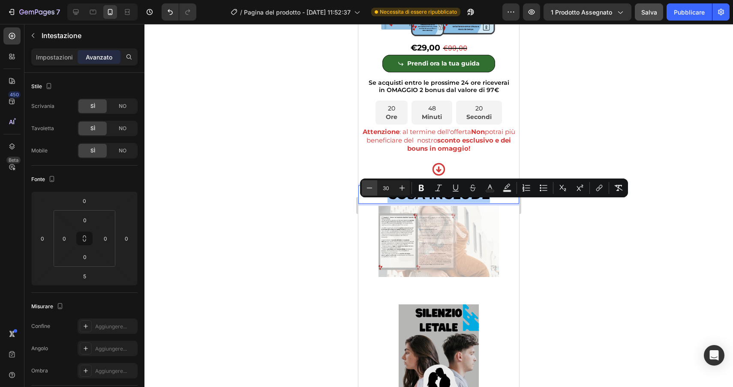
click at [372, 187] on icon "Editor contextual toolbar" at bounding box center [369, 188] width 9 height 9
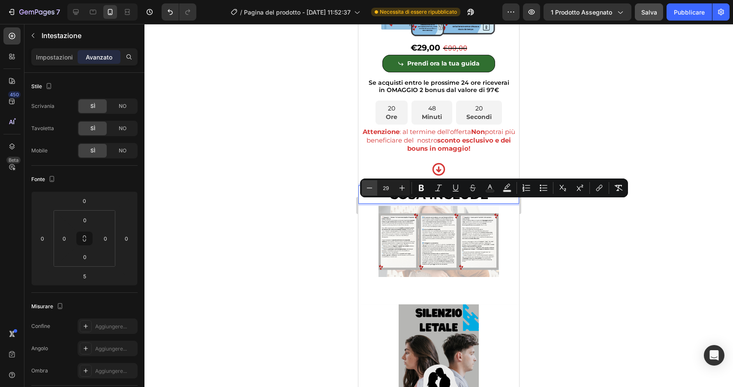
click at [372, 187] on icon "Editor contextual toolbar" at bounding box center [369, 188] width 9 height 9
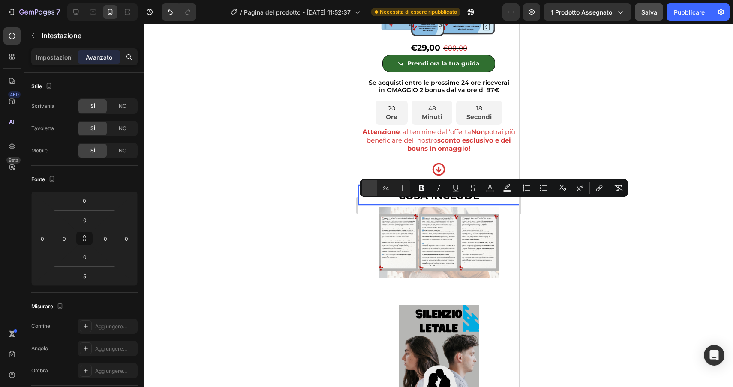
click at [372, 187] on icon "Editor contextual toolbar" at bounding box center [369, 188] width 9 height 9
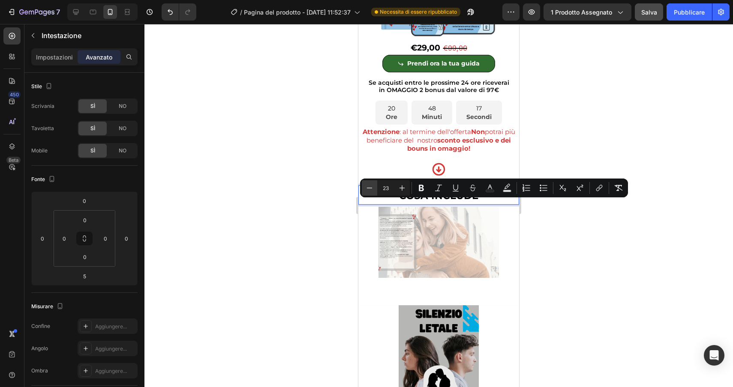
click at [372, 187] on icon "Editor contextual toolbar" at bounding box center [369, 188] width 9 height 9
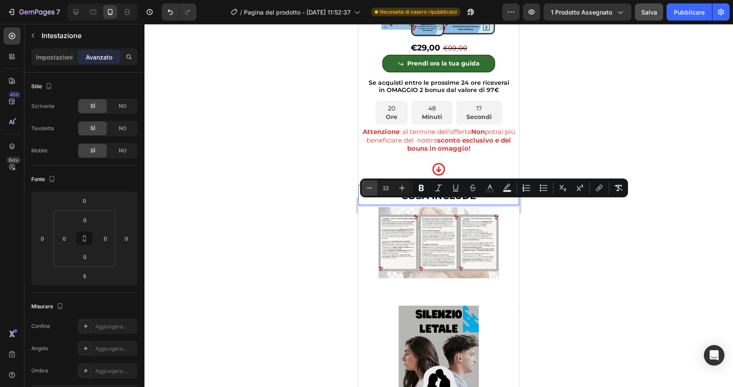
click at [372, 187] on icon "Editor contextual toolbar" at bounding box center [369, 188] width 9 height 9
type input "20"
click at [50, 60] on font "Impostazioni" at bounding box center [54, 57] width 37 height 7
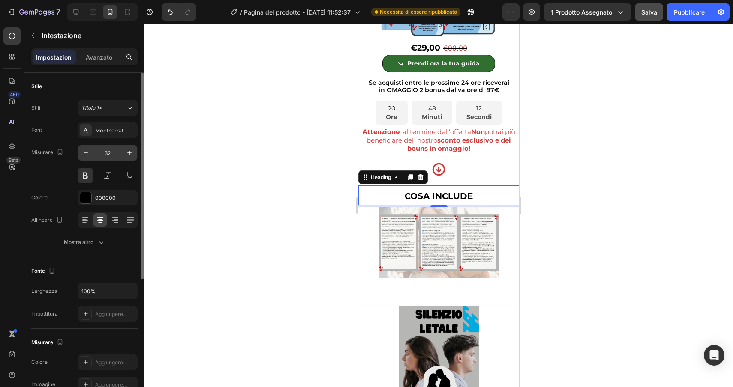
click at [110, 153] on input "32" at bounding box center [107, 152] width 28 height 15
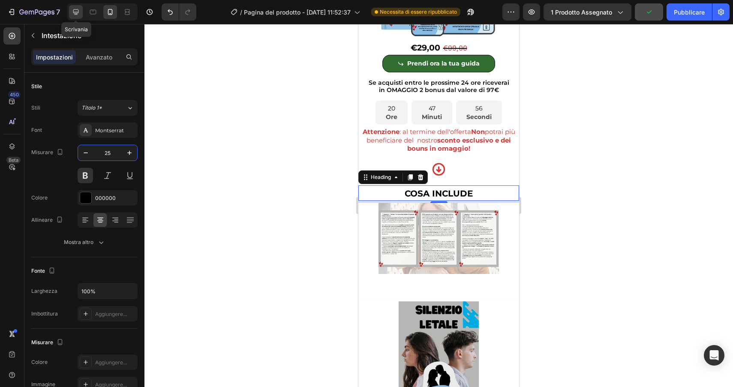
click at [82, 11] on div at bounding box center [76, 12] width 14 height 14
type input "29"
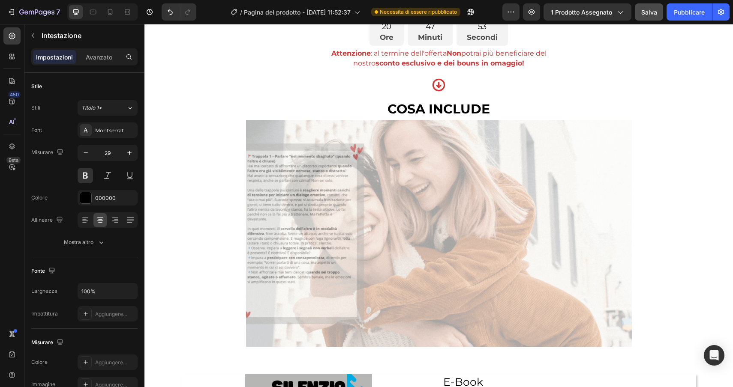
scroll to position [2418, 0]
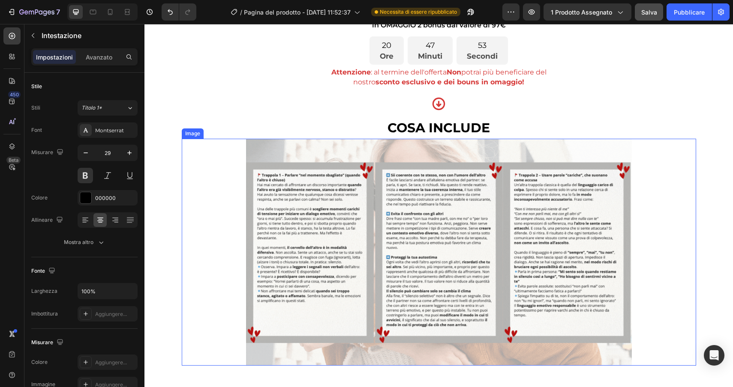
click at [400, 204] on img at bounding box center [439, 252] width 386 height 227
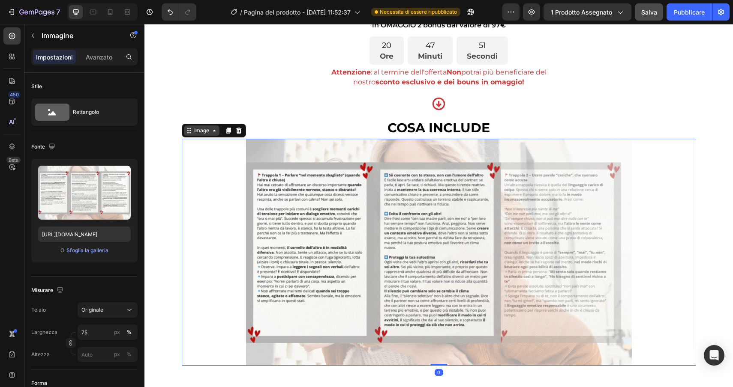
click at [202, 129] on div "Image" at bounding box center [201, 131] width 18 height 8
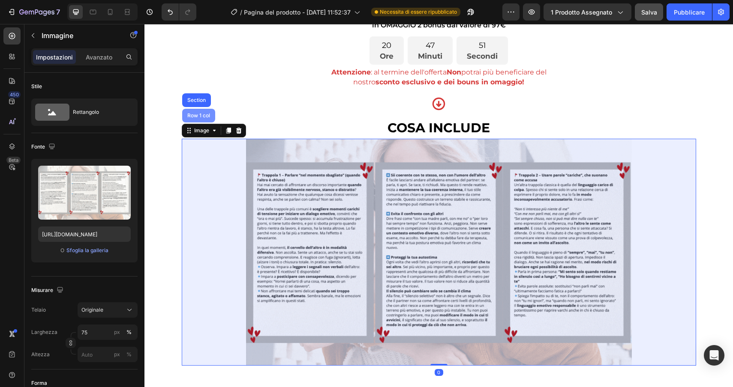
click at [198, 120] on div "Row 1 col" at bounding box center [198, 116] width 33 height 14
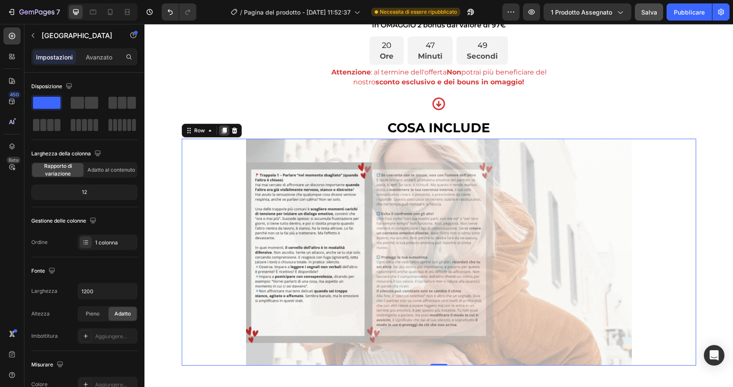
click at [221, 133] on icon at bounding box center [224, 130] width 7 height 7
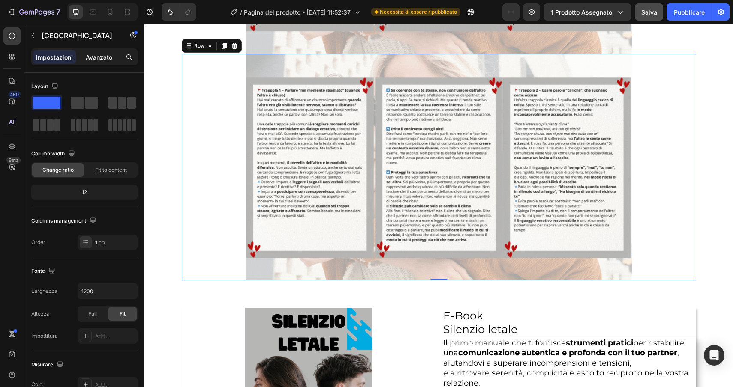
scroll to position [2730, 0]
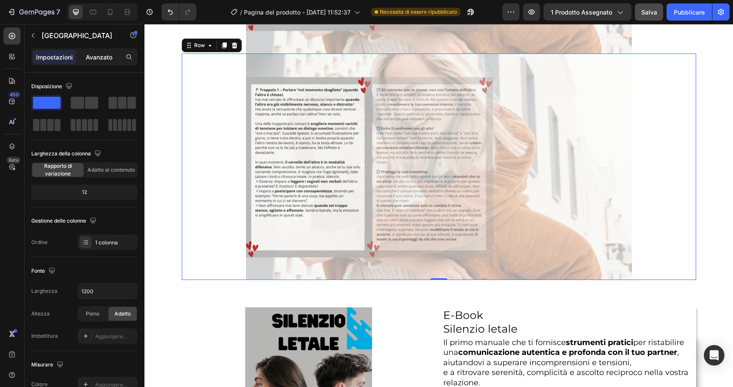
click at [93, 58] on font "Avanzato" at bounding box center [99, 57] width 27 height 7
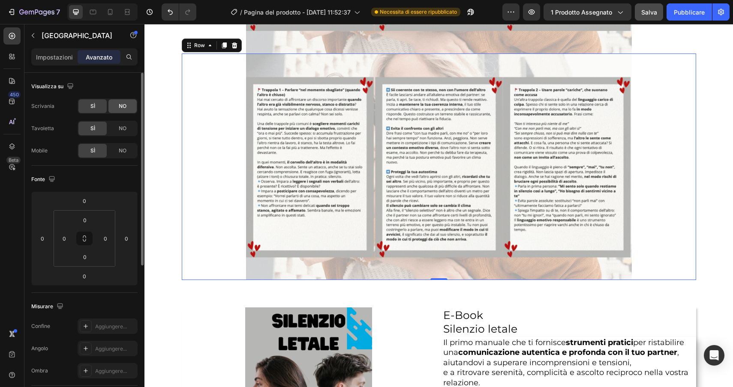
click at [123, 110] on div "NO" at bounding box center [122, 106] width 28 height 14
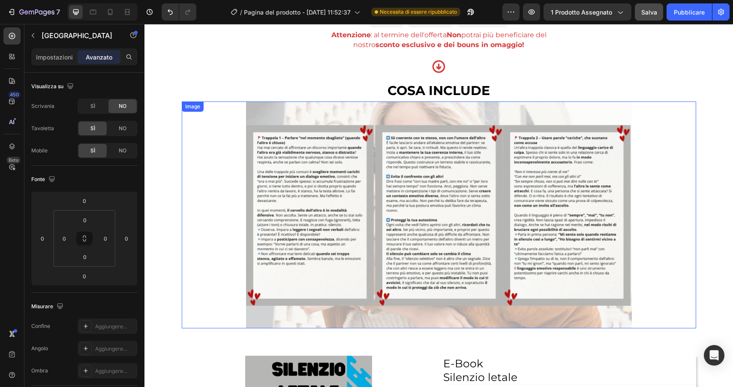
scroll to position [2454, 0]
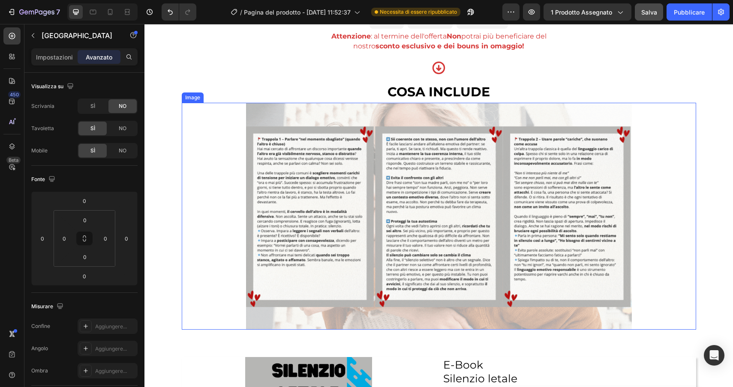
click at [201, 116] on div at bounding box center [439, 216] width 514 height 227
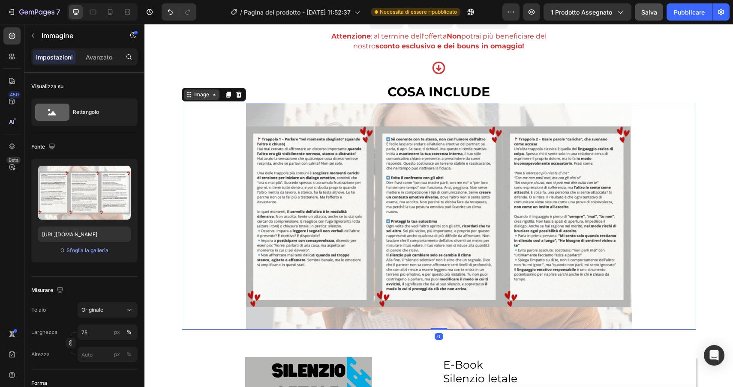
click at [193, 97] on div "Image" at bounding box center [201, 95] width 18 height 8
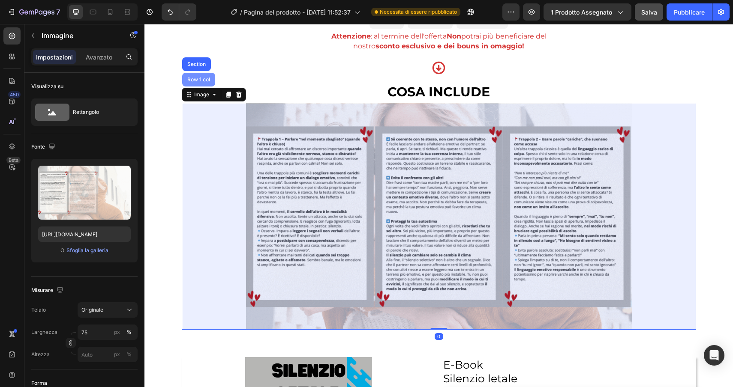
click at [194, 83] on div "Row 1 col" at bounding box center [198, 80] width 33 height 14
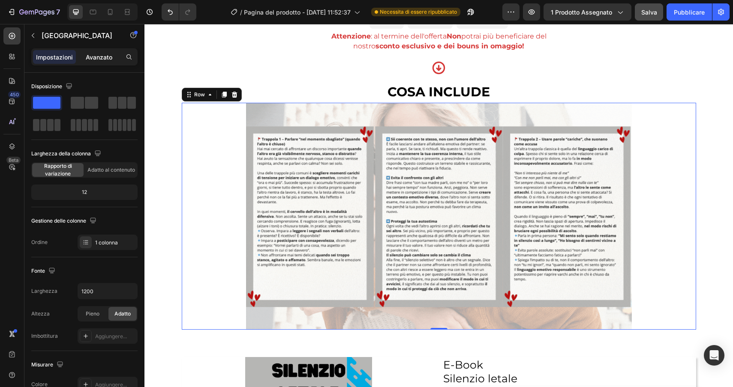
click at [107, 58] on font "Avanzato" at bounding box center [99, 57] width 27 height 7
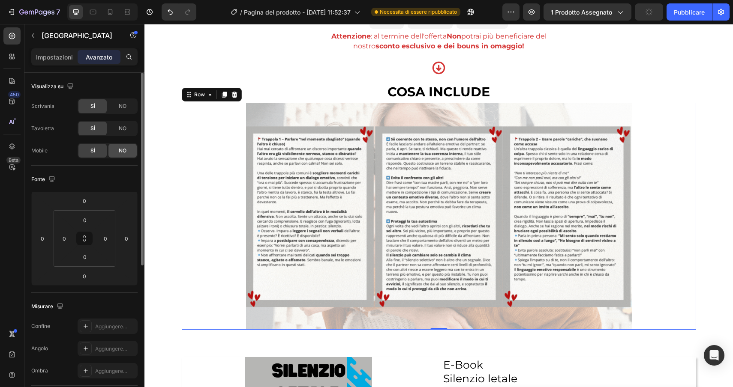
click at [120, 154] on span "NO" at bounding box center [123, 151] width 8 height 8
click at [111, 15] on icon at bounding box center [110, 12] width 9 height 9
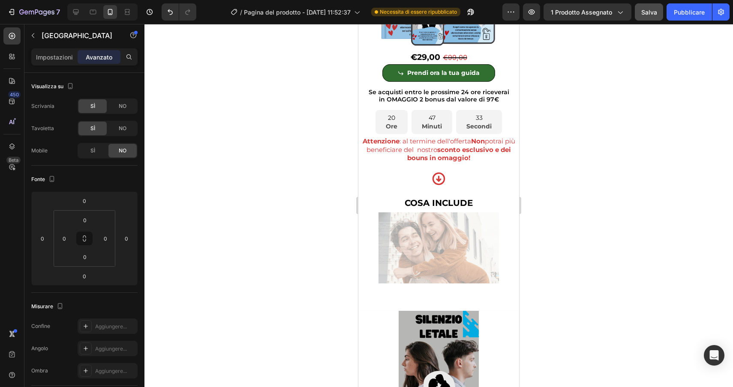
scroll to position [3966, 0]
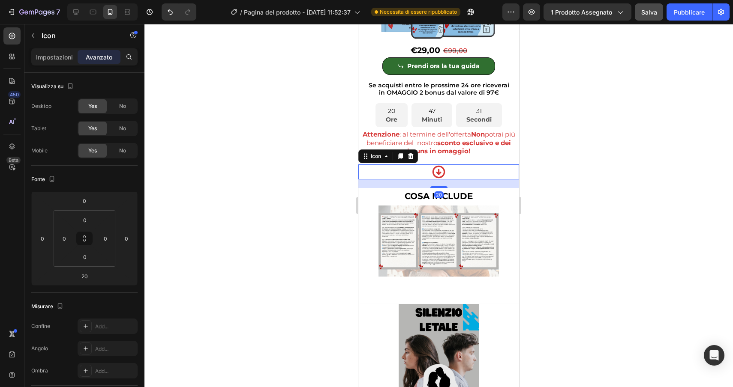
click at [464, 180] on div "Icon 20" at bounding box center [438, 172] width 161 height 15
click at [465, 258] on img at bounding box center [438, 241] width 120 height 71
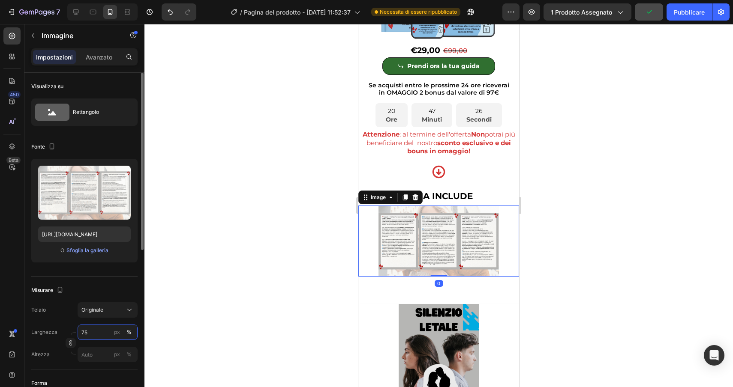
click at [97, 336] on input "75" at bounding box center [108, 332] width 60 height 15
type input "750"
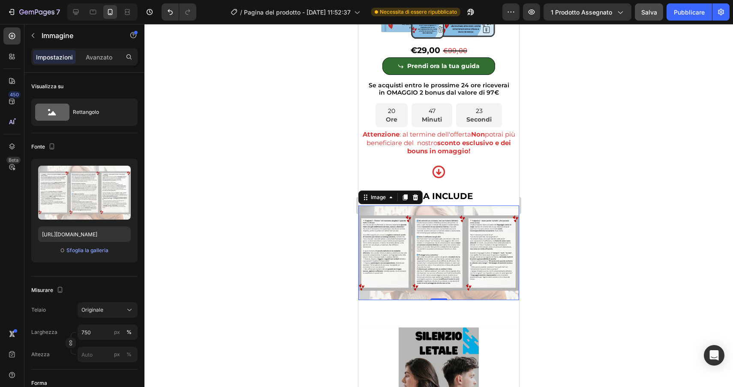
click at [554, 251] on div at bounding box center [438, 205] width 588 height 363
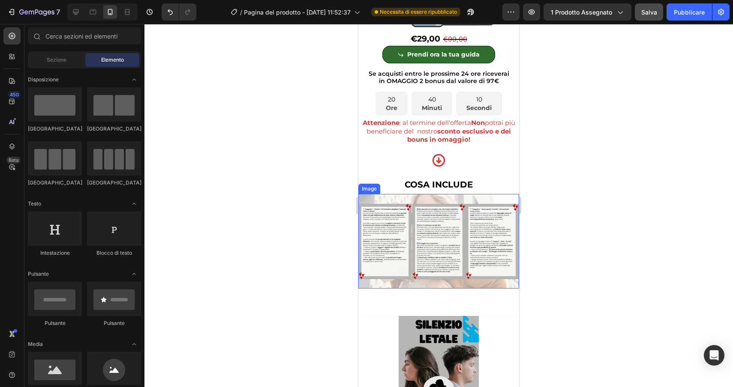
scroll to position [4014, 0]
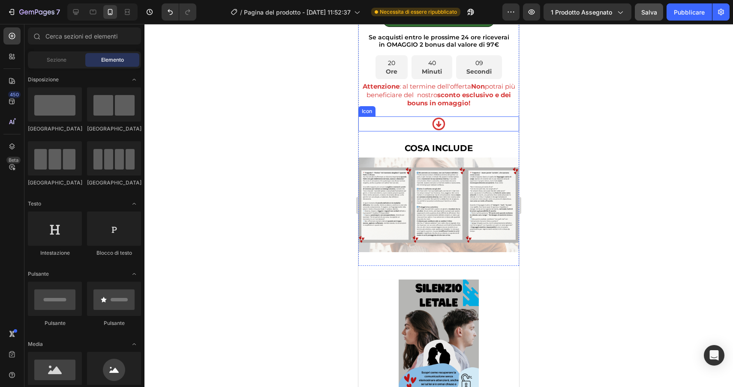
click at [473, 132] on div "Icon" at bounding box center [438, 124] width 161 height 15
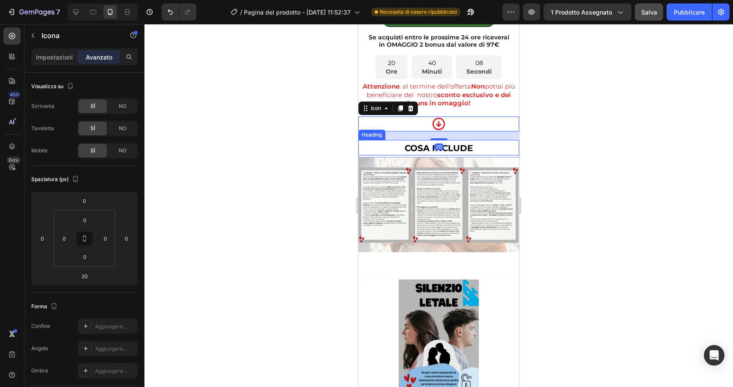
click at [486, 156] on h2 "COSA INCLUDE" at bounding box center [438, 147] width 161 height 15
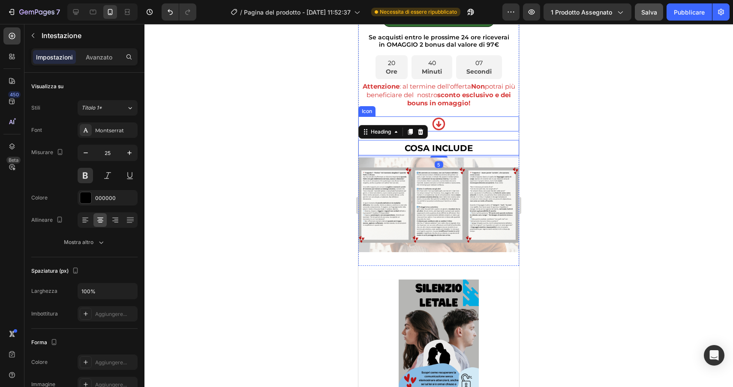
click at [469, 131] on div "Icon" at bounding box center [438, 124] width 161 height 15
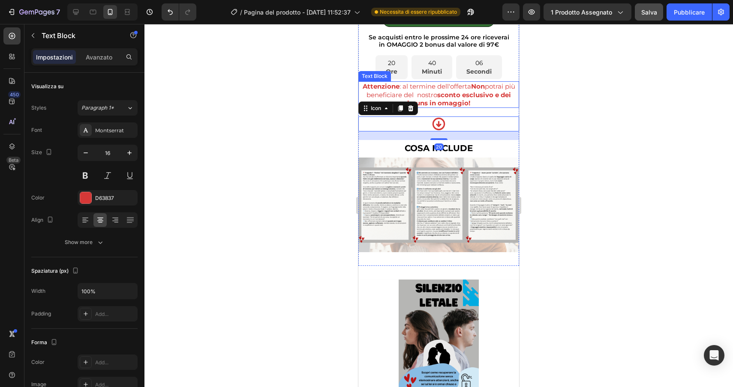
click at [466, 107] on strong "sconto esclusivo e dei bouns in omaggio!" at bounding box center [459, 99] width 104 height 16
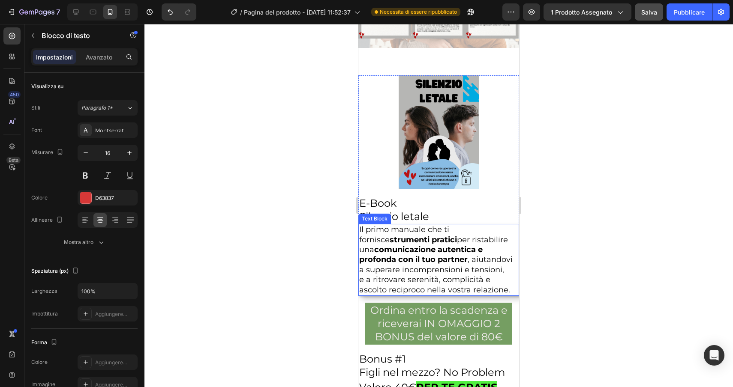
scroll to position [3048, 0]
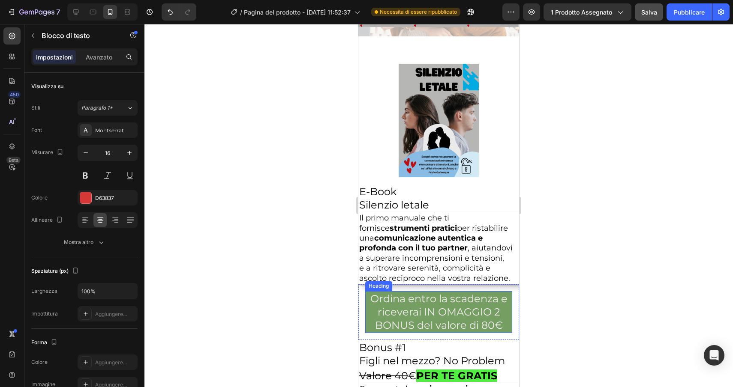
click at [400, 316] on h2 "Ordina entro la scadenza e riceverai IN OMAGGIO 2 BONUS del valore di 80€" at bounding box center [438, 312] width 147 height 42
click at [375, 287] on icon at bounding box center [372, 283] width 7 height 7
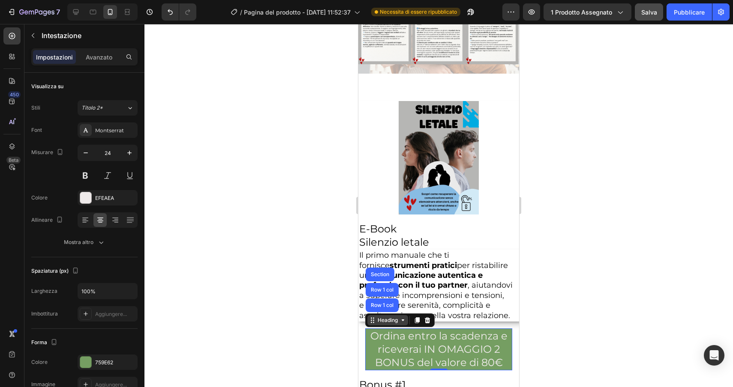
scroll to position [3011, 0]
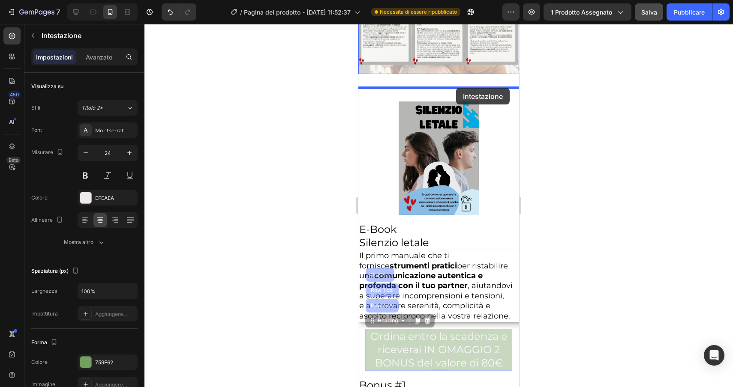
drag, startPoint x: 385, startPoint y: 339, endPoint x: 456, endPoint y: 87, distance: 261.4
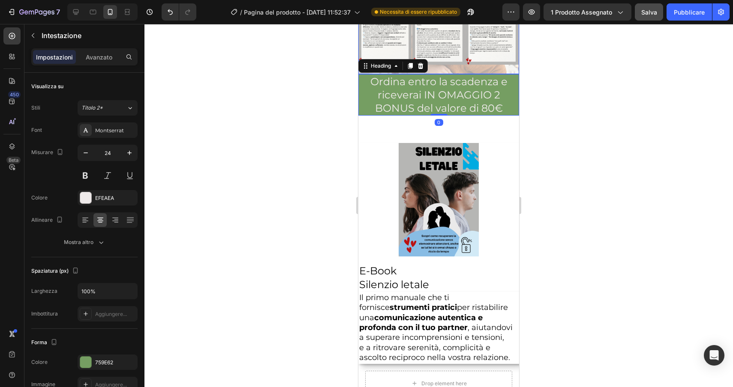
click at [492, 74] on img at bounding box center [438, 26] width 161 height 95
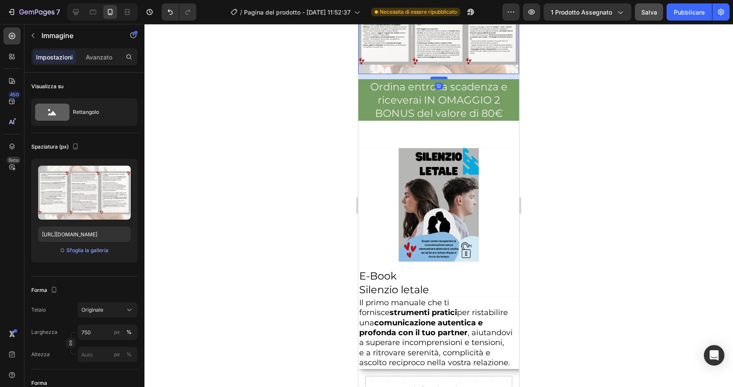
drag, startPoint x: 443, startPoint y: 87, endPoint x: 443, endPoint y: 92, distance: 5.1
click at [443, 79] on div at bounding box center [438, 78] width 17 height 3
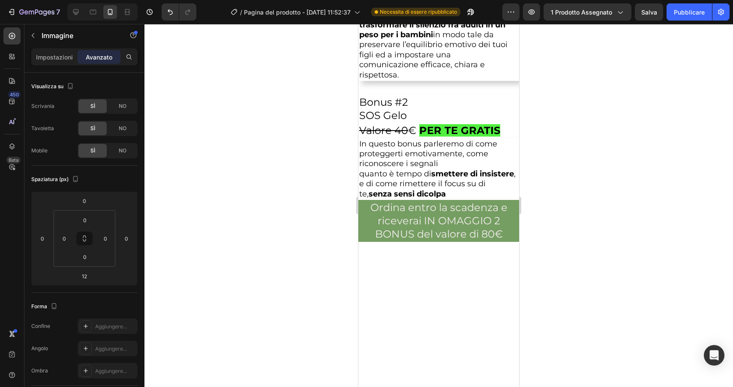
scroll to position [2951, 0]
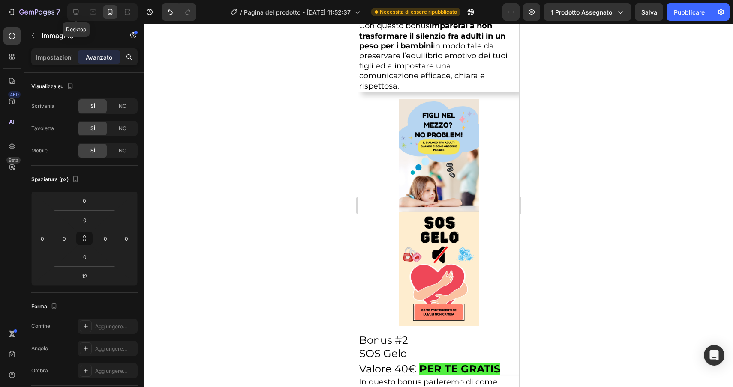
click at [76, 10] on icon at bounding box center [76, 12] width 9 height 9
type input "0"
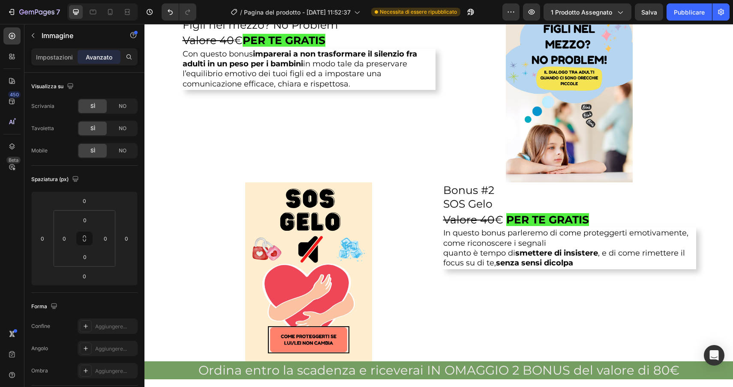
scroll to position [1962, 0]
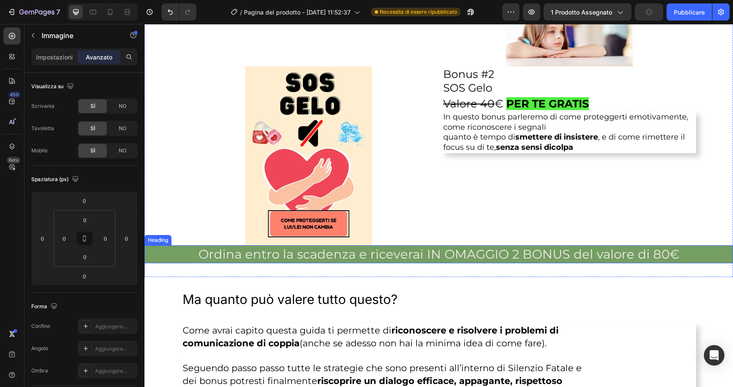
click at [188, 253] on h2 "Ordina entro la scadenza e riceverai IN OMAGGIO 2 BONUS del valore di 80€" at bounding box center [438, 255] width 588 height 18
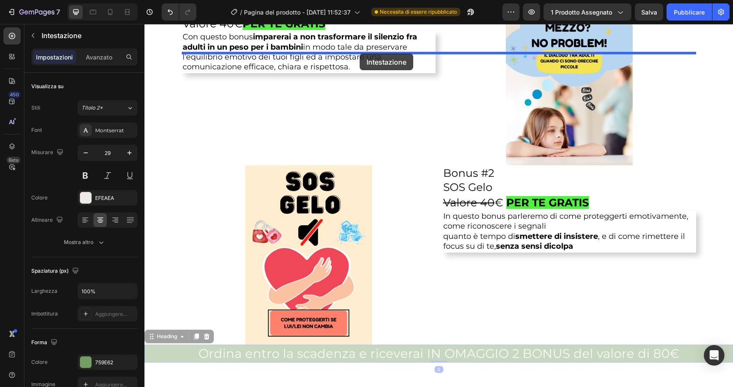
scroll to position [1519, 0]
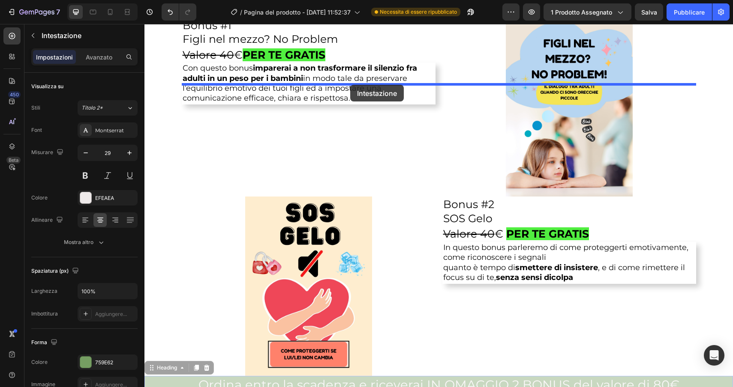
drag, startPoint x: 159, startPoint y: 238, endPoint x: 350, endPoint y: 85, distance: 245.1
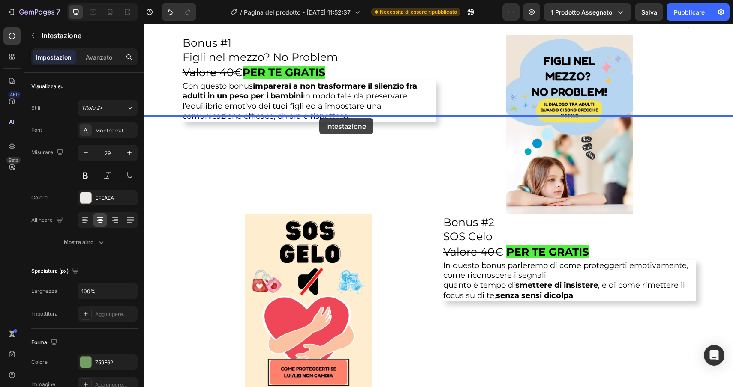
drag, startPoint x: 197, startPoint y: 78, endPoint x: 319, endPoint y: 118, distance: 128.6
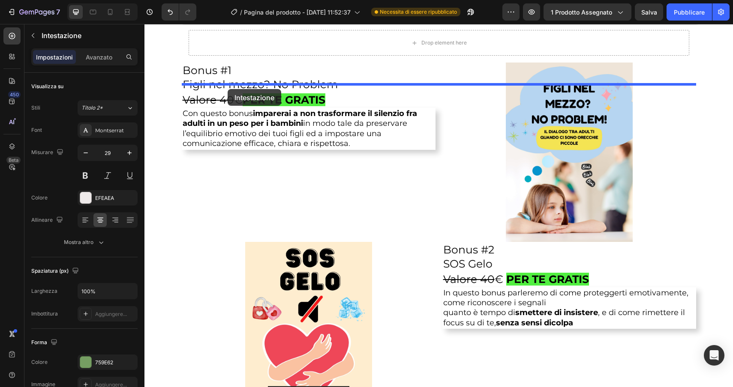
drag, startPoint x: 158, startPoint y: 88, endPoint x: 228, endPoint y: 89, distance: 69.4
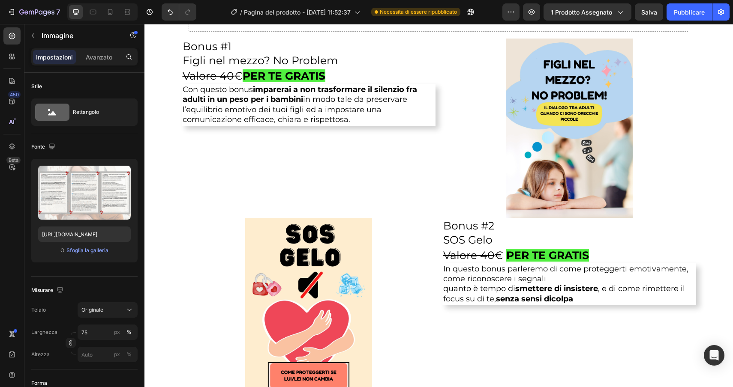
drag, startPoint x: 440, startPoint y: 84, endPoint x: 440, endPoint y: 91, distance: 7.3
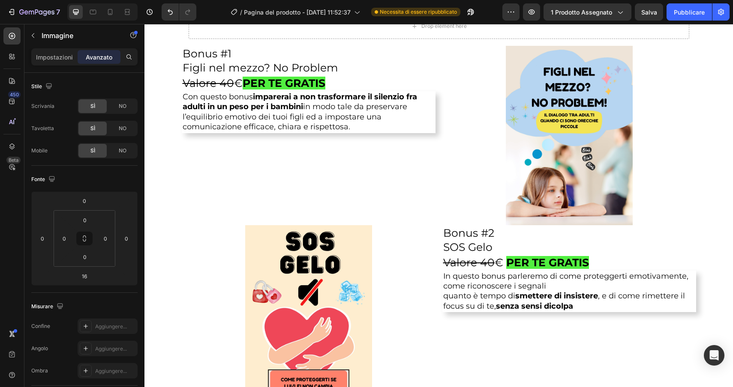
type input "25"
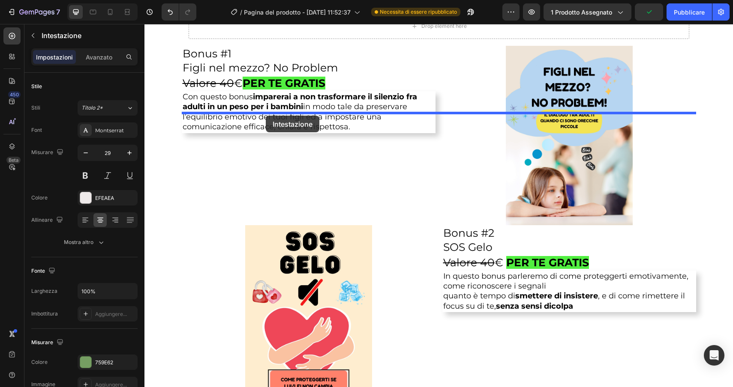
drag, startPoint x: 203, startPoint y: 88, endPoint x: 266, endPoint y: 116, distance: 68.7
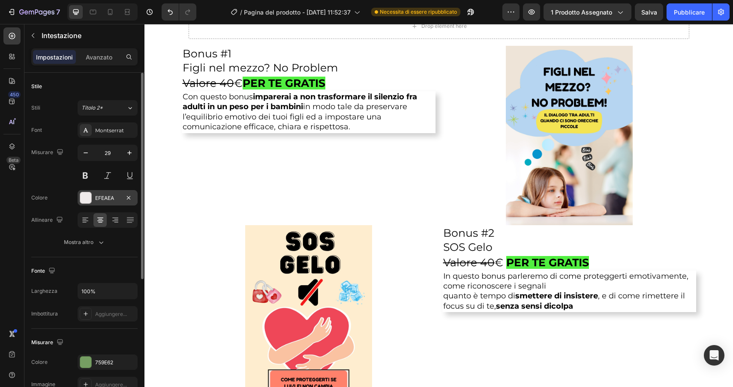
click at [84, 197] on div at bounding box center [85, 197] width 11 height 11
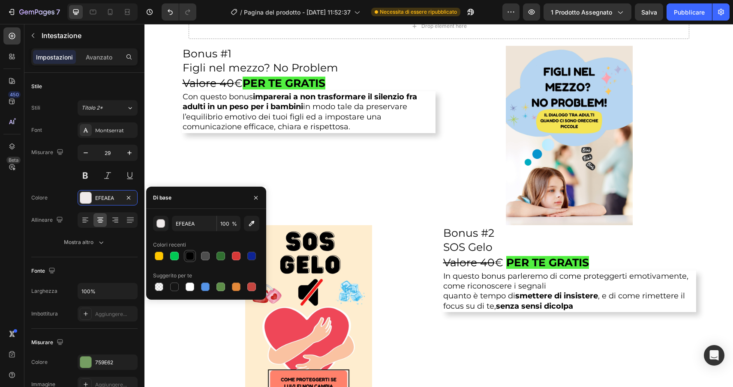
click at [193, 256] on div at bounding box center [190, 256] width 9 height 9
type input "000000"
click at [79, 368] on div "759E62" at bounding box center [108, 362] width 60 height 15
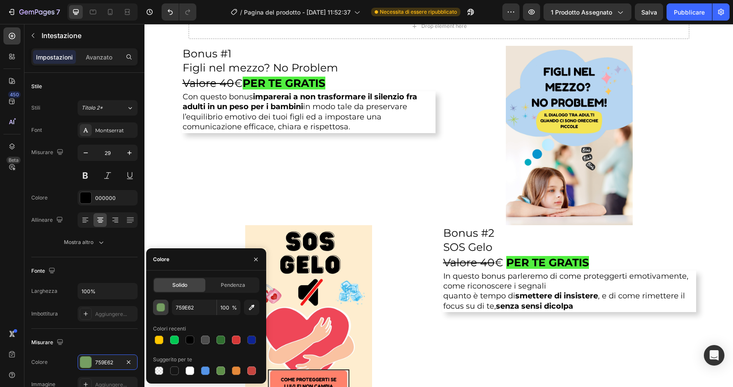
click at [156, 306] on button "button" at bounding box center [160, 307] width 15 height 15
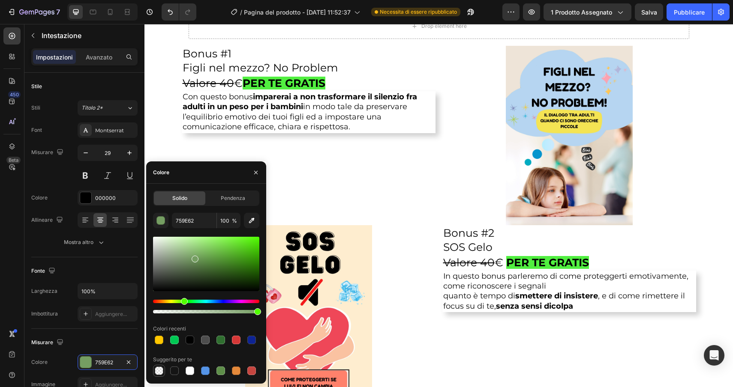
click at [156, 372] on div at bounding box center [159, 371] width 9 height 9
type input "000000"
type input "0"
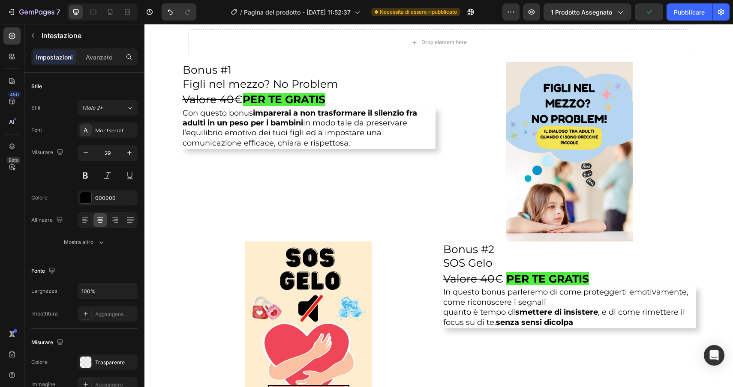
click at [112, 156] on input "29" at bounding box center [107, 152] width 28 height 15
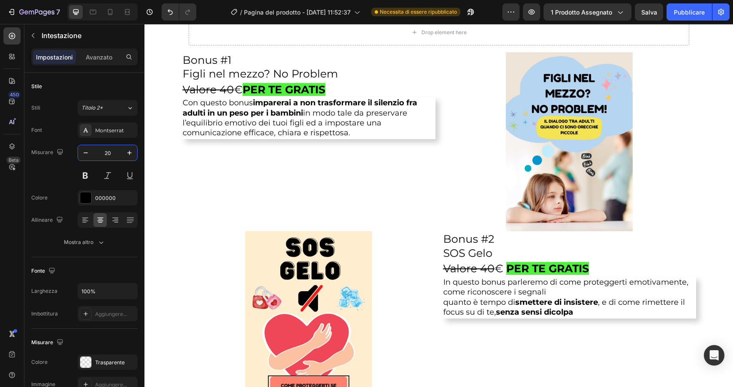
type input "20"
drag, startPoint x: 551, startPoint y: 113, endPoint x: 351, endPoint y: 101, distance: 200.9
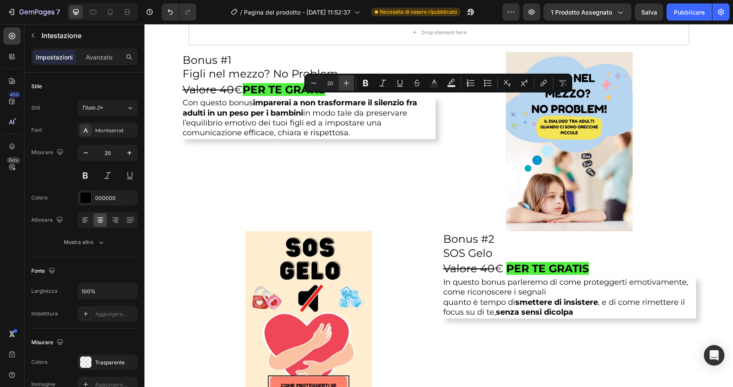
click at [346, 84] on icon "Editor contextual toolbar" at bounding box center [346, 83] width 9 height 9
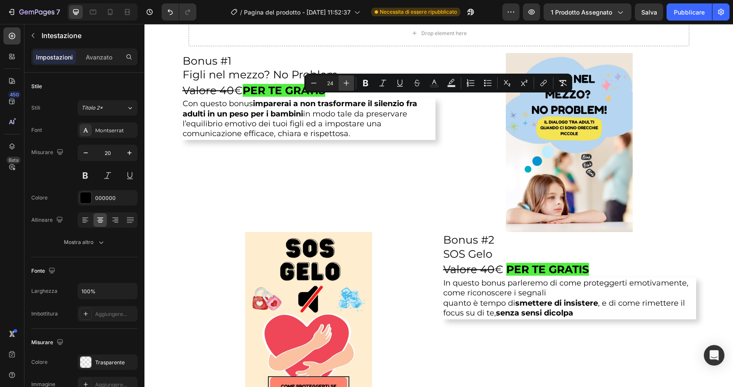
click at [346, 84] on icon "Editor contextual toolbar" at bounding box center [346, 83] width 9 height 9
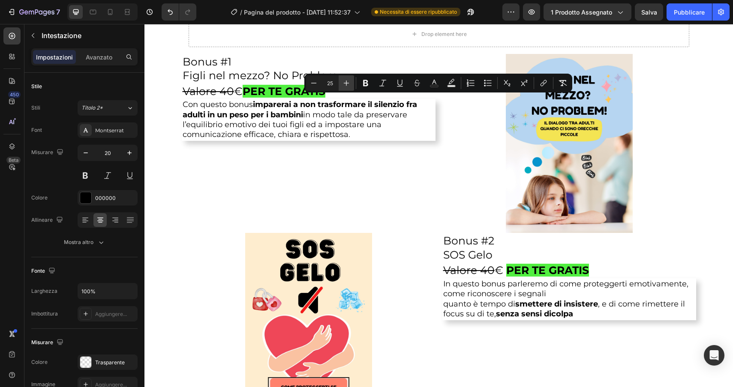
click at [346, 84] on icon "Editor contextual toolbar" at bounding box center [346, 83] width 9 height 9
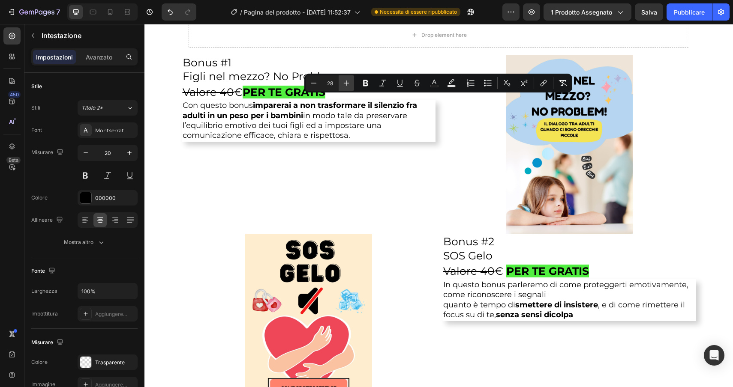
click at [346, 84] on icon "Editor contextual toolbar" at bounding box center [346, 83] width 9 height 9
type input "30"
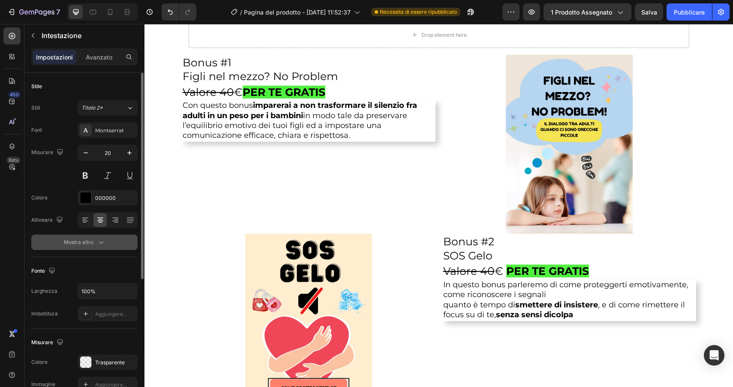
click at [70, 241] on font "Mostra altro" at bounding box center [79, 242] width 30 height 6
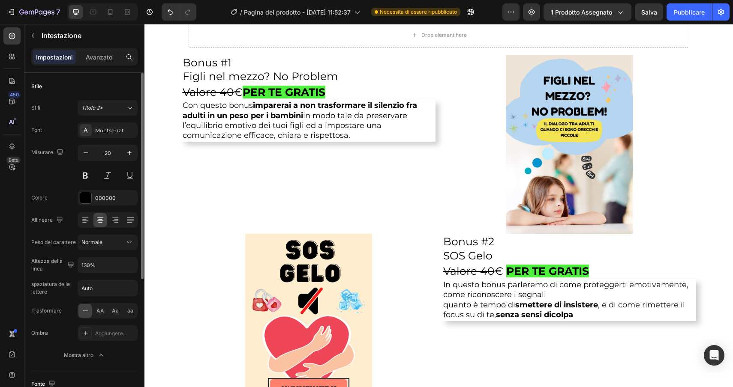
click at [130, 275] on div "Font Montserrat Misurare 20 Colore 000000 Allineare Peso del carattere Normale …" at bounding box center [84, 243] width 106 height 241
click at [130, 269] on icon "button" at bounding box center [129, 265] width 9 height 9
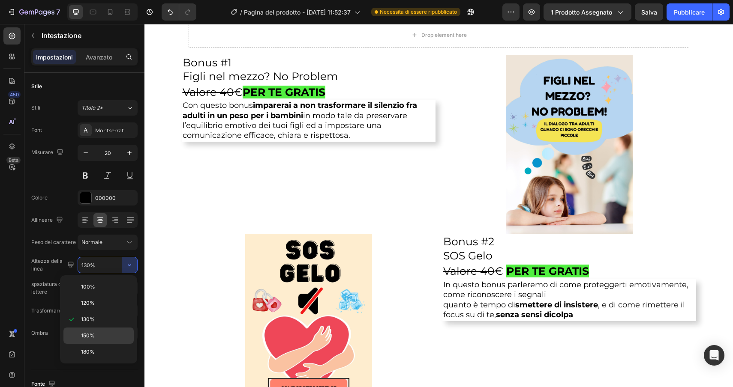
click at [99, 334] on p "150%" at bounding box center [105, 336] width 49 height 8
type input "150%"
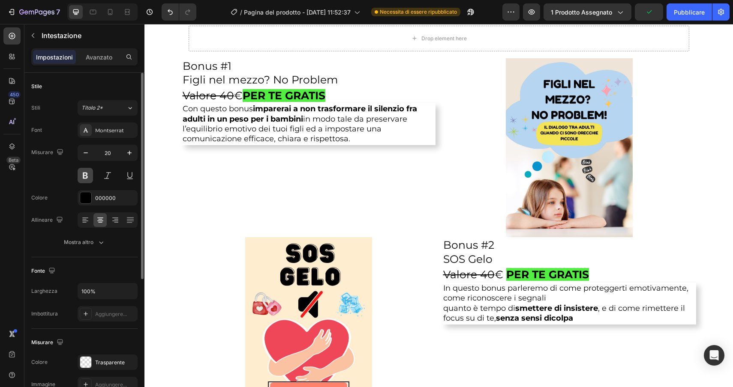
click at [87, 175] on button at bounding box center [85, 175] width 15 height 15
click at [113, 9] on icon at bounding box center [110, 12] width 9 height 9
type input "24"
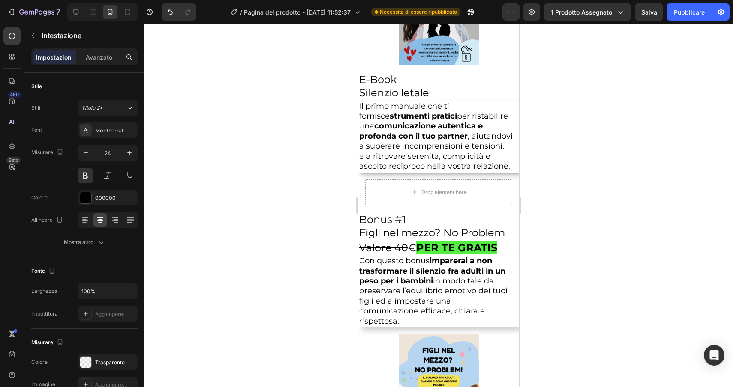
scroll to position [2887, 0]
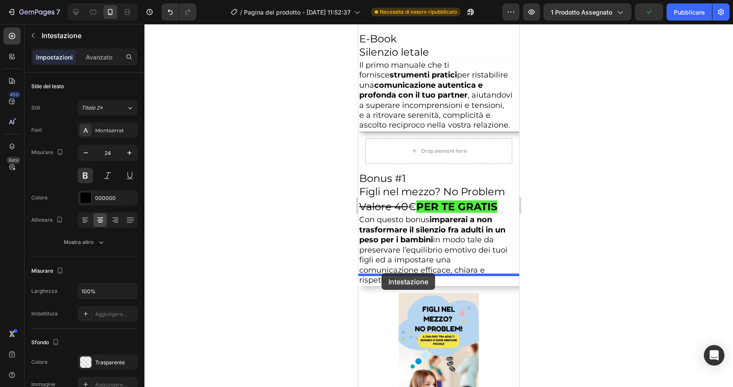
drag, startPoint x: 375, startPoint y: 109, endPoint x: 381, endPoint y: 274, distance: 165.1
drag, startPoint x: 381, startPoint y: 210, endPoint x: 431, endPoint y: 279, distance: 85.5
click at [610, 273] on div at bounding box center [438, 205] width 588 height 363
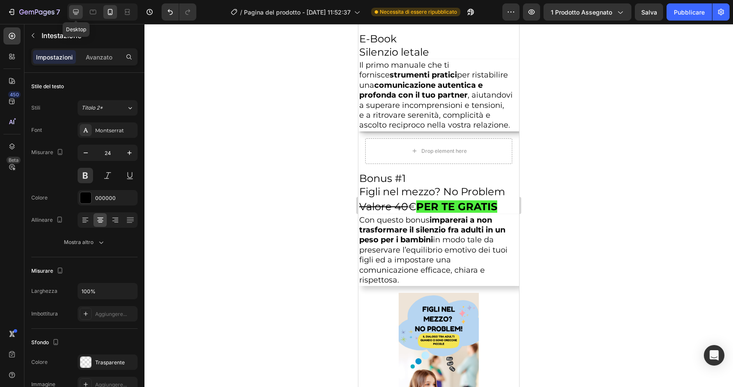
click at [77, 13] on icon at bounding box center [76, 12] width 6 height 6
type input "20"
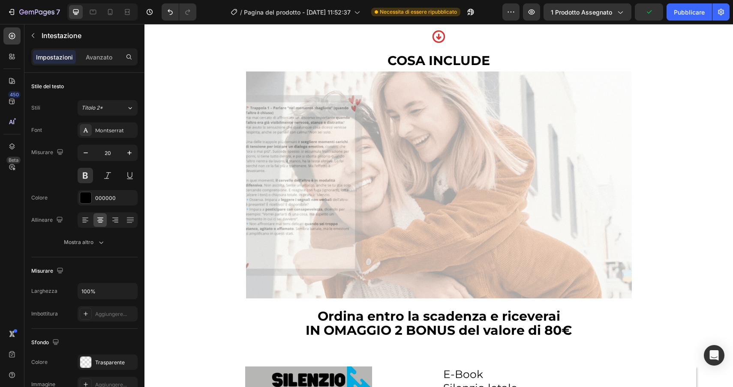
scroll to position [1447, 0]
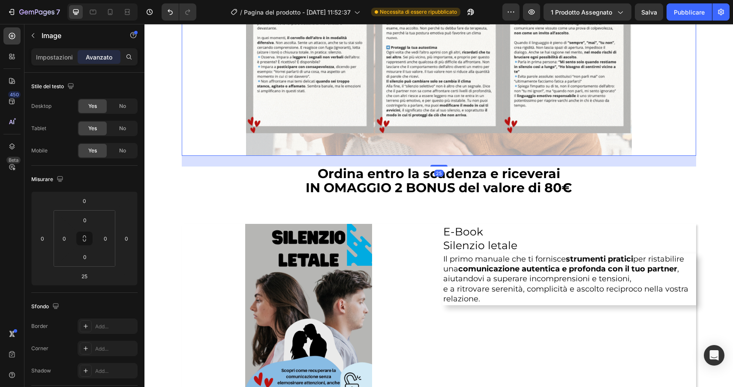
click at [229, 113] on div at bounding box center [439, 42] width 514 height 227
click at [256, 179] on p "⁠⁠⁠⁠⁠⁠⁠ Ordina entro la scadenza e riceverai IN OMAGGIO 2 BONUS del valore di 8…" at bounding box center [438, 182] width 587 height 28
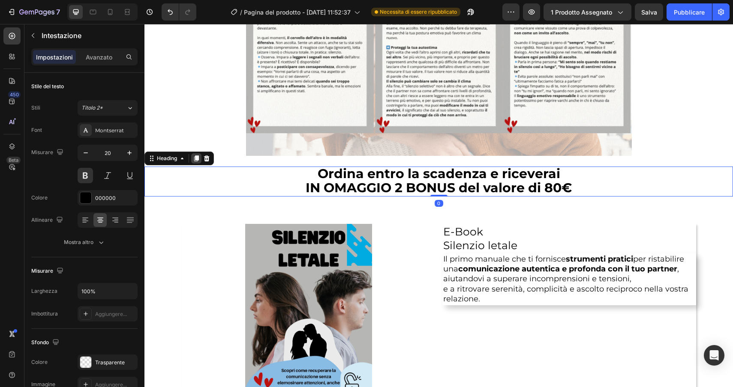
click at [197, 161] on icon at bounding box center [196, 159] width 5 height 6
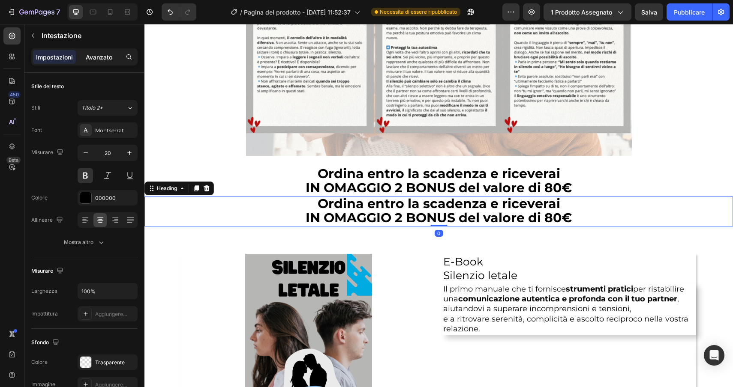
click at [98, 57] on font "Avanzato" at bounding box center [99, 57] width 27 height 7
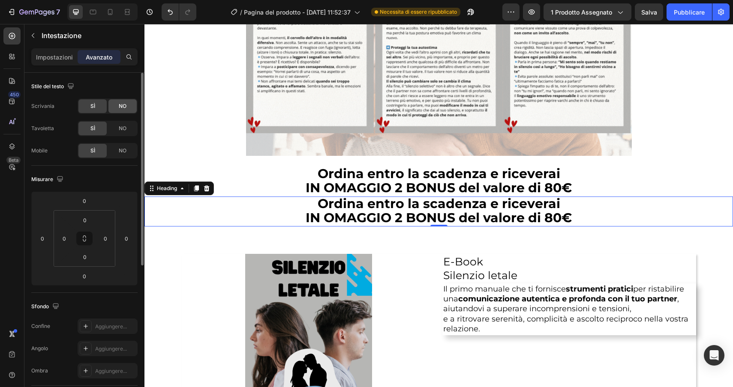
click at [115, 109] on div "NO" at bounding box center [122, 106] width 28 height 14
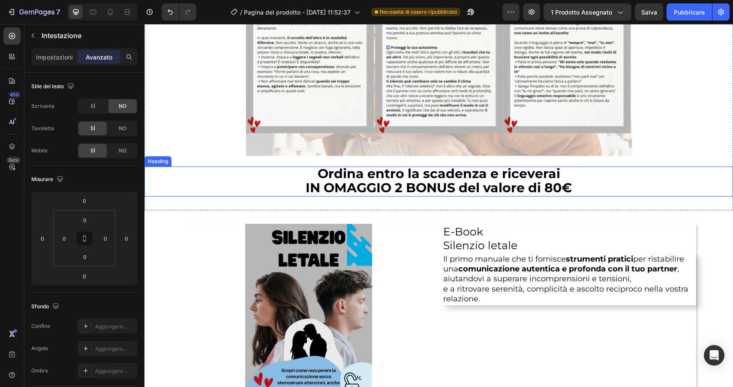
click at [206, 189] on p "⁠⁠⁠⁠⁠⁠⁠ Ordina entro la scadenza e riceverai IN OMAGGIO 2 BONUS del valore di 8…" at bounding box center [438, 182] width 587 height 28
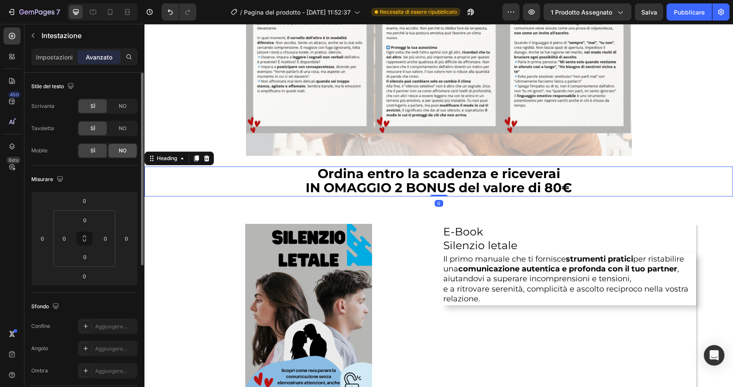
click at [122, 150] on font "NO" at bounding box center [123, 150] width 8 height 6
click at [106, 14] on icon at bounding box center [110, 12] width 9 height 9
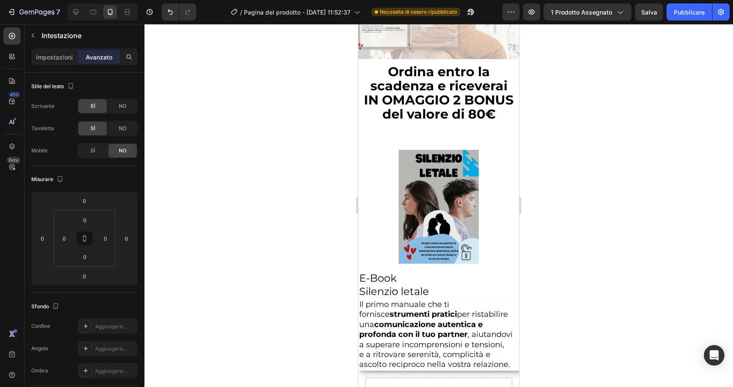
scroll to position [3029, 0]
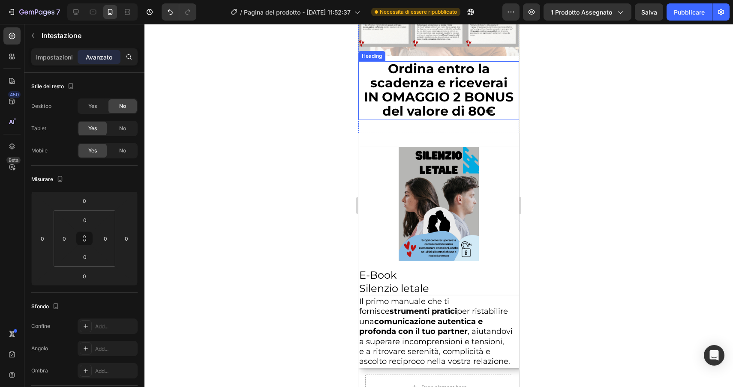
click at [478, 91] on span "Ordina entro la scadenza e riceverai" at bounding box center [438, 76] width 137 height 30
click at [504, 120] on h2 "Ordina entro la scadenza e riceverai IN OMAGGIO 2 BONUS del valore di 80€" at bounding box center [438, 90] width 161 height 59
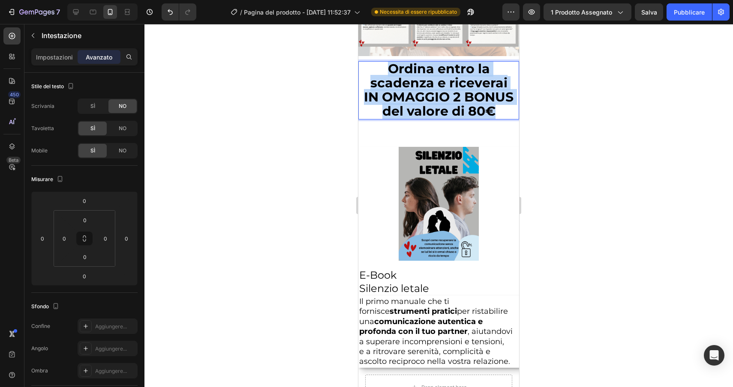
drag, startPoint x: 504, startPoint y: 126, endPoint x: 353, endPoint y: 75, distance: 159.5
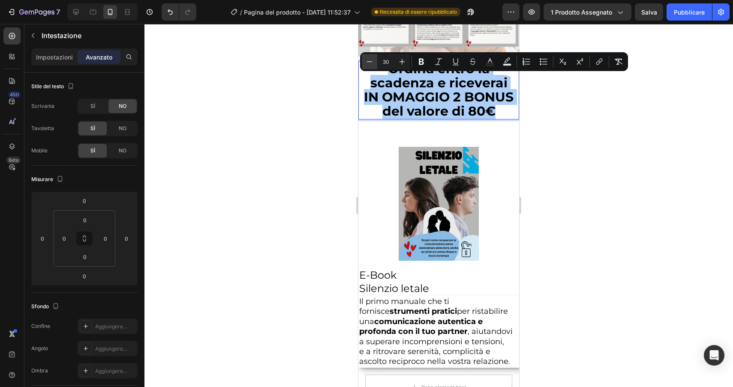
click at [371, 61] on icon "Barra degli strumenti contestuale dell'editor" at bounding box center [369, 61] width 9 height 9
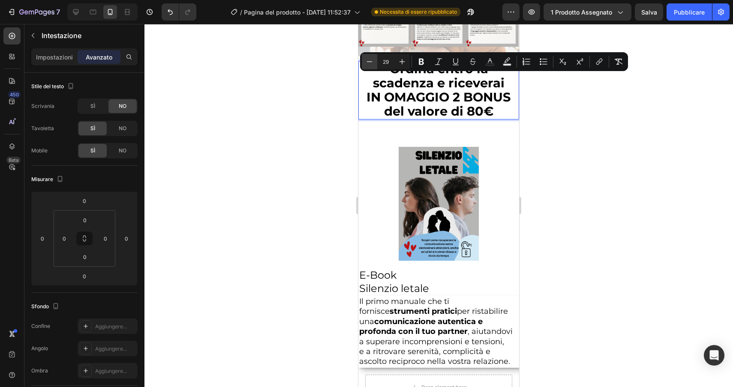
click at [371, 61] on icon "Barra degli strumenti contestuale dell'editor" at bounding box center [369, 61] width 9 height 9
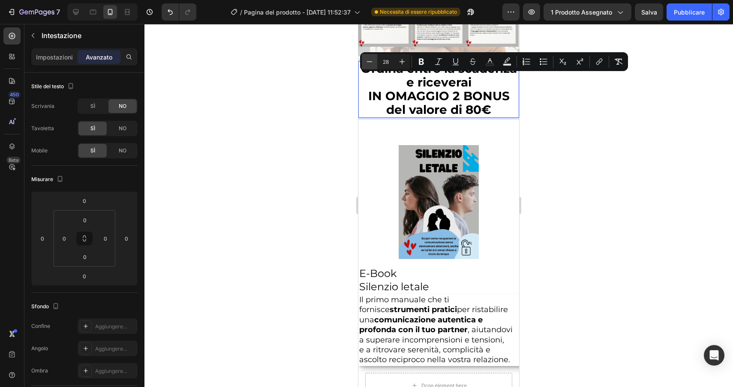
click at [371, 61] on icon "Barra degli strumenti contestuale dell'editor" at bounding box center [369, 61] width 9 height 9
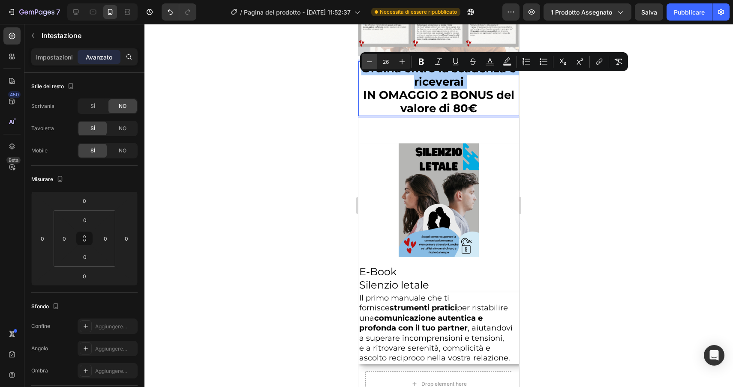
click at [371, 61] on icon "Barra degli strumenti contestuale dell'editor" at bounding box center [369, 61] width 9 height 9
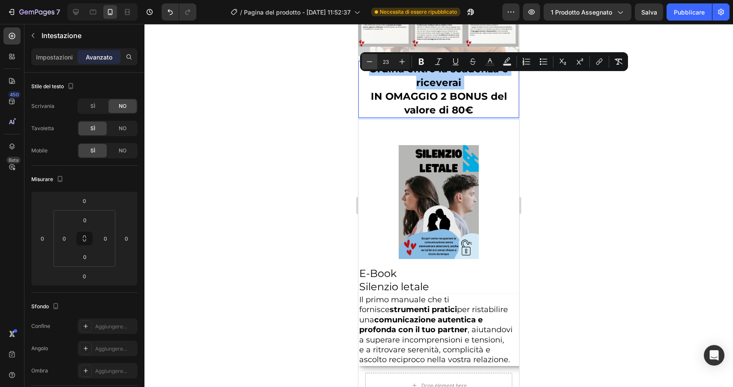
click at [371, 61] on icon "Barra degli strumenti contestuale dell'editor" at bounding box center [369, 61] width 9 height 9
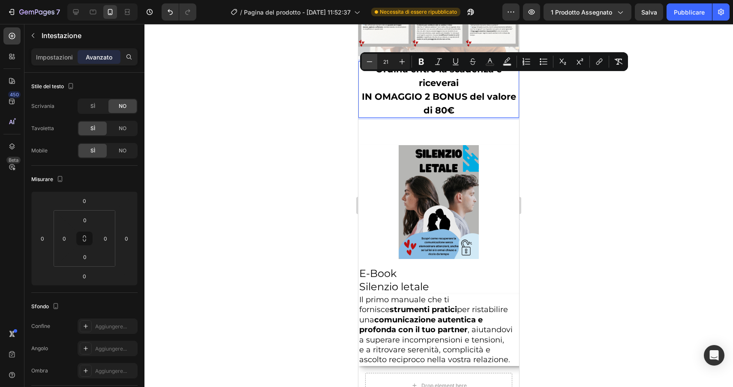
click at [371, 61] on icon "Barra degli strumenti contestuale dell'editor" at bounding box center [369, 61] width 9 height 9
type input "20"
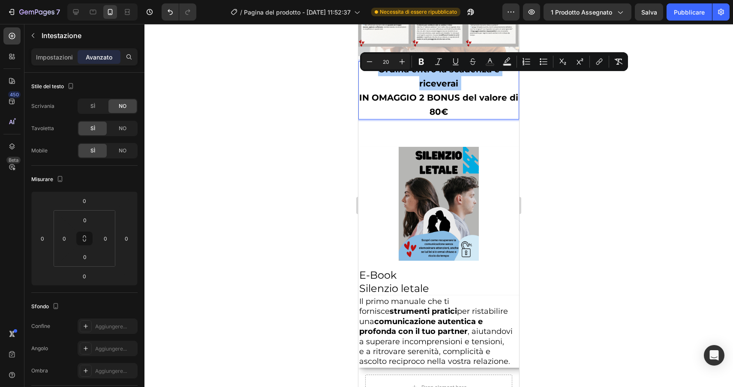
click at [281, 144] on div at bounding box center [438, 205] width 588 height 363
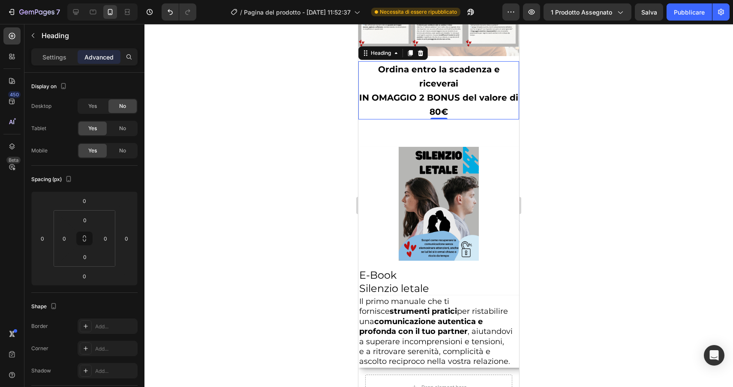
click at [406, 102] on p "⁠⁠⁠⁠⁠⁠⁠ Ordina entro la scadenza e riceverai IN OMAGGIO 2 BONUS del valore di 8…" at bounding box center [438, 90] width 159 height 57
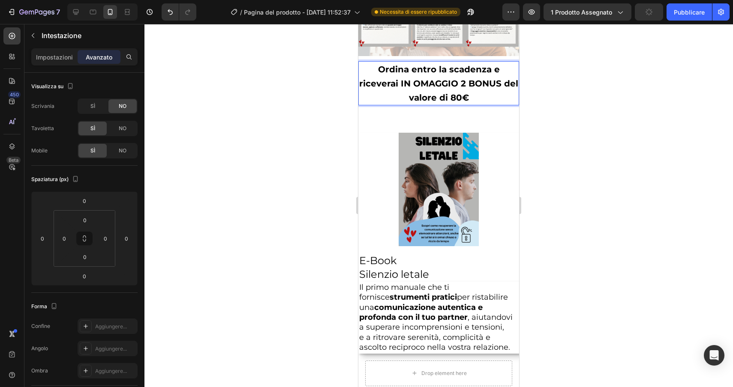
click at [297, 132] on div at bounding box center [438, 205] width 588 height 363
click at [372, 105] on p "⁠⁠⁠⁠⁠⁠⁠ Ordina entro la scadenza e riceverai IN OMAGGIO 2 BONUS del valore di 8…" at bounding box center [438, 83] width 159 height 43
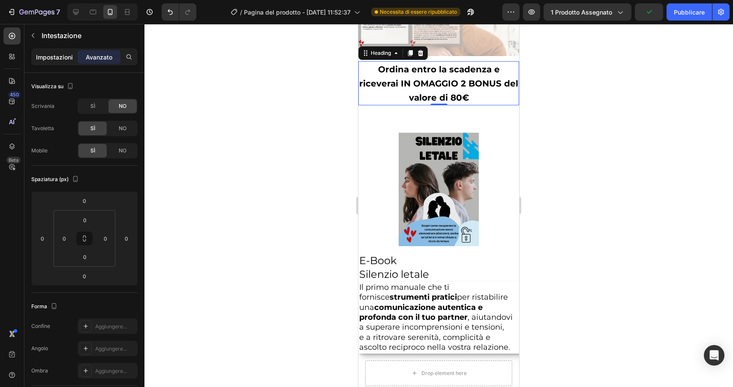
click at [59, 63] on div "Impostazioni" at bounding box center [54, 57] width 43 height 14
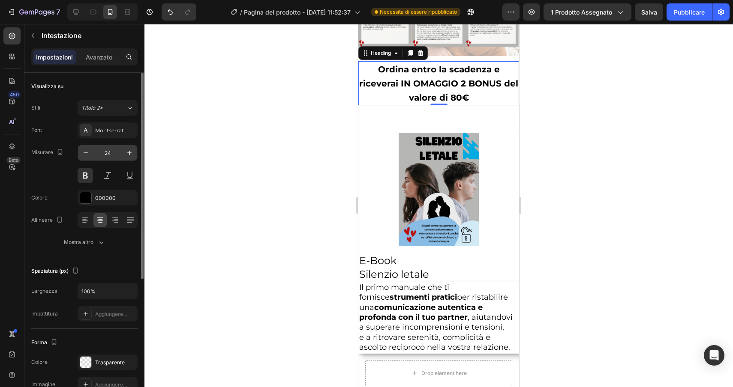
click at [118, 157] on input "24" at bounding box center [107, 152] width 28 height 15
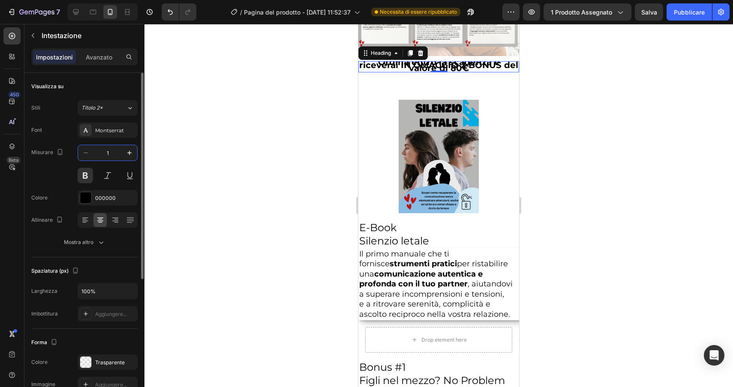
type input "14"
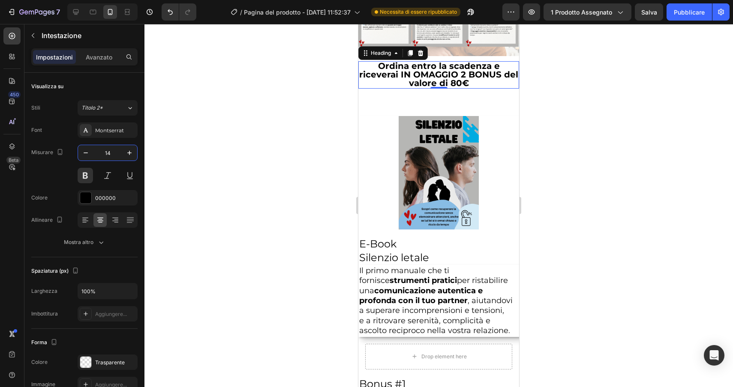
click at [621, 178] on div at bounding box center [438, 205] width 588 height 363
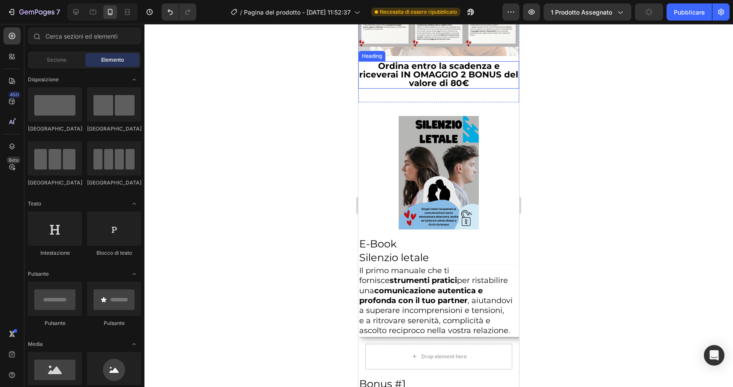
click at [491, 87] on span "Ordina entro la scadenza e riceverai IN OMAGGIO 2 BONUS del valore di 80€" at bounding box center [438, 74] width 159 height 27
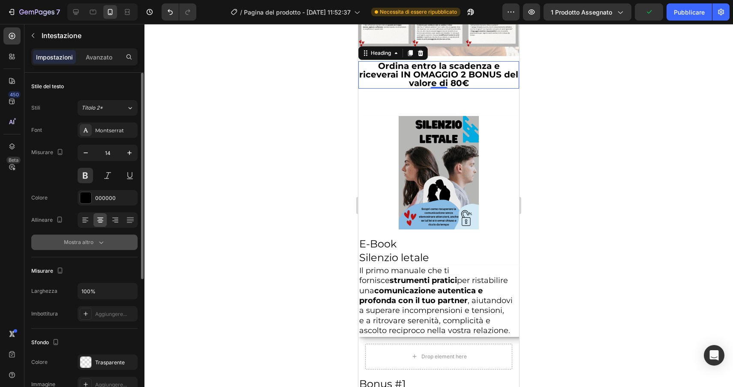
click at [102, 245] on icon "button" at bounding box center [101, 242] width 9 height 9
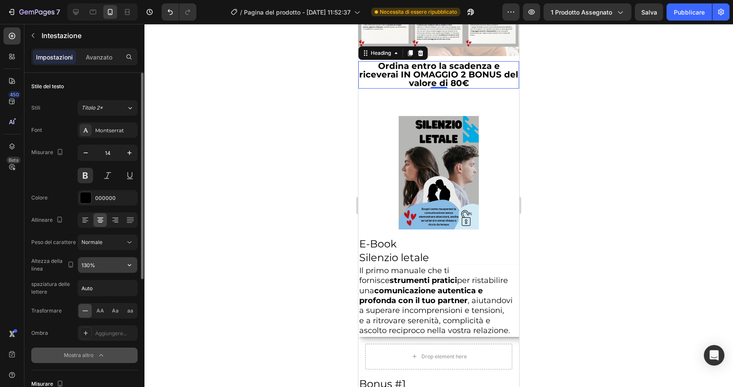
click at [118, 268] on input "130%" at bounding box center [107, 265] width 59 height 15
click at [128, 268] on icon "button" at bounding box center [129, 265] width 9 height 9
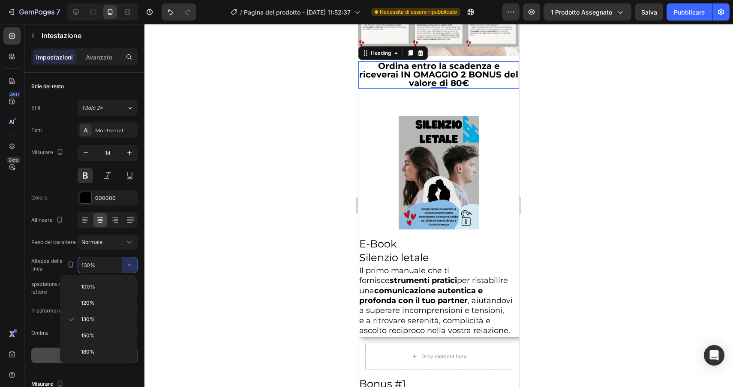
click at [245, 277] on div at bounding box center [438, 205] width 588 height 363
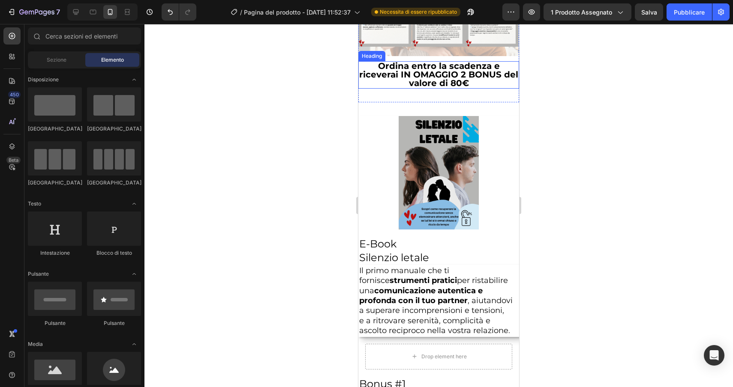
click at [407, 88] on span "Ordina entro la scadenza e riceverai IN OMAGGIO 2 BONUS del valore di 80€" at bounding box center [438, 74] width 159 height 27
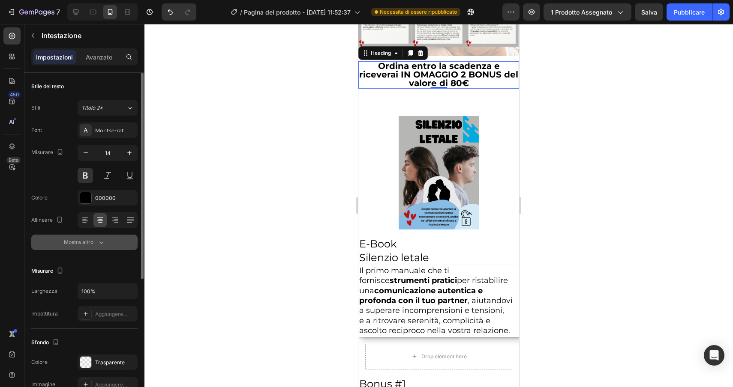
click at [106, 240] on button "Mostra altro" at bounding box center [84, 242] width 106 height 15
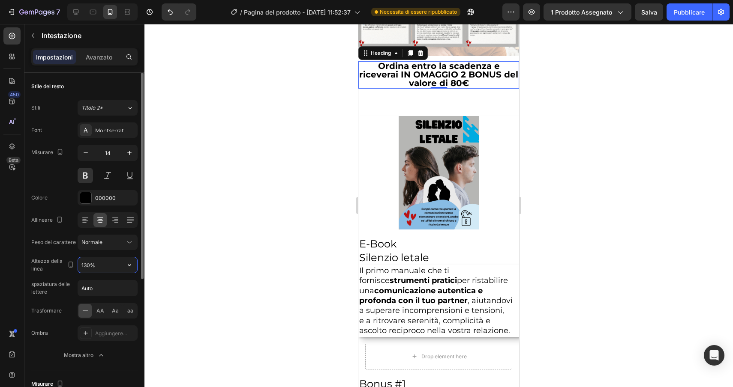
click at [84, 266] on input "130%" at bounding box center [107, 265] width 59 height 15
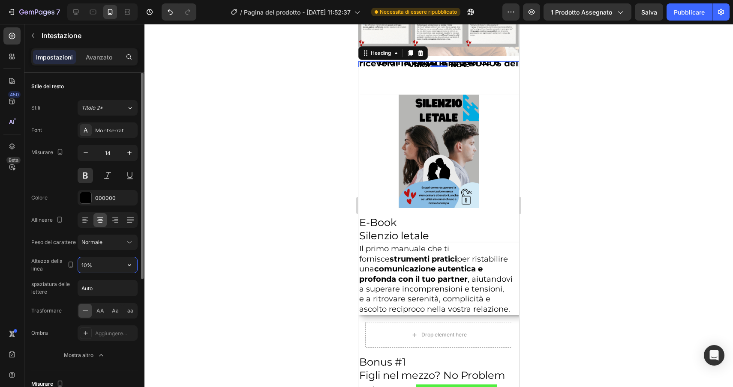
type input "140%"
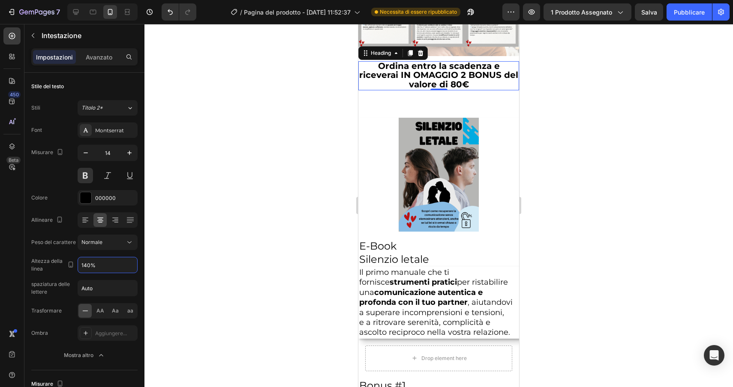
click at [650, 222] on div at bounding box center [438, 205] width 588 height 363
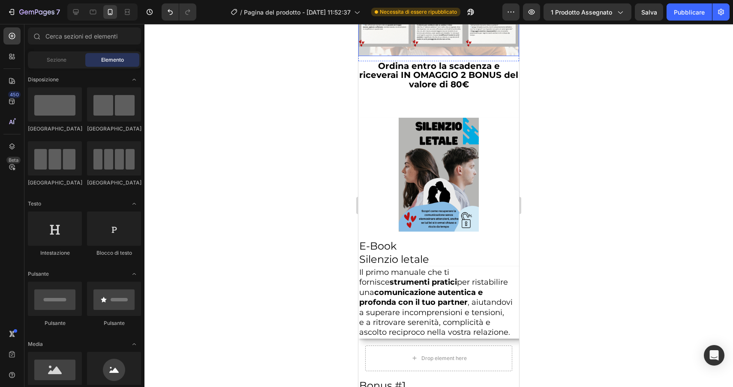
click at [480, 56] on img at bounding box center [438, 8] width 161 height 95
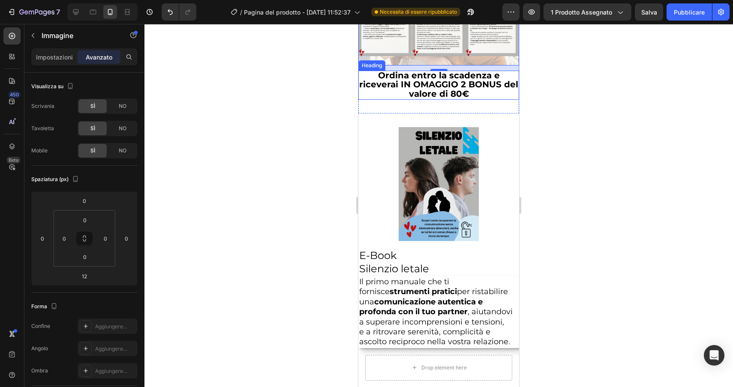
scroll to position [3016, 0]
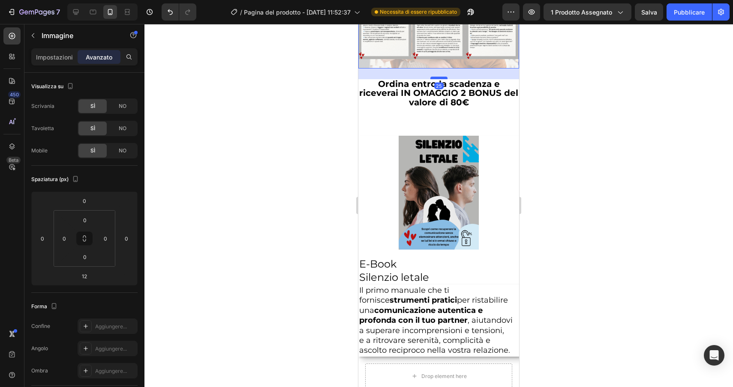
drag, startPoint x: 440, startPoint y: 86, endPoint x: 441, endPoint y: 92, distance: 5.7
click at [441, 79] on div at bounding box center [438, 78] width 17 height 3
type input "25"
click at [656, 235] on div at bounding box center [438, 205] width 588 height 363
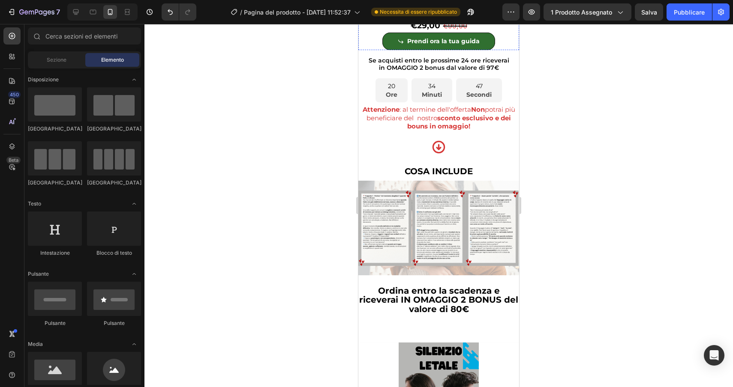
scroll to position [2810, 0]
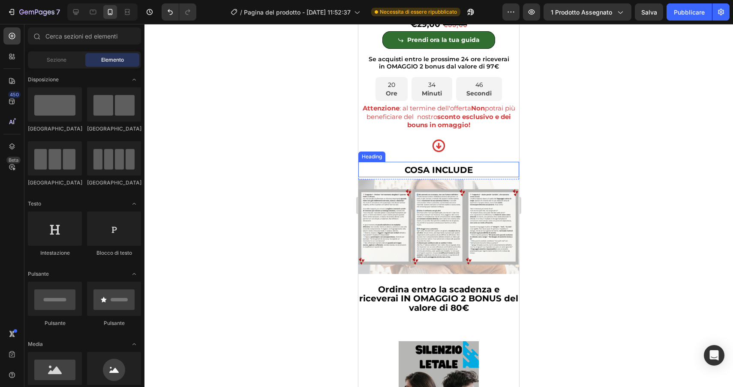
click at [482, 177] on h2 "COSA INCLUDE" at bounding box center [438, 169] width 161 height 15
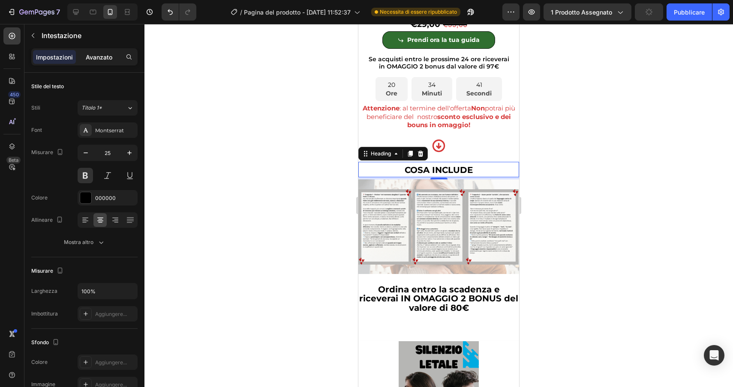
click at [97, 54] on font "Avanzato" at bounding box center [99, 57] width 27 height 7
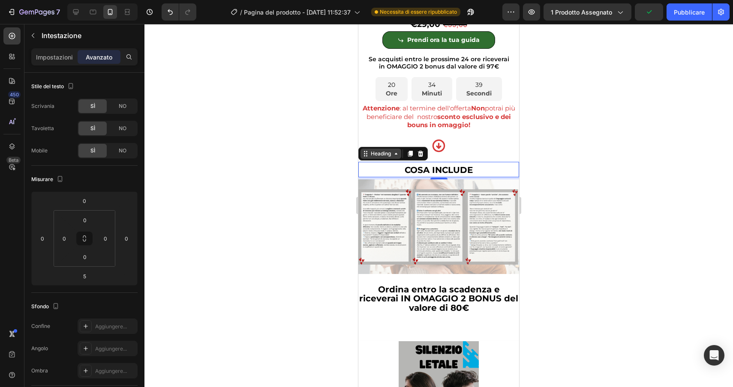
click at [379, 158] on div "Heading" at bounding box center [381, 154] width 24 height 8
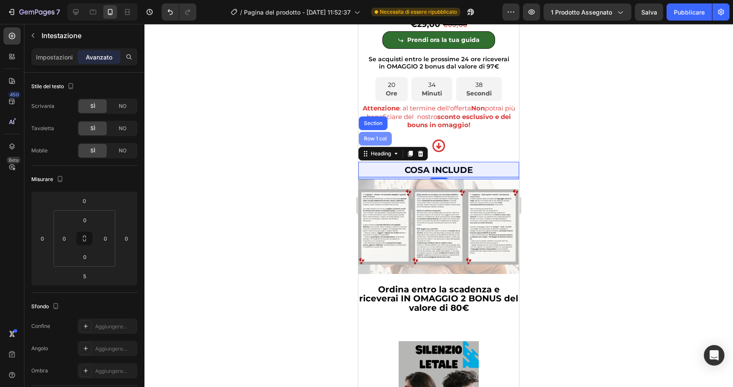
click at [375, 141] on div "Row 1 col" at bounding box center [375, 138] width 26 height 5
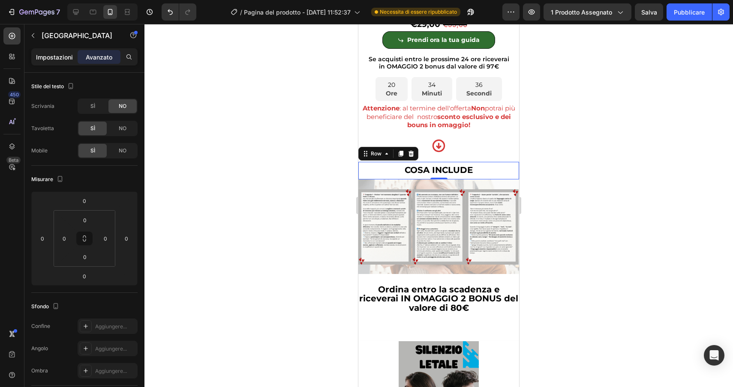
click at [54, 54] on font "Impostazioni" at bounding box center [54, 57] width 37 height 7
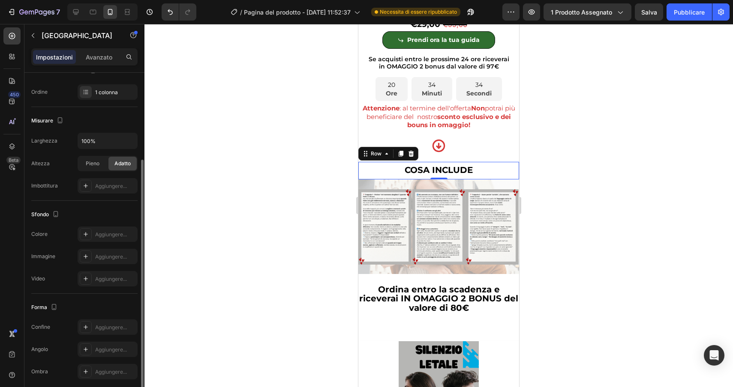
scroll to position [162, 0]
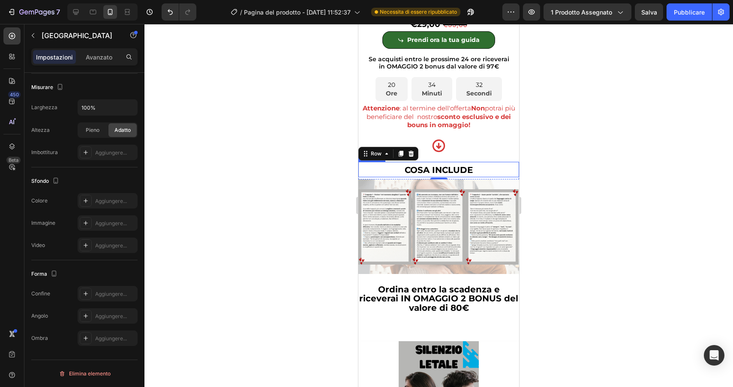
click at [392, 177] on h2 "COSA INCLUDE" at bounding box center [438, 169] width 161 height 15
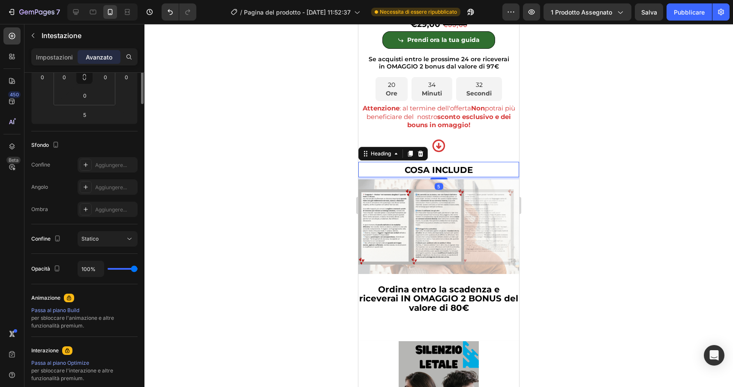
scroll to position [0, 0]
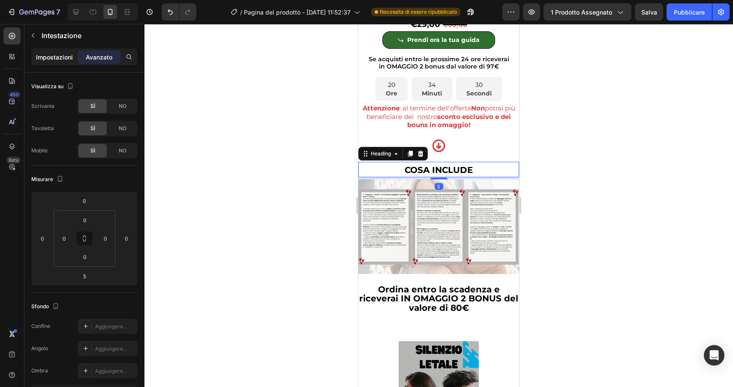
click at [59, 54] on font "Impostazioni" at bounding box center [54, 57] width 37 height 7
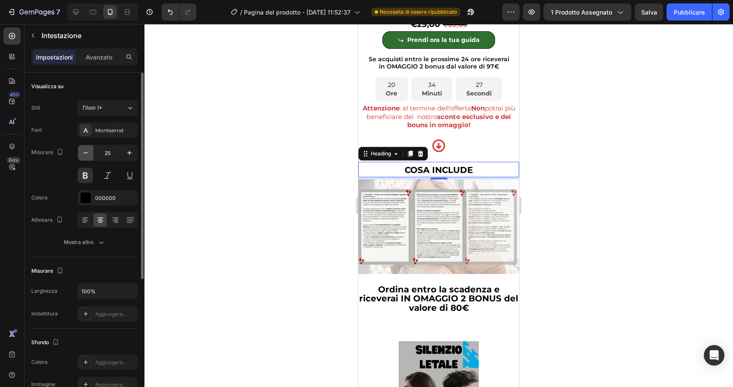
click at [84, 149] on icon "button" at bounding box center [85, 153] width 9 height 9
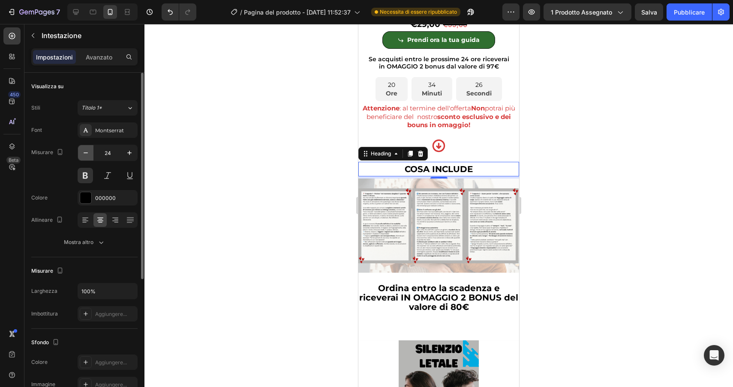
click at [84, 149] on icon "button" at bounding box center [85, 153] width 9 height 9
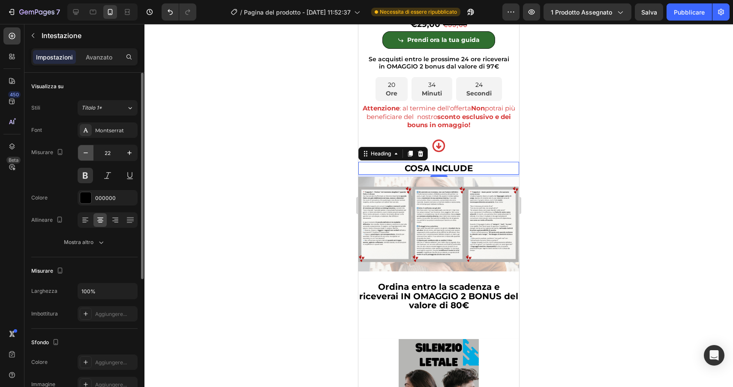
click at [84, 149] on icon "button" at bounding box center [85, 153] width 9 height 9
type input "20"
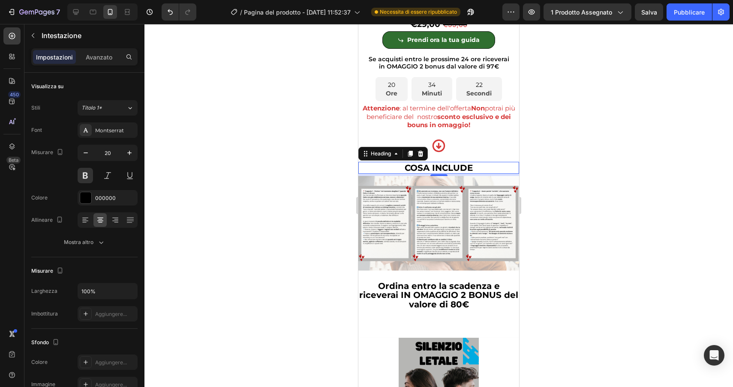
click at [270, 200] on div at bounding box center [438, 205] width 588 height 363
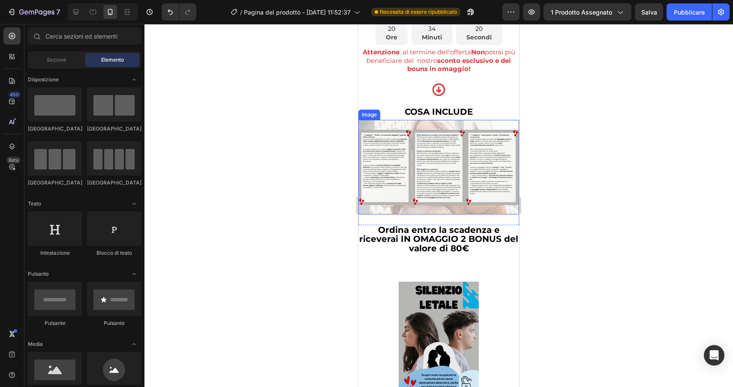
scroll to position [2867, 0]
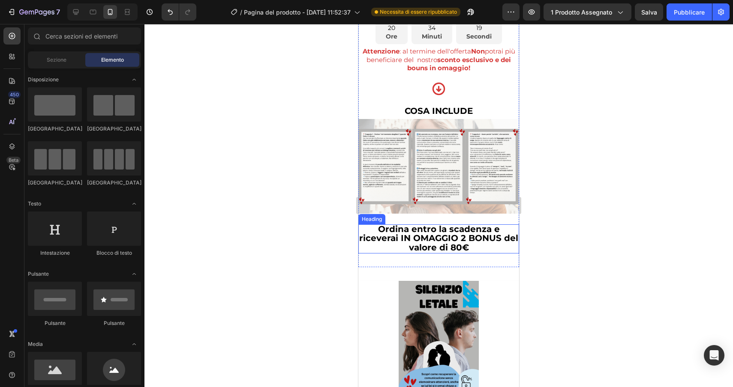
click at [444, 252] on span "Ordina entro la scadenza e riceverai IN OMAGGIO 2 BONUS del valore di 80€" at bounding box center [438, 238] width 159 height 29
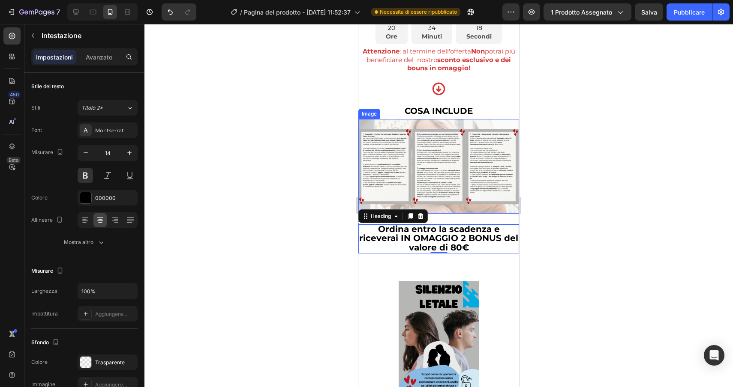
click at [446, 214] on img at bounding box center [438, 166] width 161 height 95
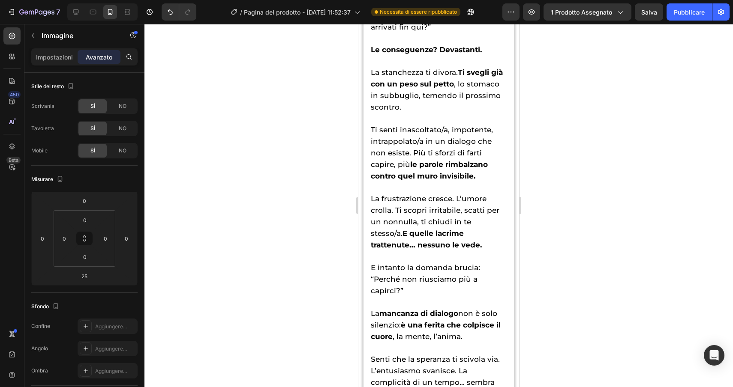
scroll to position [1189, 0]
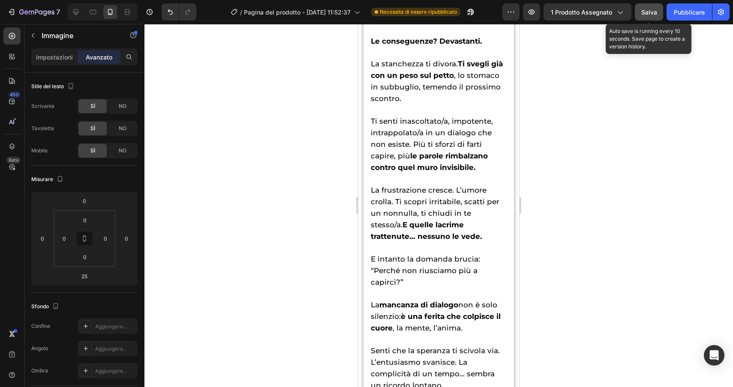
click at [644, 15] on font "Salva" at bounding box center [649, 12] width 16 height 7
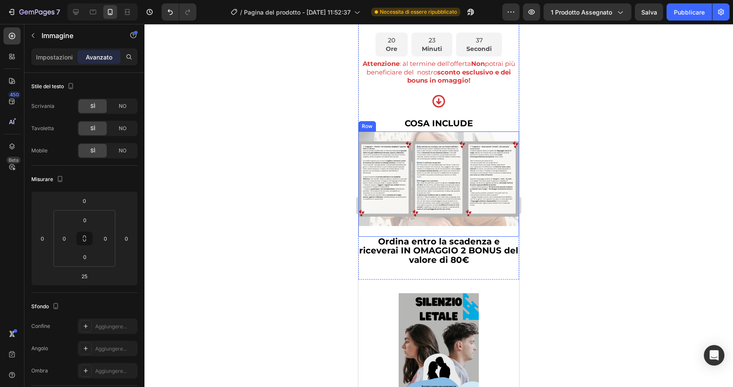
scroll to position [2843, 0]
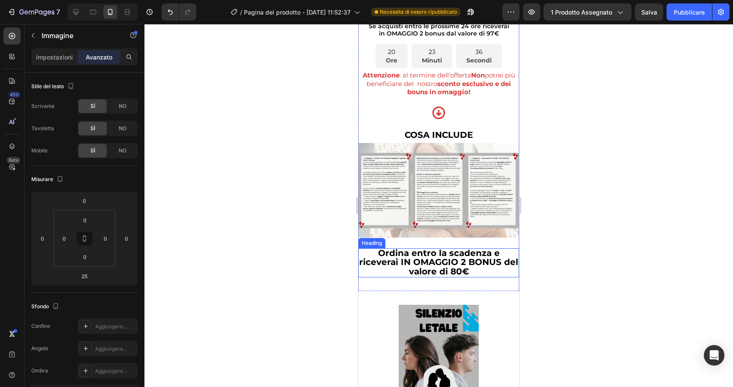
click at [469, 277] on span "Ordina entro la scadenza e riceverai IN OMAGGIO 2 BONUS del valore di 80€" at bounding box center [438, 262] width 159 height 29
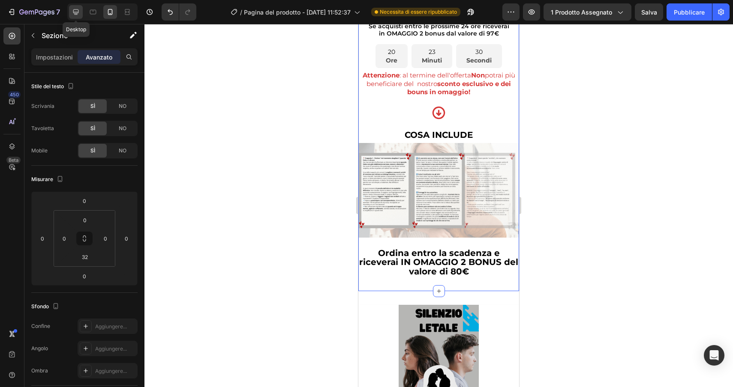
click at [76, 14] on icon at bounding box center [76, 12] width 6 height 6
type input "32"
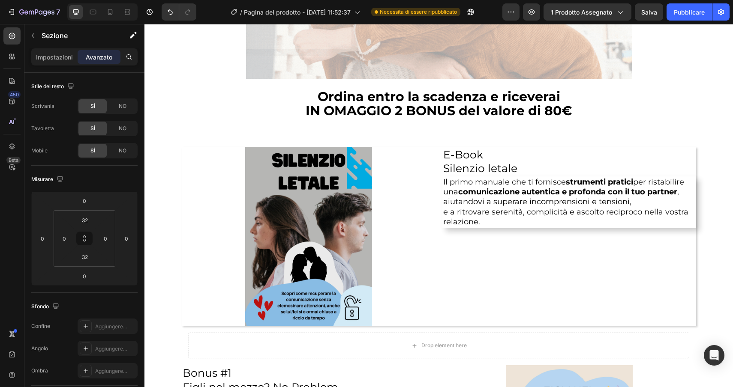
scroll to position [2693, 0]
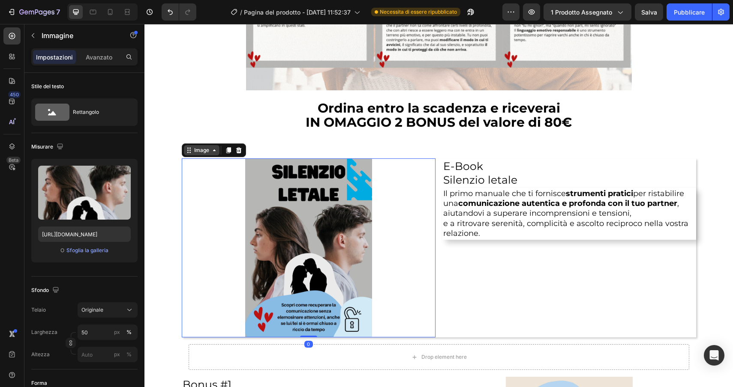
click at [195, 153] on div "Image" at bounding box center [201, 151] width 18 height 8
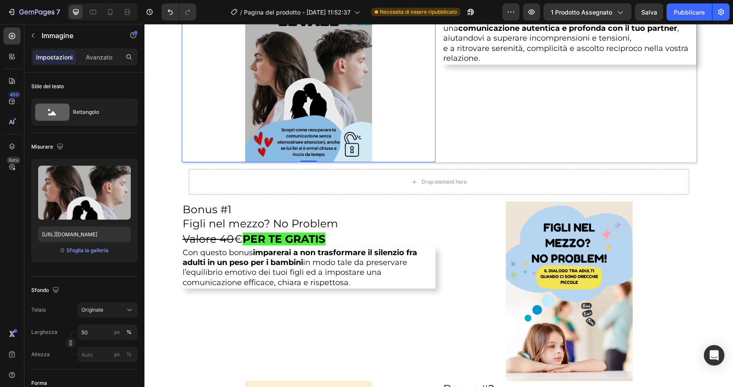
scroll to position [2912, 0]
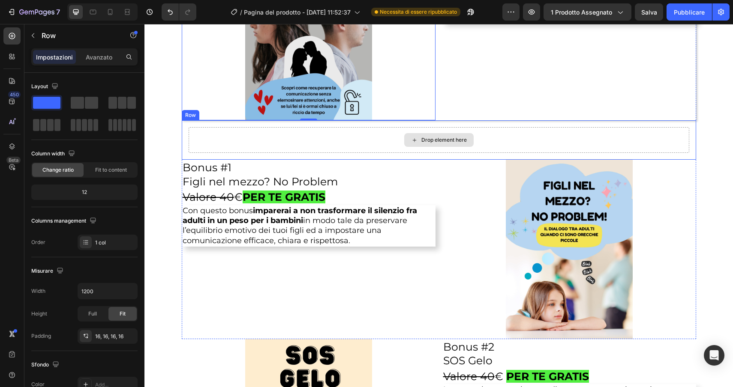
click at [284, 141] on div "Drop element here" at bounding box center [439, 140] width 500 height 26
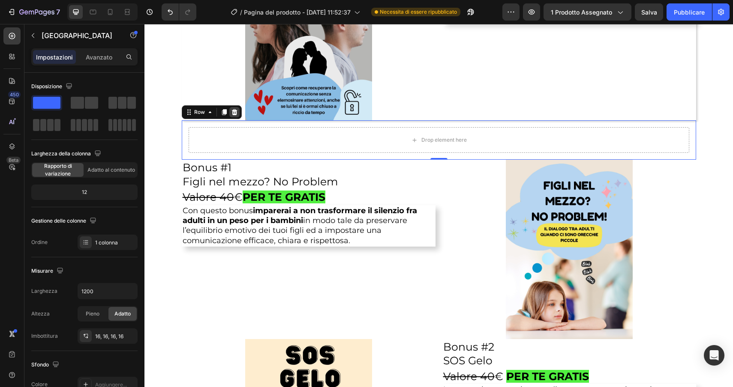
click at [232, 112] on icon at bounding box center [234, 112] width 6 height 6
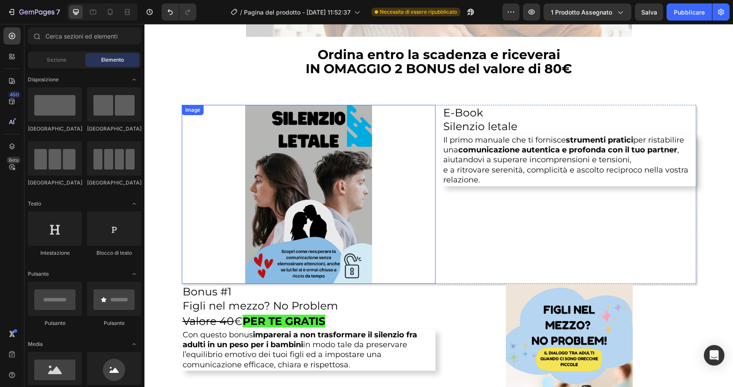
scroll to position [2746, 0]
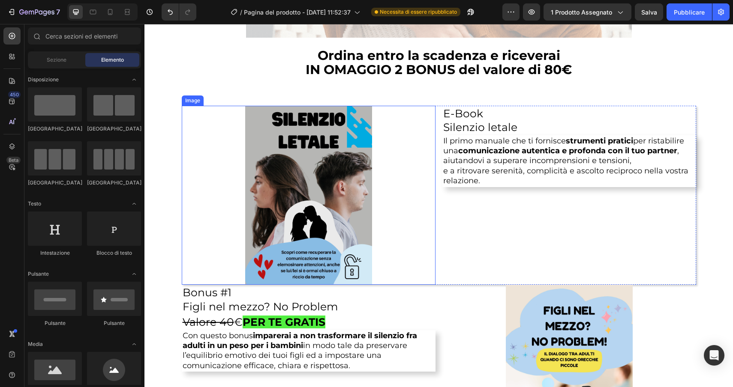
click at [192, 100] on div "Image" at bounding box center [192, 101] width 18 height 8
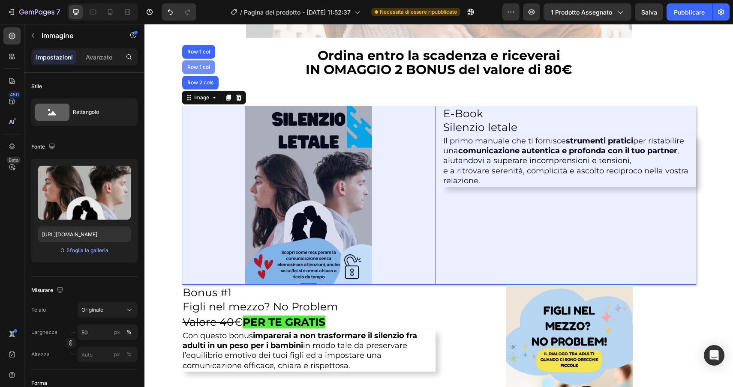
click at [200, 68] on div "Row 1 col" at bounding box center [199, 67] width 26 height 5
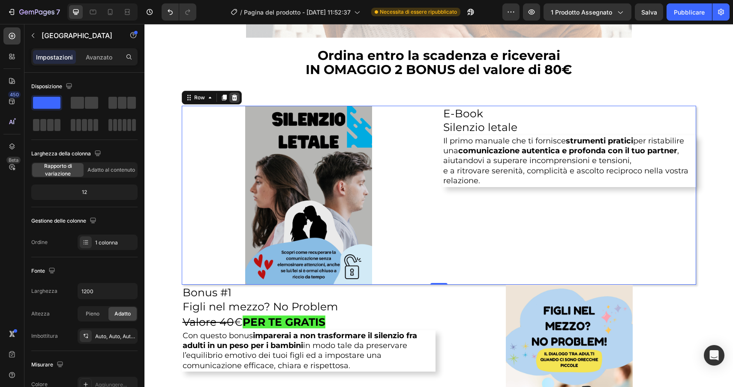
click at [234, 98] on icon at bounding box center [234, 97] width 6 height 6
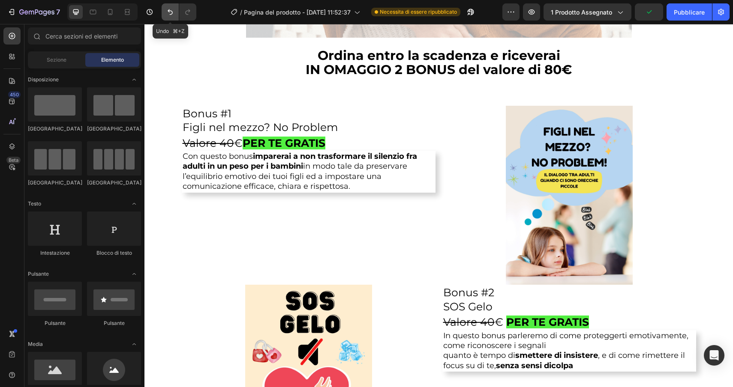
click at [167, 14] on icon "Annulla/Ripristina" at bounding box center [170, 12] width 9 height 9
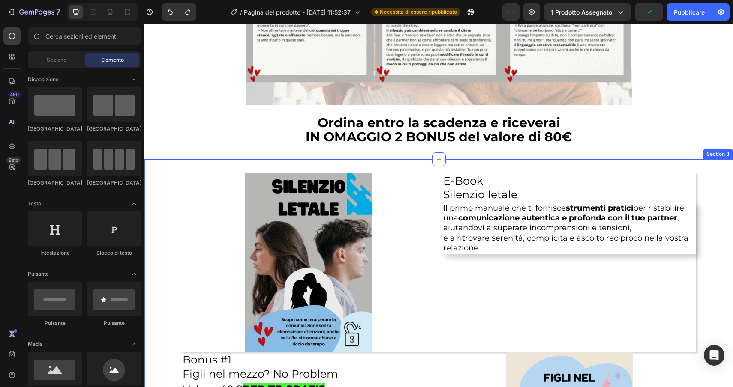
scroll to position [2672, 0]
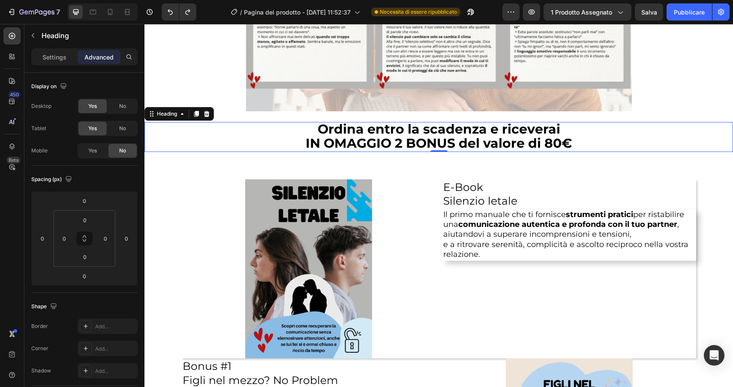
click at [294, 138] on h2 "Ordina entro la scadenza e riceverai IN OMAGGIO 2 BONUS del valore di 80€" at bounding box center [438, 137] width 588 height 30
click at [30, 31] on button "button" at bounding box center [33, 36] width 14 height 14
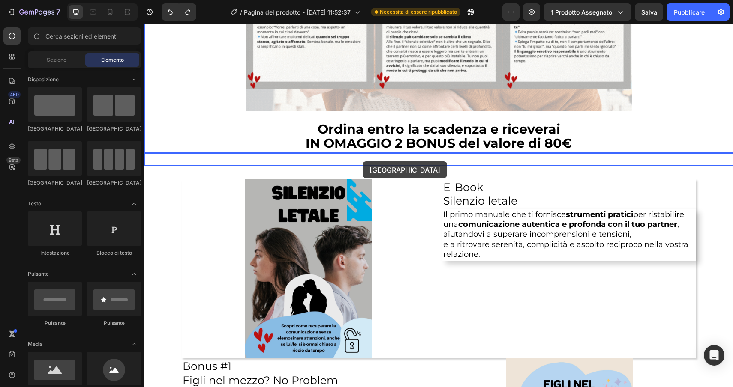
drag, startPoint x: 251, startPoint y: 129, endPoint x: 362, endPoint y: 162, distance: 115.9
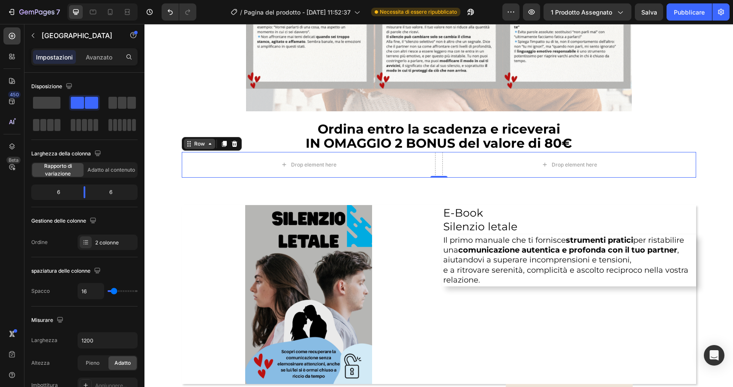
click at [201, 145] on div "Row" at bounding box center [199, 144] width 14 height 8
click at [448, 129] on span "Ordina entro la scadenza e riceverai" at bounding box center [439, 129] width 243 height 16
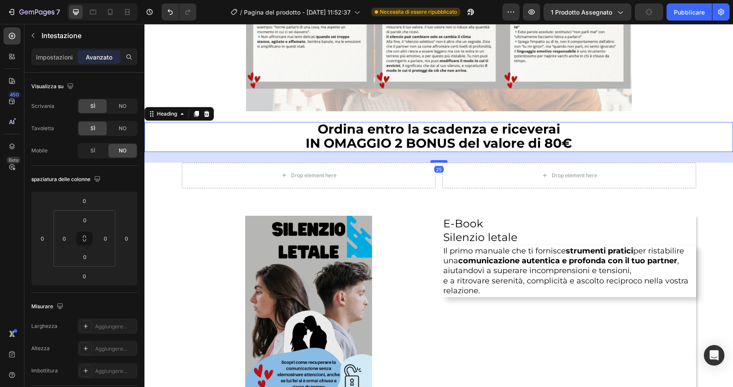
drag, startPoint x: 439, startPoint y: 152, endPoint x: 440, endPoint y: 163, distance: 10.7
click at [440, 163] on div at bounding box center [438, 161] width 17 height 3
type input "25"
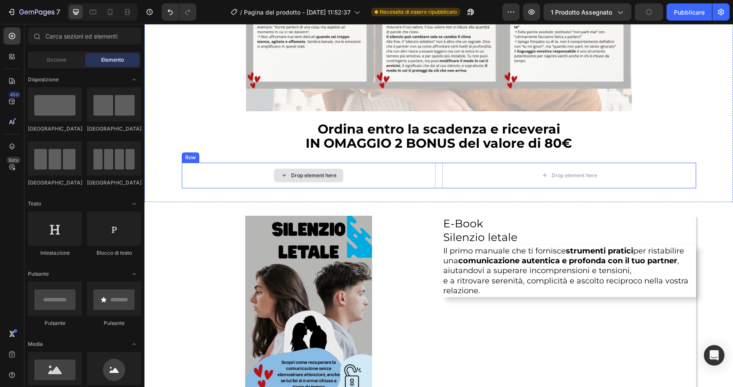
click at [287, 176] on icon at bounding box center [284, 175] width 7 height 7
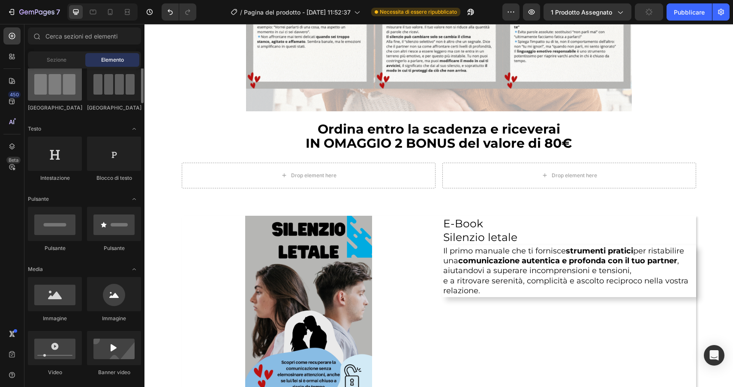
scroll to position [75, 0]
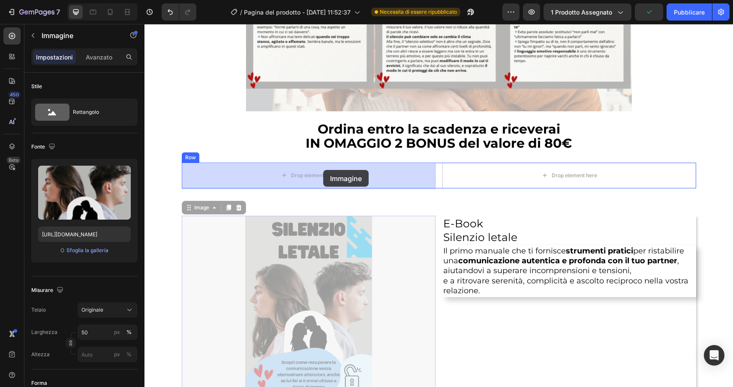
drag, startPoint x: 291, startPoint y: 325, endPoint x: 323, endPoint y: 170, distance: 158.4
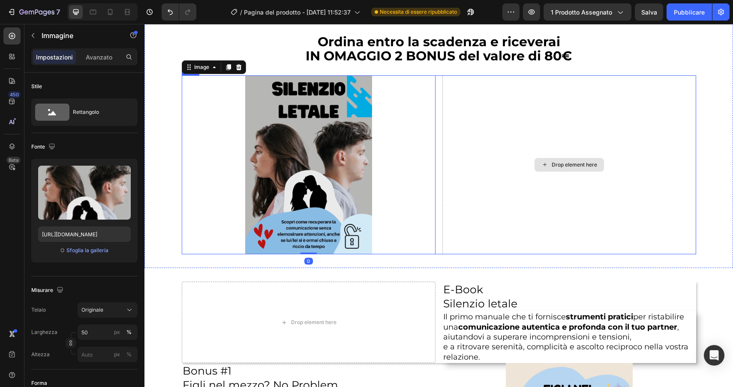
scroll to position [2759, 0]
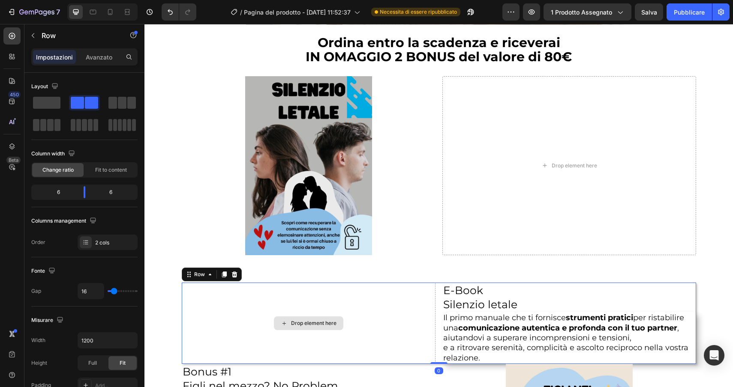
click at [368, 318] on div "Drop element here" at bounding box center [309, 323] width 254 height 81
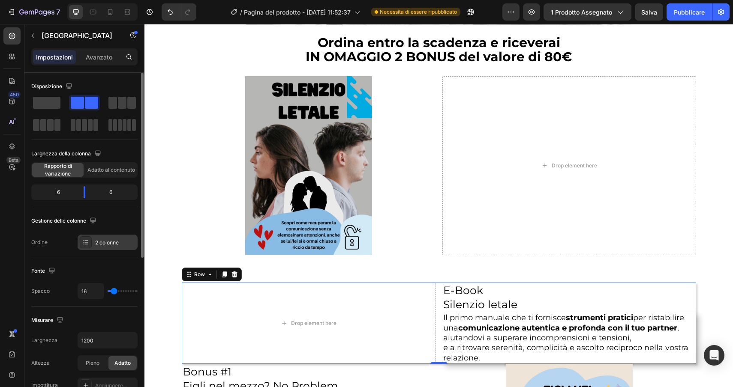
click at [109, 241] on font "2 colonne" at bounding box center [107, 243] width 24 height 6
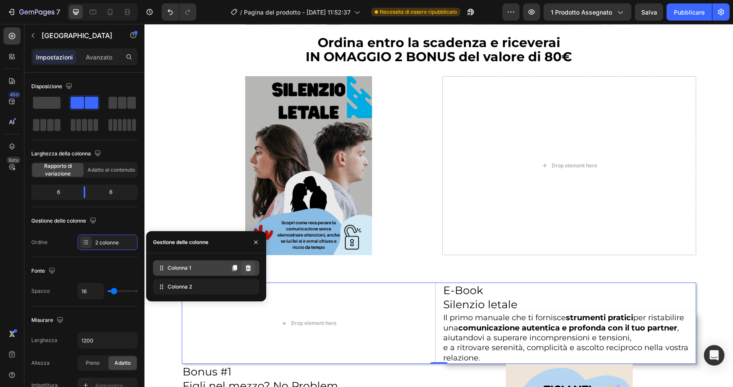
click at [249, 265] on icon at bounding box center [248, 268] width 7 height 7
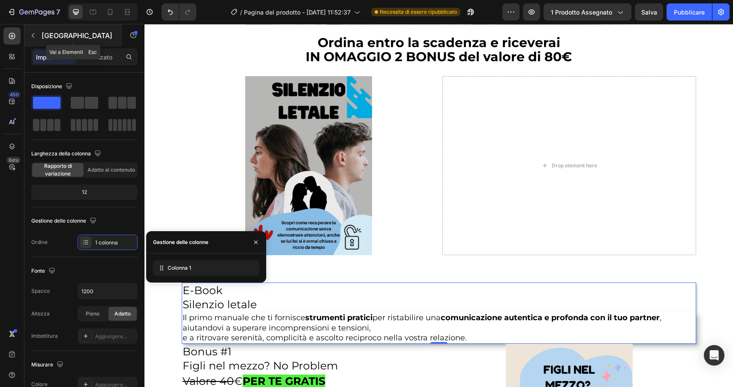
click at [30, 33] on icon "button" at bounding box center [33, 35] width 7 height 7
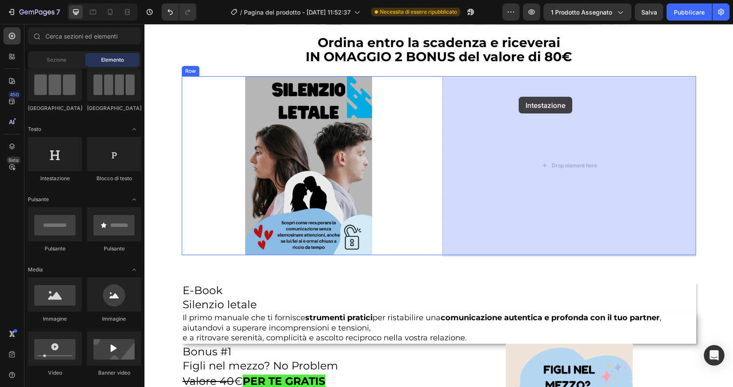
drag, startPoint x: 209, startPoint y: 195, endPoint x: 518, endPoint y: 97, distance: 324.6
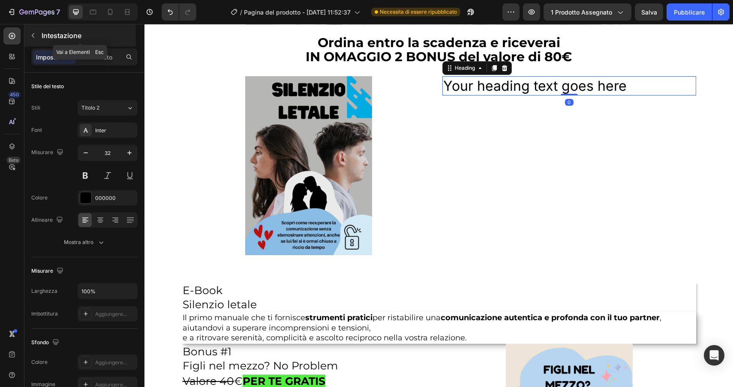
click at [35, 36] on icon "button" at bounding box center [33, 35] width 7 height 7
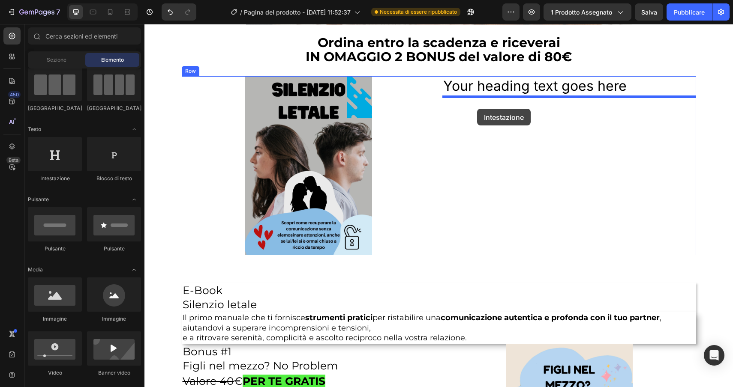
drag, startPoint x: 204, startPoint y: 180, endPoint x: 477, endPoint y: 109, distance: 281.5
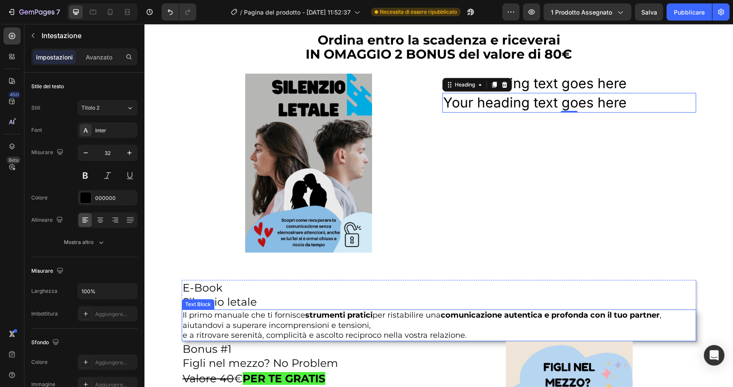
scroll to position [2761, 0]
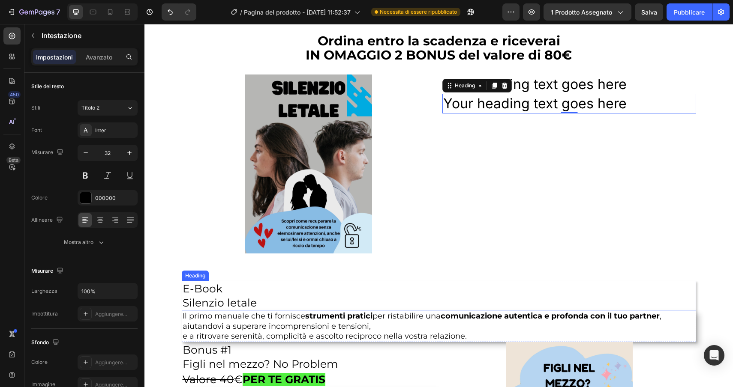
click at [280, 308] on h2 "E-Book Silenzio letale" at bounding box center [439, 296] width 514 height 30
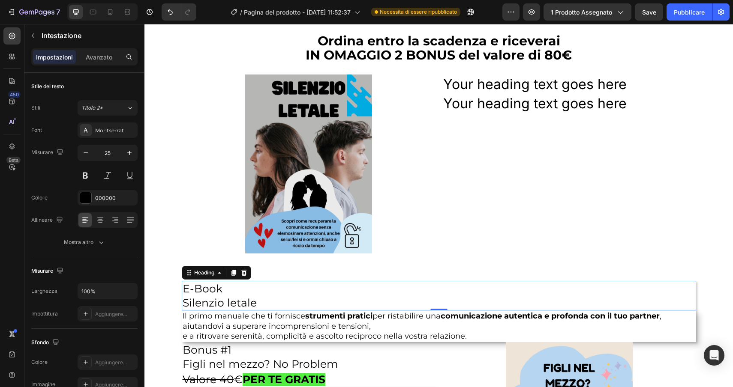
click at [259, 303] on h2 "E-Book Silenzio letale" at bounding box center [439, 296] width 514 height 30
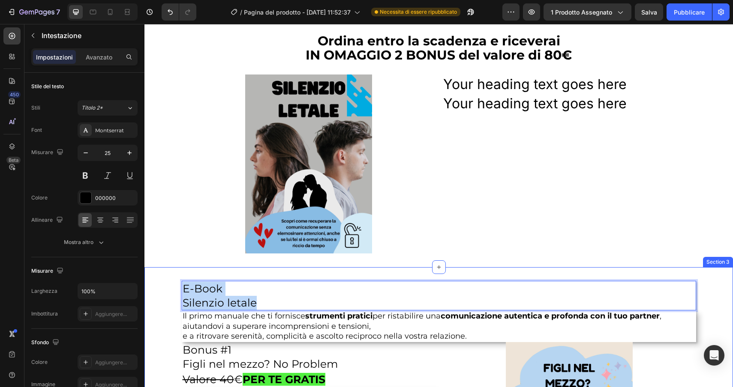
drag, startPoint x: 261, startPoint y: 305, endPoint x: 177, endPoint y: 288, distance: 85.5
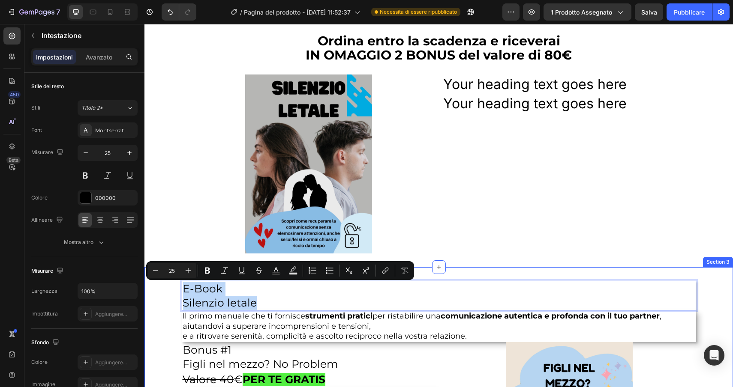
copy p "E-Book Silenzio letale"
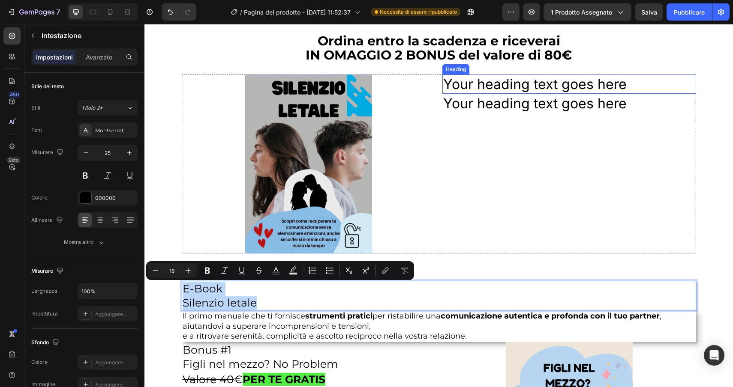
click at [619, 85] on h2 "Your heading text goes here" at bounding box center [569, 85] width 254 height 20
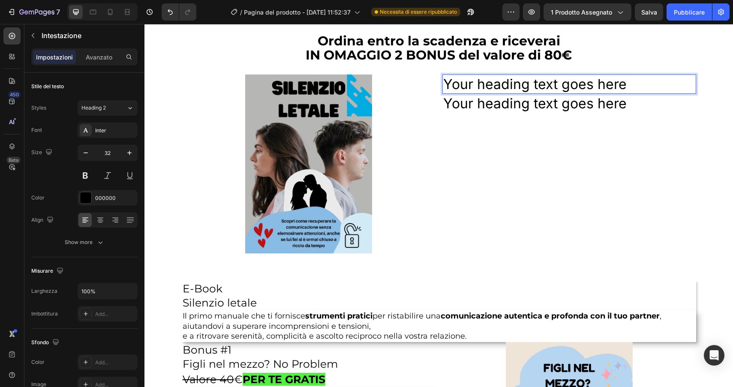
click at [641, 85] on h2 "Your heading text goes here" at bounding box center [569, 85] width 254 height 20
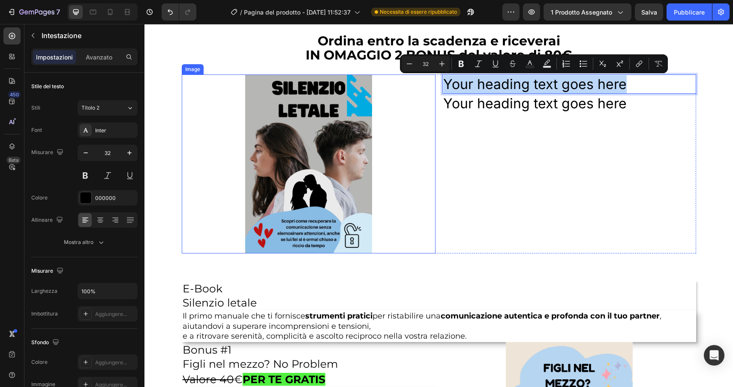
drag, startPoint x: 641, startPoint y: 85, endPoint x: 389, endPoint y: 92, distance: 252.0
click at [389, 92] on div "Image Your heading text goes here Heading 0 Your heading text goes here Heading…" at bounding box center [439, 165] width 514 height 180
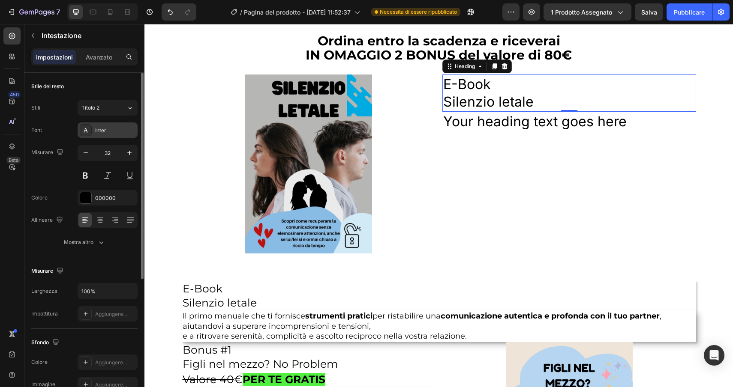
click at [113, 135] on div "Inter" at bounding box center [108, 130] width 60 height 15
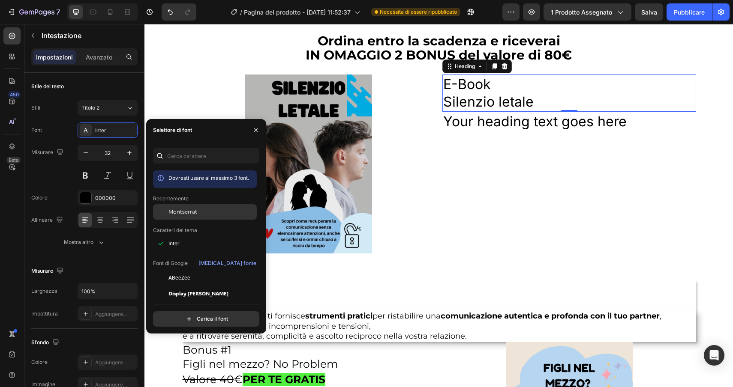
click at [174, 216] on span "Montserrat" at bounding box center [182, 212] width 29 height 8
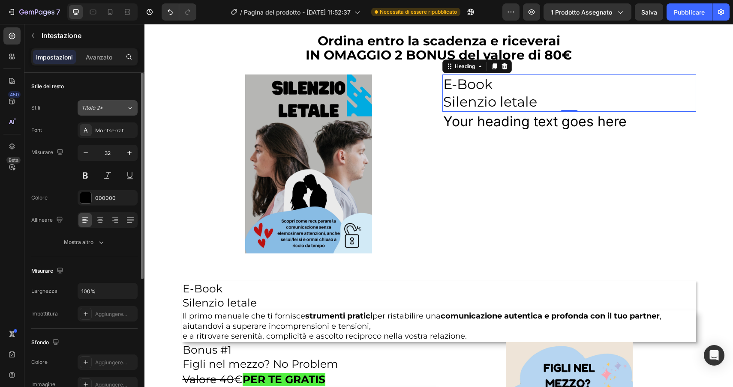
click at [102, 113] on button "Titolo 2*" at bounding box center [108, 107] width 60 height 15
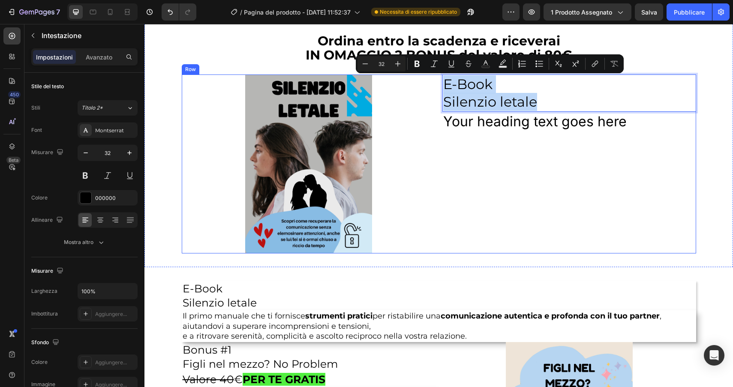
drag, startPoint x: 547, startPoint y: 102, endPoint x: 435, endPoint y: 84, distance: 112.8
click at [435, 84] on div "Image E-Book Silenzio letale Heading 0 Your heading text goes here Heading Row" at bounding box center [439, 165] width 514 height 180
click at [385, 61] on input "32" at bounding box center [381, 64] width 17 height 10
drag, startPoint x: 386, startPoint y: 62, endPoint x: 374, endPoint y: 62, distance: 12.9
click at [374, 62] on input "32" at bounding box center [381, 64] width 17 height 10
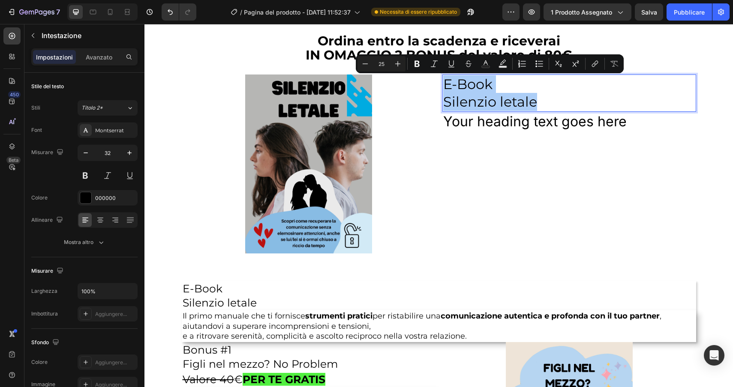
type input "25"
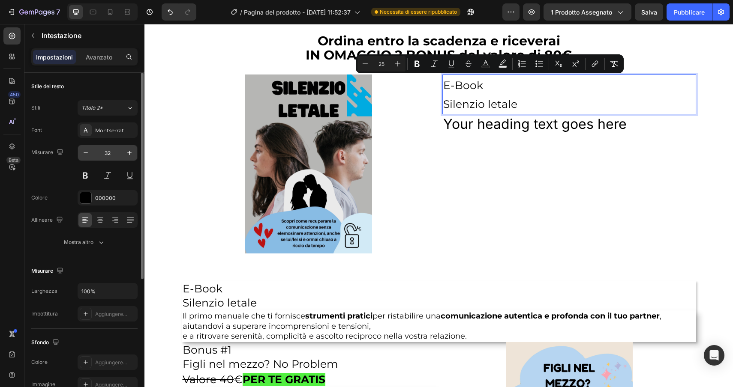
click at [113, 156] on input "32" at bounding box center [107, 152] width 28 height 15
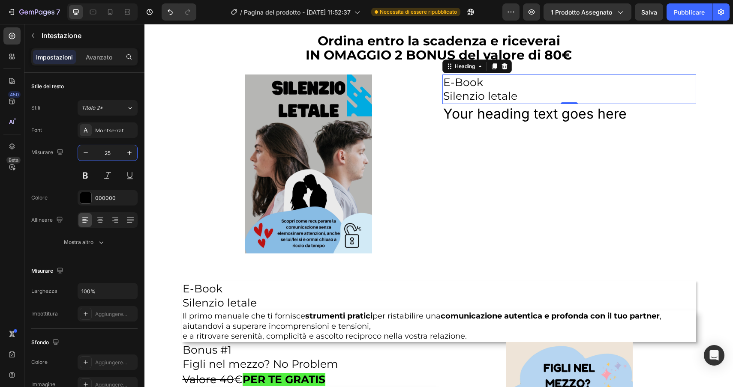
type input "25"
click at [107, 54] on font "Avanzato" at bounding box center [99, 57] width 27 height 7
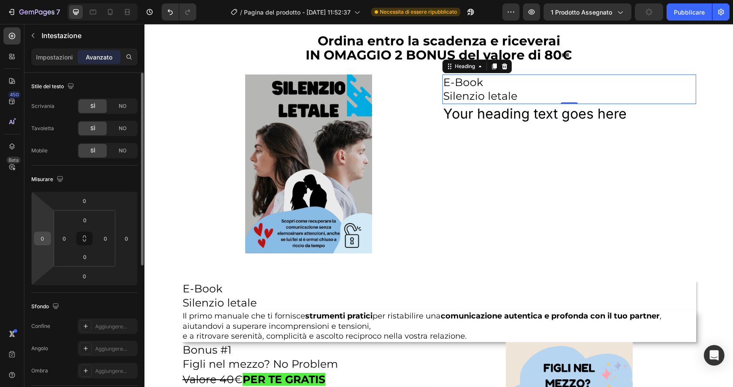
click at [41, 237] on input "0" at bounding box center [42, 238] width 13 height 13
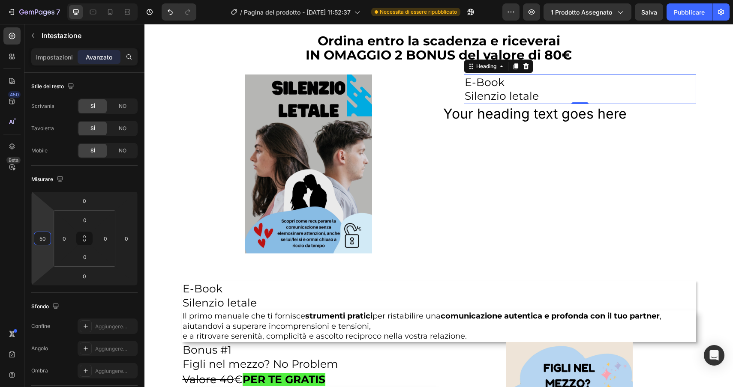
type input "50"
click at [321, 165] on img at bounding box center [308, 165] width 127 height 180
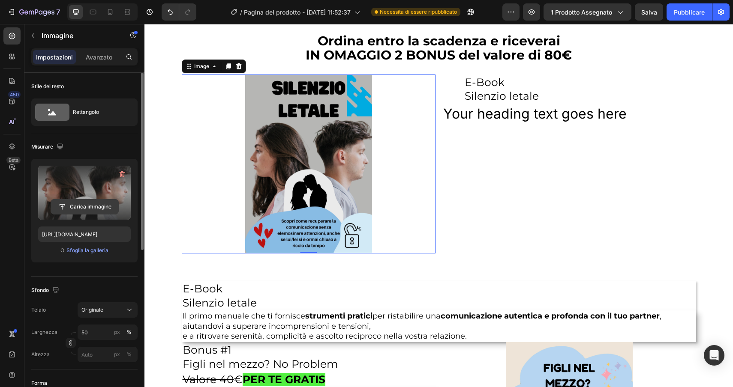
click at [101, 207] on input "file" at bounding box center [84, 207] width 67 height 15
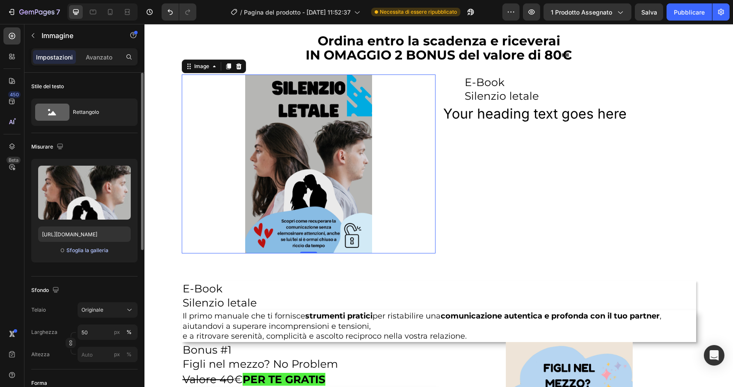
click at [98, 255] on button "Sfoglia la galleria" at bounding box center [87, 250] width 43 height 9
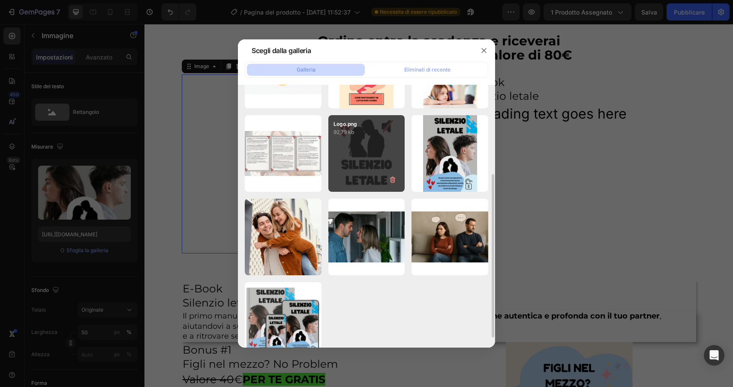
scroll to position [161, 0]
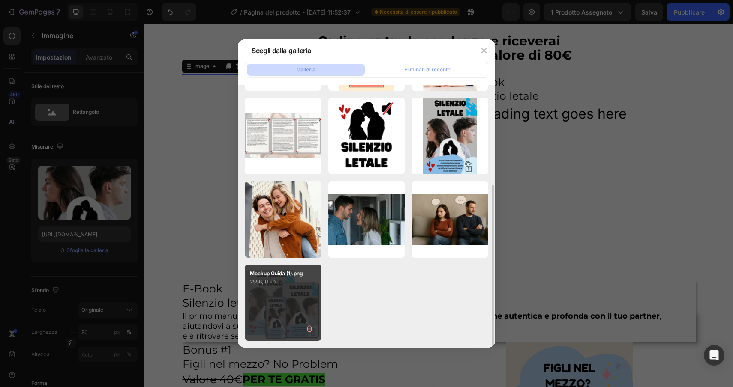
click at [268, 299] on div "Mockup Guida (1).png 2556,10 kb" at bounding box center [283, 303] width 77 height 77
type input "https://cdn.shopify.com/s/files/1/0935/1685/7718/files/gempages_579439630051443…"
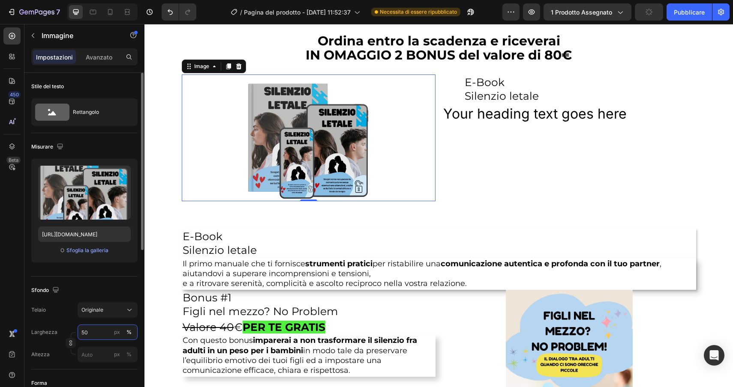
click at [87, 334] on input "50" at bounding box center [108, 332] width 60 height 15
type input "0"
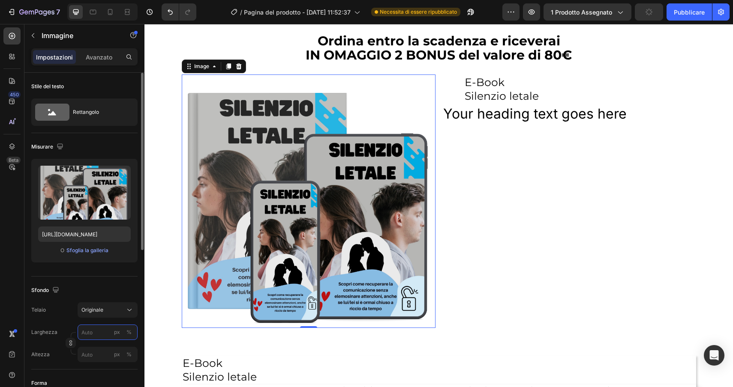
type input "0"
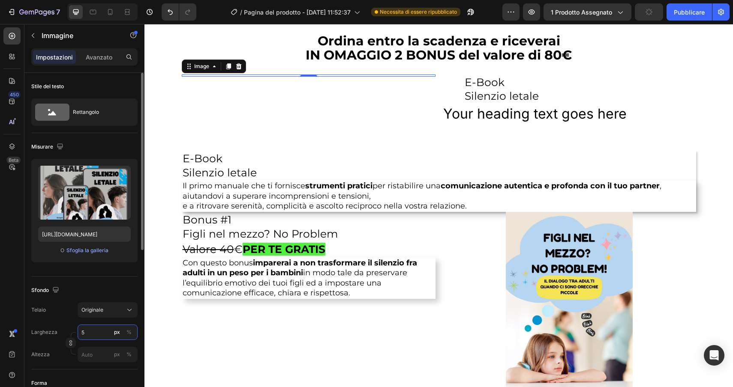
type input "50"
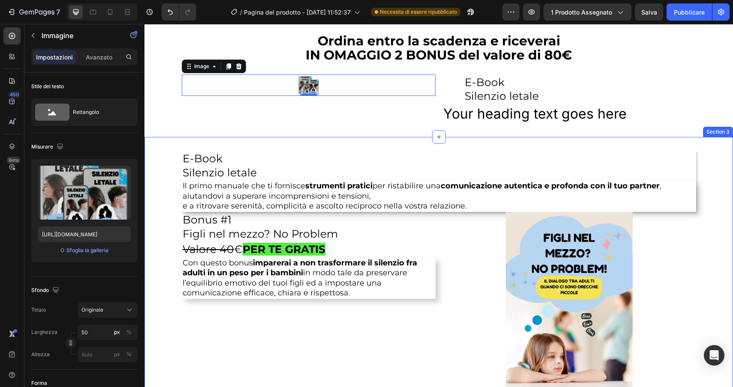
click at [162, 282] on div "E-Book Silenzio letale Heading Il primo manuale che ti fornisce strumenti prati…" at bounding box center [438, 361] width 588 height 420
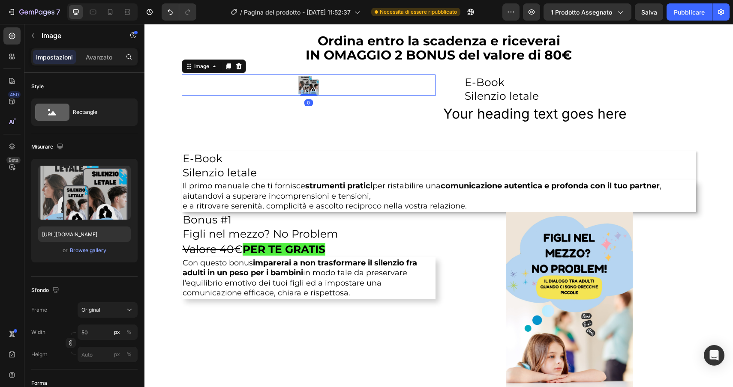
click at [249, 92] on div at bounding box center [309, 85] width 254 height 21
click at [165, 11] on button "Annulla/Ripristina" at bounding box center [170, 11] width 17 height 17
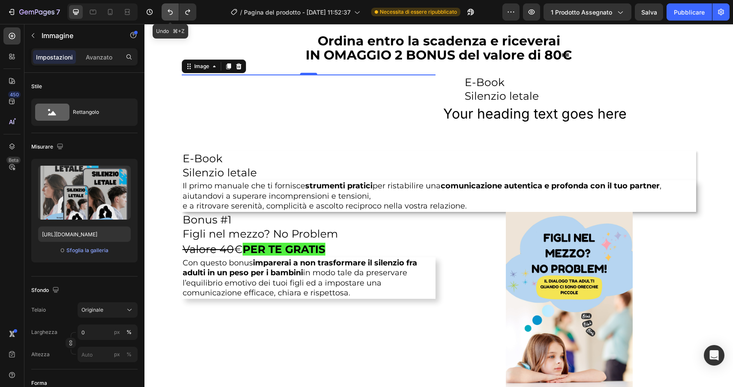
click at [165, 11] on button "Annulla/Ripristina" at bounding box center [170, 11] width 17 height 17
type input "50"
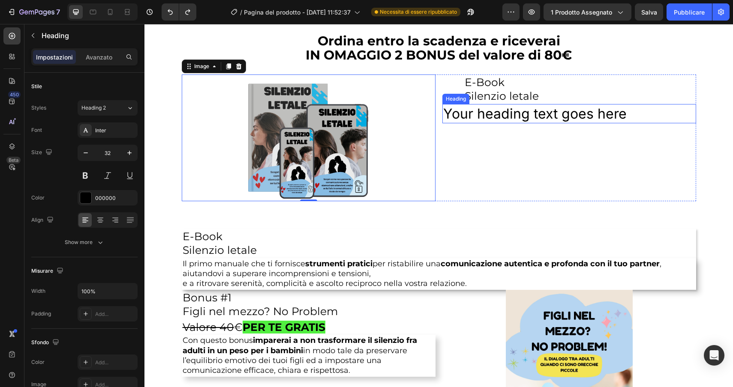
click at [528, 114] on h2 "Your heading text goes here" at bounding box center [569, 114] width 254 height 20
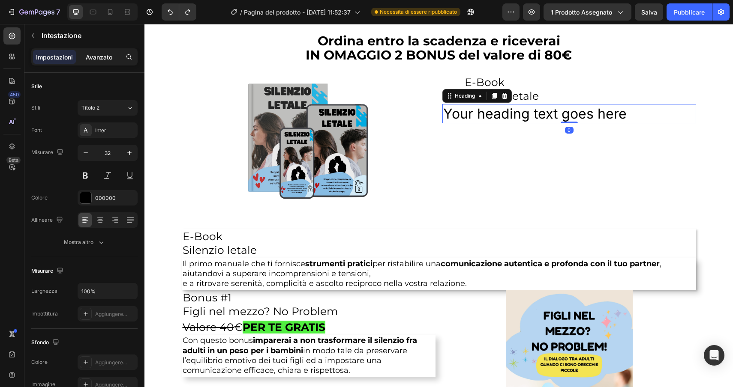
click at [99, 54] on font "Avanzato" at bounding box center [99, 57] width 27 height 7
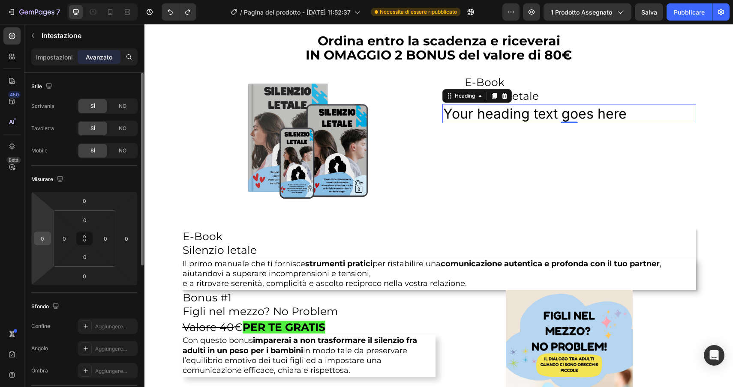
click at [43, 239] on input "0" at bounding box center [42, 238] width 13 height 13
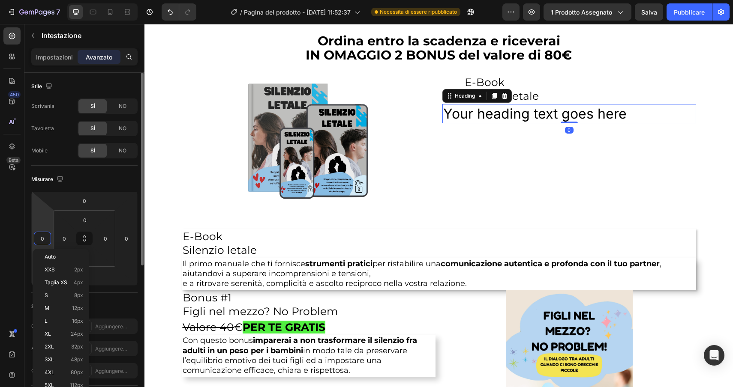
click at [40, 240] on input "0" at bounding box center [42, 238] width 13 height 13
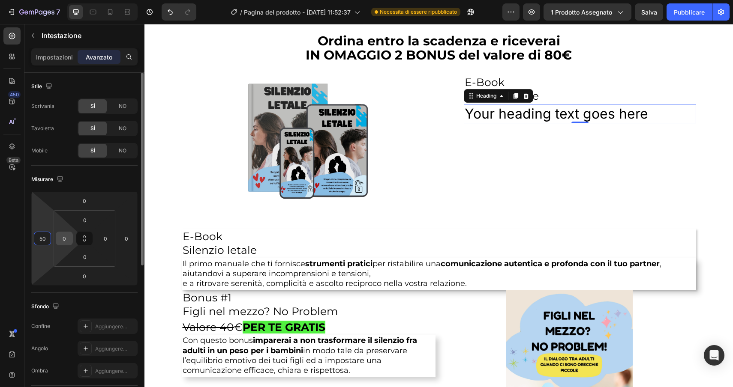
type input "50"
click at [60, 238] on input "0" at bounding box center [64, 238] width 13 height 13
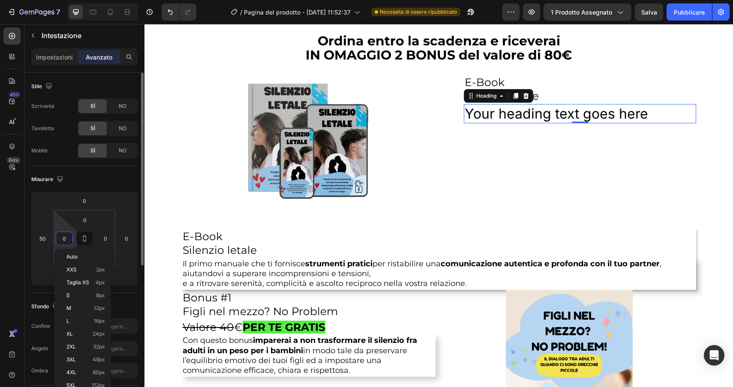
click at [59, 238] on input "0" at bounding box center [64, 238] width 13 height 13
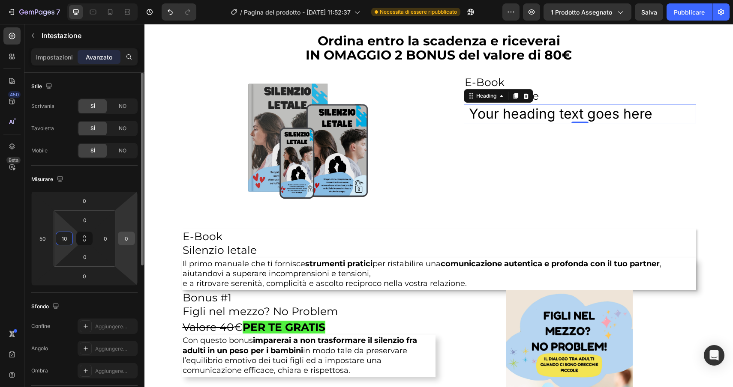
type input "10"
click at [123, 240] on input "0" at bounding box center [126, 238] width 13 height 13
type input "10"
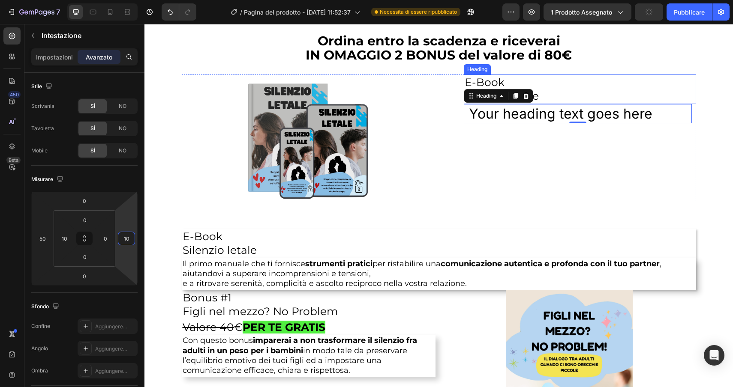
click at [561, 97] on p "⁠⁠⁠⁠⁠⁠⁠ E-Book Silenzio letale" at bounding box center [579, 89] width 231 height 28
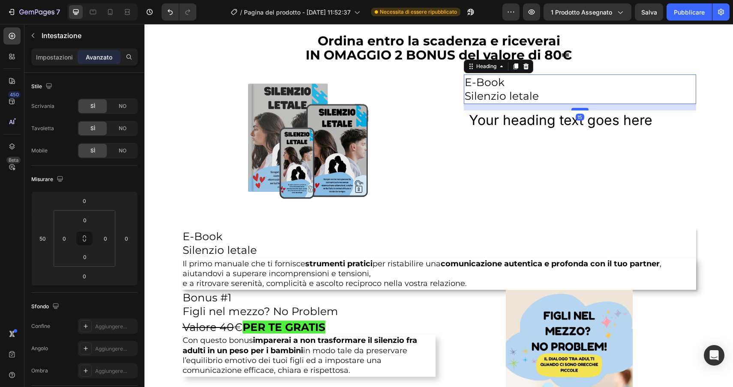
drag, startPoint x: 581, startPoint y: 104, endPoint x: 581, endPoint y: 110, distance: 6.4
click at [581, 110] on div at bounding box center [579, 109] width 17 height 3
type input "15"
click at [288, 247] on p "E-Book Silenzio letale" at bounding box center [439, 244] width 512 height 28
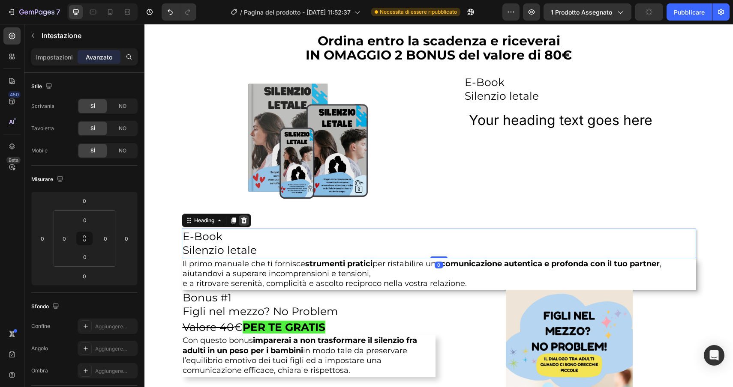
click at [244, 223] on icon at bounding box center [244, 220] width 6 height 6
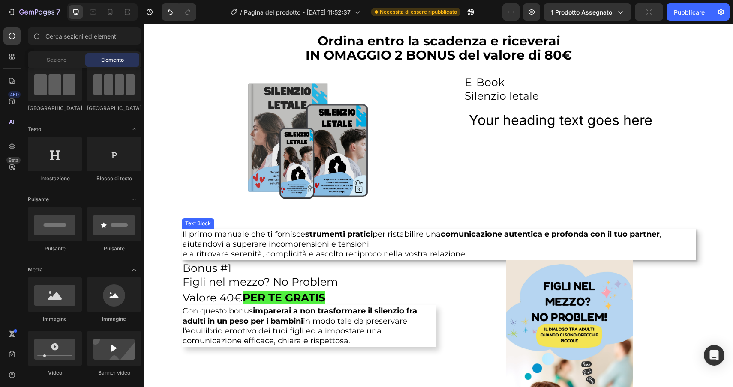
click at [461, 237] on strong "comunicazione autentica e profonda con il tuo partner" at bounding box center [549, 234] width 219 height 9
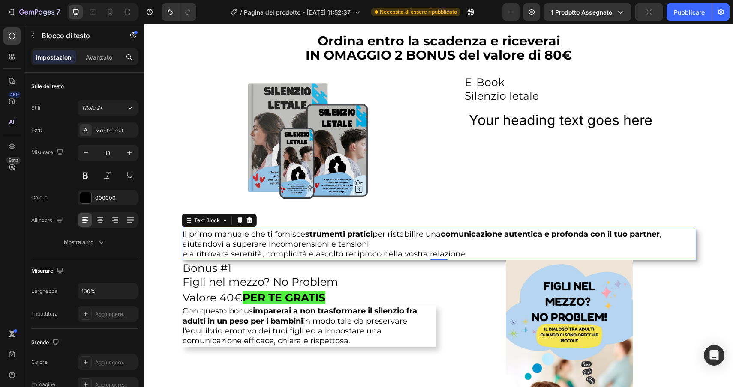
click at [472, 250] on p "Il primo manuale che ti fornisce strumenti pratici per ristabilire una comunica…" at bounding box center [439, 245] width 512 height 30
click at [471, 252] on p "Il primo manuale che ti fornisce strumenti pratici per ristabilire una comunica…" at bounding box center [439, 245] width 512 height 30
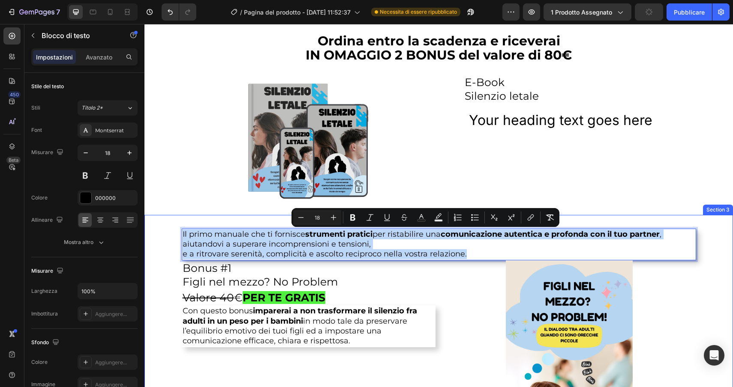
drag, startPoint x: 471, startPoint y: 252, endPoint x: 181, endPoint y: 229, distance: 291.0
copy p "Il primo manuale che ti fornisce strumenti pratici per ristabilire una comunica…"
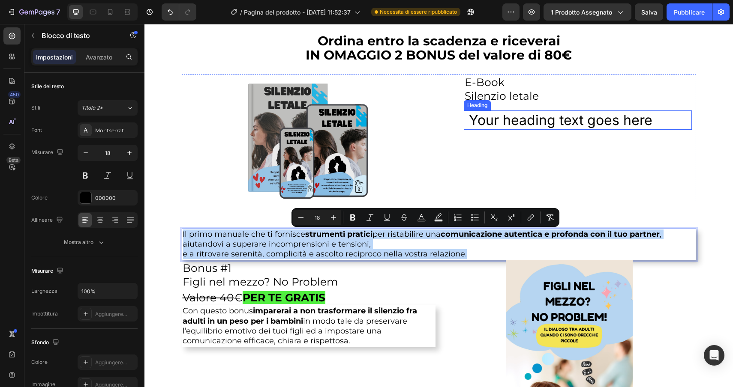
click at [599, 120] on h2 "Your heading text goes here" at bounding box center [580, 121] width 224 height 20
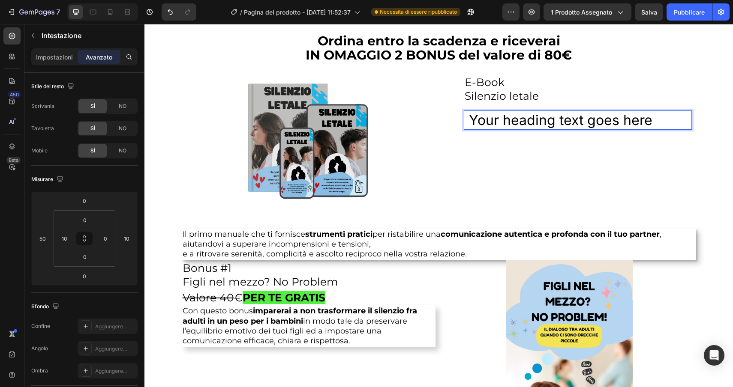
click at [673, 126] on h2 "Your heading text goes here" at bounding box center [580, 121] width 224 height 20
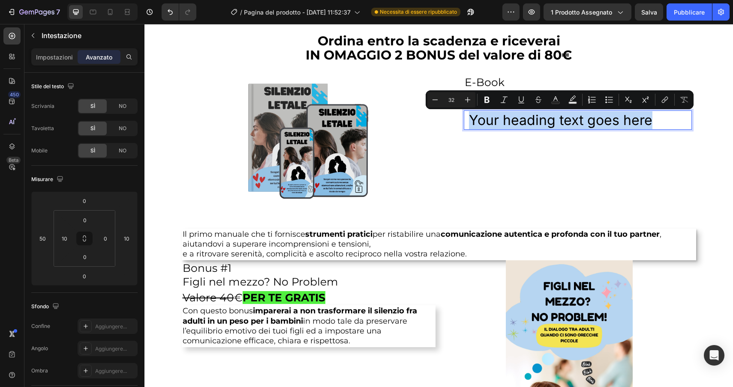
drag, startPoint x: 673, startPoint y: 126, endPoint x: 463, endPoint y: 123, distance: 210.0
click at [464, 123] on div "Your heading text goes here Heading 0" at bounding box center [578, 121] width 228 height 20
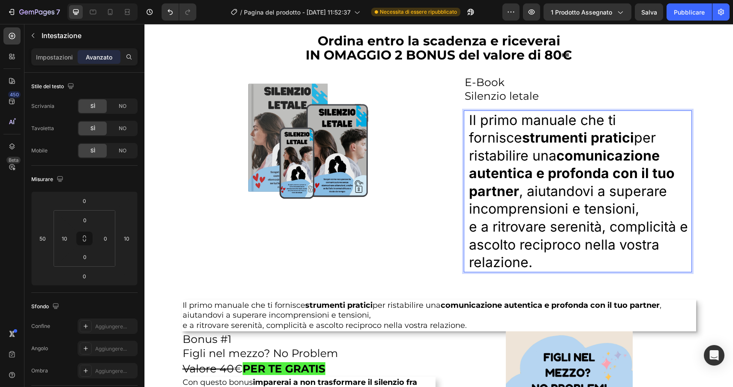
click at [547, 255] on p "Il primo manuale che ti fornisce strumenti pratici per ristabilire una comunica…" at bounding box center [580, 191] width 222 height 160
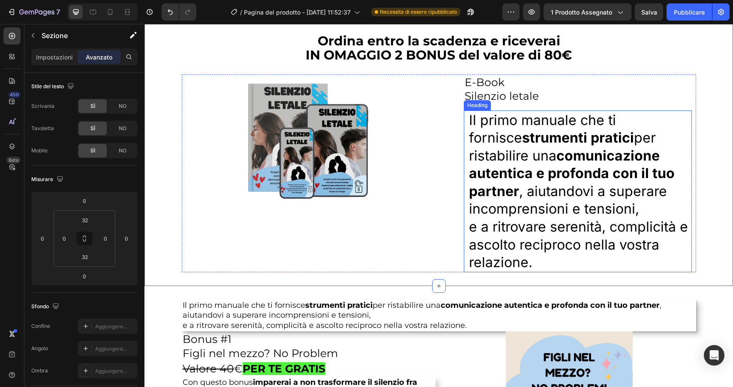
click at [542, 269] on p "Il primo manuale che ti fornisce strumenti pratici per ristabilire una comunica…" at bounding box center [580, 191] width 222 height 160
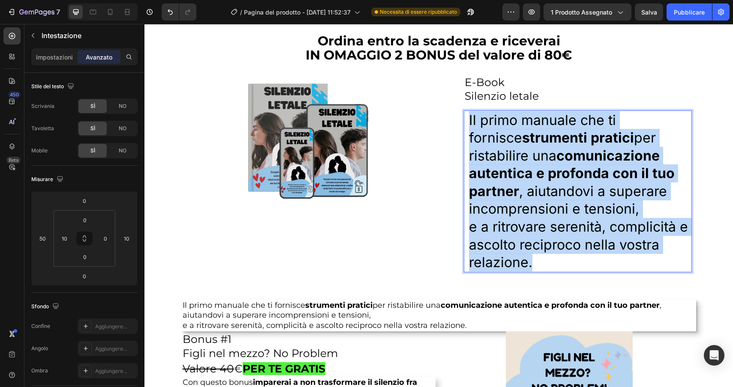
drag, startPoint x: 542, startPoint y: 269, endPoint x: 460, endPoint y: 120, distance: 169.9
click at [460, 120] on div "⁠⁠⁠⁠⁠⁠⁠ E-Book Silenzio letale Heading Il primo manuale che ti fornisce strumen…" at bounding box center [569, 174] width 254 height 198
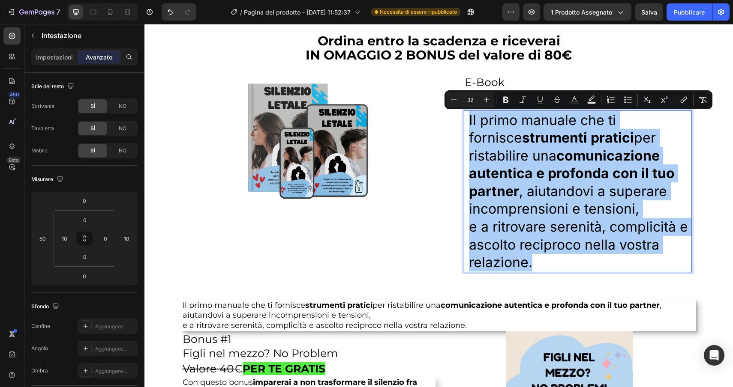
click at [473, 99] on input "32" at bounding box center [469, 100] width 17 height 10
drag, startPoint x: 474, startPoint y: 99, endPoint x: 461, endPoint y: 99, distance: 12.4
click at [461, 99] on input "32" at bounding box center [469, 100] width 17 height 10
type input "18"
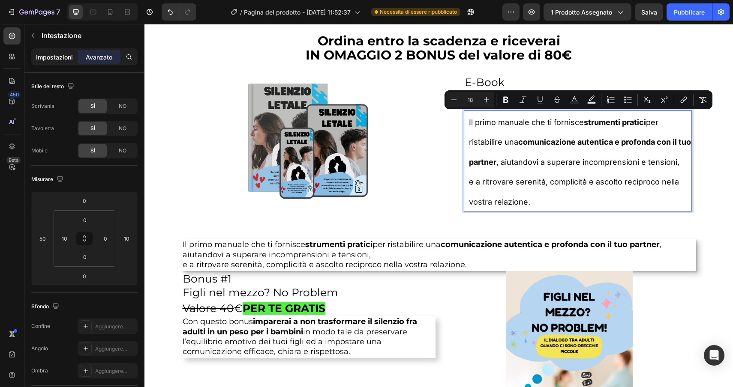
click at [45, 58] on font "Impostazioni" at bounding box center [54, 57] width 37 height 7
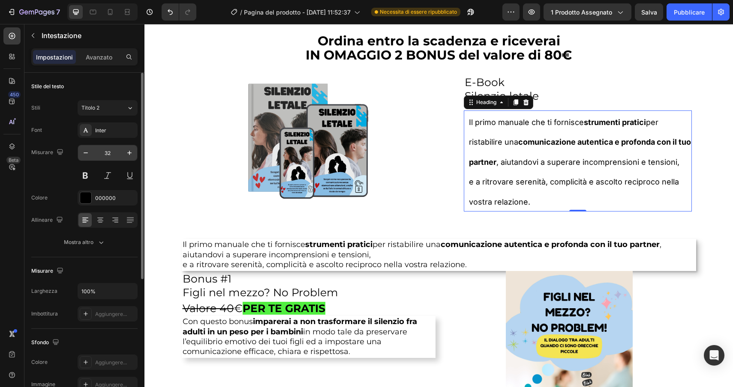
click at [113, 150] on input "32" at bounding box center [107, 152] width 28 height 15
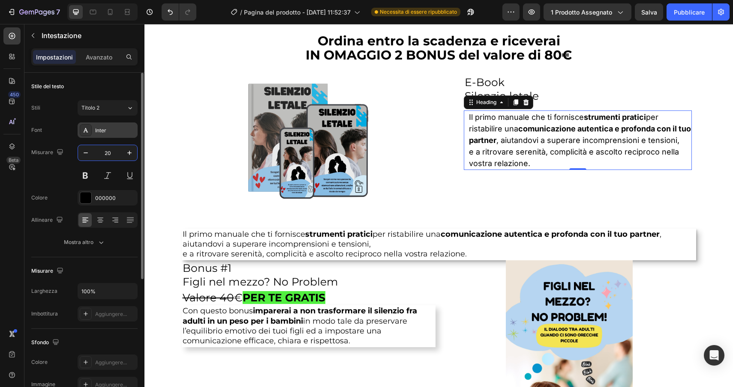
type input "20"
click at [119, 127] on div "Inter" at bounding box center [115, 131] width 40 height 8
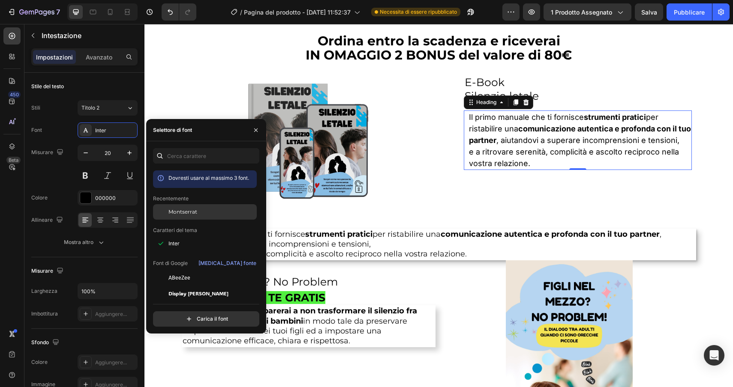
click at [183, 213] on font "Montserrat" at bounding box center [182, 212] width 29 height 6
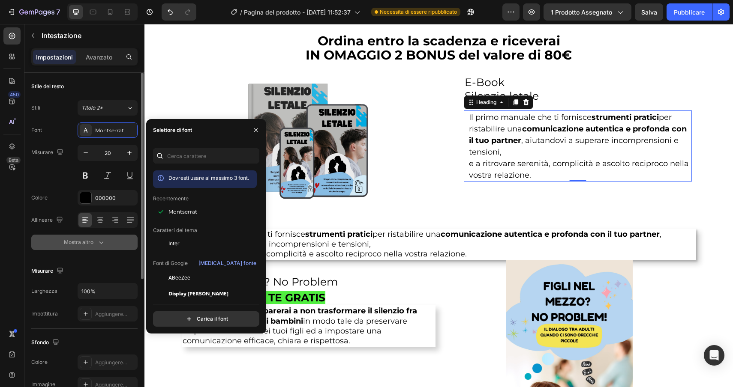
click at [102, 240] on icon "button" at bounding box center [101, 242] width 9 height 9
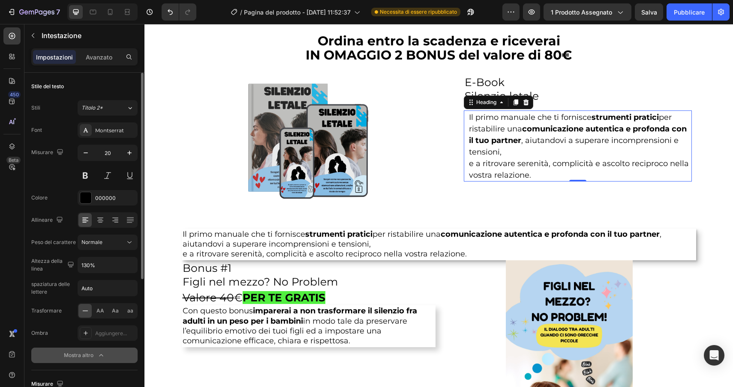
click at [102, 240] on font "Normale" at bounding box center [91, 242] width 21 height 6
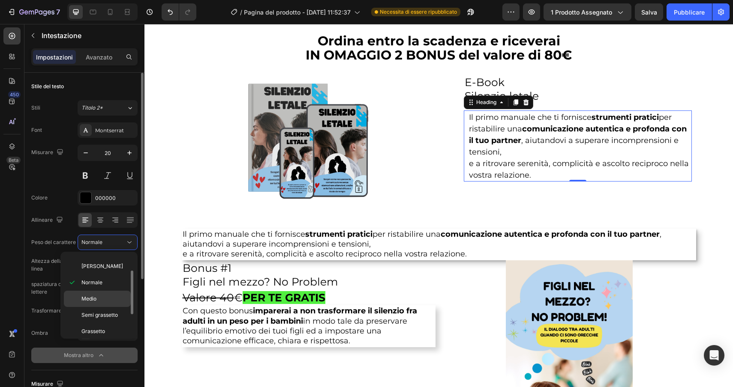
scroll to position [29, 0]
click at [101, 308] on div "Medio" at bounding box center [97, 316] width 67 height 16
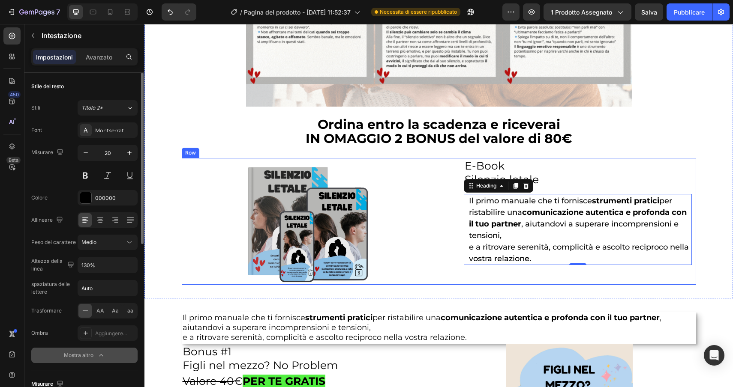
scroll to position [2674, 0]
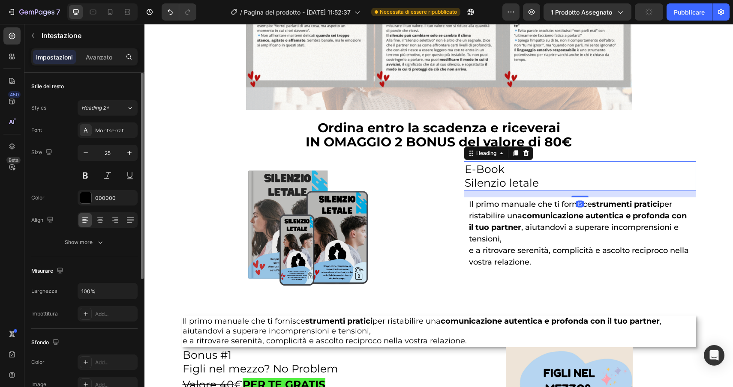
click at [545, 180] on p "⁠⁠⁠⁠⁠⁠⁠ E-Book Silenzio letale" at bounding box center [579, 176] width 231 height 28
click at [58, 243] on button "Mostra altro" at bounding box center [84, 242] width 106 height 15
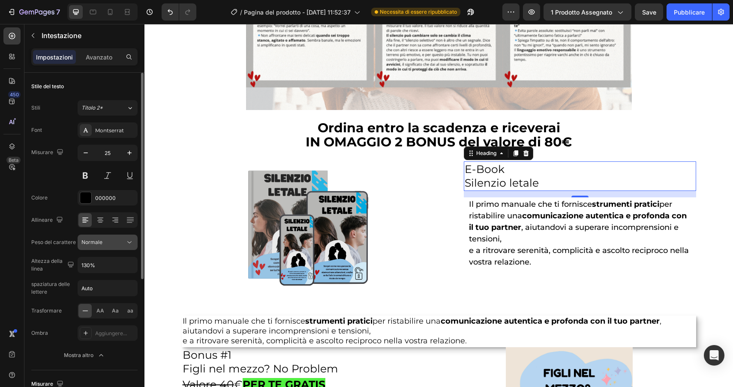
click at [106, 244] on div "Normale" at bounding box center [103, 243] width 44 height 8
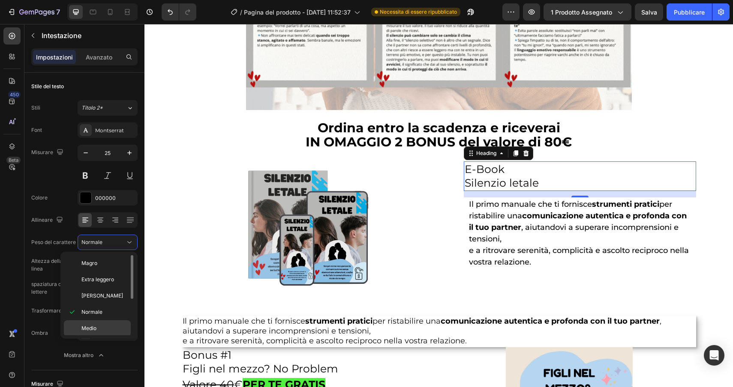
click at [95, 327] on font "Medio" at bounding box center [88, 328] width 15 height 6
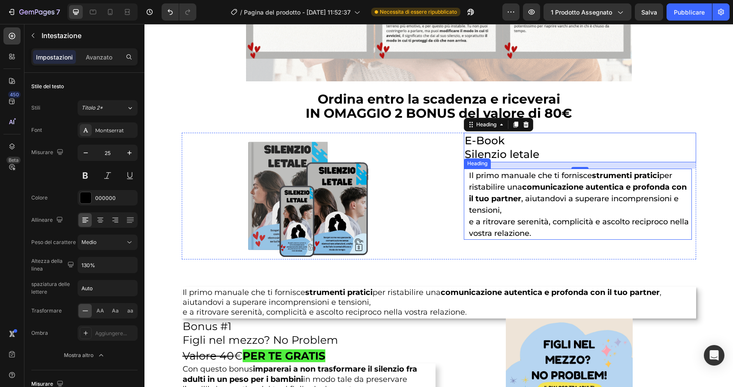
scroll to position [2703, 0]
click at [669, 222] on span "e a ritrovare serenità, complicità e ascolto reciproco nella vostra relazione." at bounding box center [579, 227] width 220 height 21
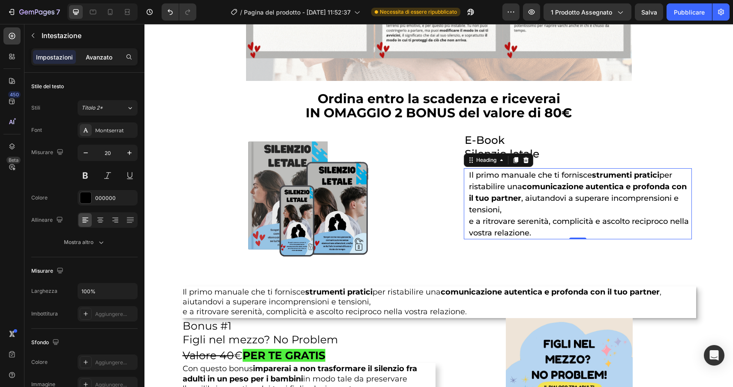
click at [100, 63] on div "Avanzato" at bounding box center [99, 57] width 43 height 14
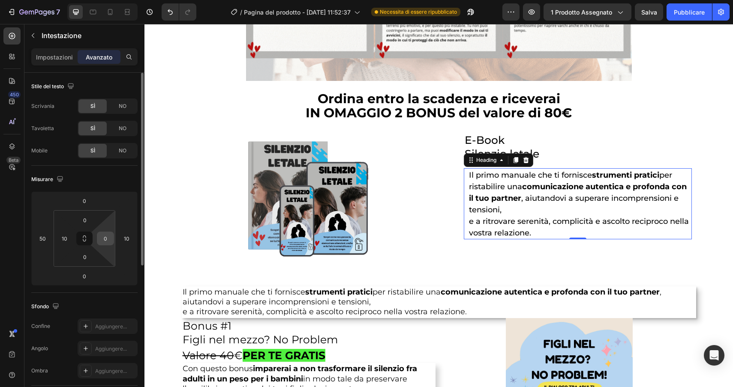
click at [105, 241] on input "0" at bounding box center [105, 238] width 13 height 13
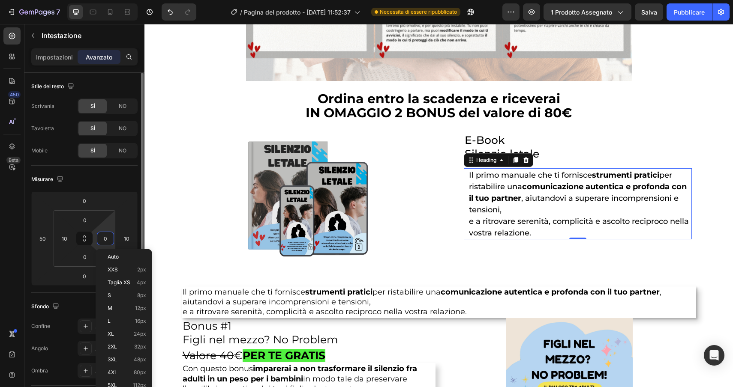
click at [100, 238] on input "0" at bounding box center [105, 238] width 13 height 13
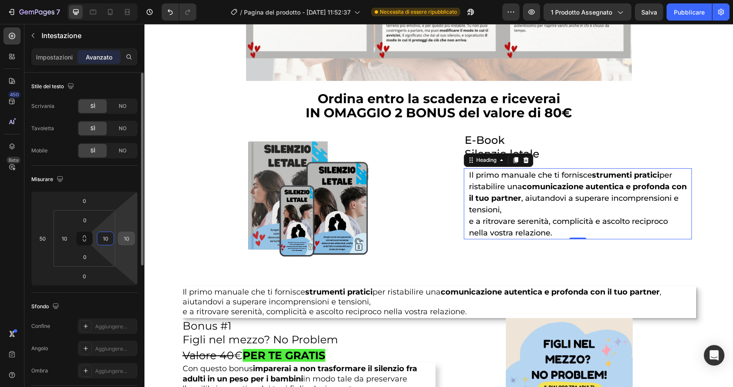
type input "10"
click at [124, 237] on input "10" at bounding box center [126, 238] width 13 height 13
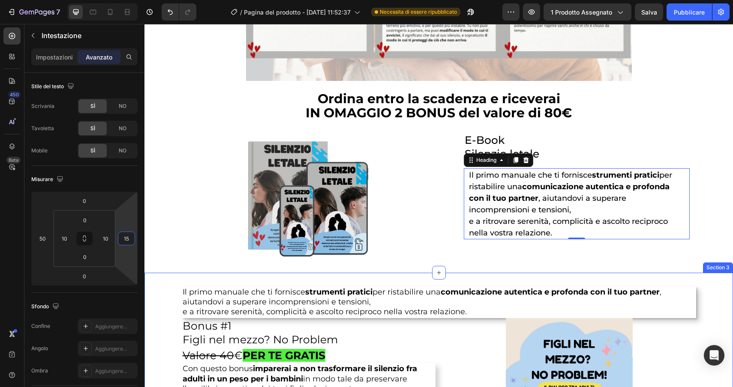
type input "150"
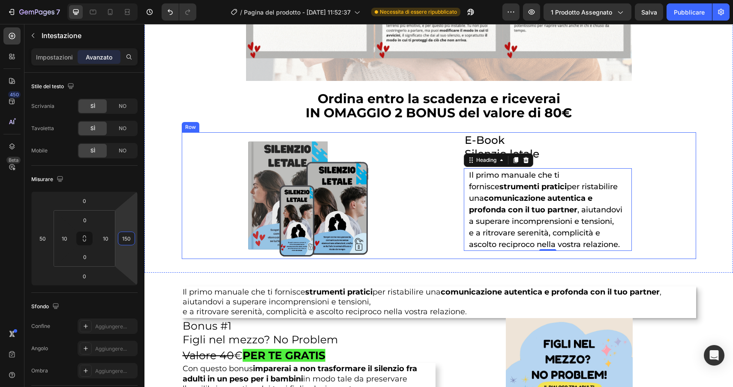
click at [656, 216] on div "⁠⁠⁠⁠⁠⁠⁠ E-Book Silenzio letale Heading ⁠⁠⁠⁠⁠⁠⁠ Il primo manuale che ti fornisce…" at bounding box center [569, 195] width 254 height 127
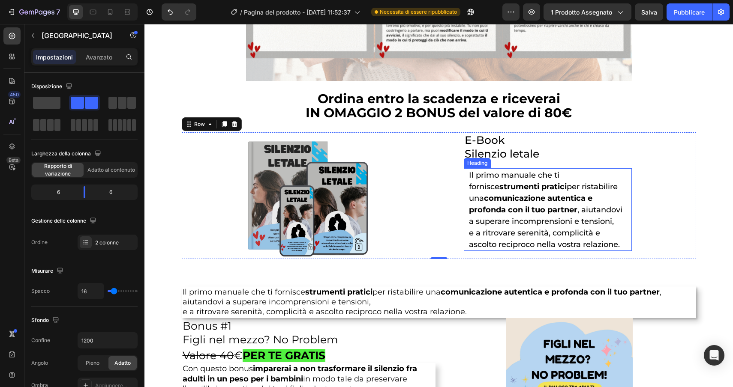
click at [532, 202] on strong "comunicazione autentica e profonda con il tuo partner" at bounding box center [530, 204] width 123 height 21
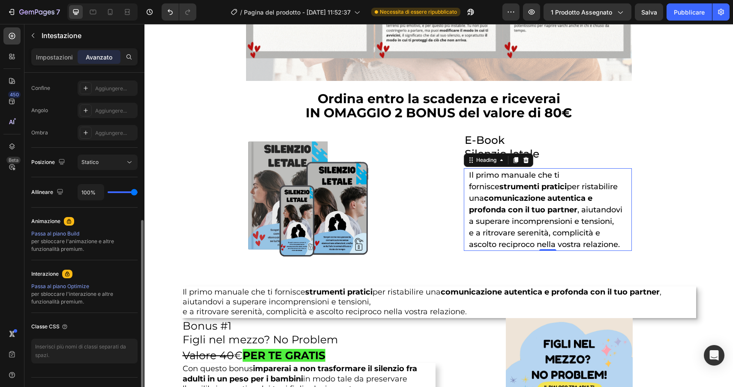
scroll to position [222, 0]
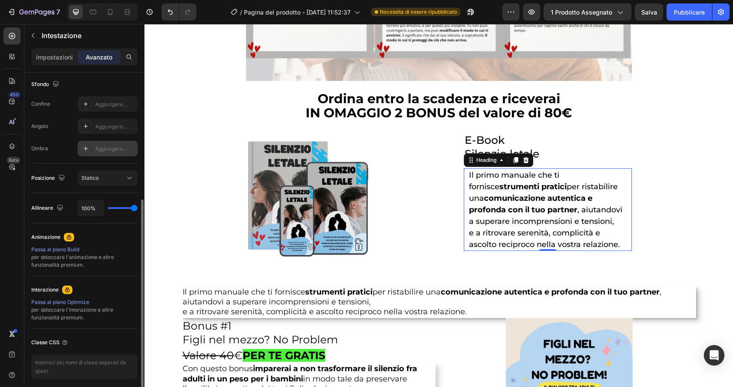
click at [115, 151] on font "Aggiungere..." at bounding box center [111, 149] width 32 height 6
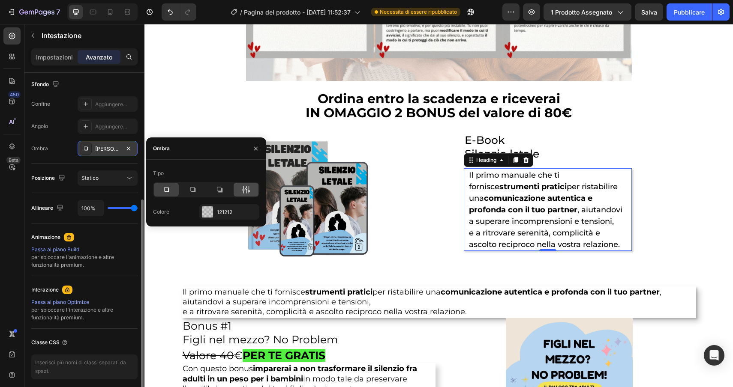
click at [247, 189] on icon at bounding box center [246, 190] width 2 height 8
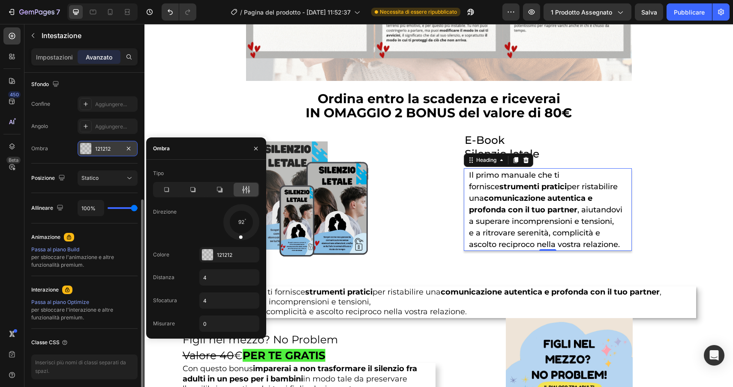
drag, startPoint x: 252, startPoint y: 232, endPoint x: 239, endPoint y: 239, distance: 14.4
click at [239, 239] on div at bounding box center [241, 231] width 6 height 19
click at [206, 258] on div at bounding box center [207, 254] width 11 height 11
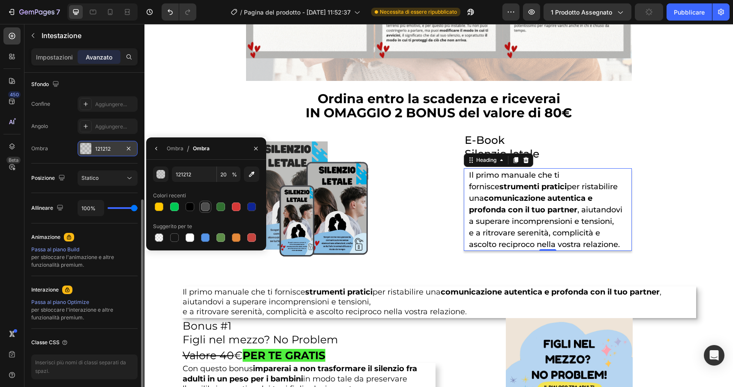
click at [208, 210] on div at bounding box center [205, 207] width 9 height 9
type input "4D4D4D"
type input "100"
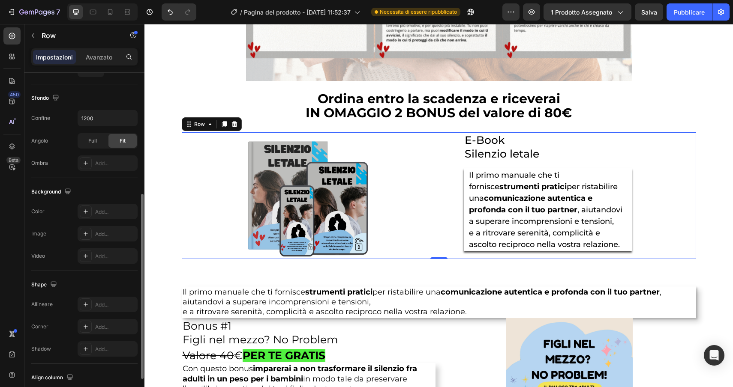
click at [671, 205] on div "⁠⁠⁠⁠⁠⁠⁠ E-Book Silenzio letale Heading ⁠⁠⁠⁠⁠⁠⁠ Il primo manuale che ti fornisce…" at bounding box center [569, 195] width 254 height 127
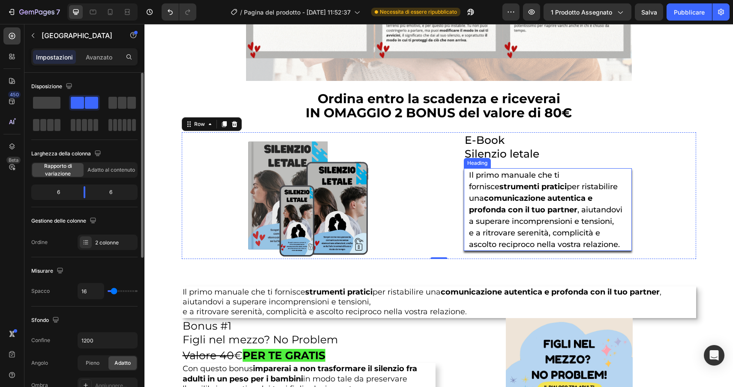
click at [589, 203] on strong "comunicazione autentica e profonda con il tuo partner" at bounding box center [530, 204] width 123 height 21
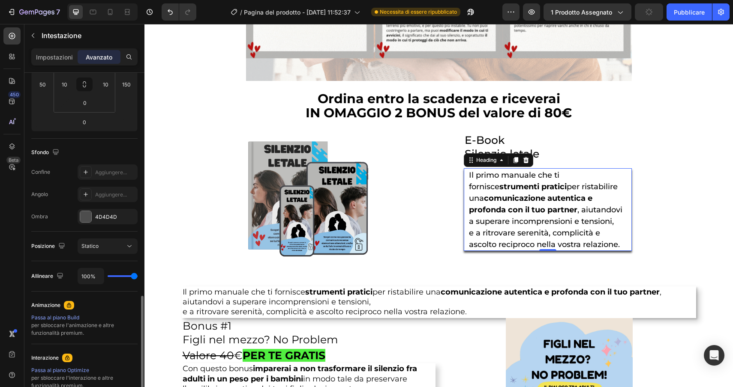
scroll to position [256, 0]
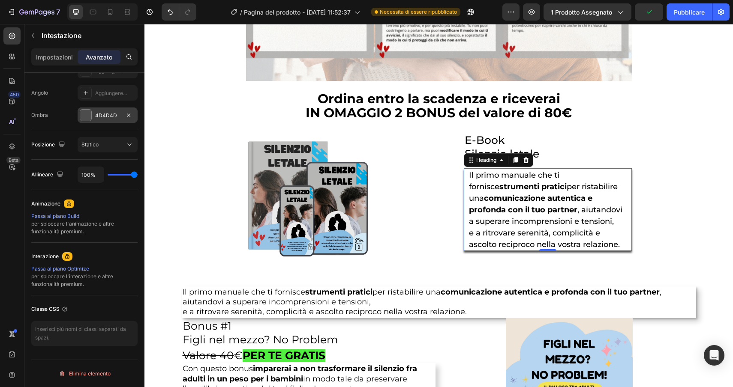
click at [106, 113] on font "4D4D4D" at bounding box center [106, 115] width 22 height 6
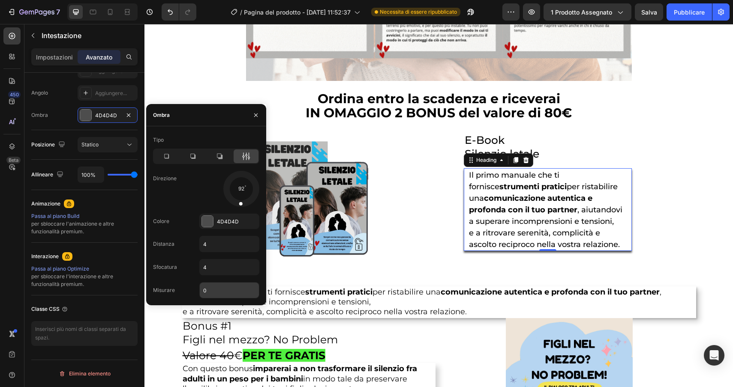
click at [221, 289] on input "0" at bounding box center [229, 290] width 59 height 15
drag, startPoint x: 221, startPoint y: 289, endPoint x: 174, endPoint y: 288, distance: 47.6
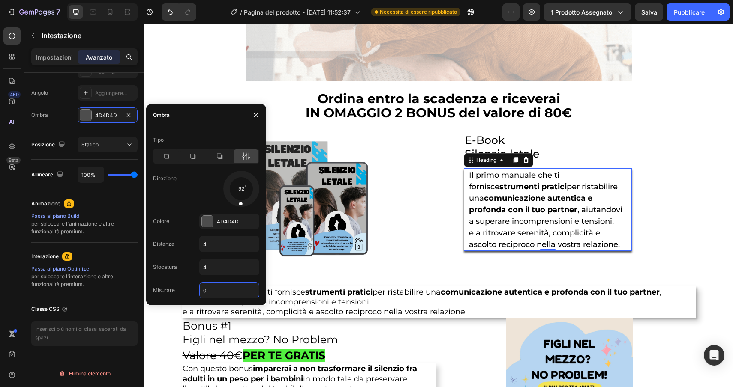
click at [174, 288] on div "Misurare 0" at bounding box center [206, 290] width 106 height 16
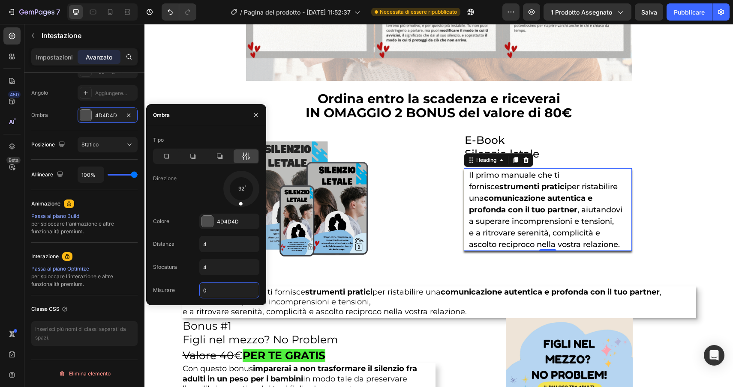
type input "4"
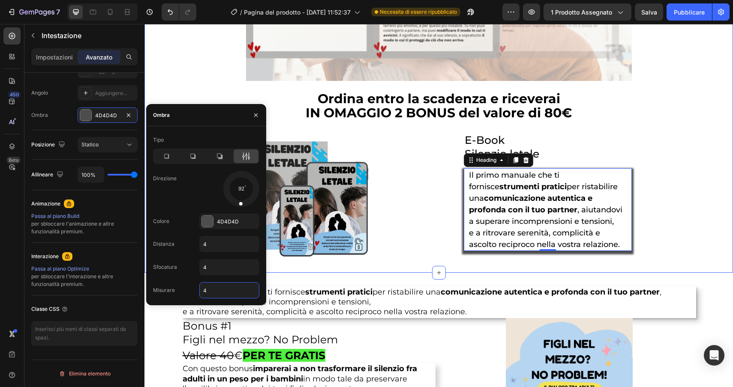
click at [662, 228] on div "⁠⁠⁠⁠⁠⁠⁠ E-Book Silenzio letale Heading ⁠⁠⁠⁠⁠⁠⁠ Il primo manuale che ti fornisce…" at bounding box center [569, 195] width 254 height 127
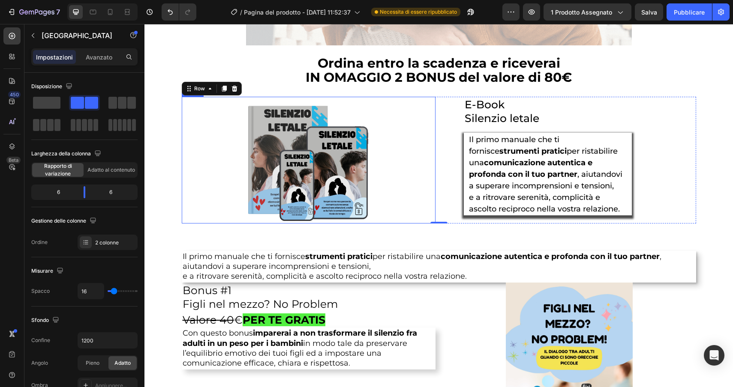
scroll to position [2738, 0]
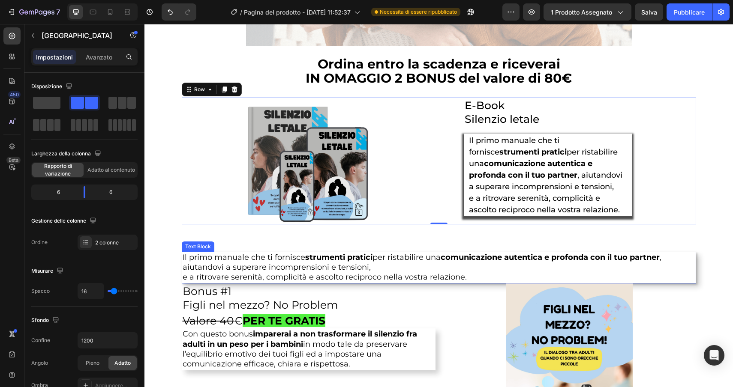
click at [458, 269] on p "Il primo manuale che ti fornisce strumenti pratici per ristabilire una comunica…" at bounding box center [439, 268] width 512 height 30
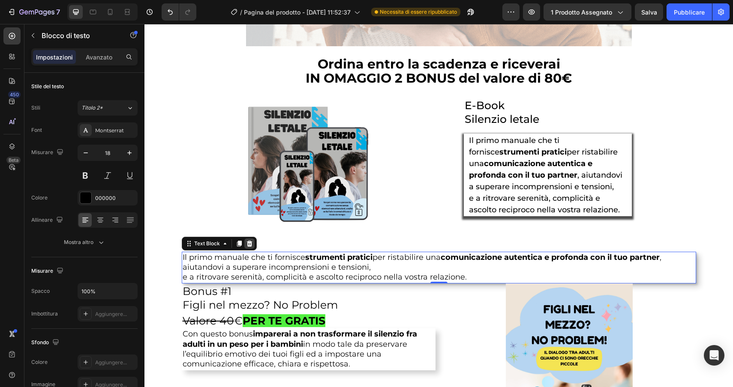
click at [248, 245] on icon at bounding box center [249, 243] width 7 height 7
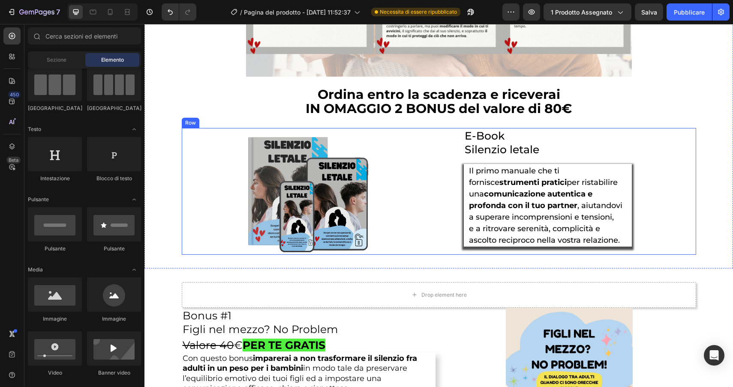
scroll to position [2707, 0]
click at [190, 124] on div "Image" at bounding box center [192, 124] width 18 height 8
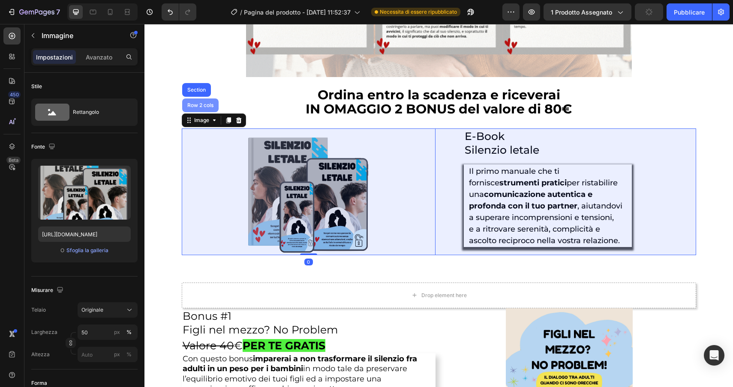
click at [193, 109] on div "Row 2 cols" at bounding box center [200, 106] width 36 height 14
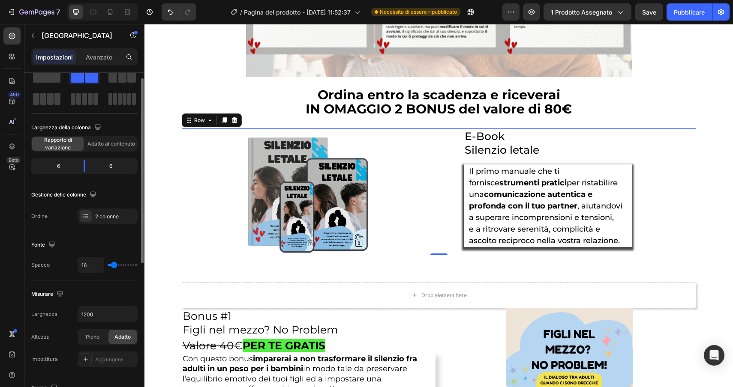
scroll to position [0, 0]
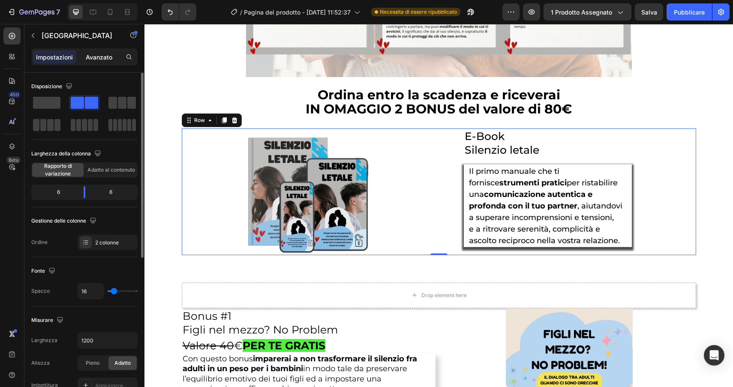
click at [99, 55] on font "Avanzato" at bounding box center [99, 57] width 27 height 7
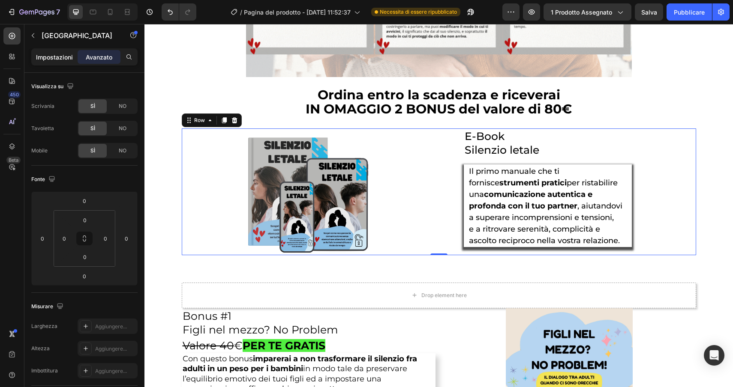
click at [45, 60] on p "Impostazioni" at bounding box center [54, 57] width 37 height 9
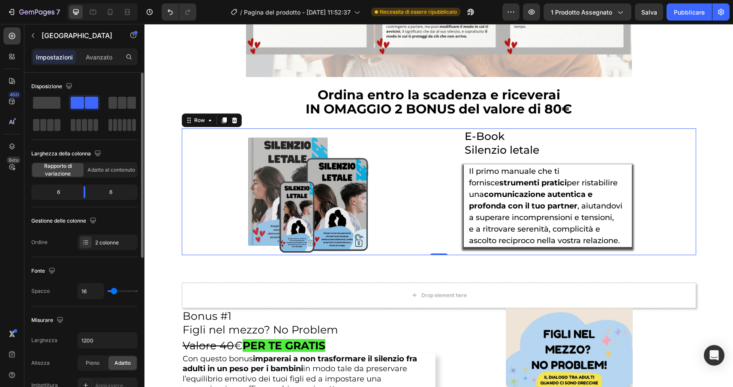
type input "20"
type input "19"
type input "18"
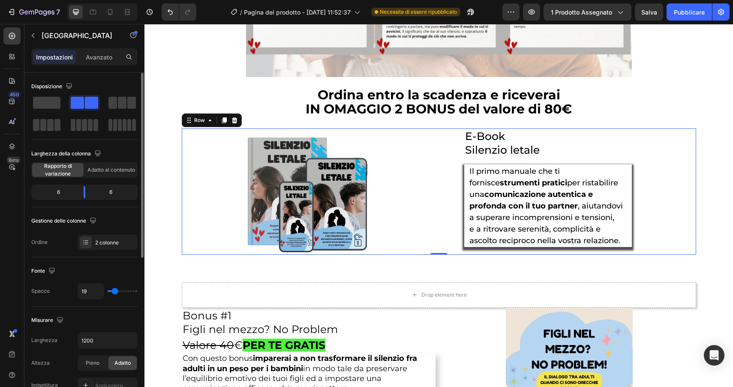
type input "18"
type input "17"
type input "15"
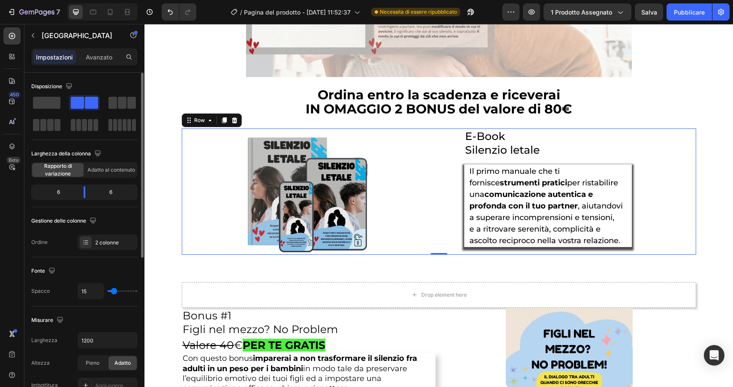
type input "12"
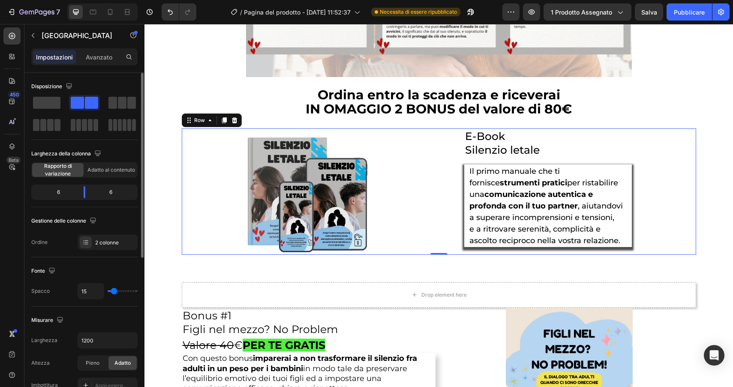
type input "12"
type input "10"
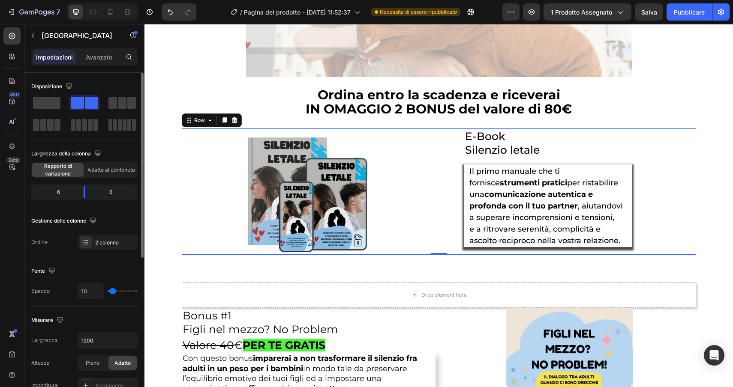
type input "7"
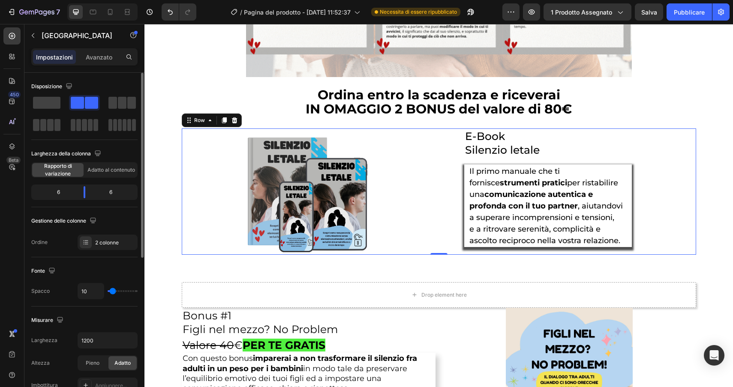
type input "7"
type input "5"
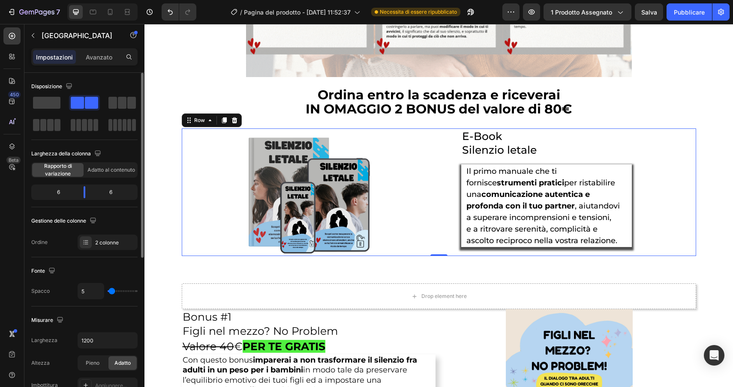
type input "4"
type input "3"
type input "2"
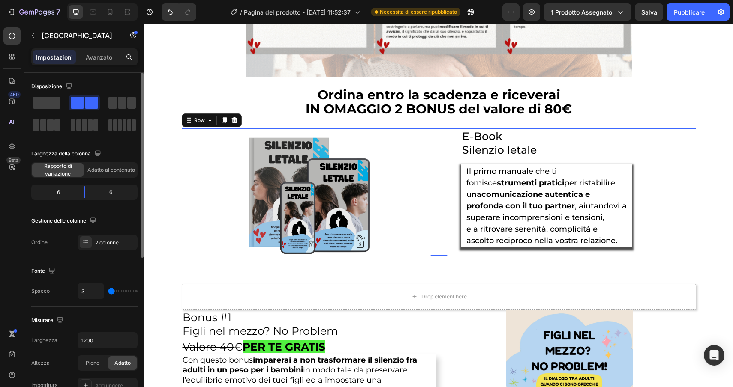
type input "2"
type input "1"
type input "2"
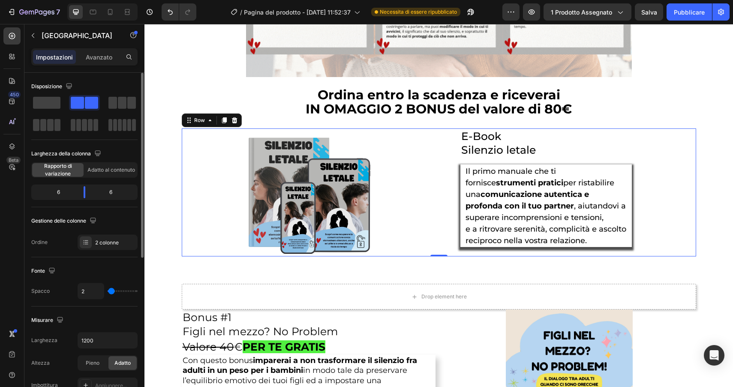
type input "4"
type input "6"
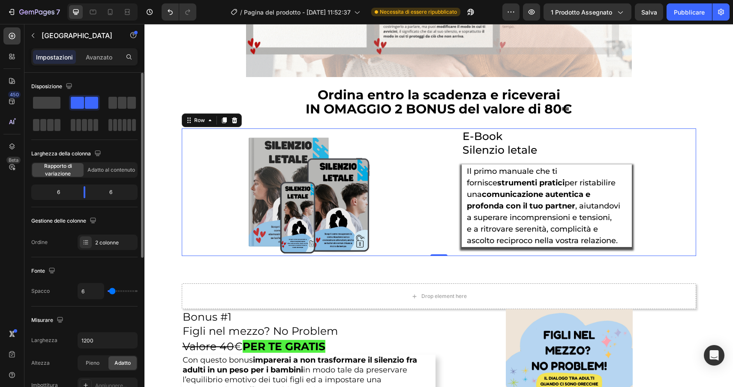
type input "7"
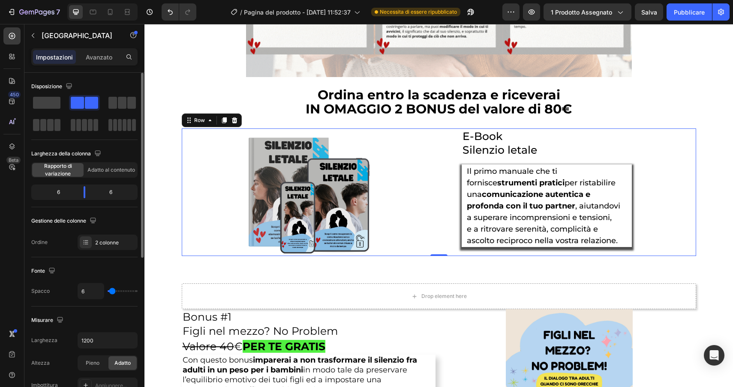
type input "7"
type input "8"
type input "9"
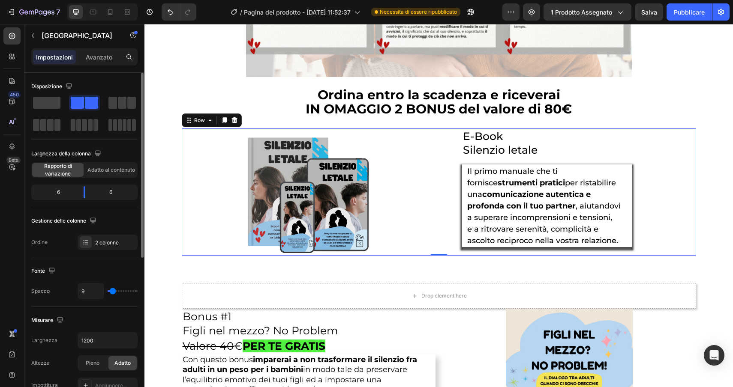
type input "10"
type input "11"
type input "10"
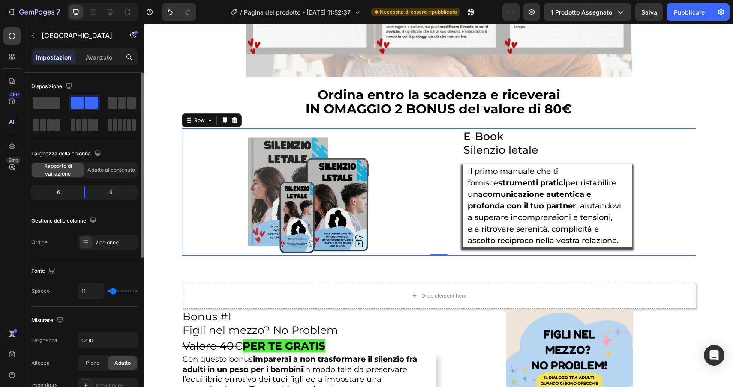
type input "10"
type input "9"
type input "8"
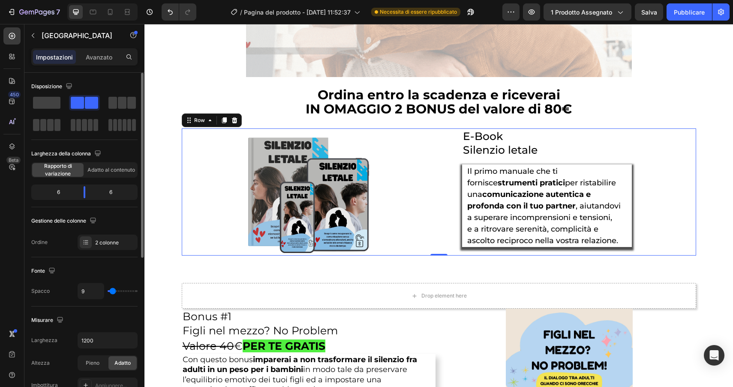
type input "8"
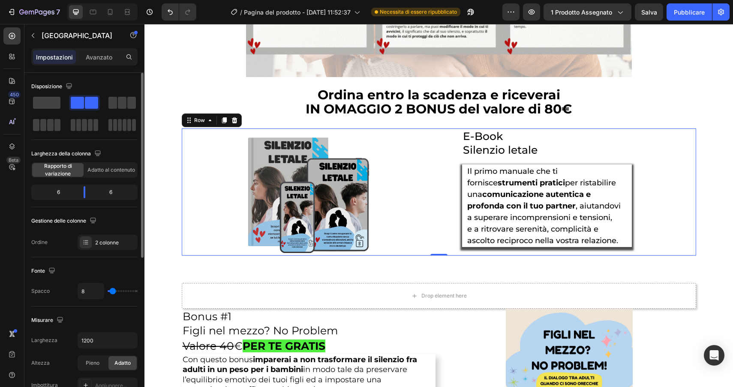
type input "7"
type input "6"
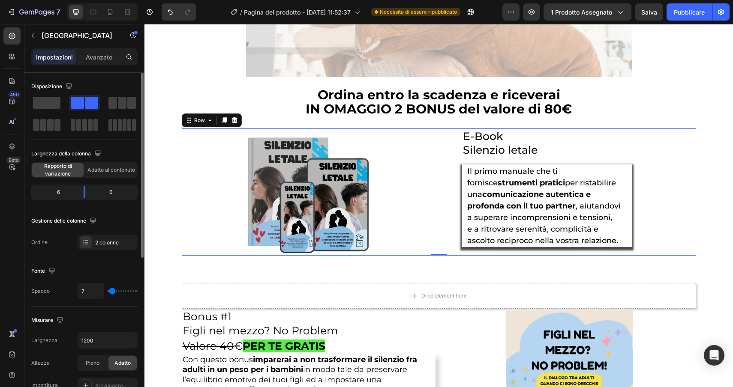
type input "6"
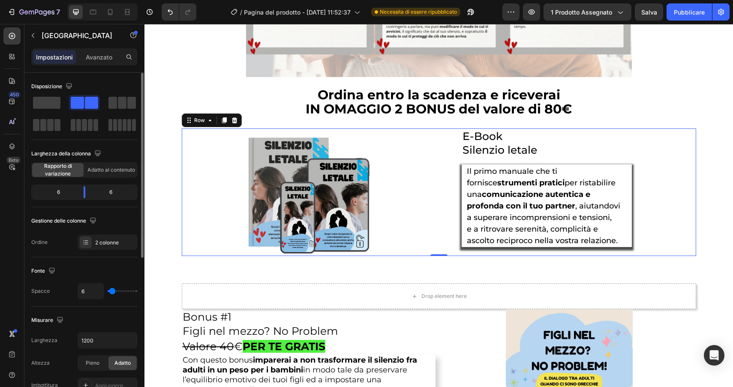
type input "5"
type input "6"
type input "7"
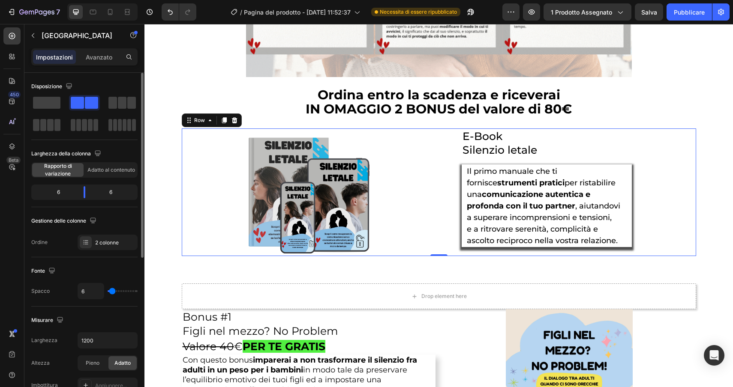
type input "7"
type input "8"
type input "9"
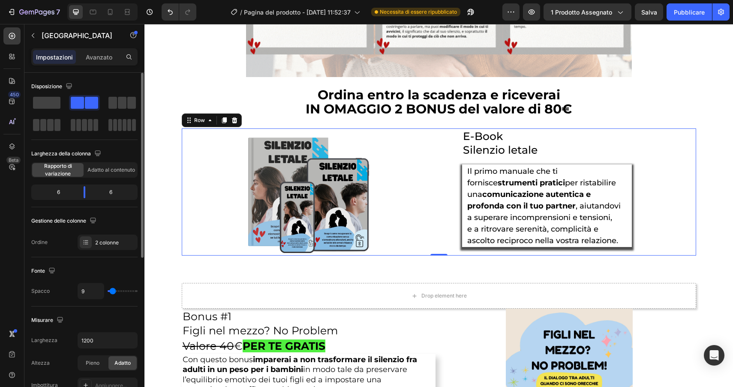
type input "10"
type input "9"
type input "8"
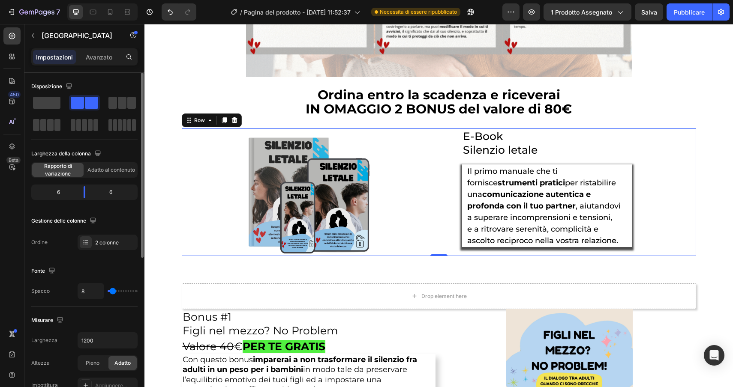
type input "8"
click at [112, 291] on input "range" at bounding box center [123, 292] width 30 height 2
click at [254, 212] on img at bounding box center [310, 193] width 128 height 128
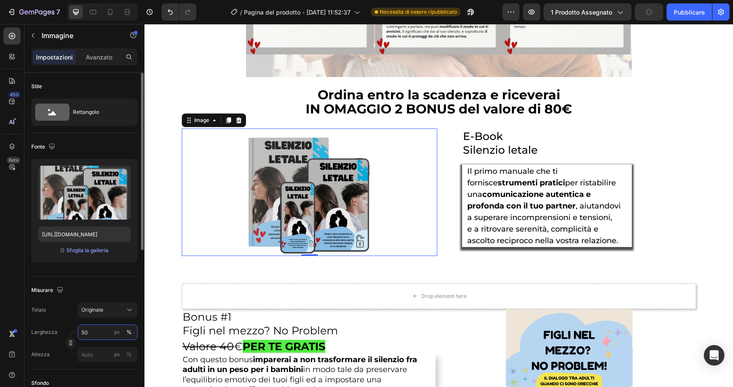
click at [81, 333] on input "50" at bounding box center [108, 332] width 60 height 15
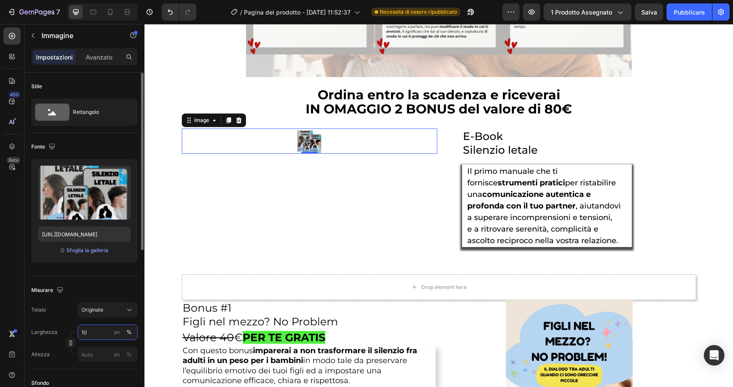
type input "1"
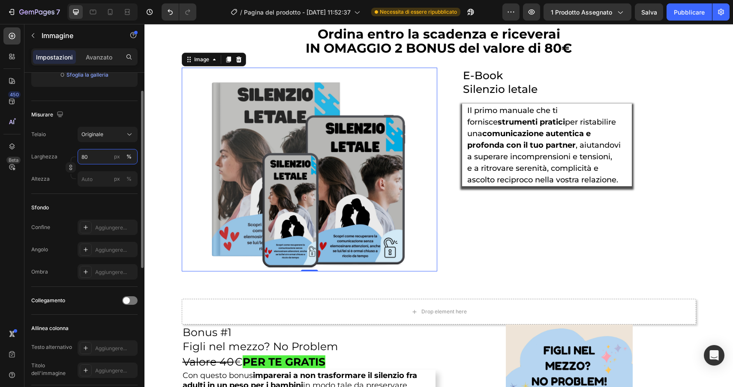
scroll to position [94, 0]
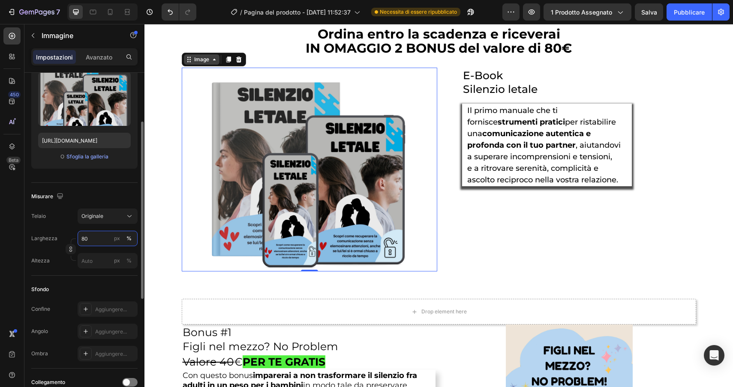
type input "80"
click at [200, 62] on div "Image" at bounding box center [201, 60] width 18 height 8
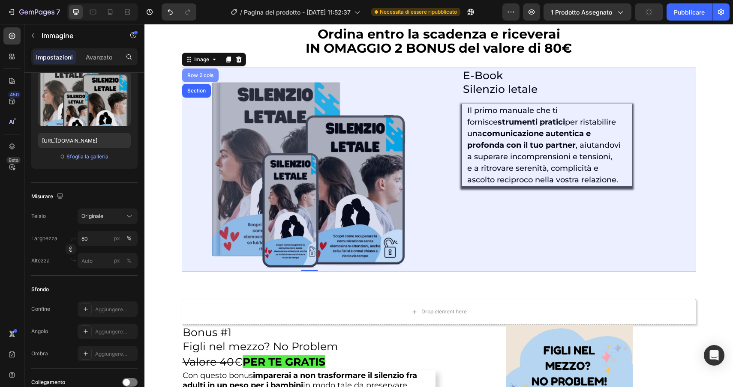
click at [201, 75] on div "Row 2 cols" at bounding box center [201, 75] width 30 height 5
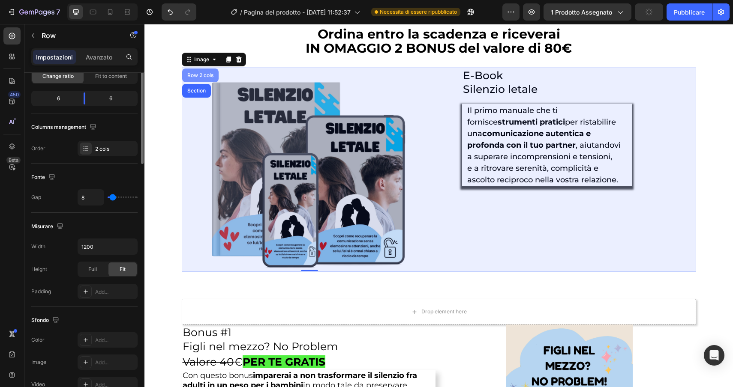
scroll to position [0, 0]
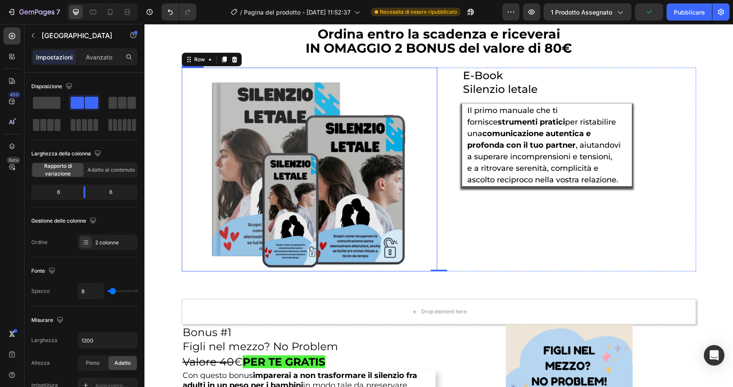
click at [271, 141] on img at bounding box center [309, 170] width 204 height 204
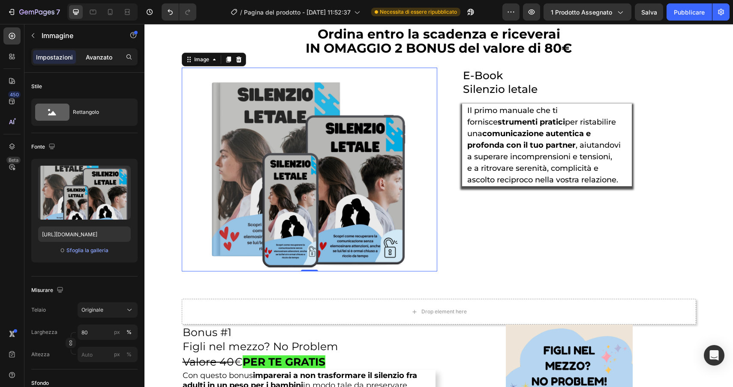
click at [107, 53] on p "Avanzato" at bounding box center [99, 57] width 27 height 9
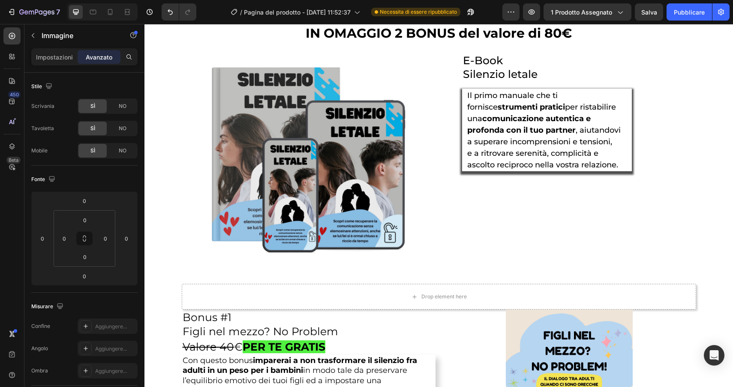
scroll to position [2765, 0]
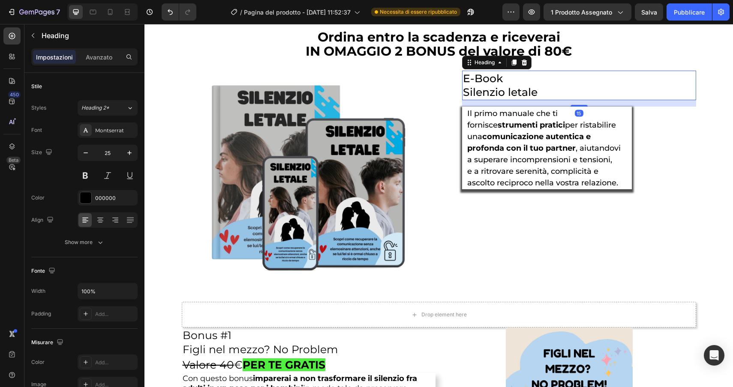
click at [502, 84] on h2 "E-Book Silenzio letale" at bounding box center [579, 86] width 234 height 30
click at [484, 63] on div "Heading" at bounding box center [485, 63] width 24 height 8
click at [106, 53] on p "Avanzato" at bounding box center [99, 57] width 27 height 9
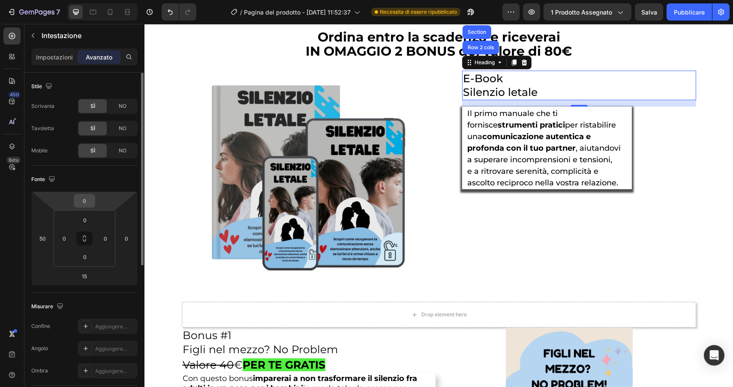
click at [80, 202] on input "0" at bounding box center [84, 201] width 17 height 13
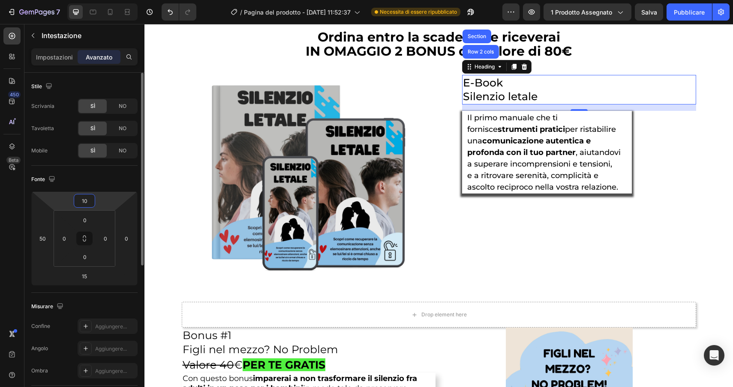
type input "100"
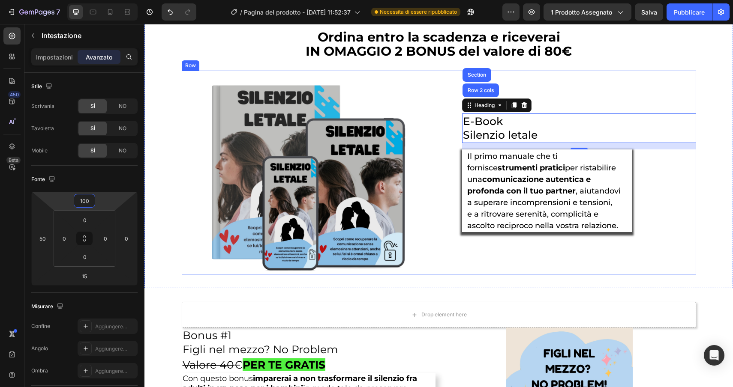
click at [667, 209] on div "E-Book Silenzio letale Heading Row 2 cols Section 15 Il primo manuale che ti fo…" at bounding box center [567, 173] width 255 height 204
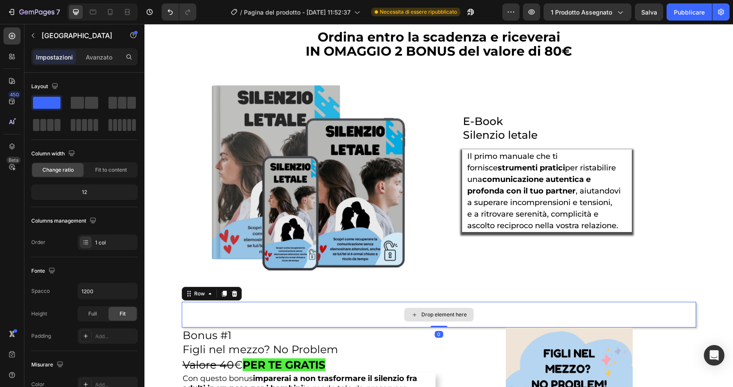
click at [582, 310] on div "Drop element here" at bounding box center [439, 315] width 514 height 26
click at [235, 295] on icon at bounding box center [234, 294] width 7 height 7
click at [258, 320] on div "Drop element here" at bounding box center [439, 315] width 514 height 26
click at [234, 295] on icon at bounding box center [234, 294] width 6 height 6
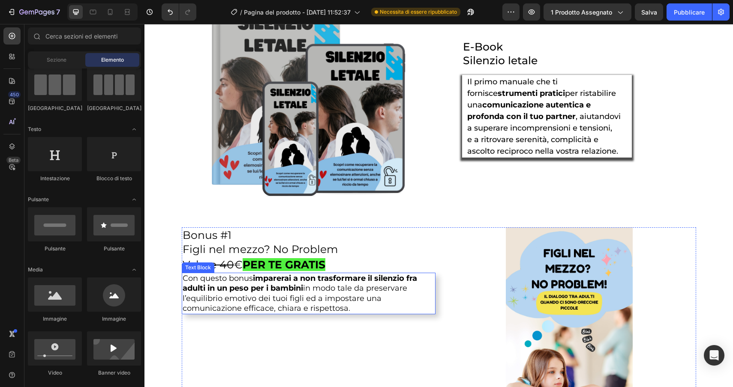
scroll to position [2837, 0]
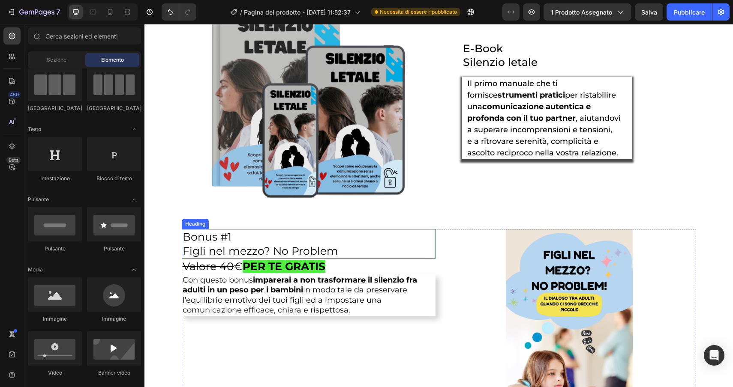
click at [195, 233] on h2 "Bonus #1 Figli nel mezzo? No Problem" at bounding box center [309, 244] width 254 height 30
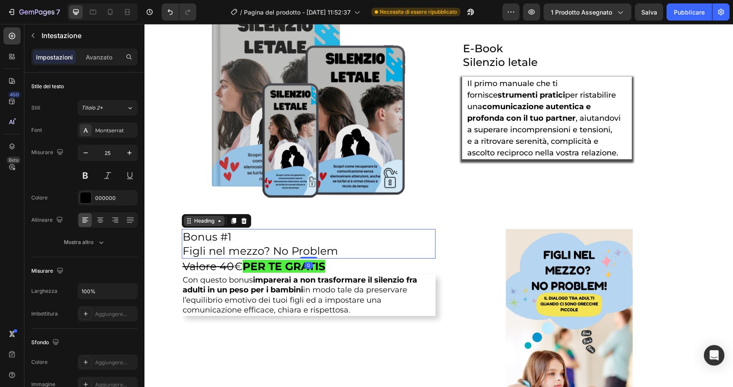
click at [195, 222] on div "Heading" at bounding box center [204, 221] width 24 height 8
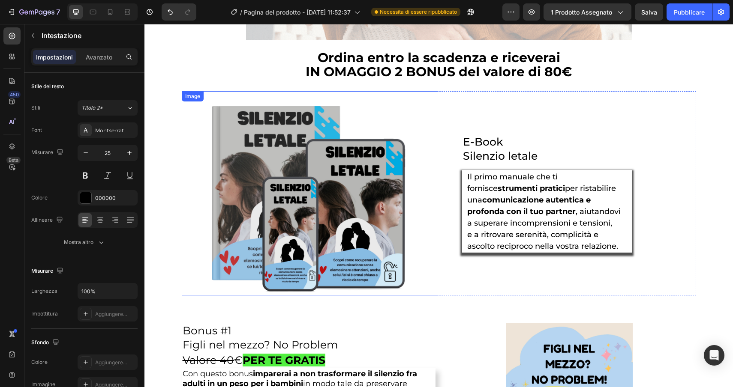
scroll to position [2622, 0]
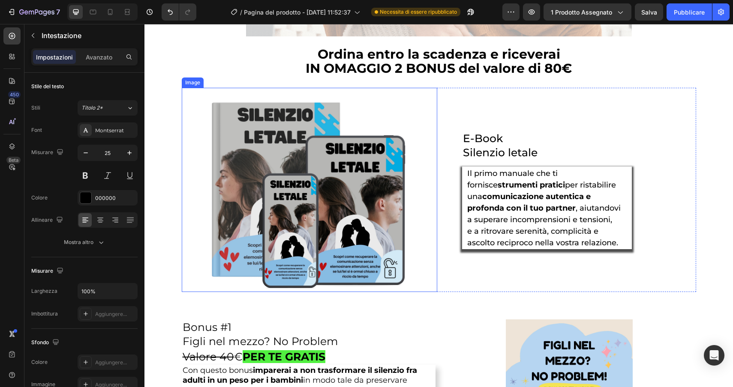
click at [197, 111] on div at bounding box center [309, 190] width 255 height 204
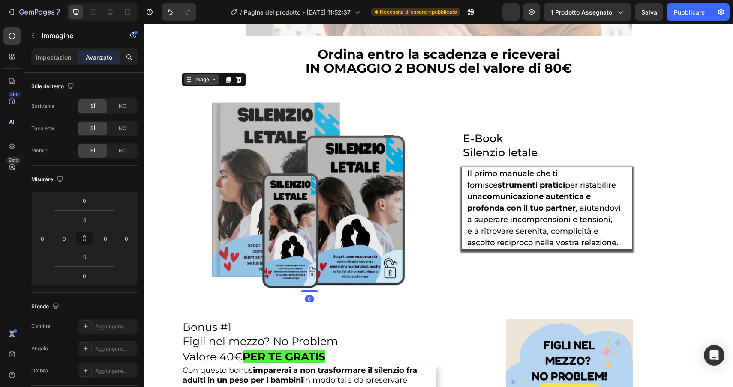
click at [195, 78] on div "Image" at bounding box center [201, 80] width 18 height 8
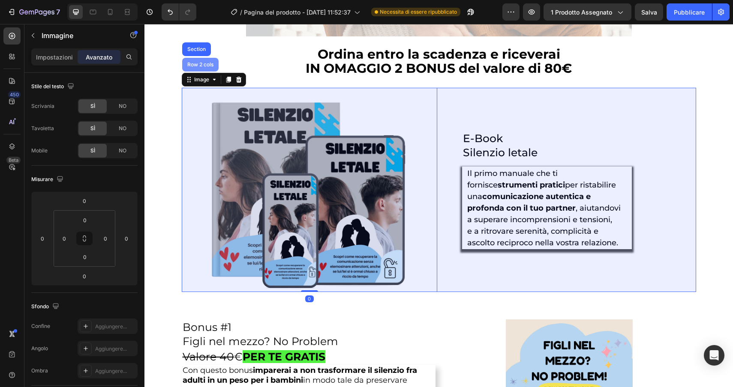
click at [194, 66] on div "Row 2 cols" at bounding box center [201, 64] width 30 height 5
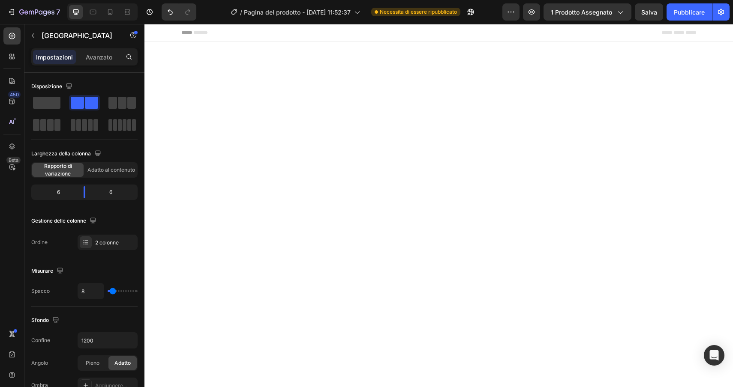
scroll to position [2622, 0]
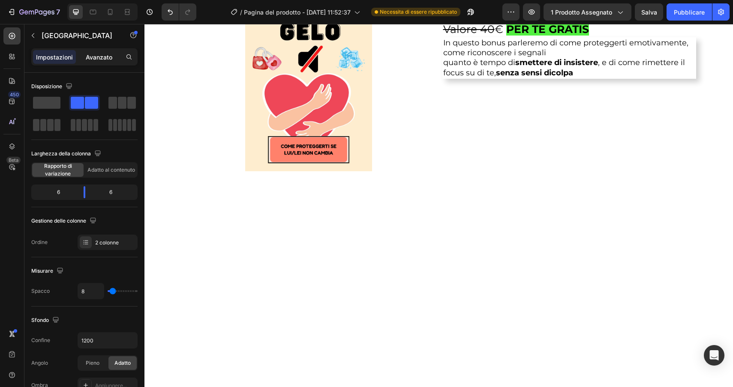
scroll to position [2861, 0]
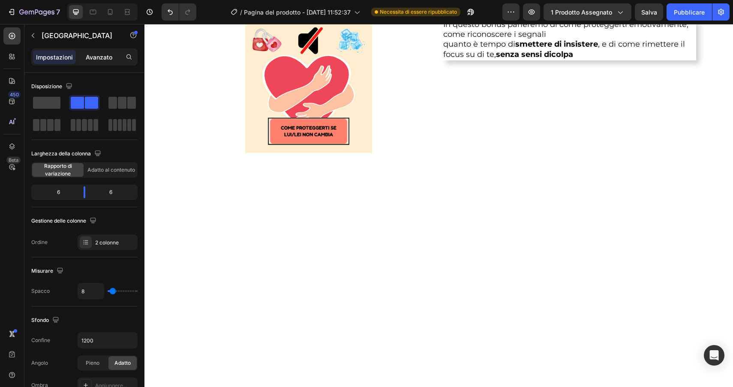
click at [84, 52] on div "Avanzato" at bounding box center [99, 57] width 43 height 14
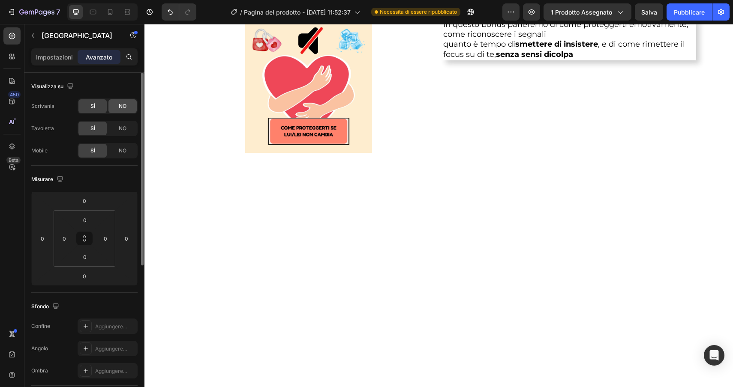
click at [117, 100] on div "NO" at bounding box center [122, 106] width 28 height 14
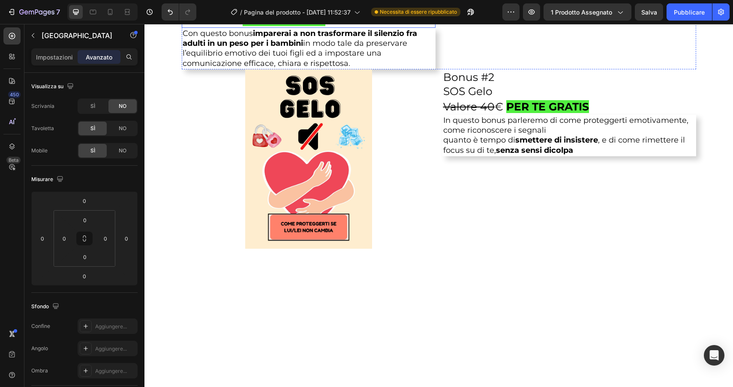
scroll to position [2600, 0]
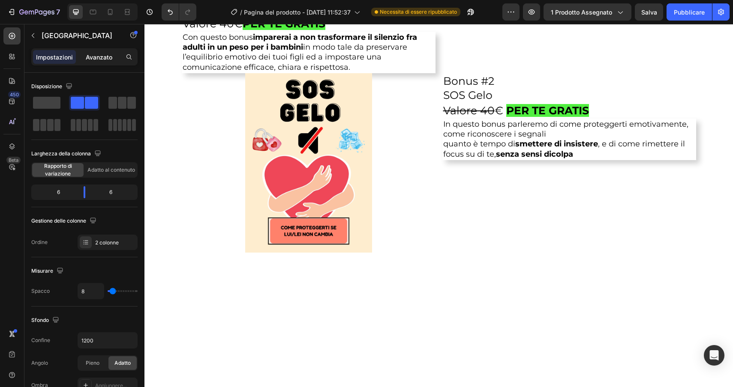
click at [111, 57] on font "Avanzato" at bounding box center [99, 57] width 27 height 7
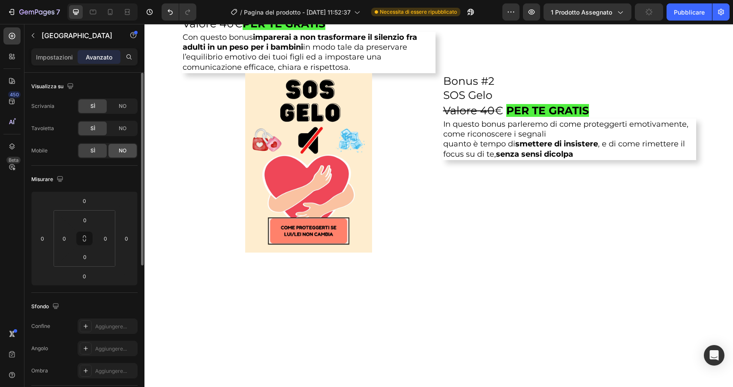
click at [122, 148] on font "NO" at bounding box center [123, 150] width 8 height 6
click at [110, 14] on icon at bounding box center [110, 12] width 5 height 6
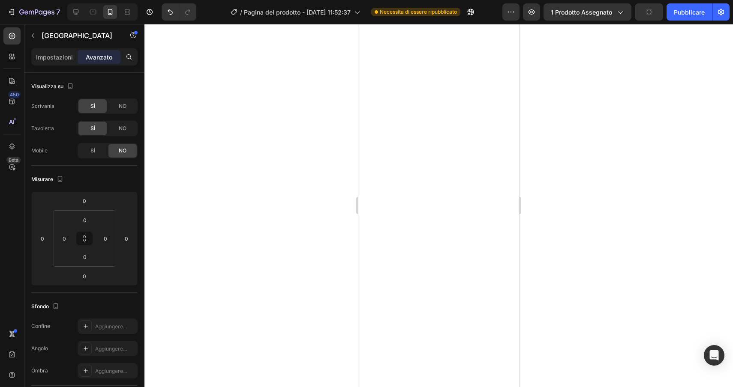
scroll to position [4088, 0]
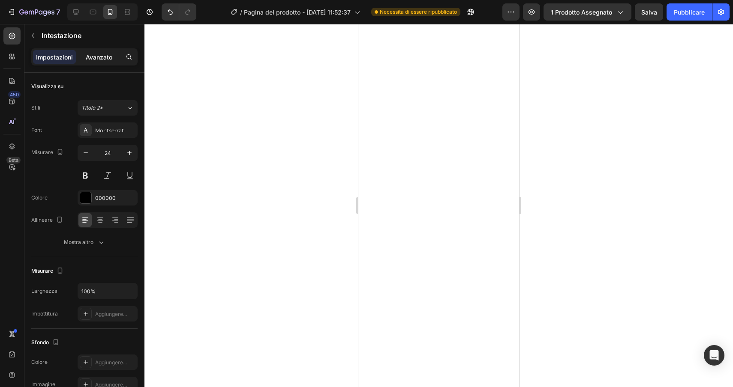
click at [93, 60] on font "Avanzato" at bounding box center [99, 57] width 27 height 7
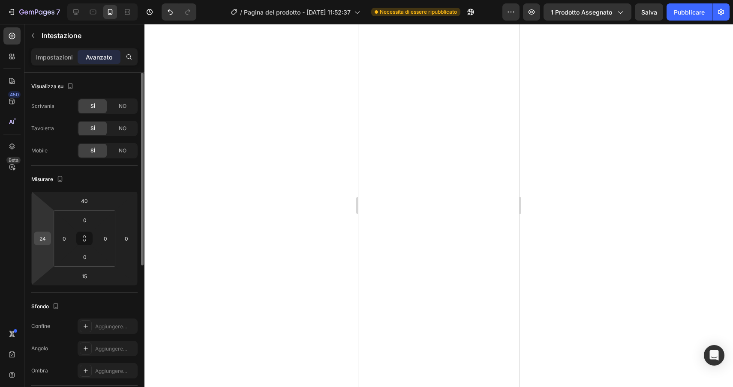
click at [45, 241] on input "24" at bounding box center [42, 238] width 13 height 13
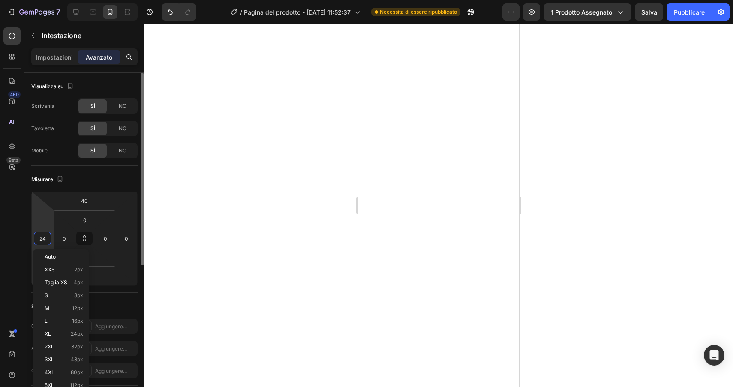
type input "0"
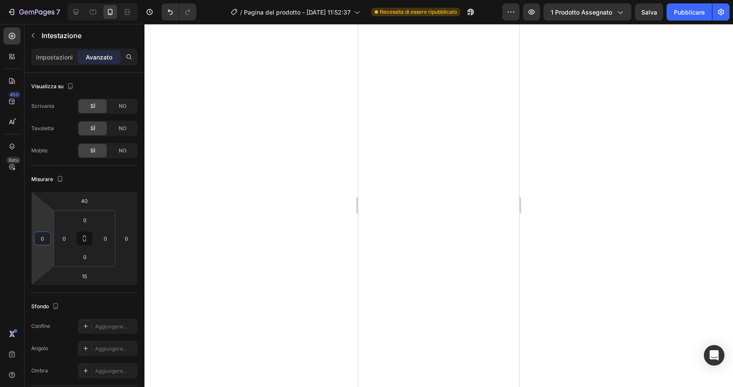
click at [575, 220] on div at bounding box center [438, 205] width 588 height 363
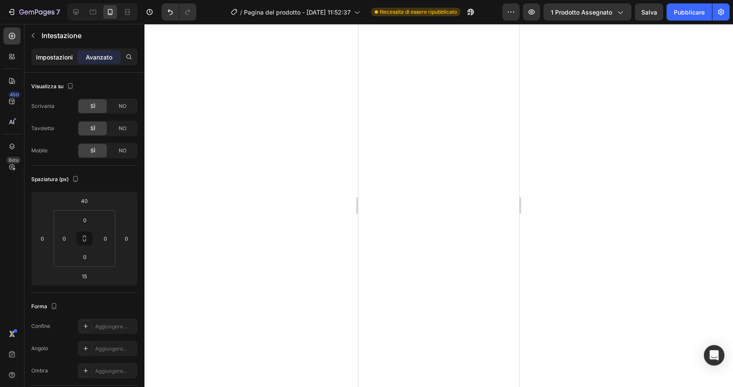
click at [53, 54] on font "Impostazioni" at bounding box center [54, 57] width 37 height 7
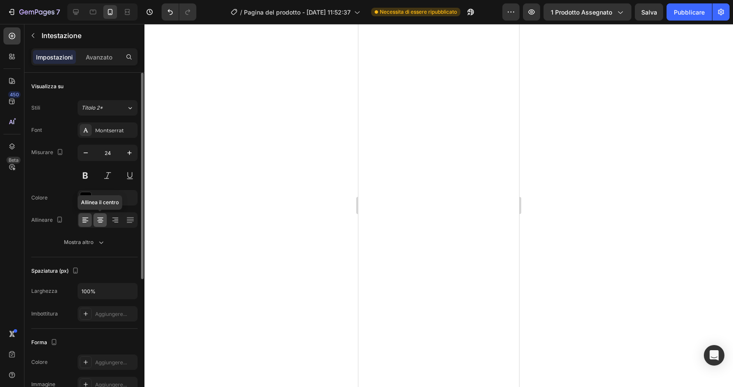
click at [100, 218] on icon at bounding box center [100, 218] width 6 height 1
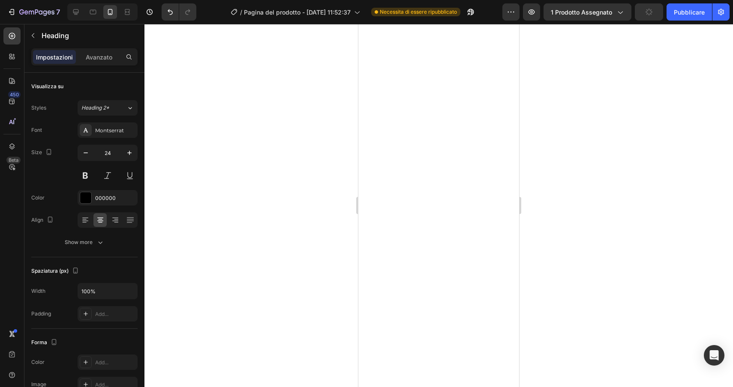
click at [99, 56] on font "Avanzato" at bounding box center [99, 57] width 27 height 7
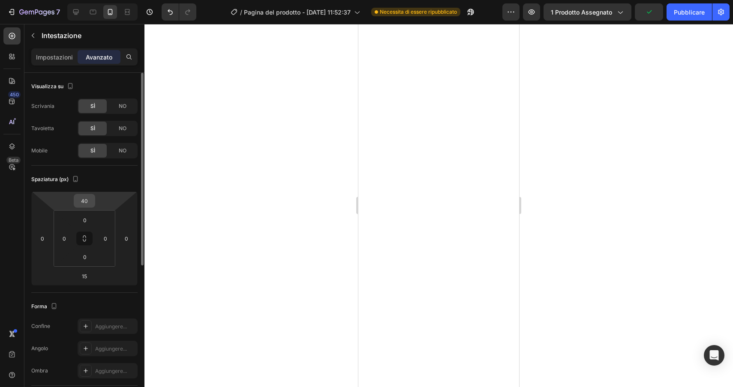
click at [86, 201] on input "40" at bounding box center [84, 201] width 17 height 13
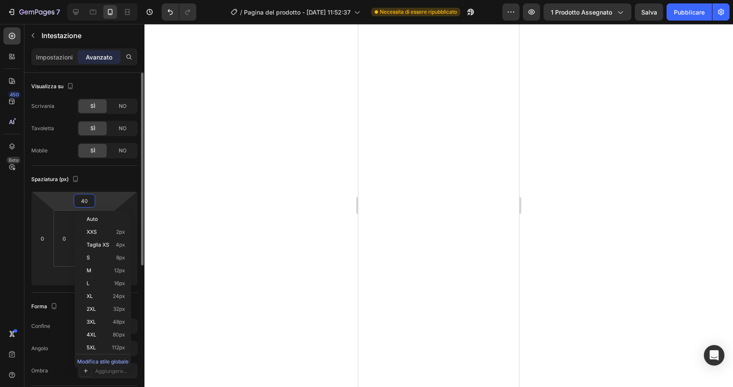
type input "5"
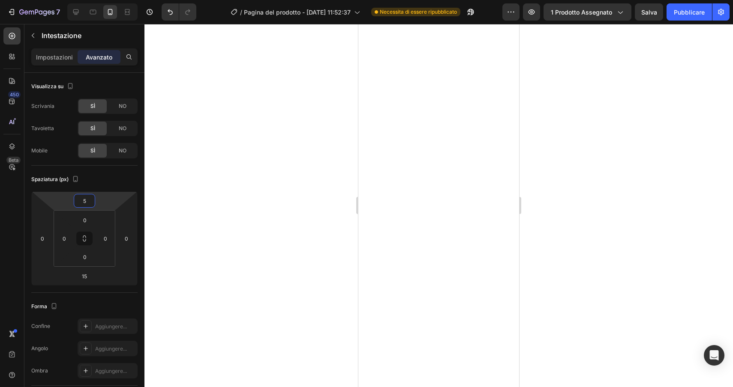
scroll to position [4285, 0]
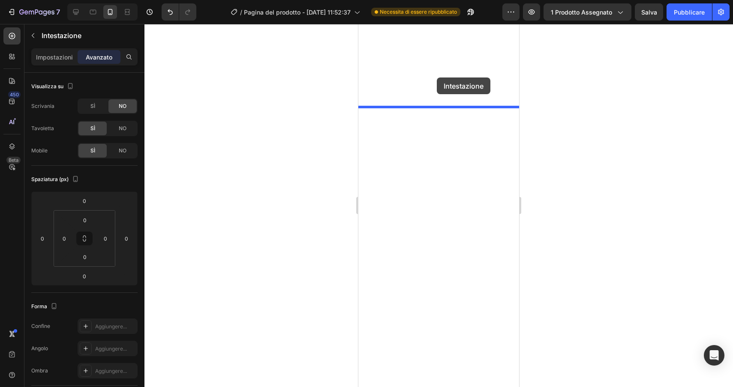
scroll to position [4042, 0]
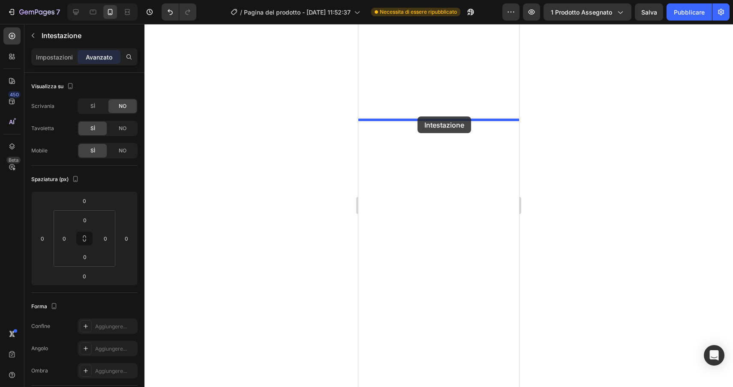
drag, startPoint x: 378, startPoint y: 300, endPoint x: 417, endPoint y: 117, distance: 187.1
click at [671, 212] on div at bounding box center [438, 205] width 588 height 363
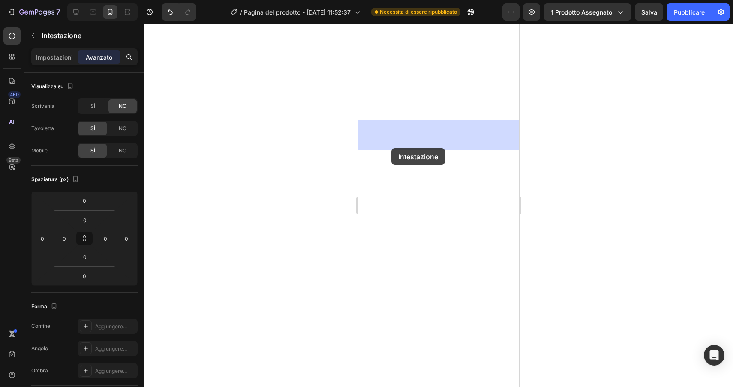
drag, startPoint x: 371, startPoint y: 112, endPoint x: 391, endPoint y: 148, distance: 41.6
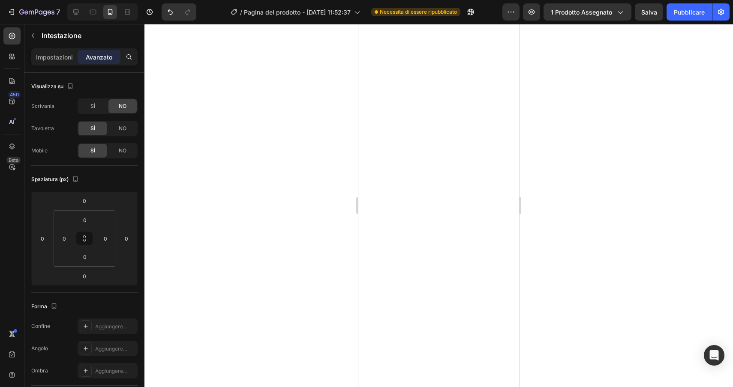
drag, startPoint x: 439, startPoint y: 149, endPoint x: 434, endPoint y: 174, distance: 25.6
type input "59"
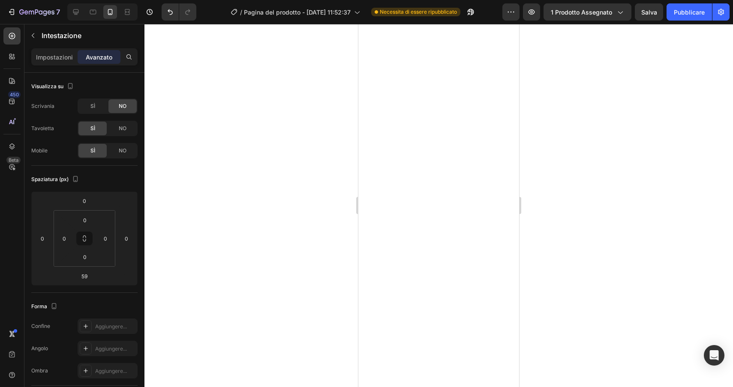
click at [326, 142] on div at bounding box center [438, 205] width 588 height 363
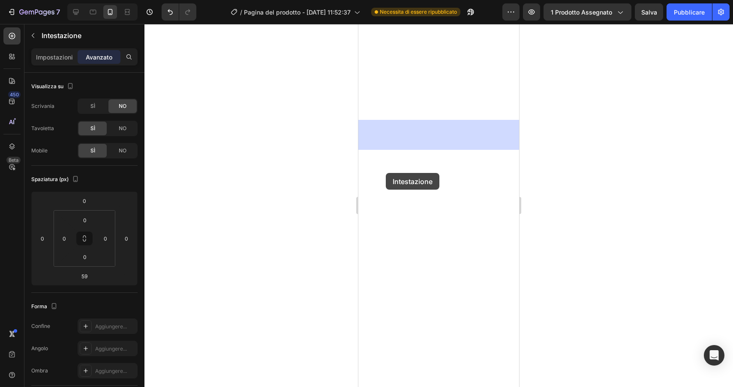
drag, startPoint x: 373, startPoint y: 115, endPoint x: 386, endPoint y: 173, distance: 59.3
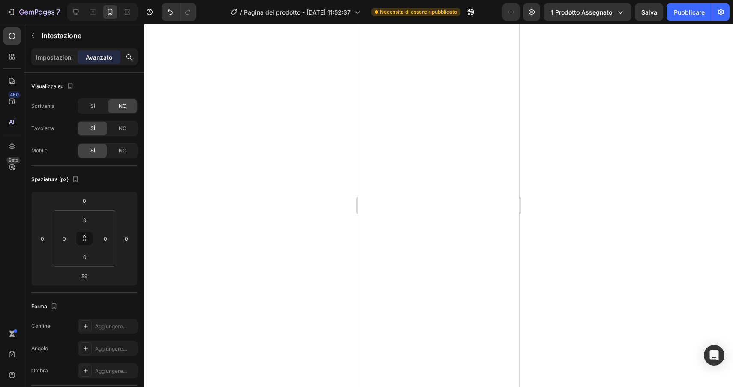
drag, startPoint x: 442, startPoint y: 174, endPoint x: 442, endPoint y: 153, distance: 21.0
type input "10"
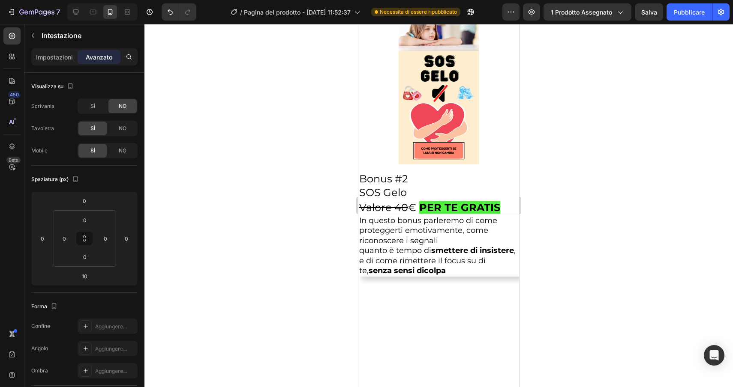
scroll to position [4197, 0]
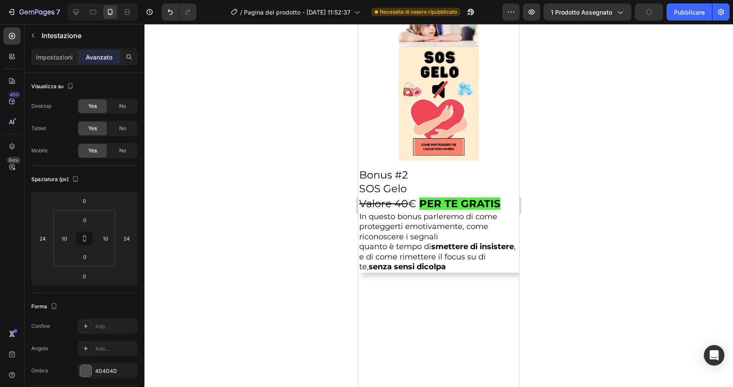
click at [46, 239] on input "24" at bounding box center [42, 238] width 13 height 13
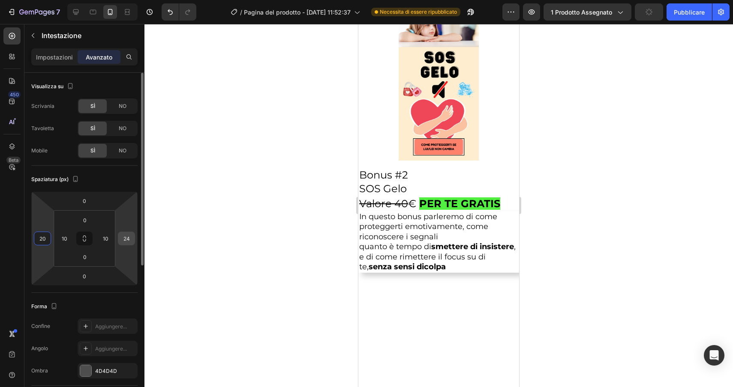
type input "20"
click at [126, 239] on input "24" at bounding box center [126, 238] width 13 height 13
type input "20"
click at [547, 246] on div at bounding box center [438, 205] width 588 height 363
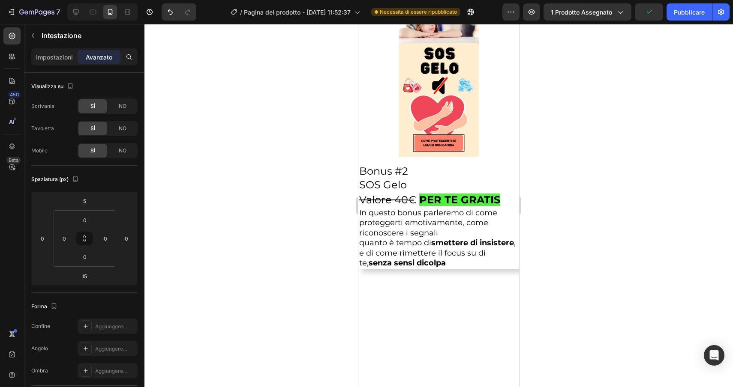
type input "6"
click at [618, 240] on div at bounding box center [438, 205] width 588 height 363
click at [57, 59] on font "Impostazioni" at bounding box center [54, 57] width 37 height 7
